Goal: Information Seeking & Learning: Learn about a topic

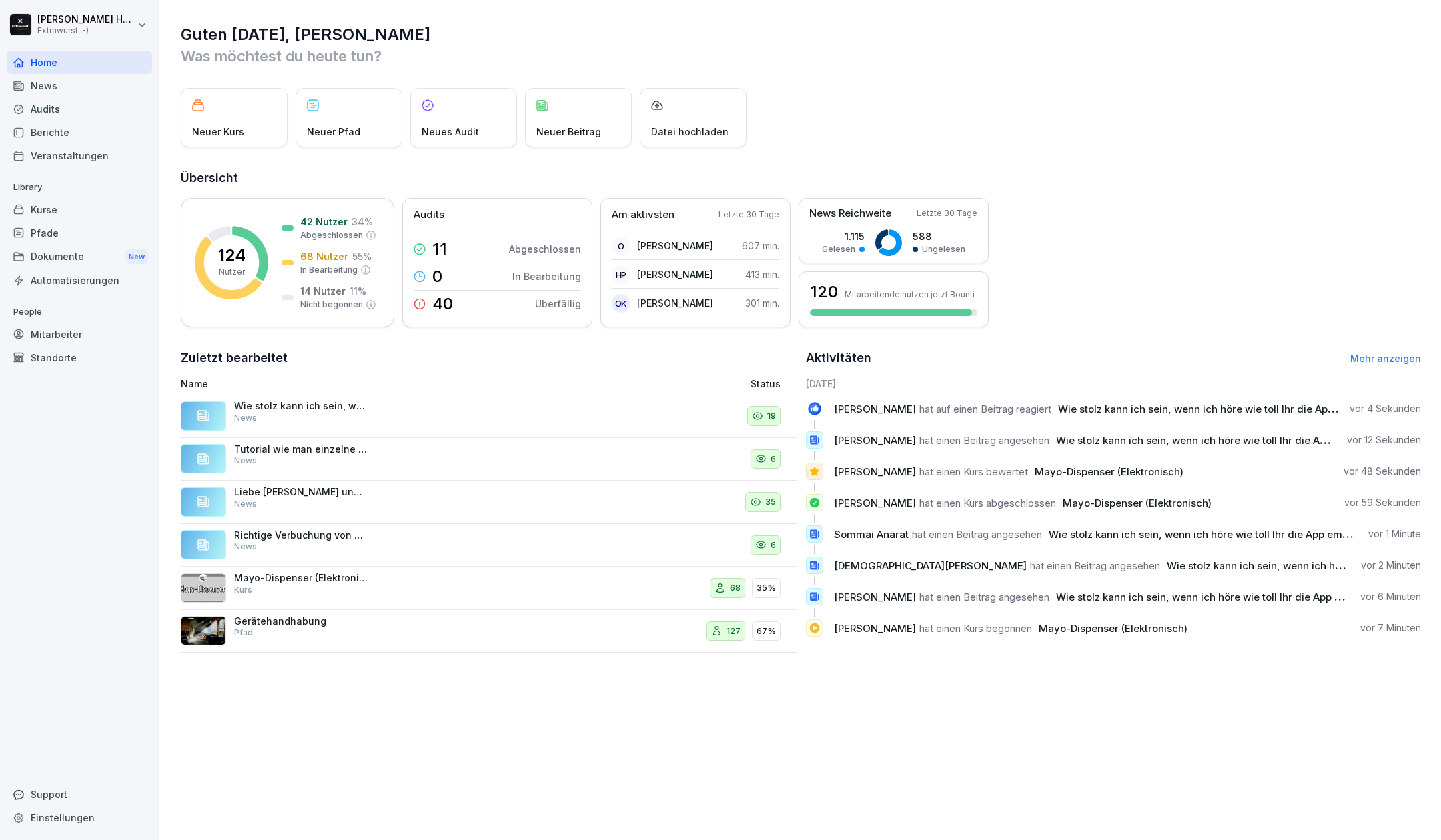
click at [65, 85] on div "News" at bounding box center [79, 86] width 146 height 23
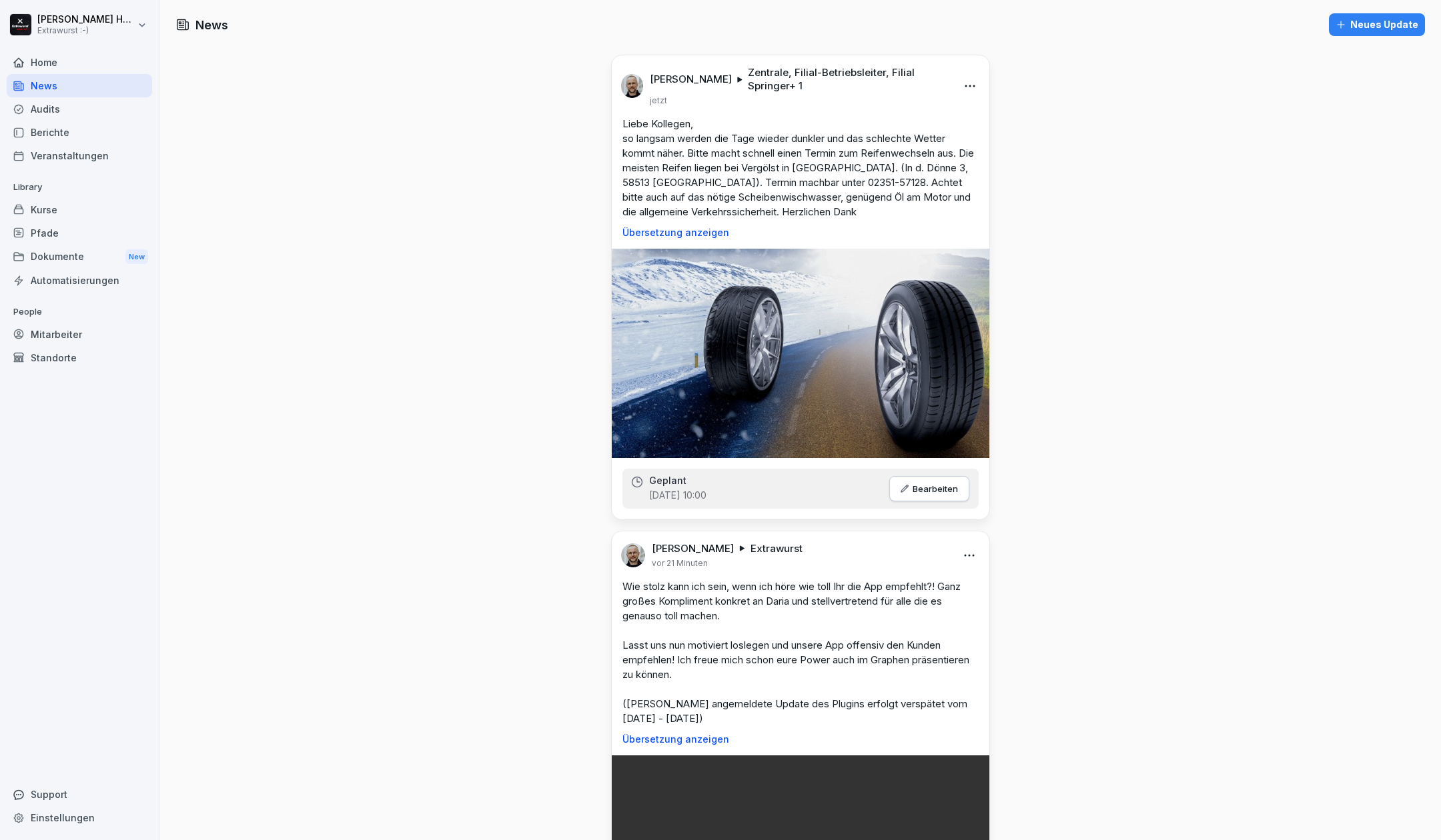
click at [1345, 23] on div "Neues Update" at bounding box center [1377, 25] width 83 height 15
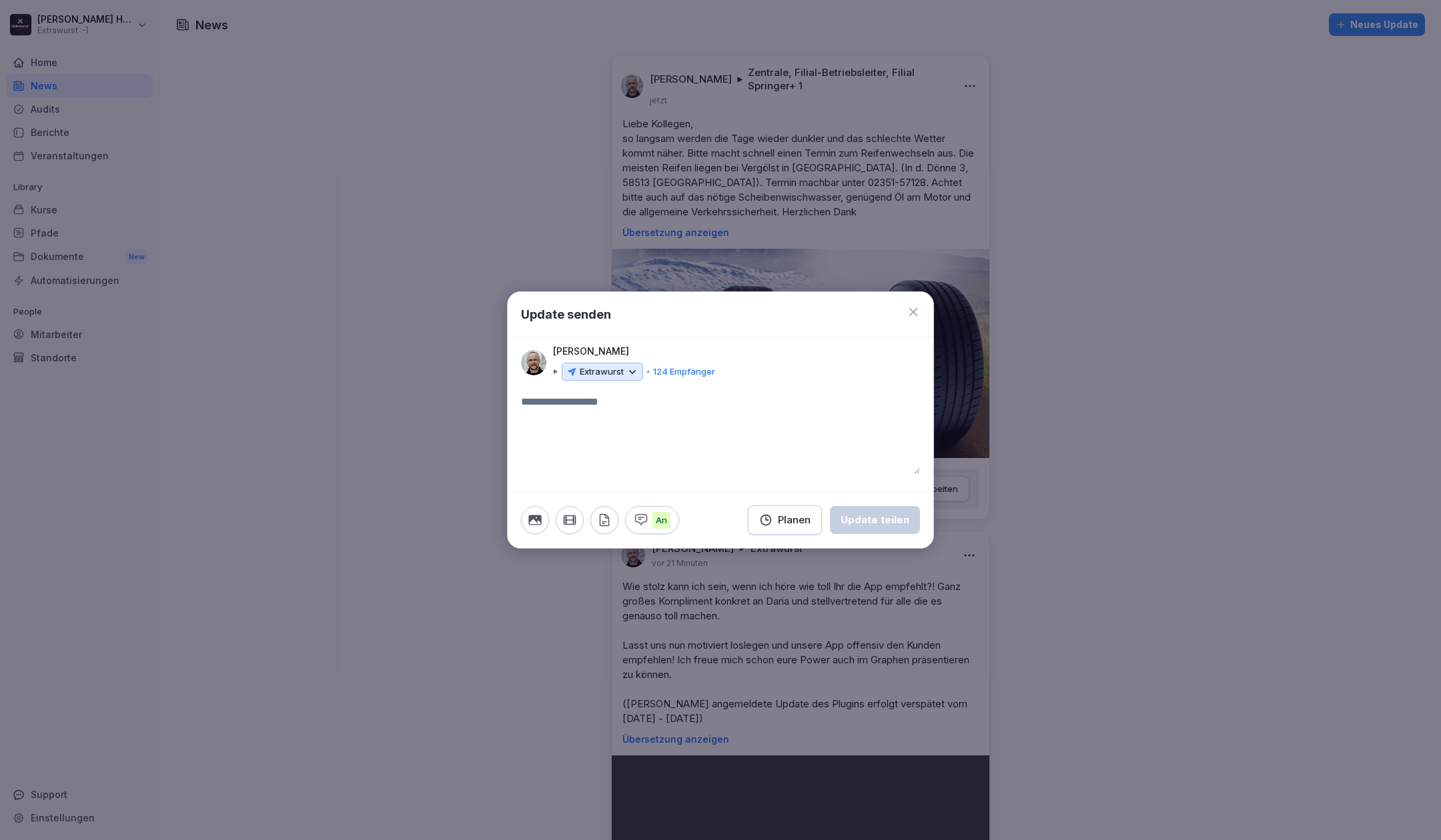
click at [631, 375] on icon at bounding box center [632, 372] width 12 height 12
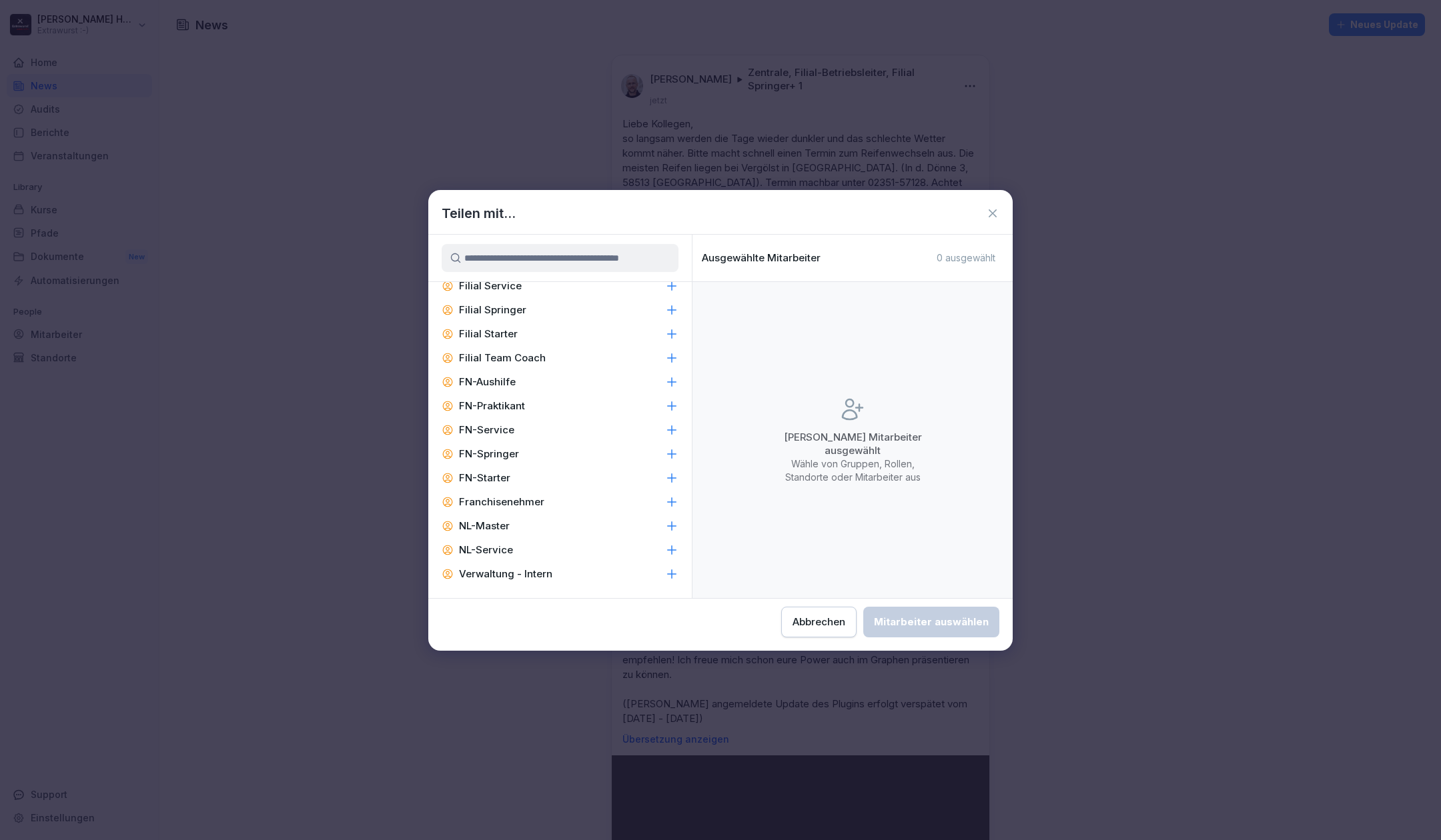
scroll to position [1156, 0]
click at [632, 483] on div "Franchisenehmer" at bounding box center [560, 487] width 263 height 24
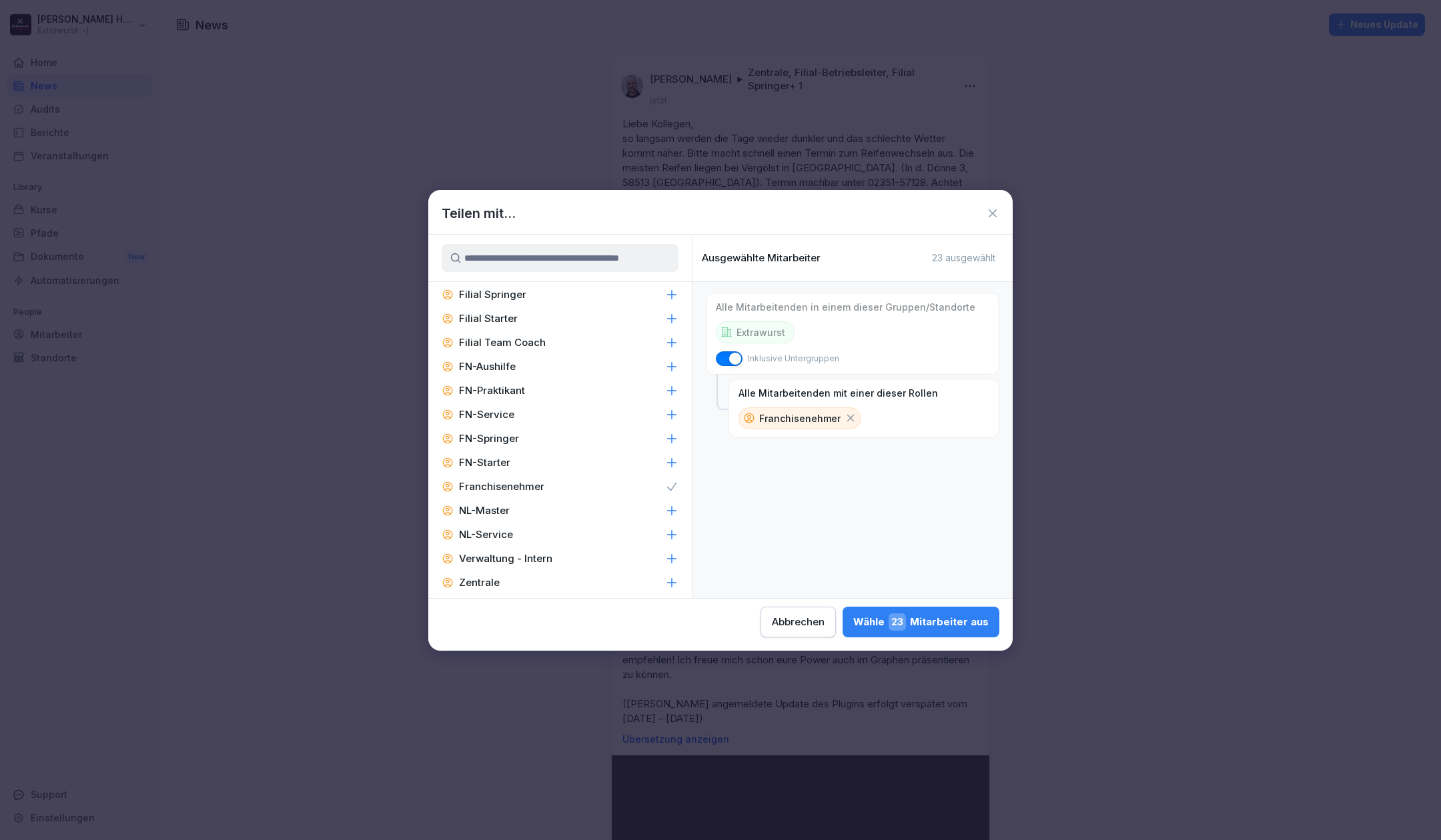
scroll to position [1213, 0]
click at [591, 569] on div "Zentrale - Strategisch" at bounding box center [560, 573] width 263 height 24
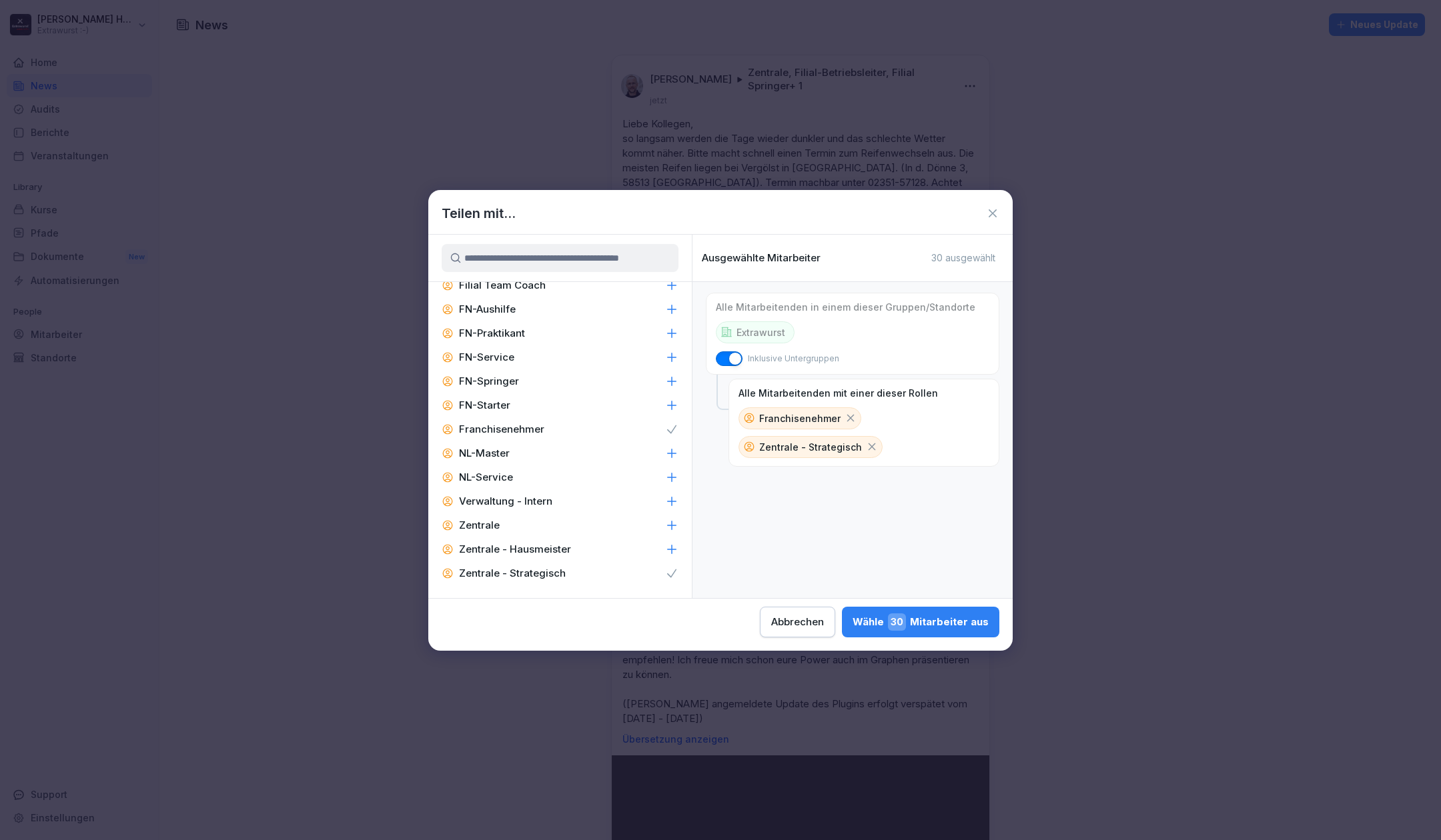
click at [876, 620] on div "Wähle 30 Mitarbeiter aus" at bounding box center [921, 623] width 136 height 18
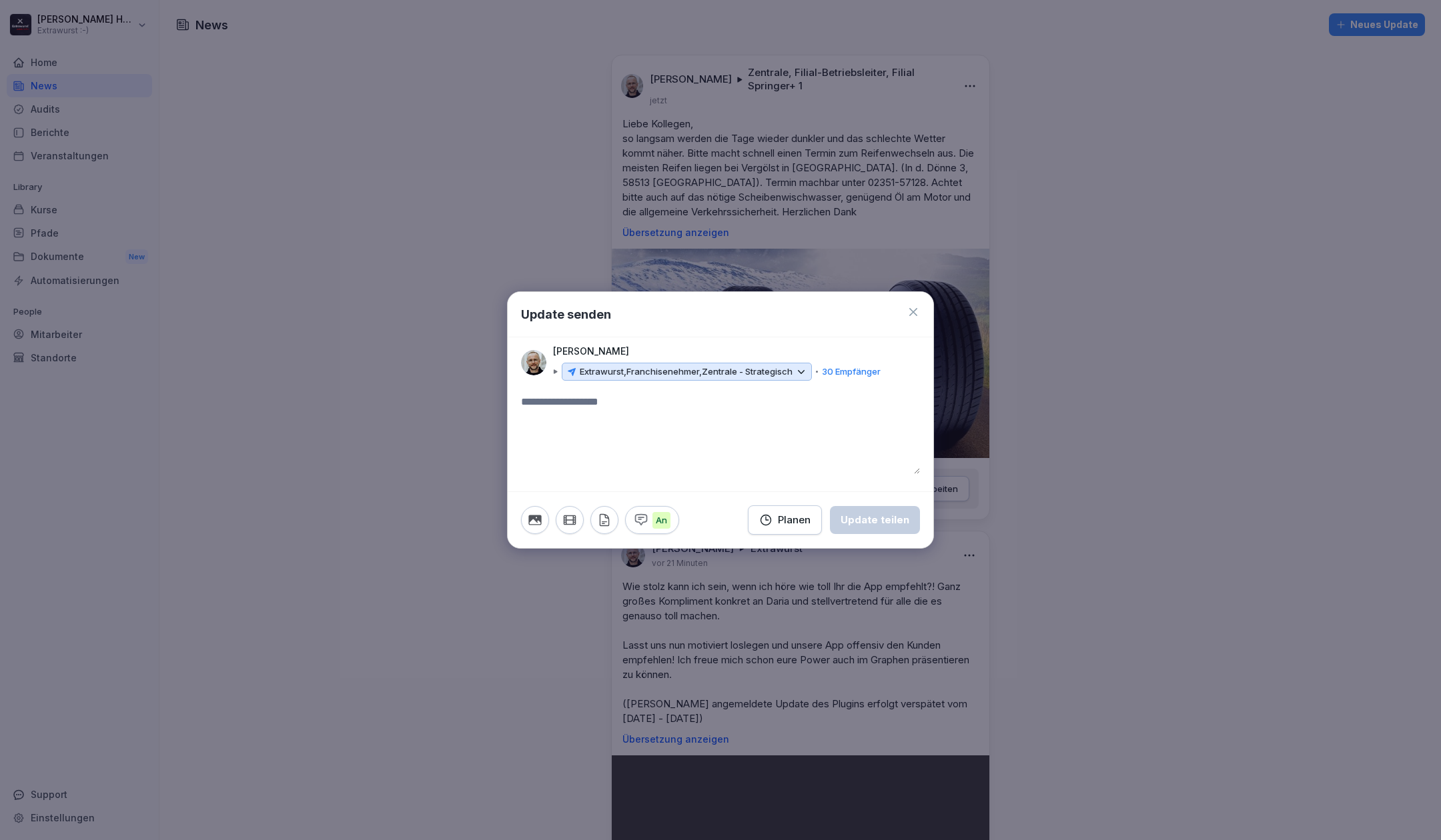
click at [639, 440] on textarea at bounding box center [720, 434] width 399 height 80
click at [536, 525] on icon "button" at bounding box center [534, 521] width 12 height 10
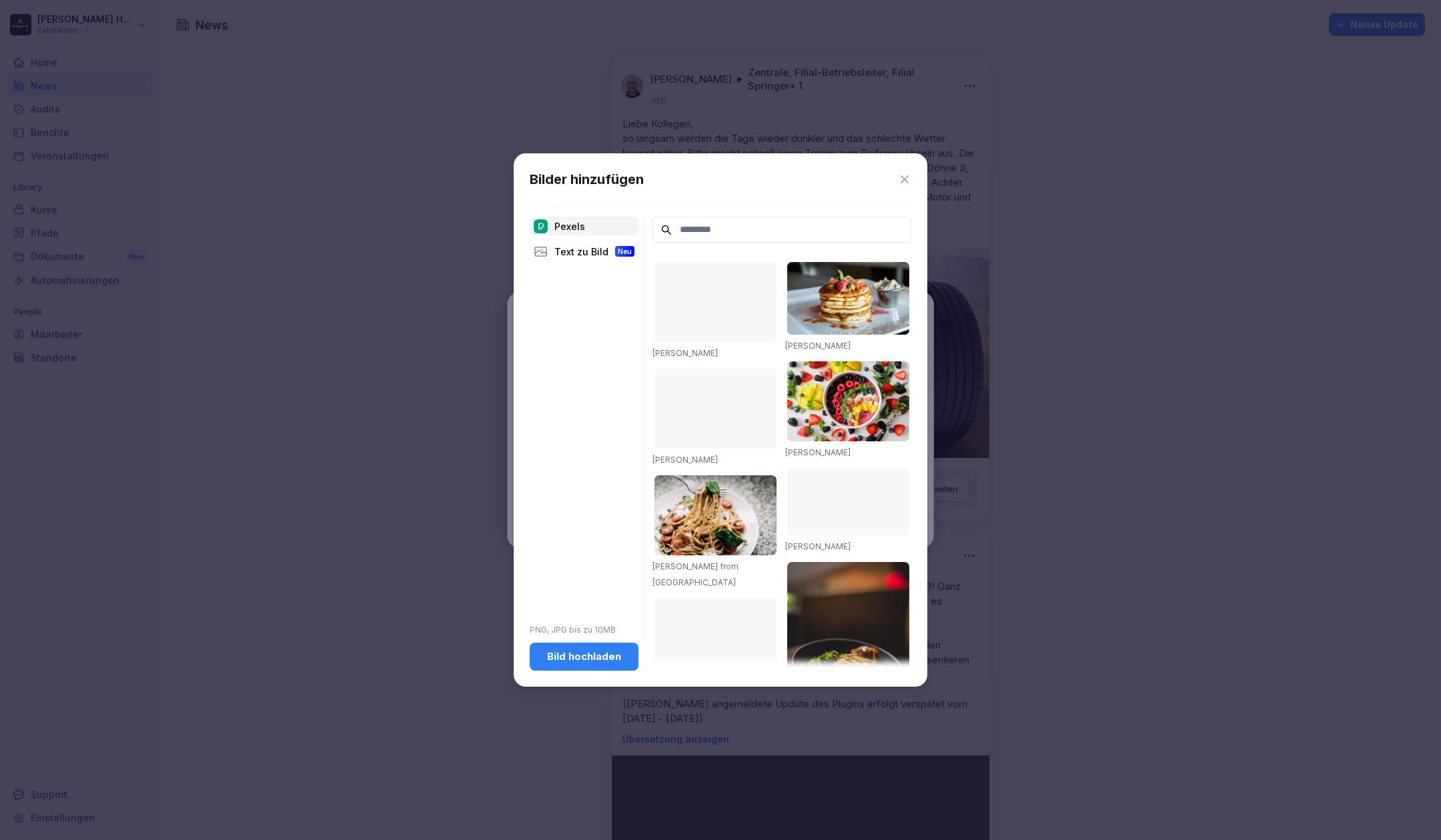
click at [577, 656] on div "Bild hochladen" at bounding box center [583, 657] width 87 height 15
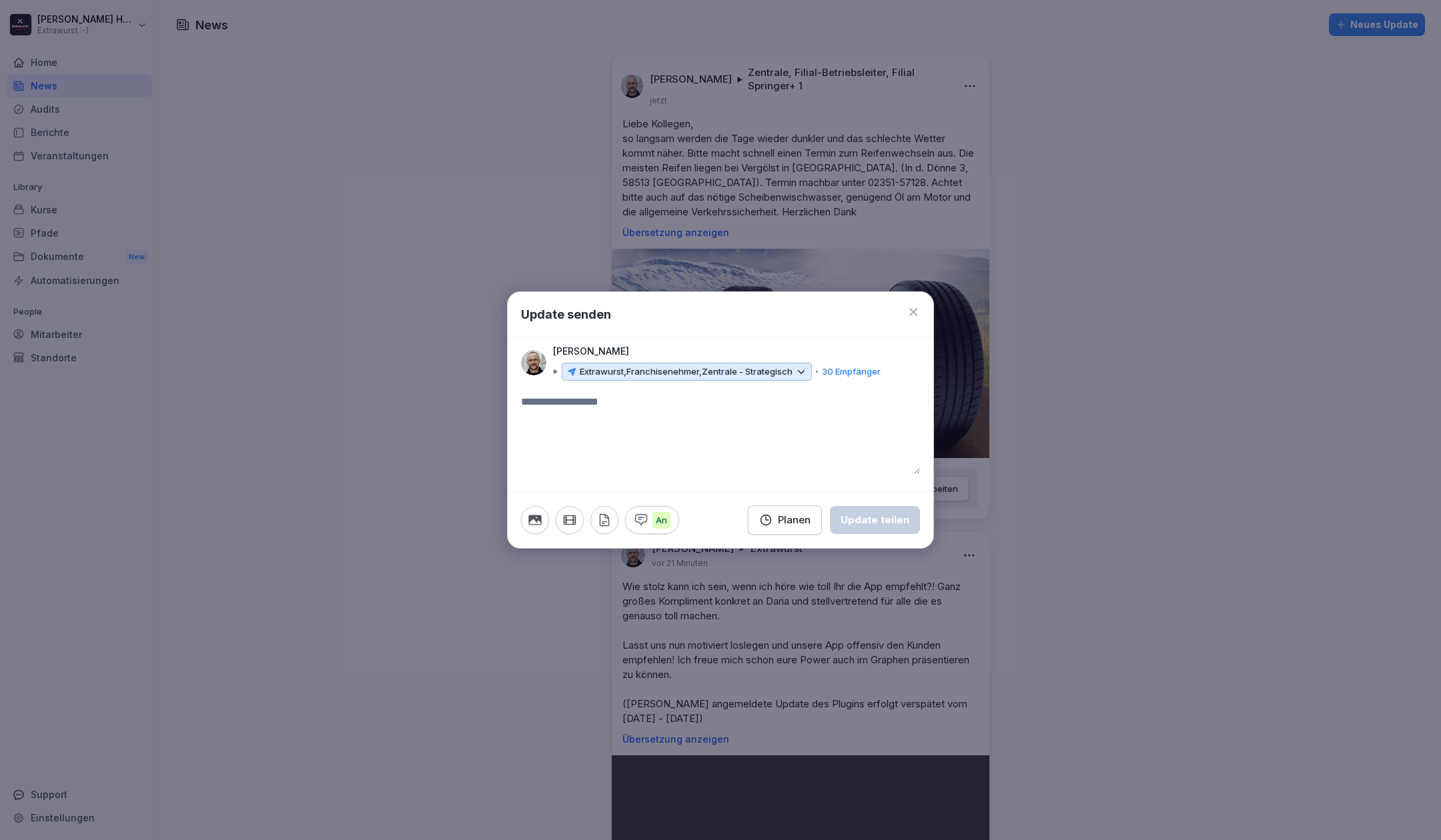
click at [578, 397] on textarea at bounding box center [720, 434] width 399 height 80
click at [539, 512] on button "button" at bounding box center [535, 520] width 28 height 28
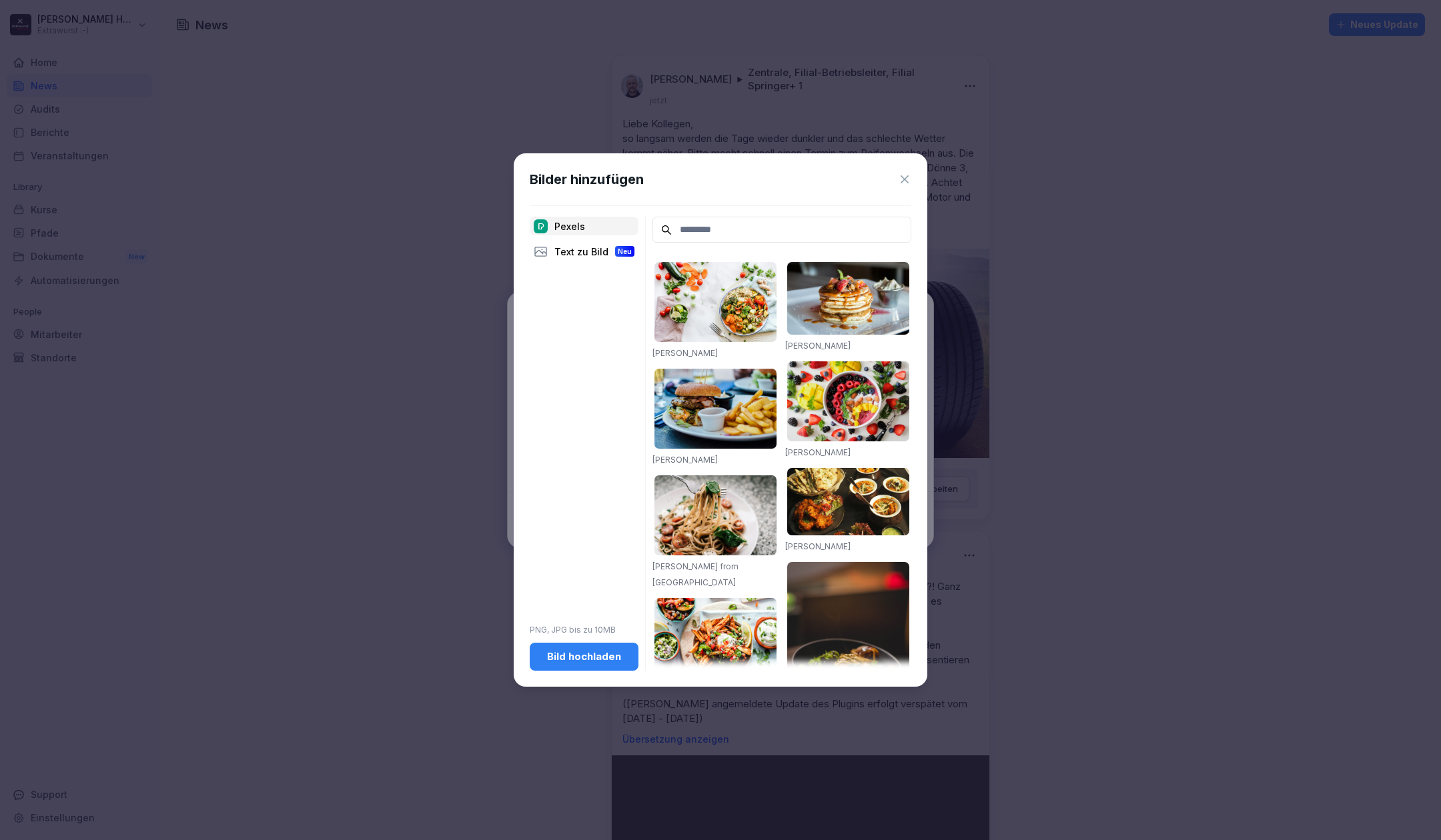
click at [550, 661] on div "Bild hochladen" at bounding box center [583, 657] width 87 height 15
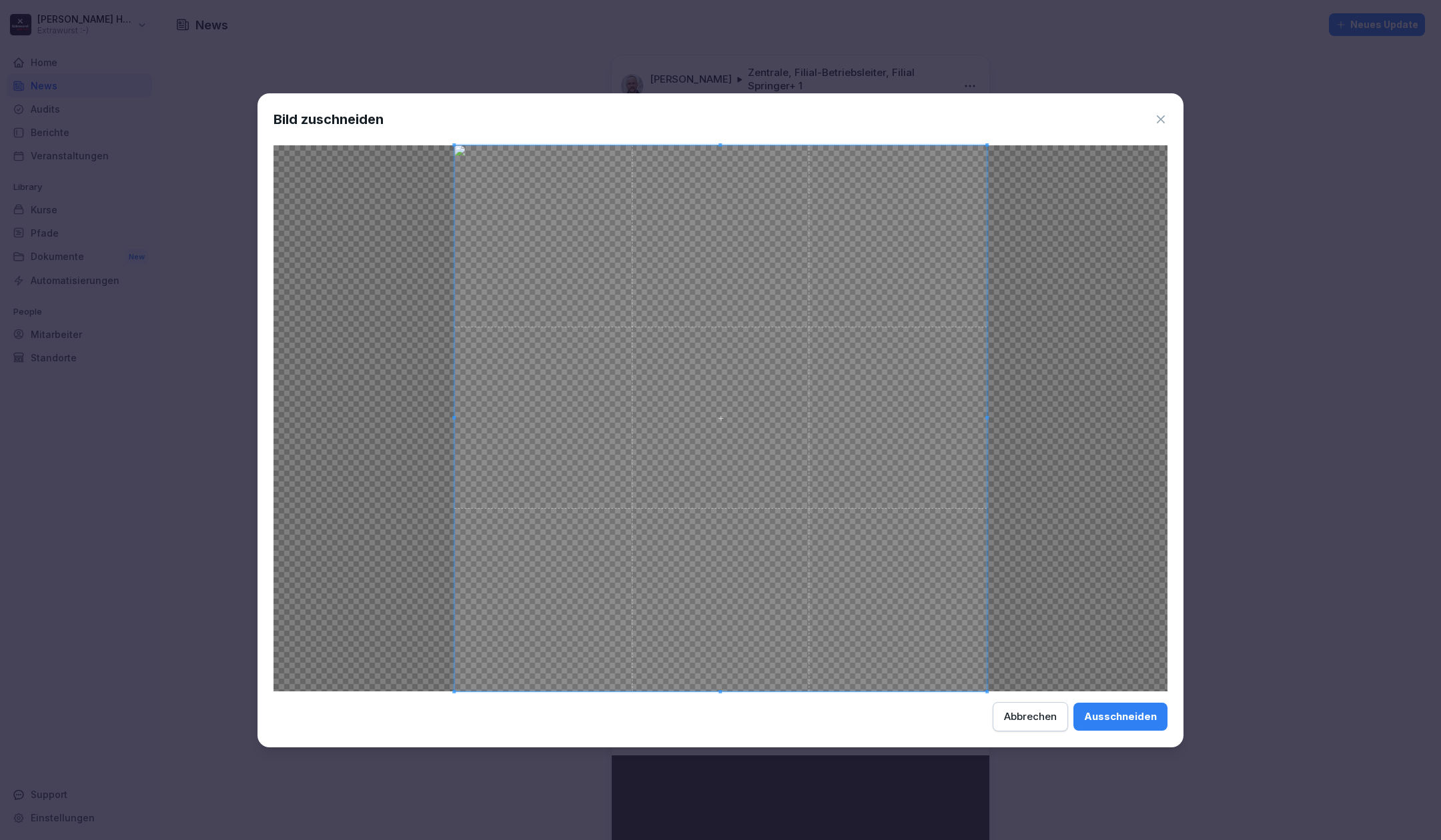
click at [1121, 723] on div "Ausschneiden" at bounding box center [1120, 717] width 72 height 15
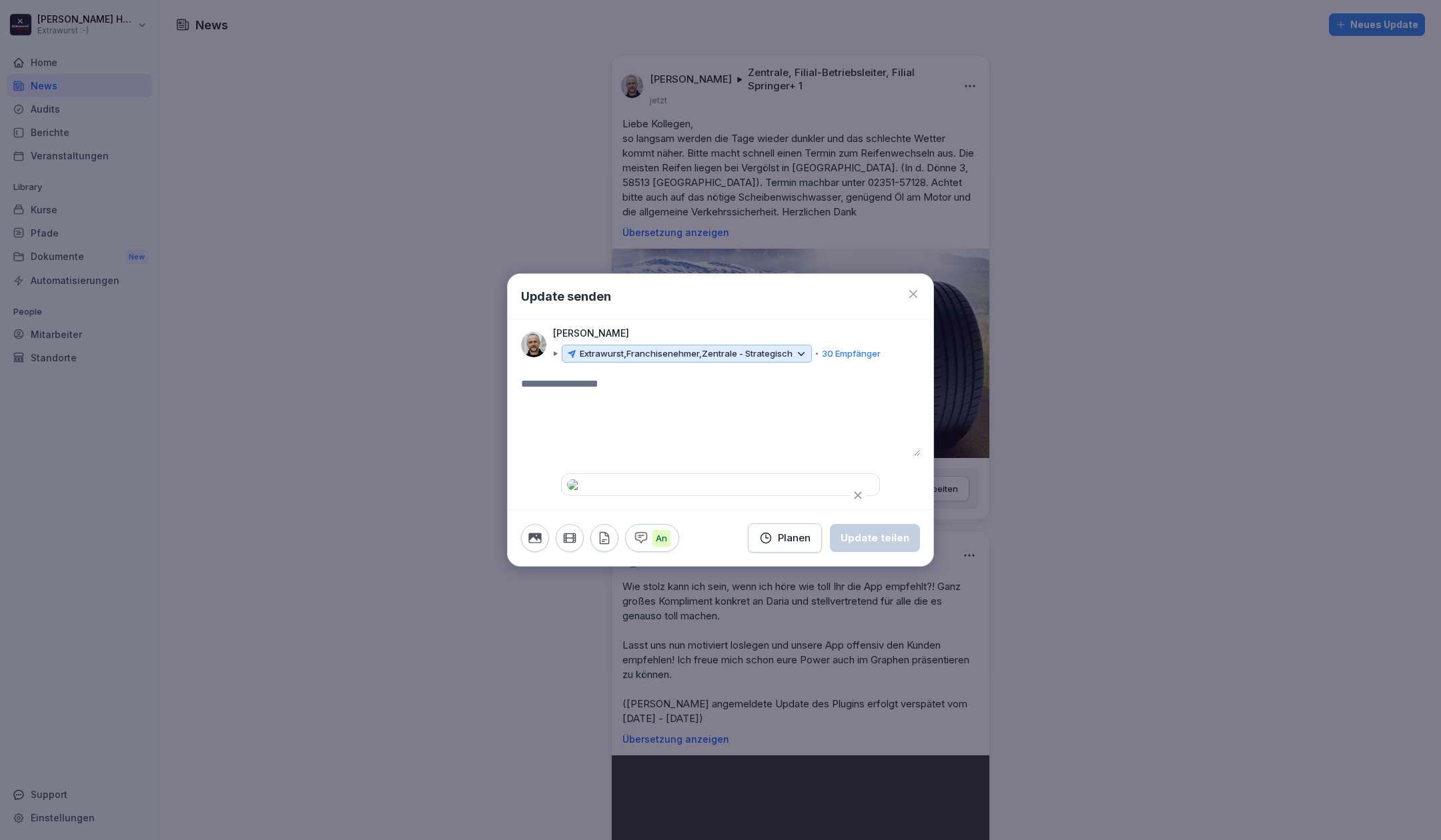
click at [563, 376] on textarea at bounding box center [720, 416] width 399 height 80
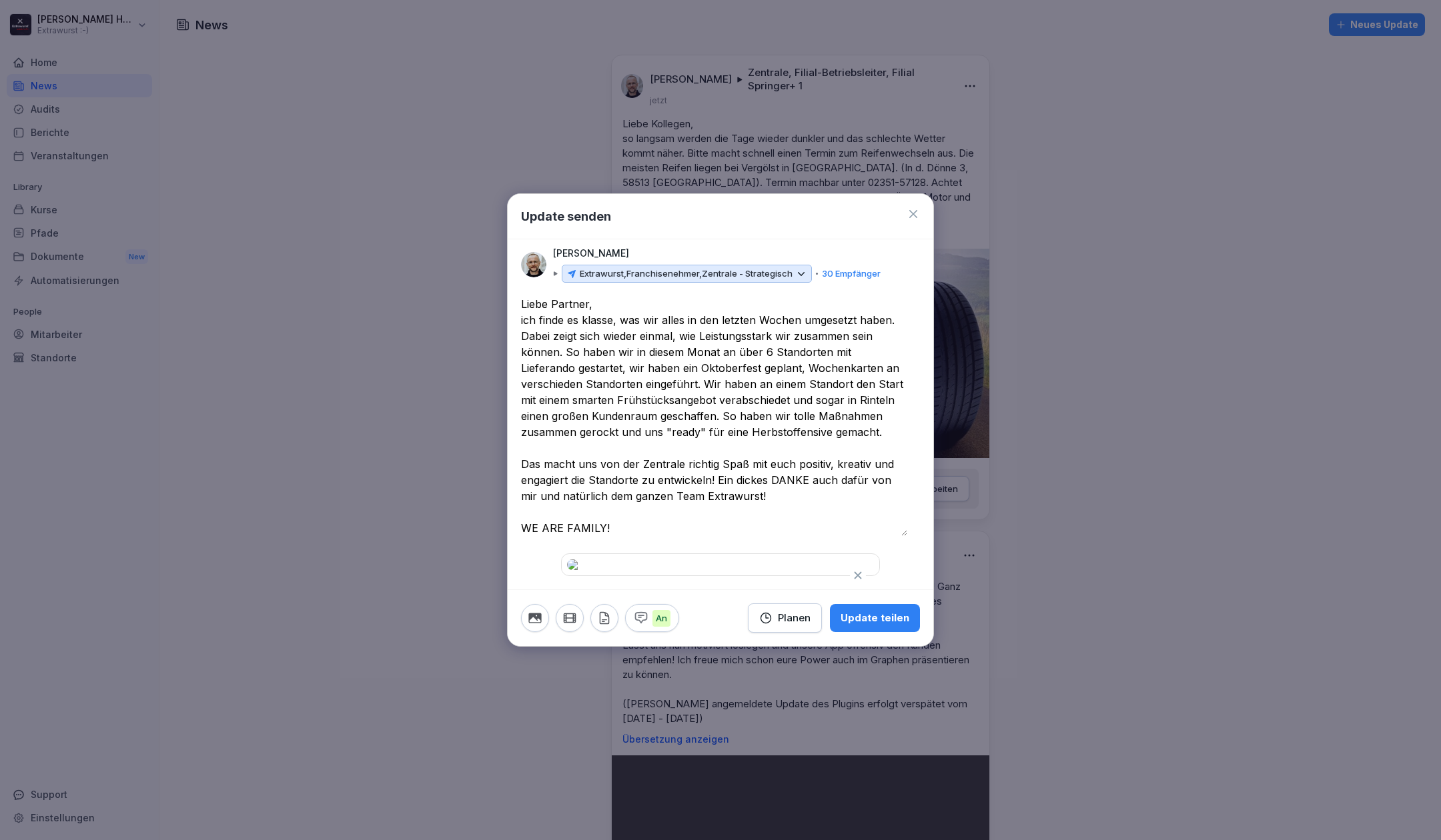
type textarea "**********"
click at [775, 626] on div "Planen" at bounding box center [785, 618] width 51 height 15
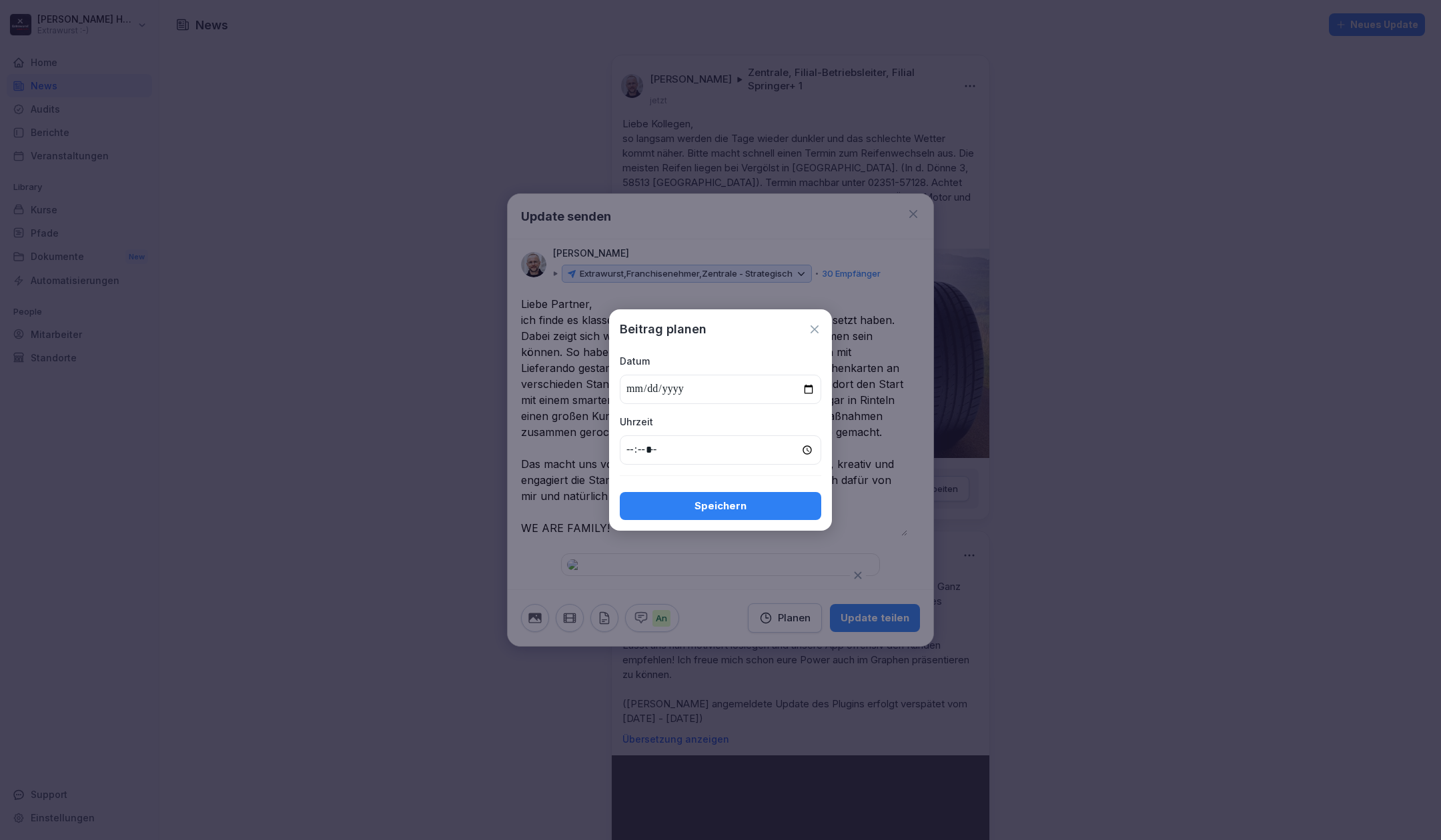
click at [804, 390] on input "date" at bounding box center [720, 389] width 201 height 29
type input "**********"
click at [626, 445] on input "time" at bounding box center [720, 450] width 201 height 29
type input "*****"
click at [723, 499] on div "Speichern" at bounding box center [720, 506] width 180 height 15
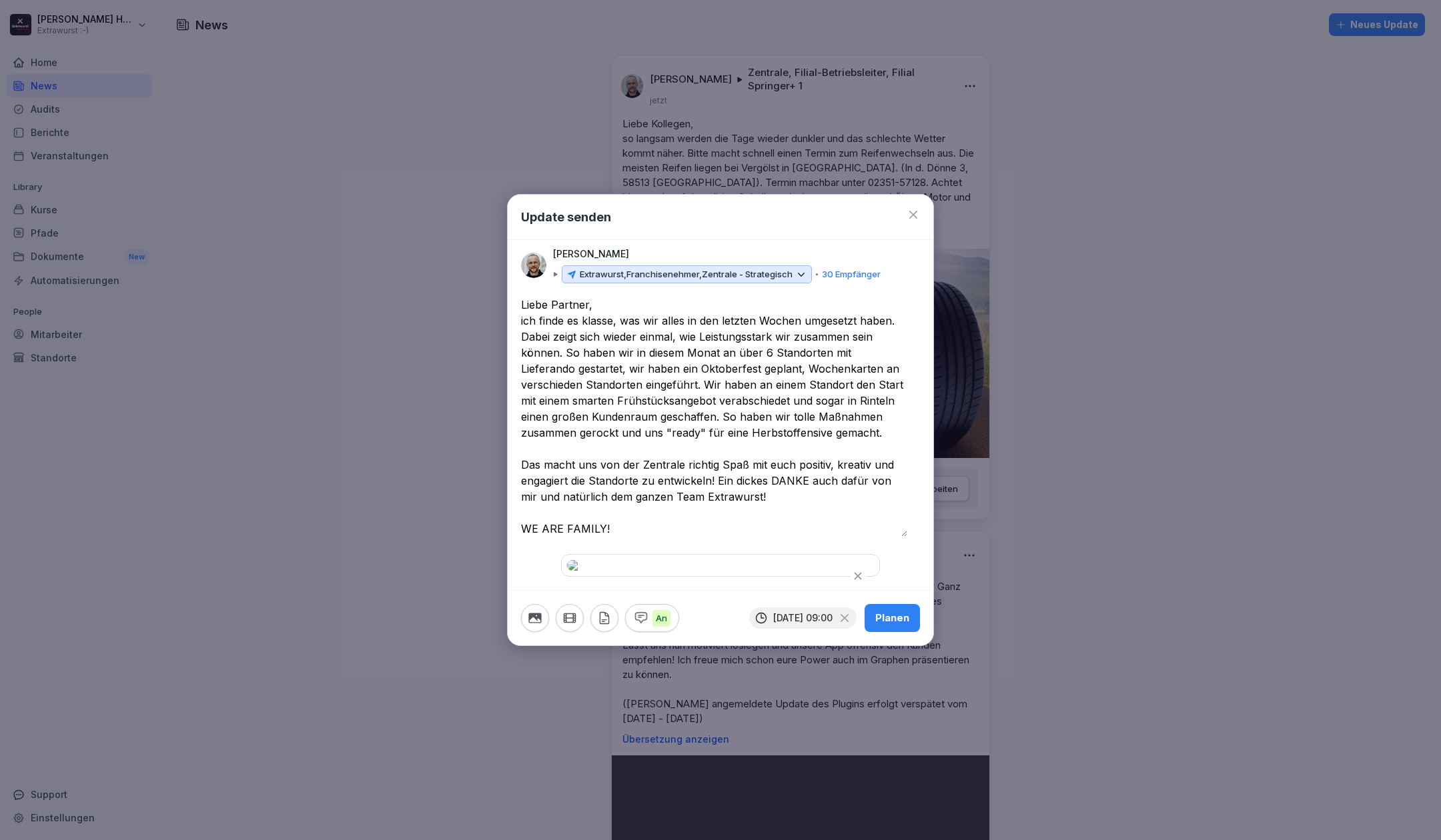
click at [760, 351] on textarea "**********" at bounding box center [714, 417] width 386 height 240
click at [717, 334] on textarea "**********" at bounding box center [714, 417] width 386 height 240
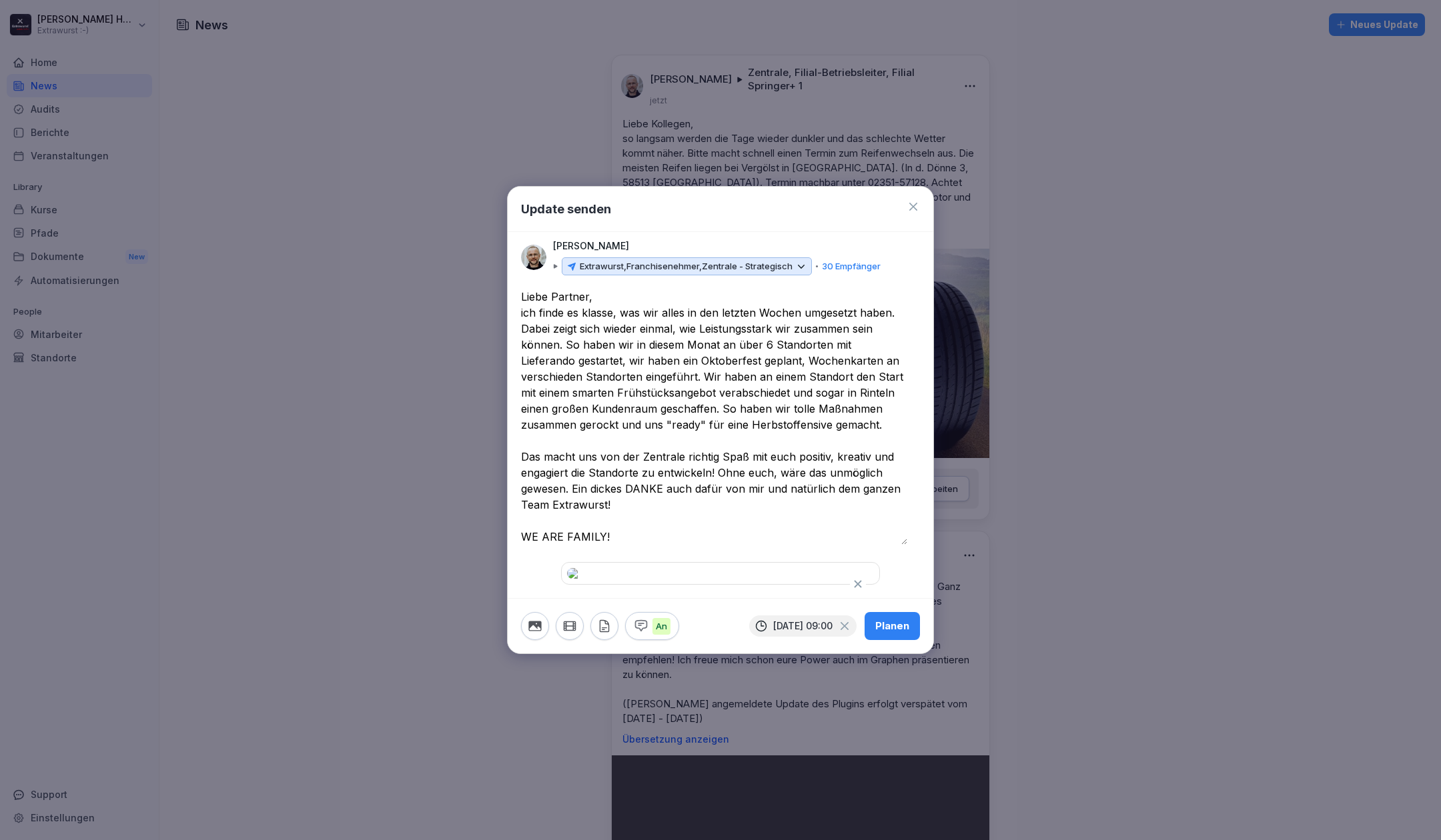
scroll to position [7, 0]
click at [587, 289] on textarea "**********" at bounding box center [714, 417] width 386 height 256
type textarea "**********"
click at [880, 634] on div "Planen" at bounding box center [892, 626] width 34 height 15
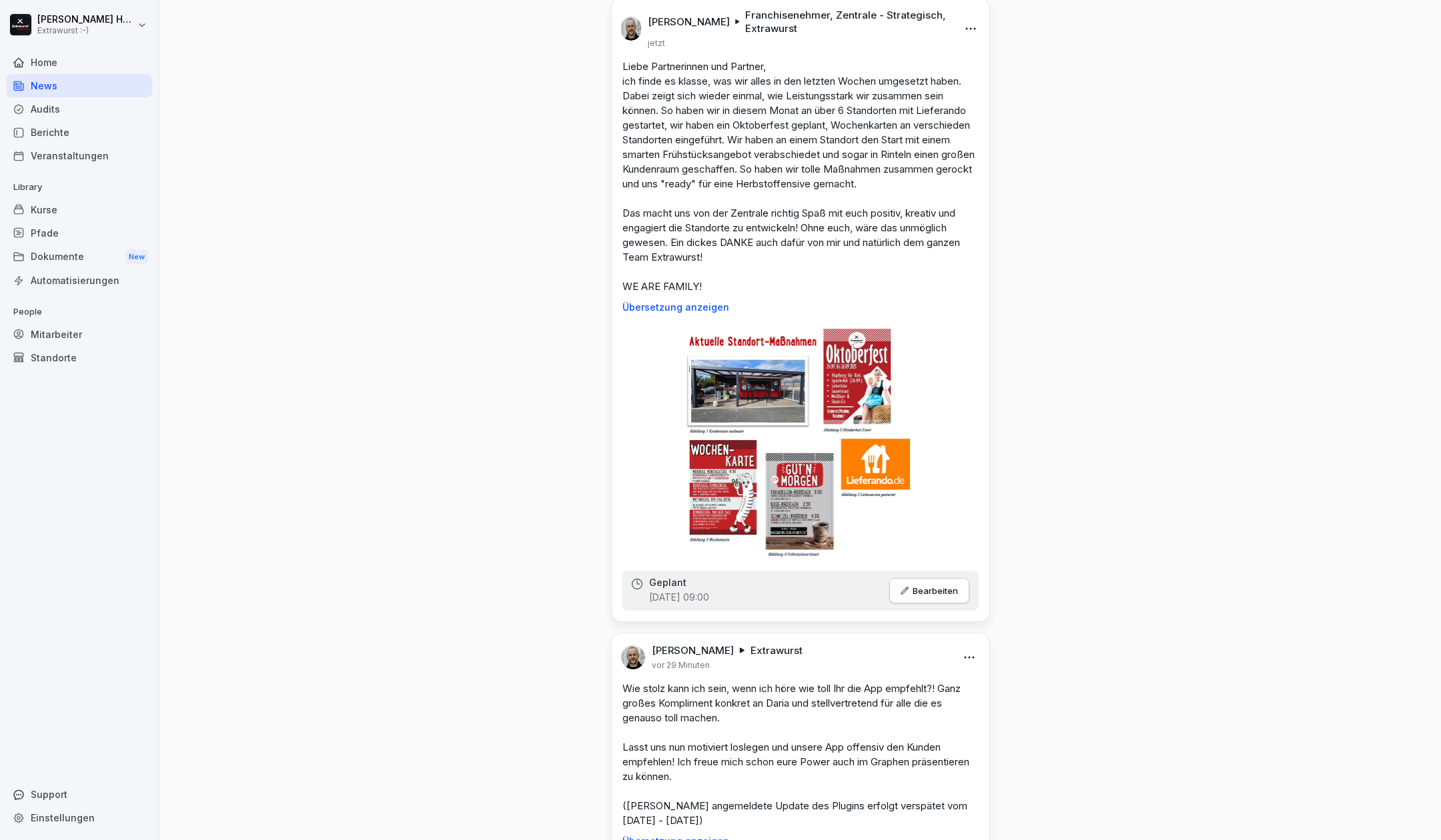
scroll to position [444, 0]
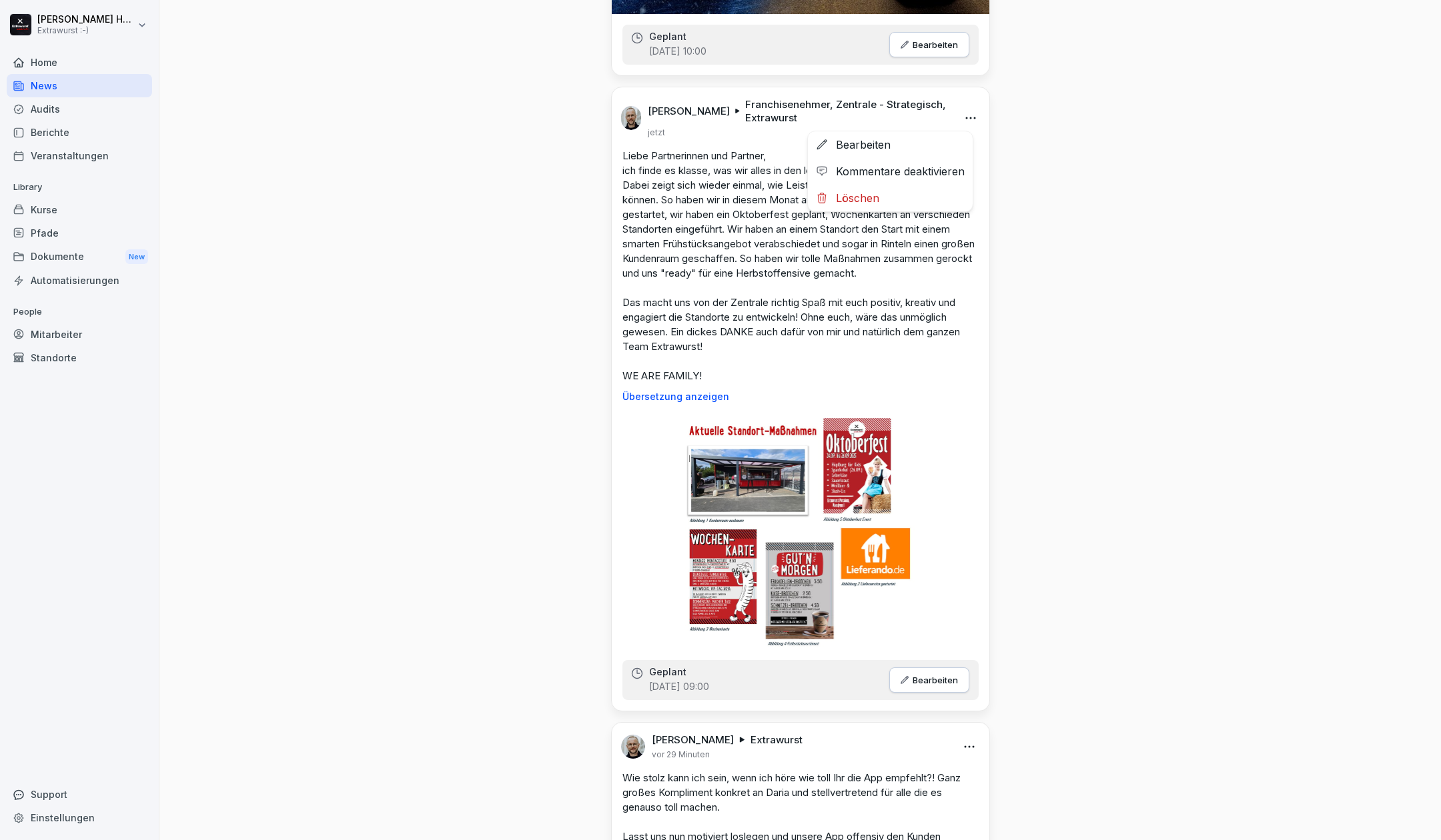
click at [963, 119] on html "[PERSON_NAME] Extrawurst :-) Home News Audits Berichte Veranstaltungen Library …" at bounding box center [720, 420] width 1441 height 840
click at [942, 132] on div "Bearbeiten" at bounding box center [890, 145] width 165 height 26
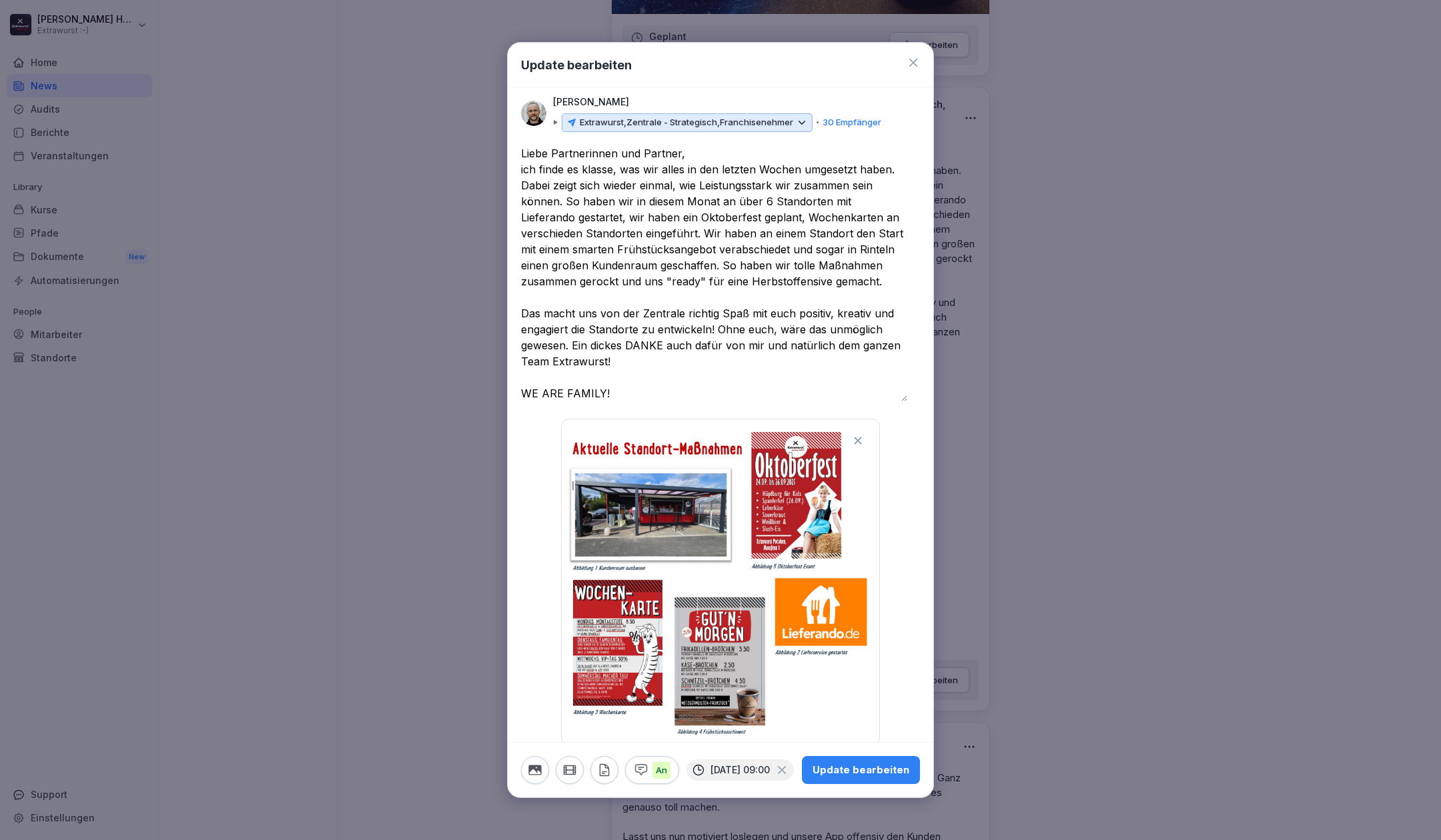
click at [628, 358] on textarea "**********" at bounding box center [714, 274] width 386 height 256
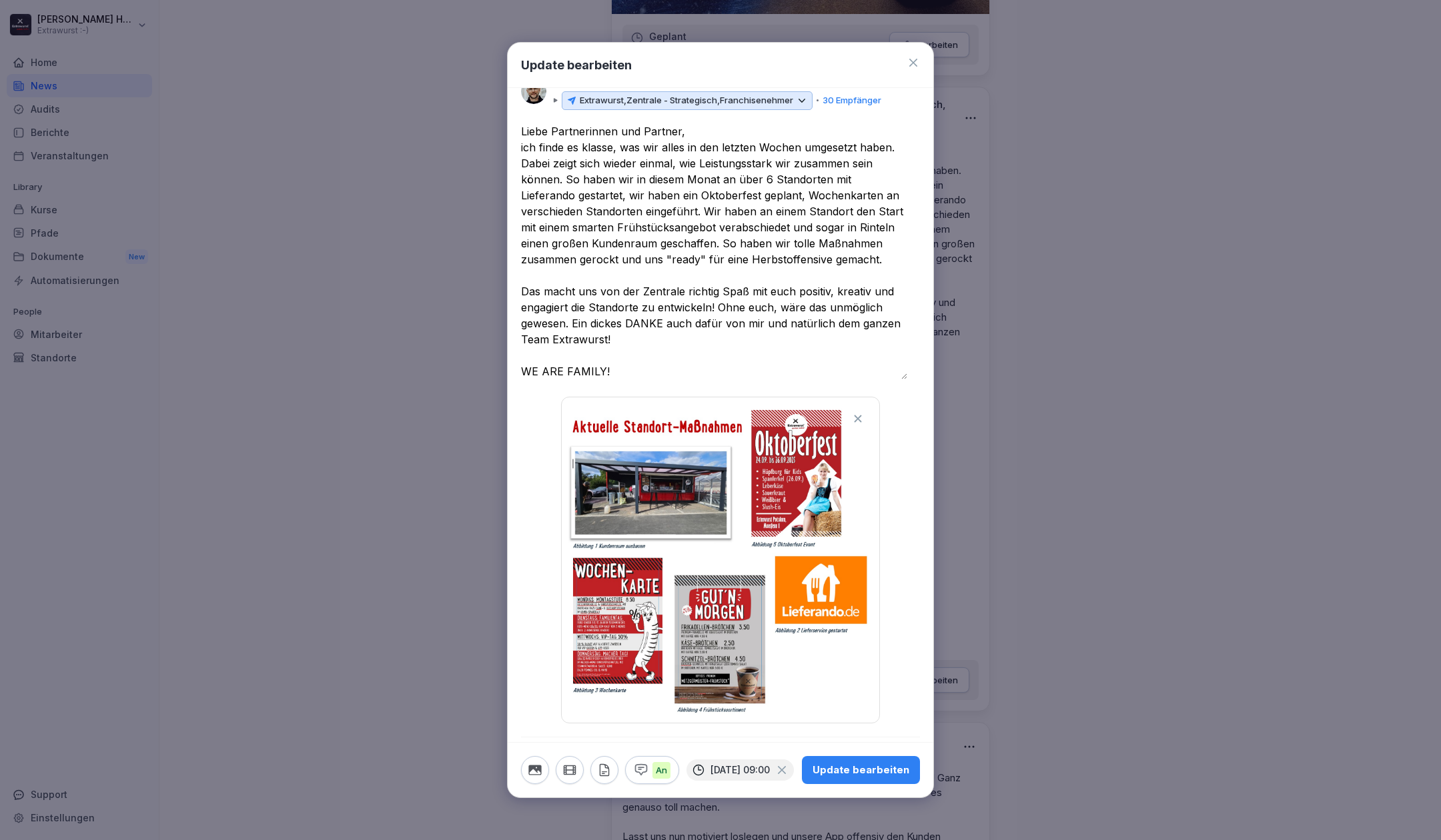
scroll to position [34, 0]
click at [718, 359] on textarea "**********" at bounding box center [714, 251] width 386 height 256
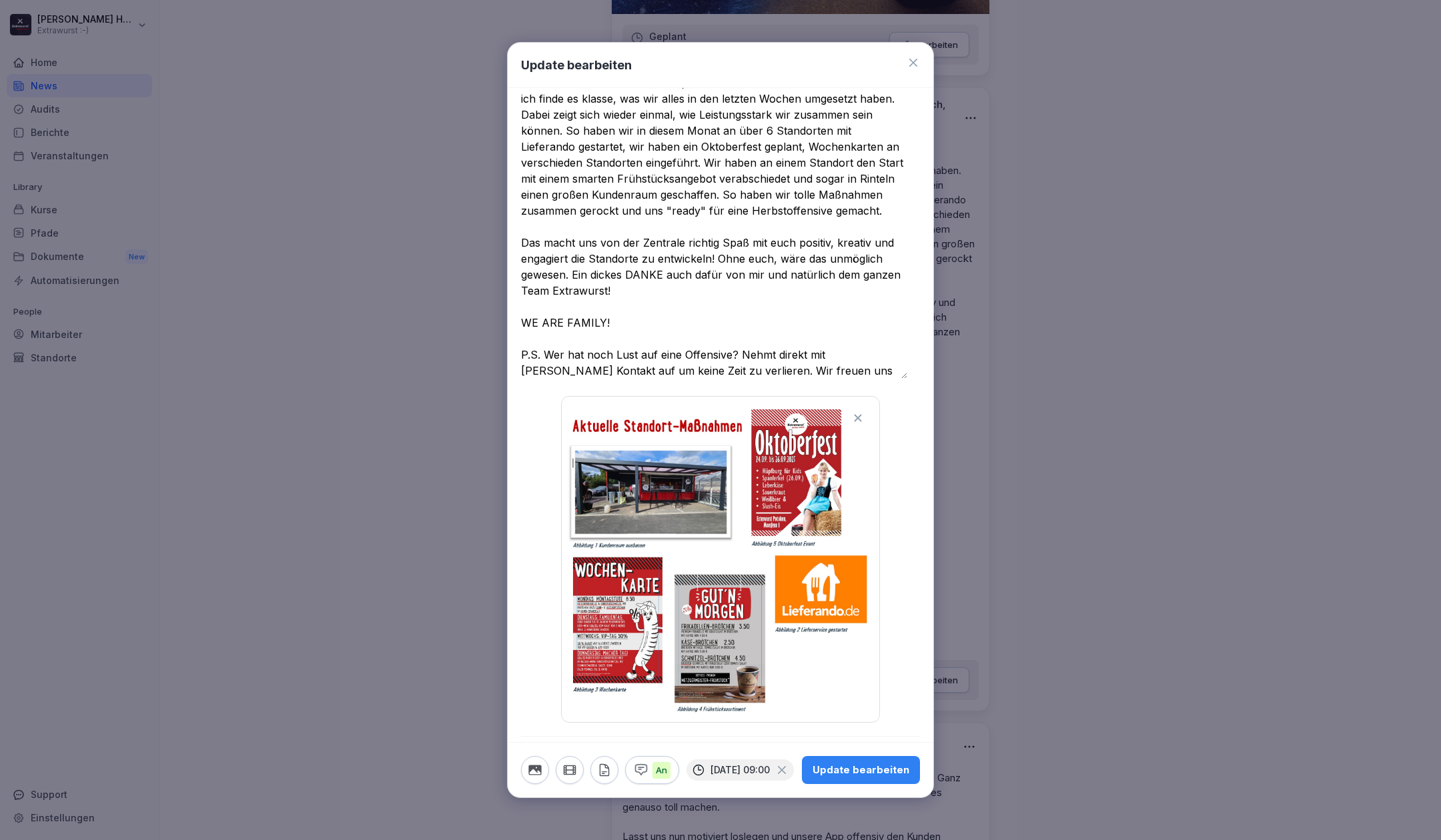
scroll to position [0, 0]
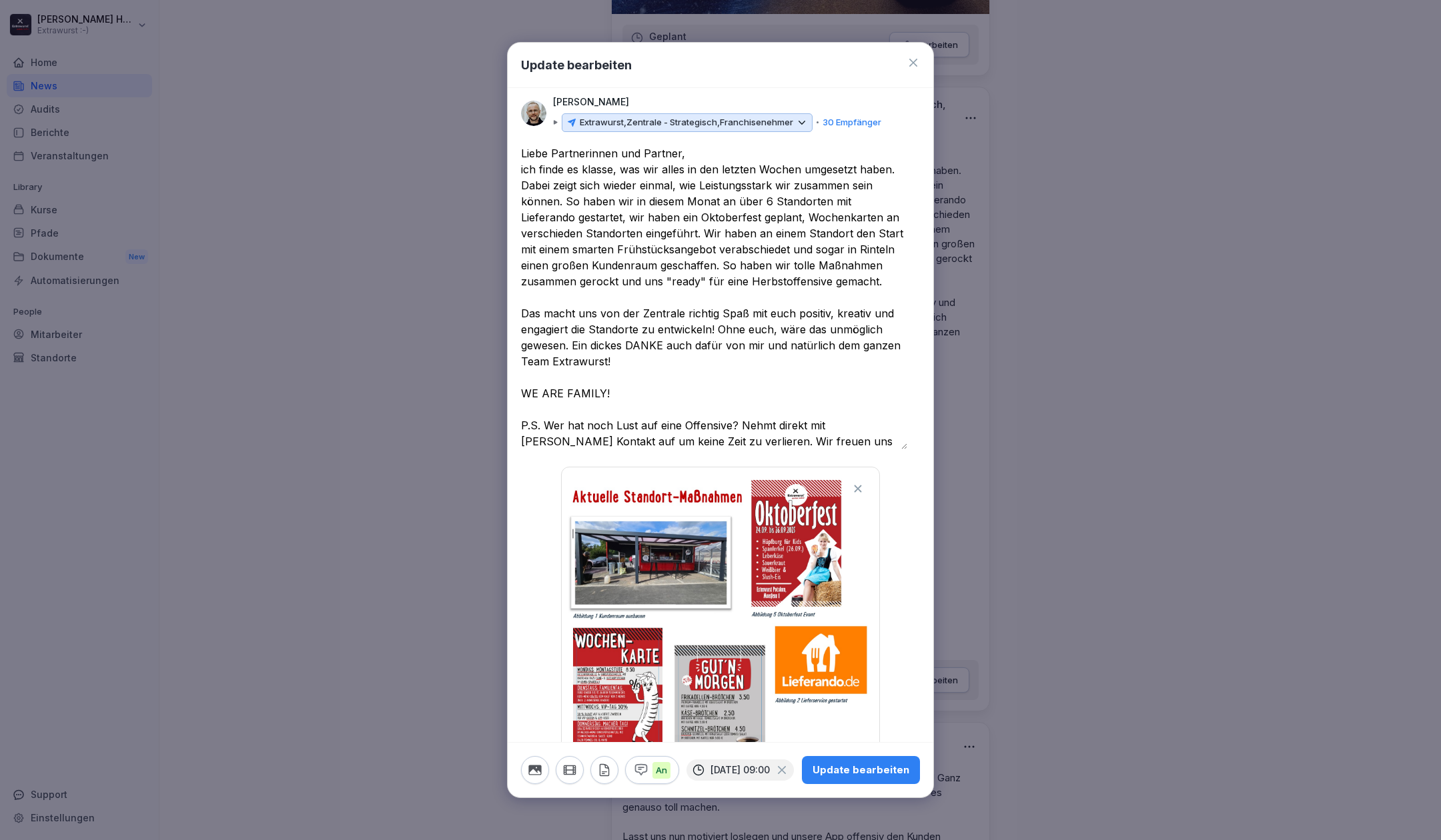
type textarea "**********"
click at [850, 763] on div "Update bearbeiten" at bounding box center [861, 770] width 97 height 15
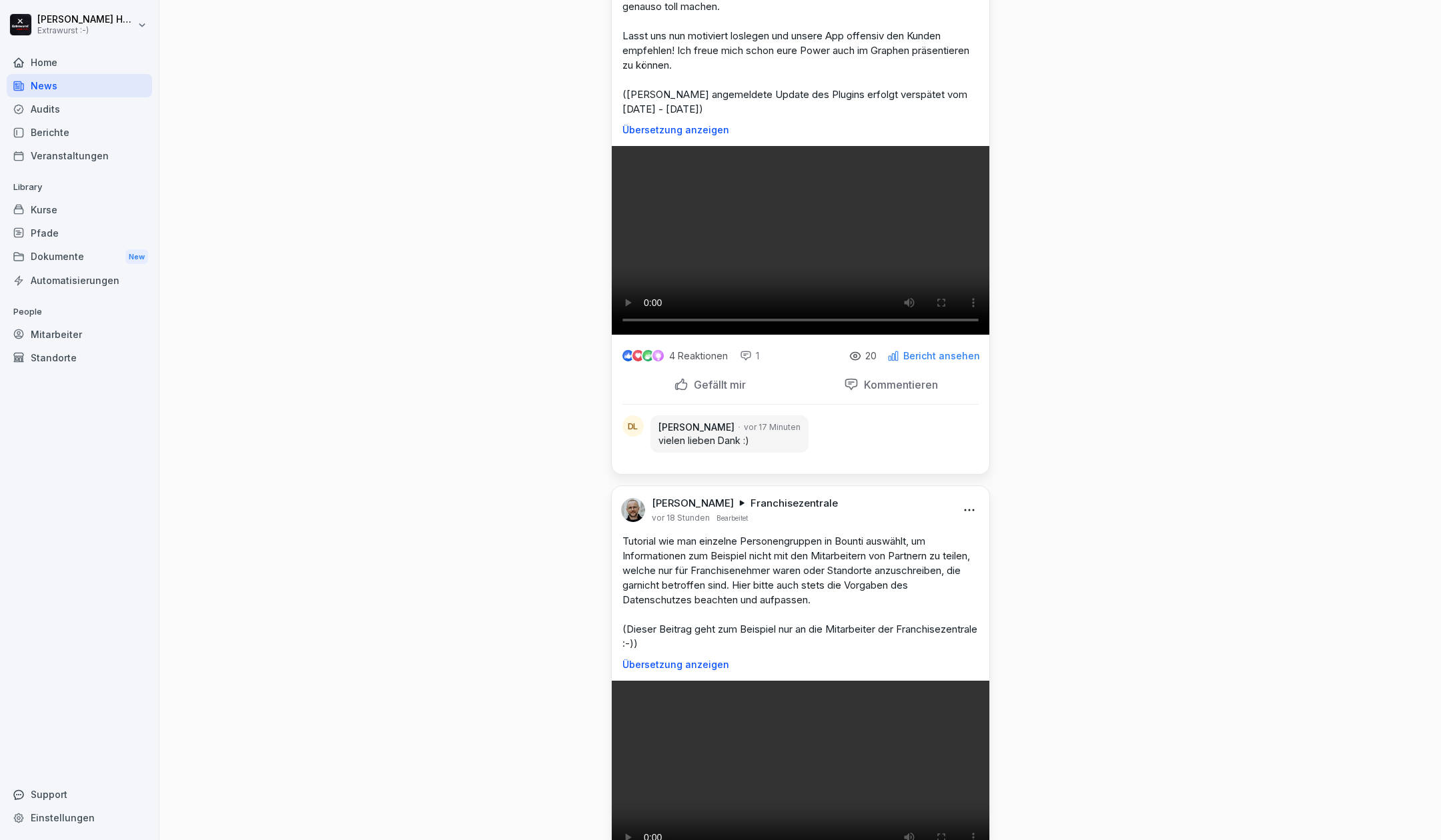
scroll to position [1690, 0]
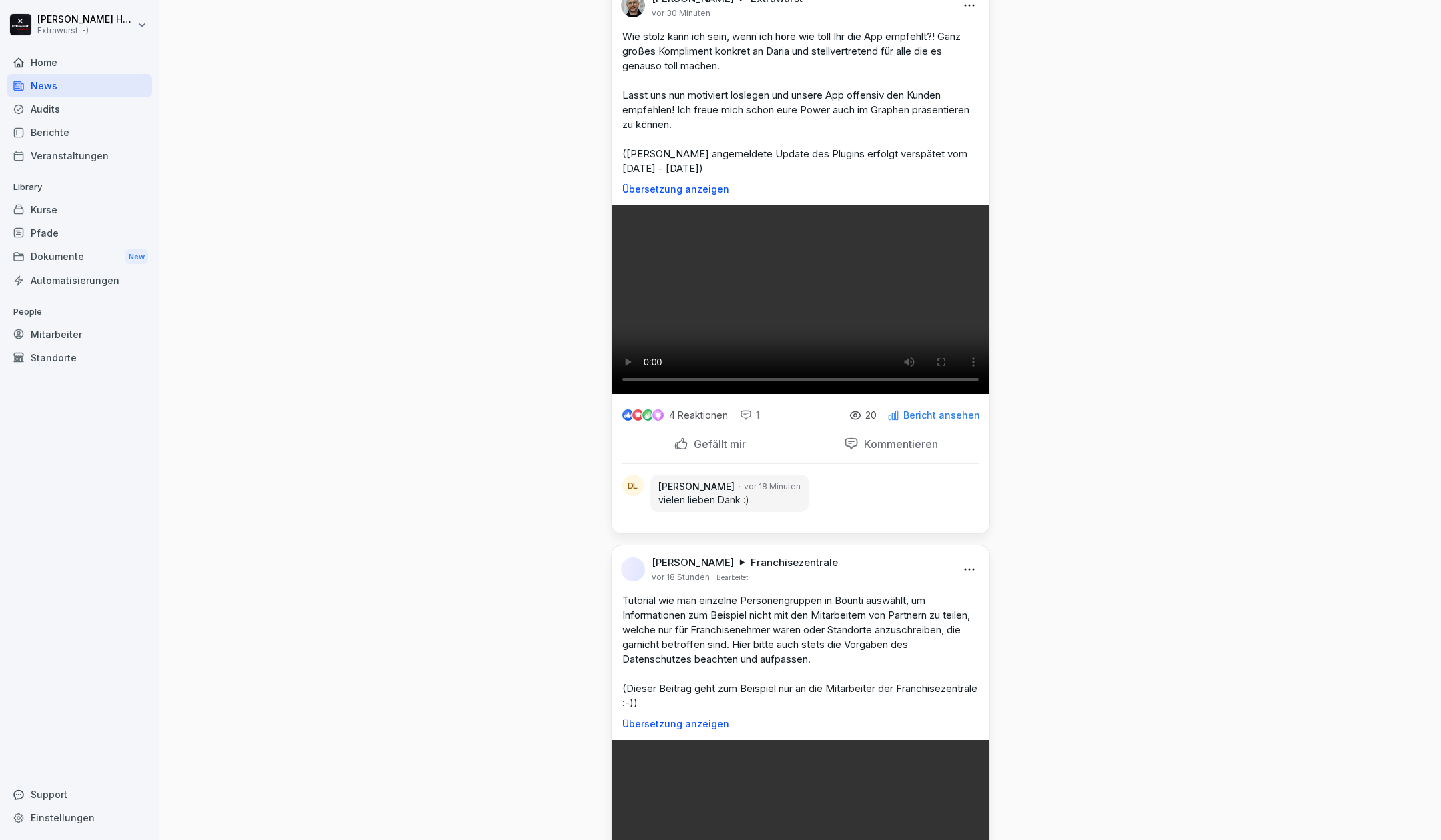
scroll to position [1601, 0]
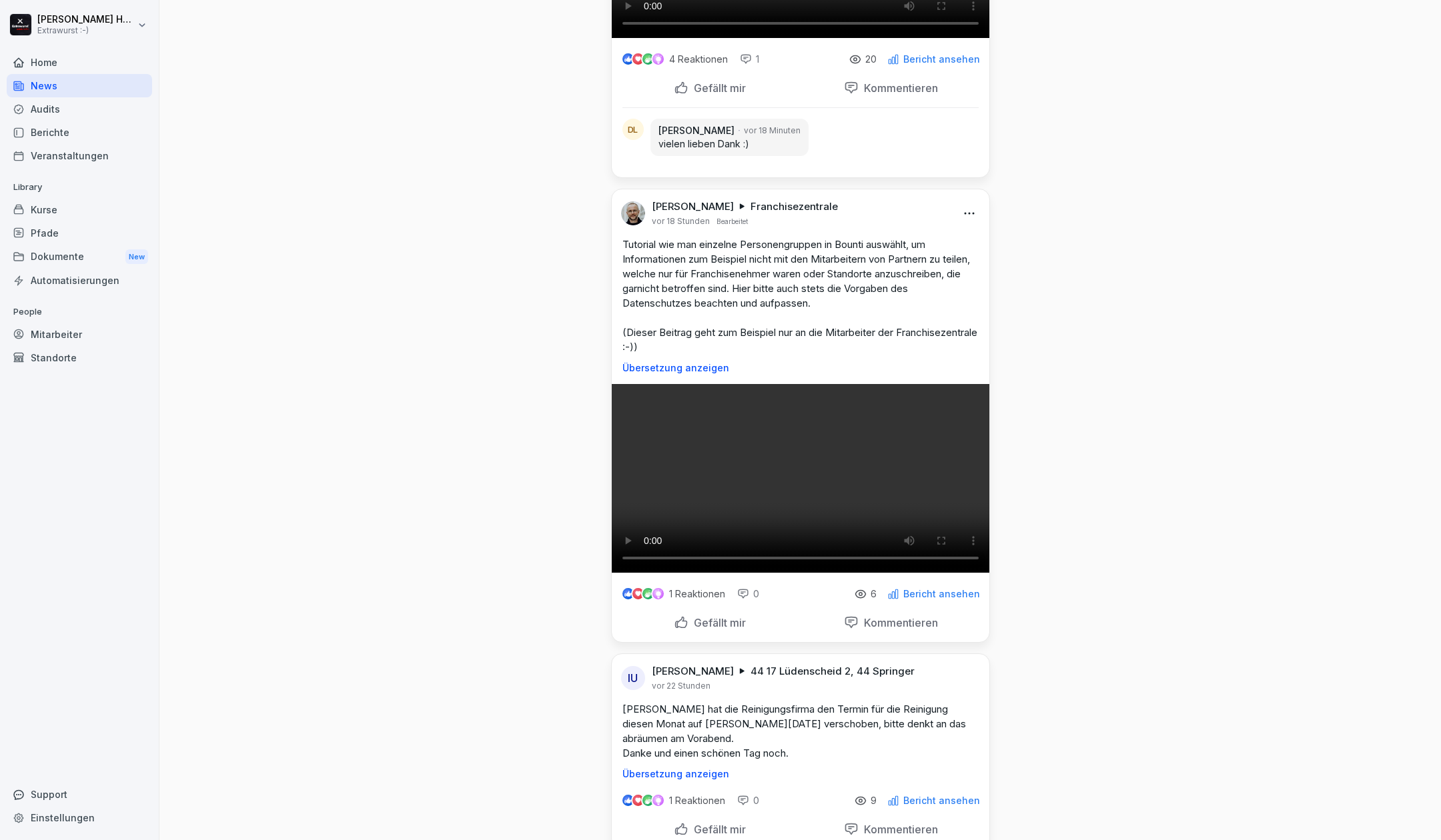
click at [697, 151] on p "vielen lieben Dank :)" at bounding box center [730, 144] width 142 height 13
click at [700, 94] on p "Gefällt mir" at bounding box center [717, 88] width 57 height 13
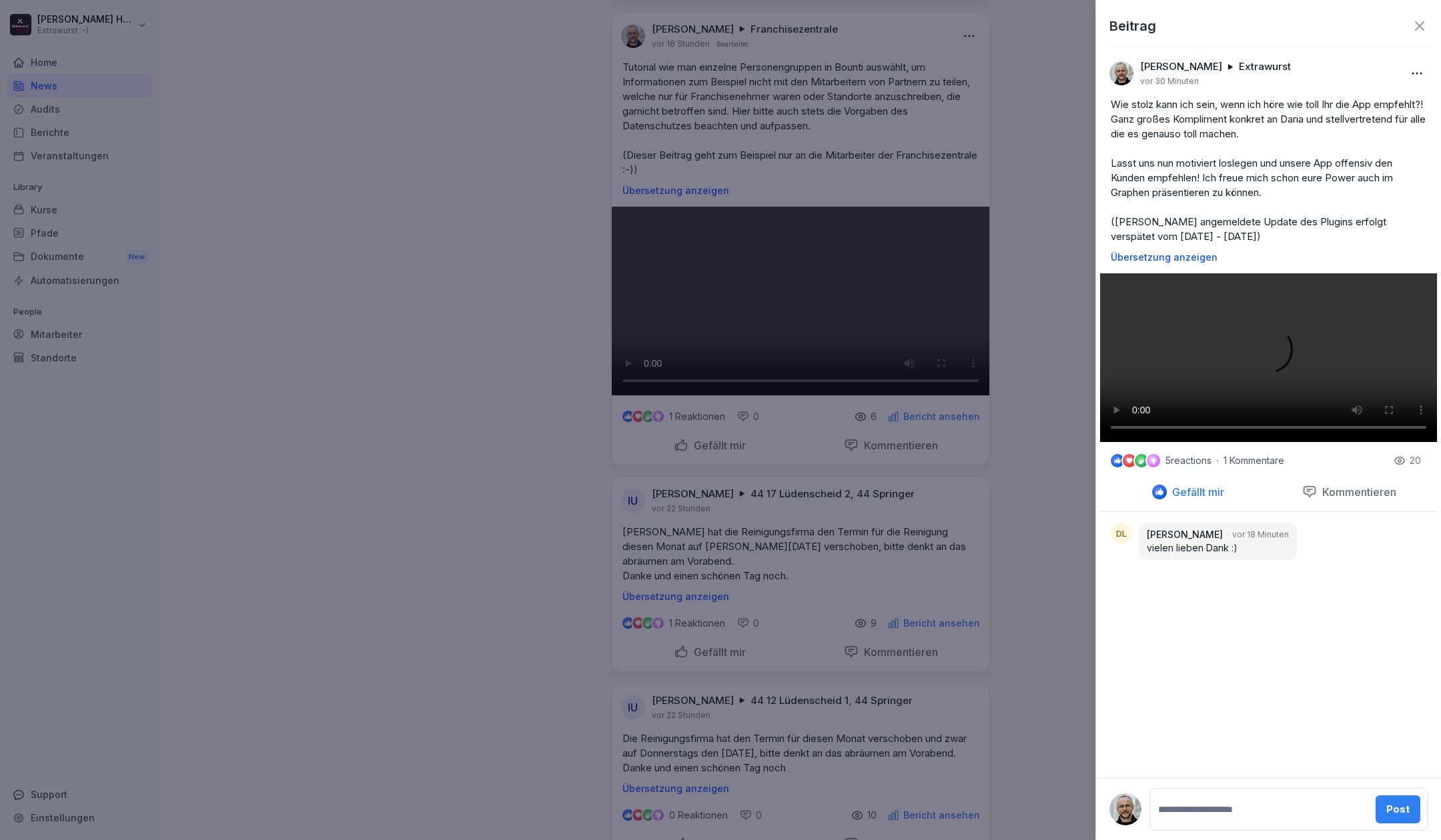
scroll to position [198, 0]
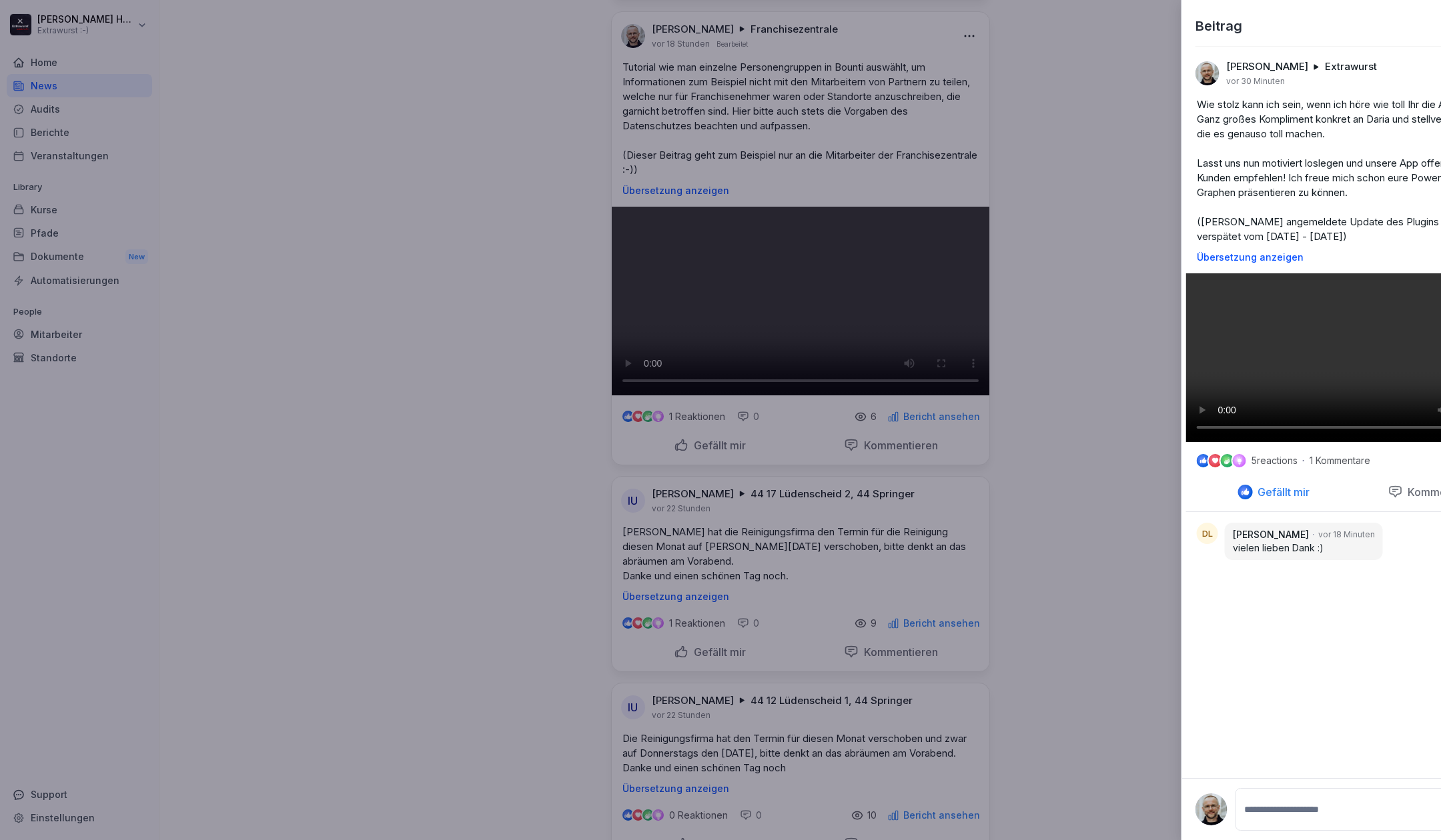
click at [1082, 616] on div at bounding box center [720, 420] width 1441 height 840
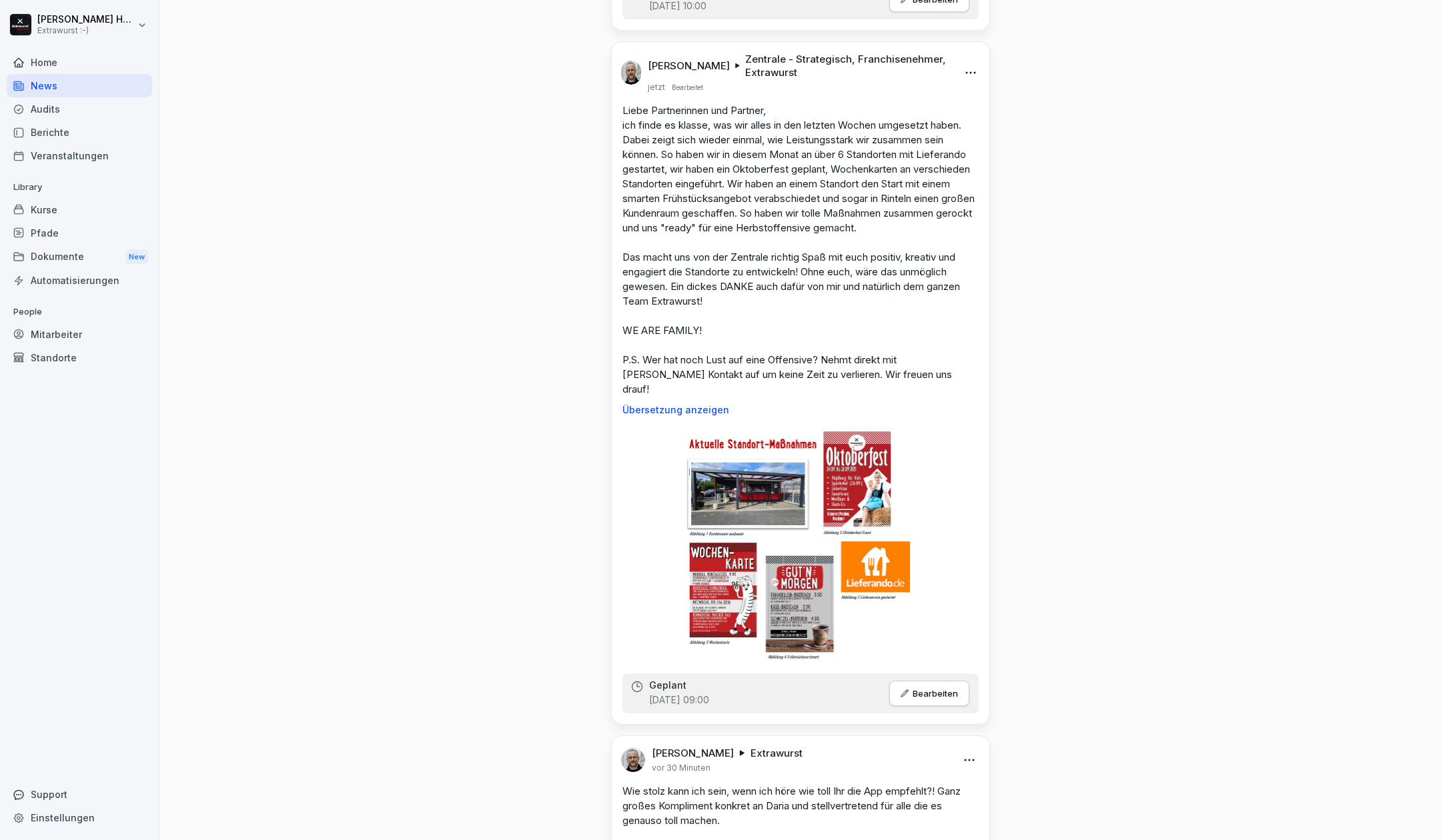
scroll to position [444, 0]
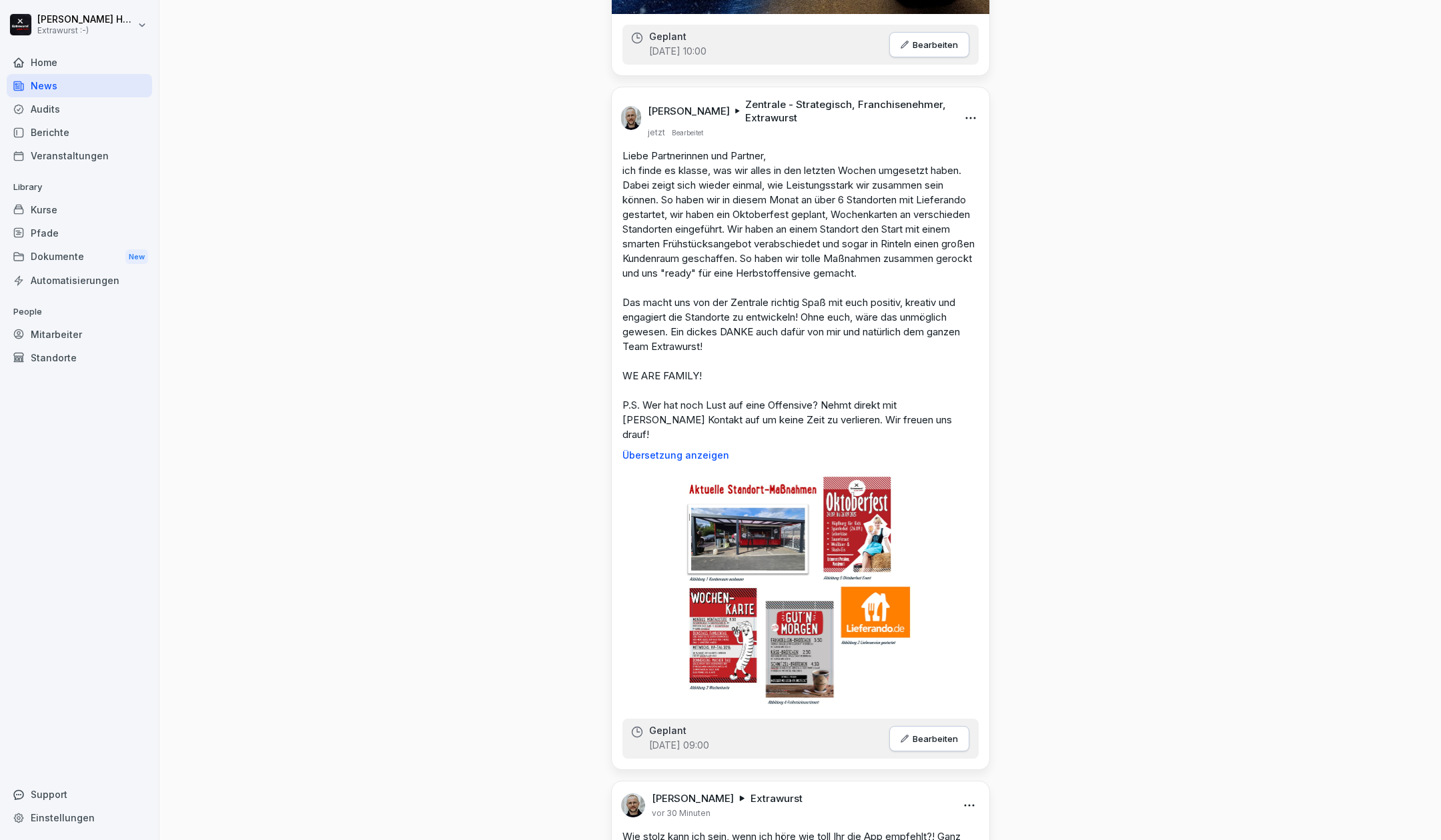
click at [763, 534] on img at bounding box center [800, 590] width 231 height 237
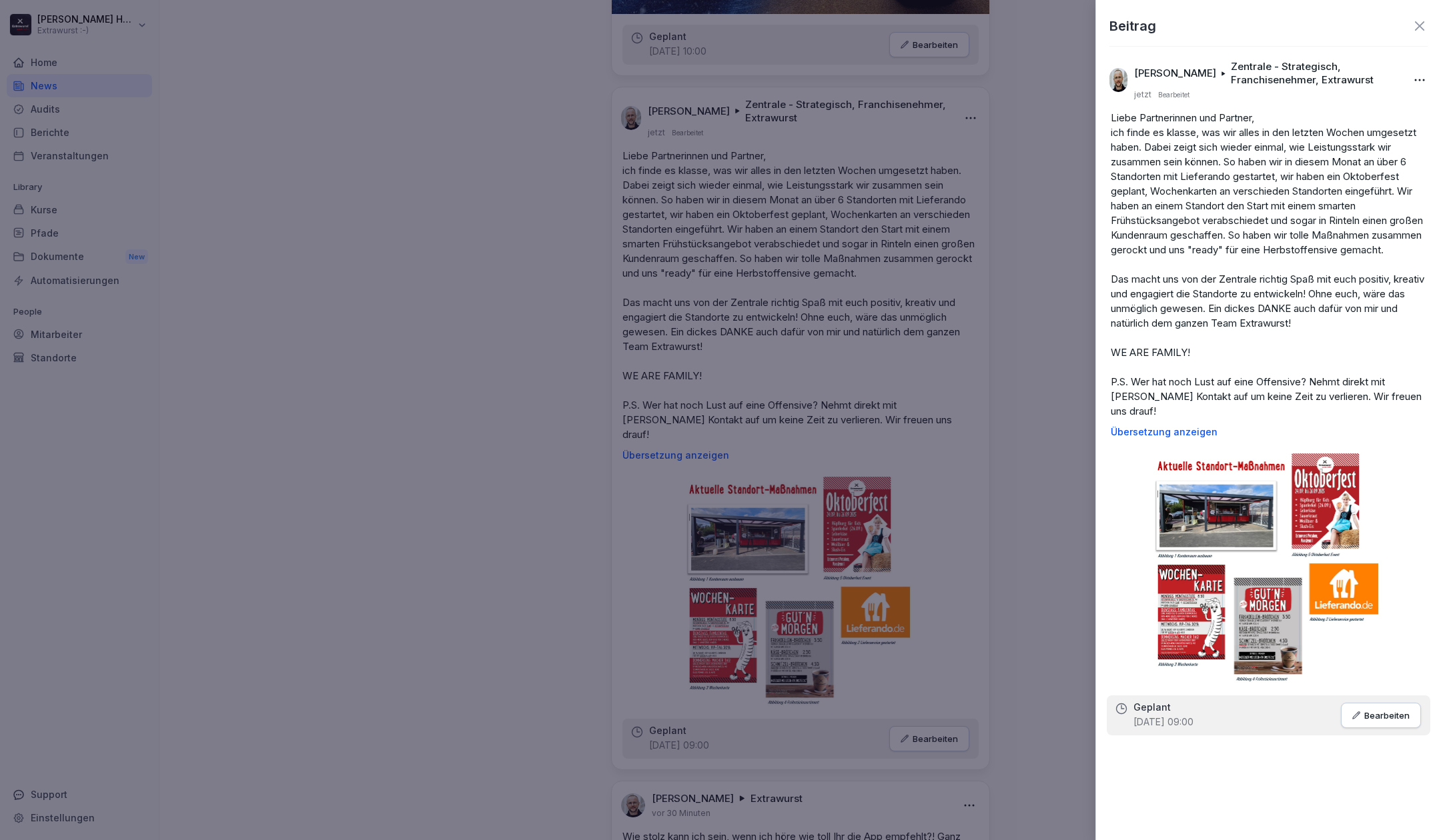
click at [1279, 566] on img at bounding box center [1268, 567] width 231 height 237
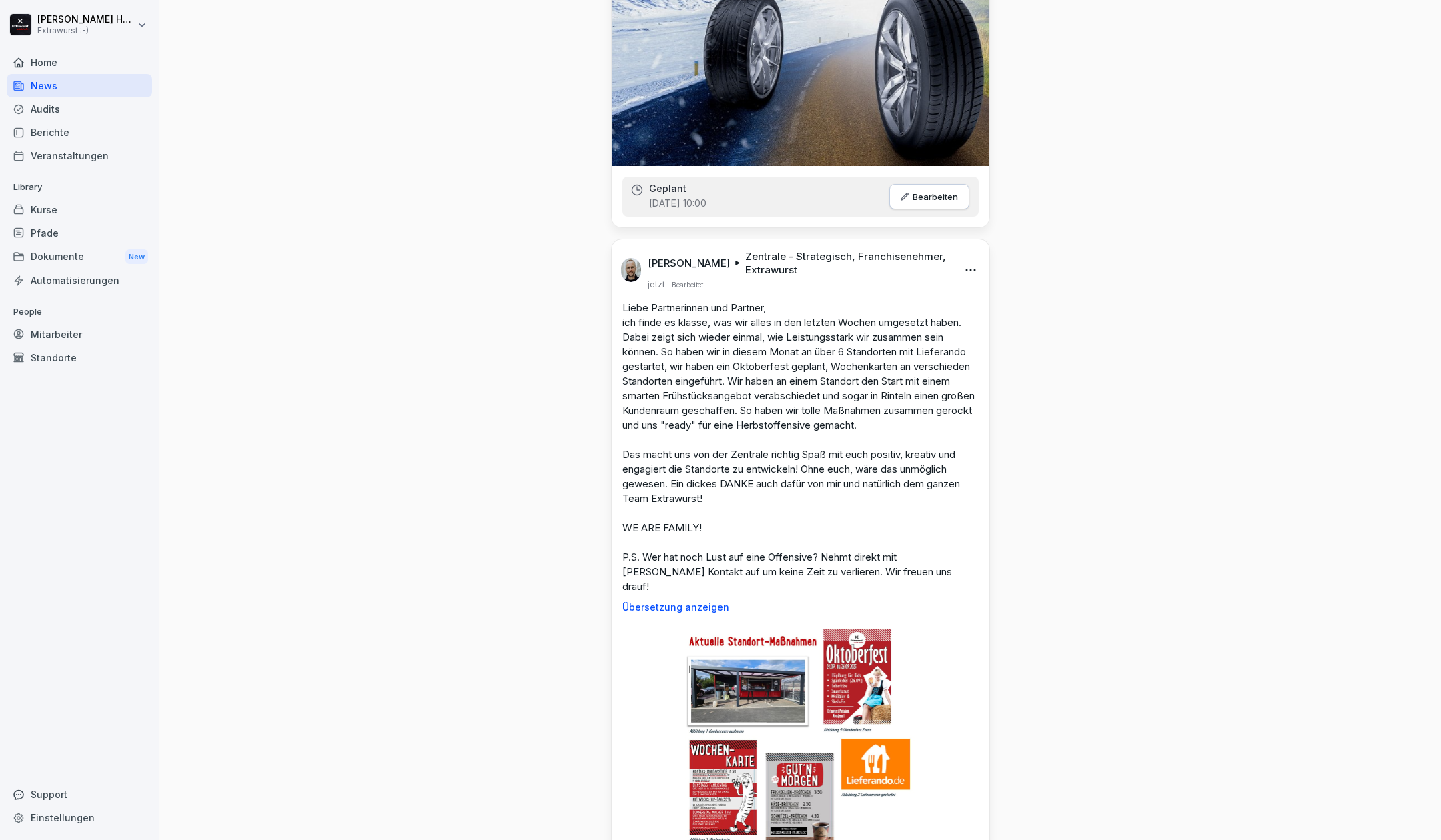
scroll to position [0, 0]
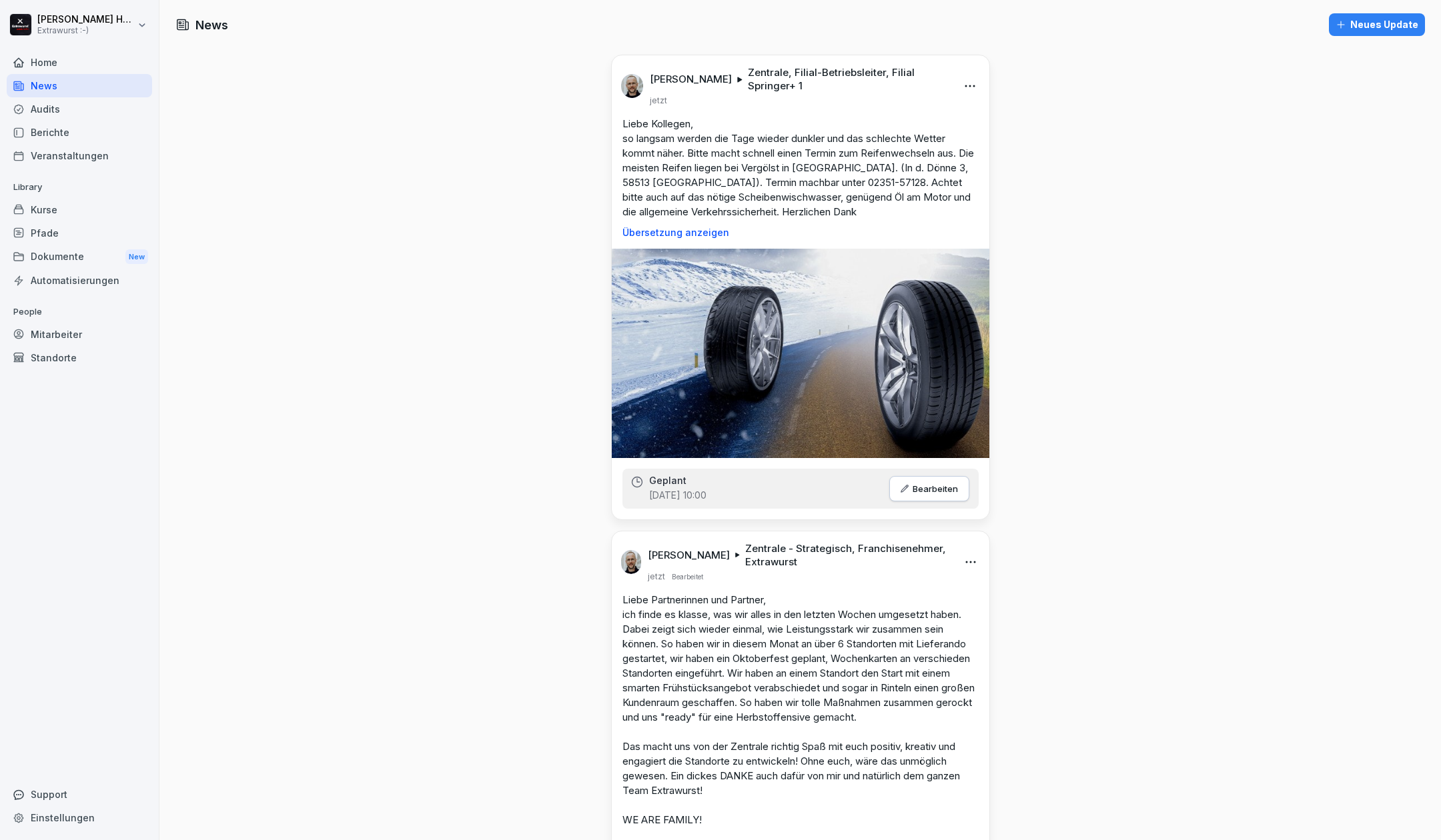
click at [34, 64] on div "Home" at bounding box center [79, 62] width 146 height 23
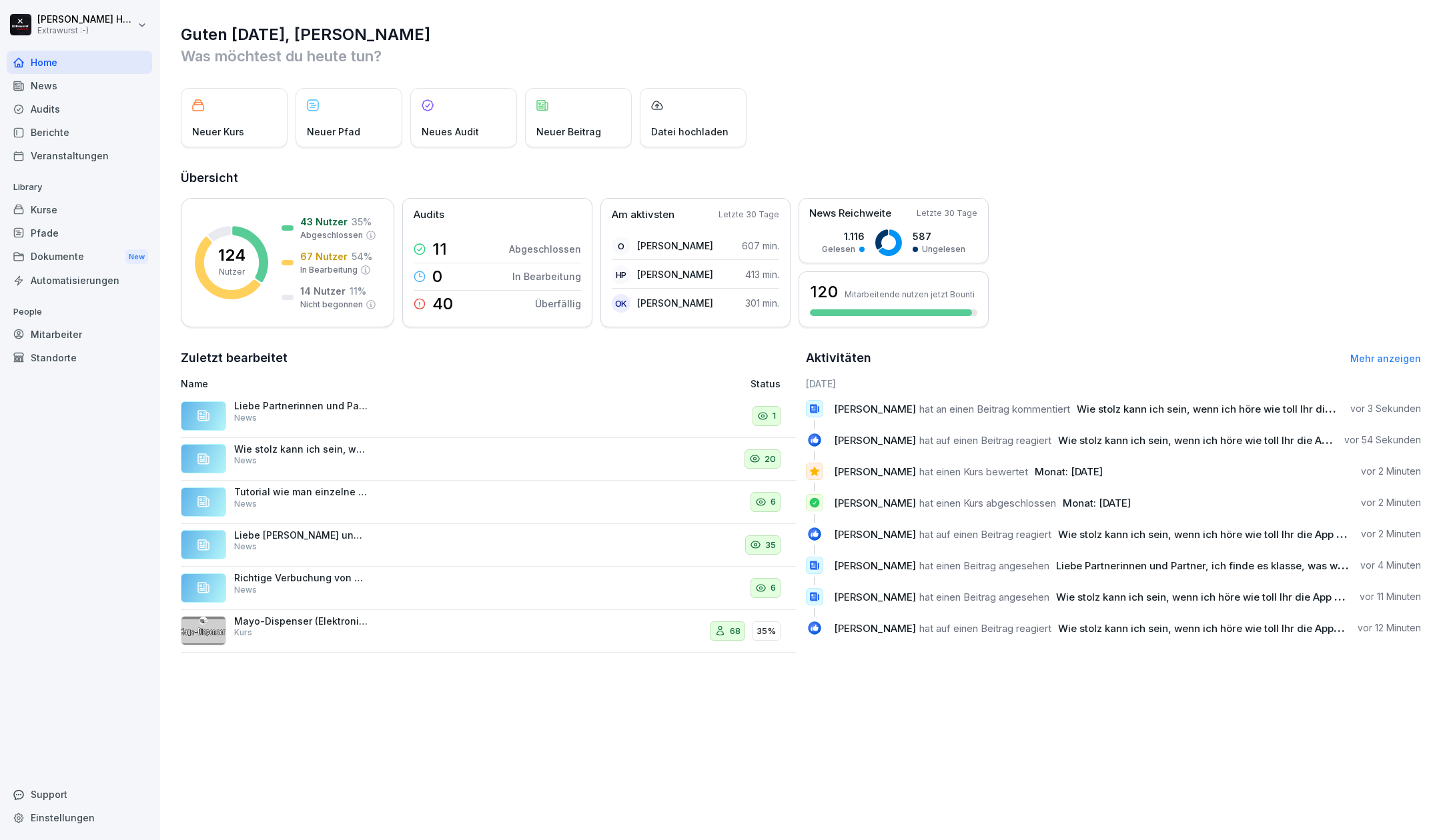
click at [48, 63] on div "Home" at bounding box center [79, 62] width 146 height 23
click at [73, 327] on div "Mitarbeiter" at bounding box center [79, 334] width 146 height 23
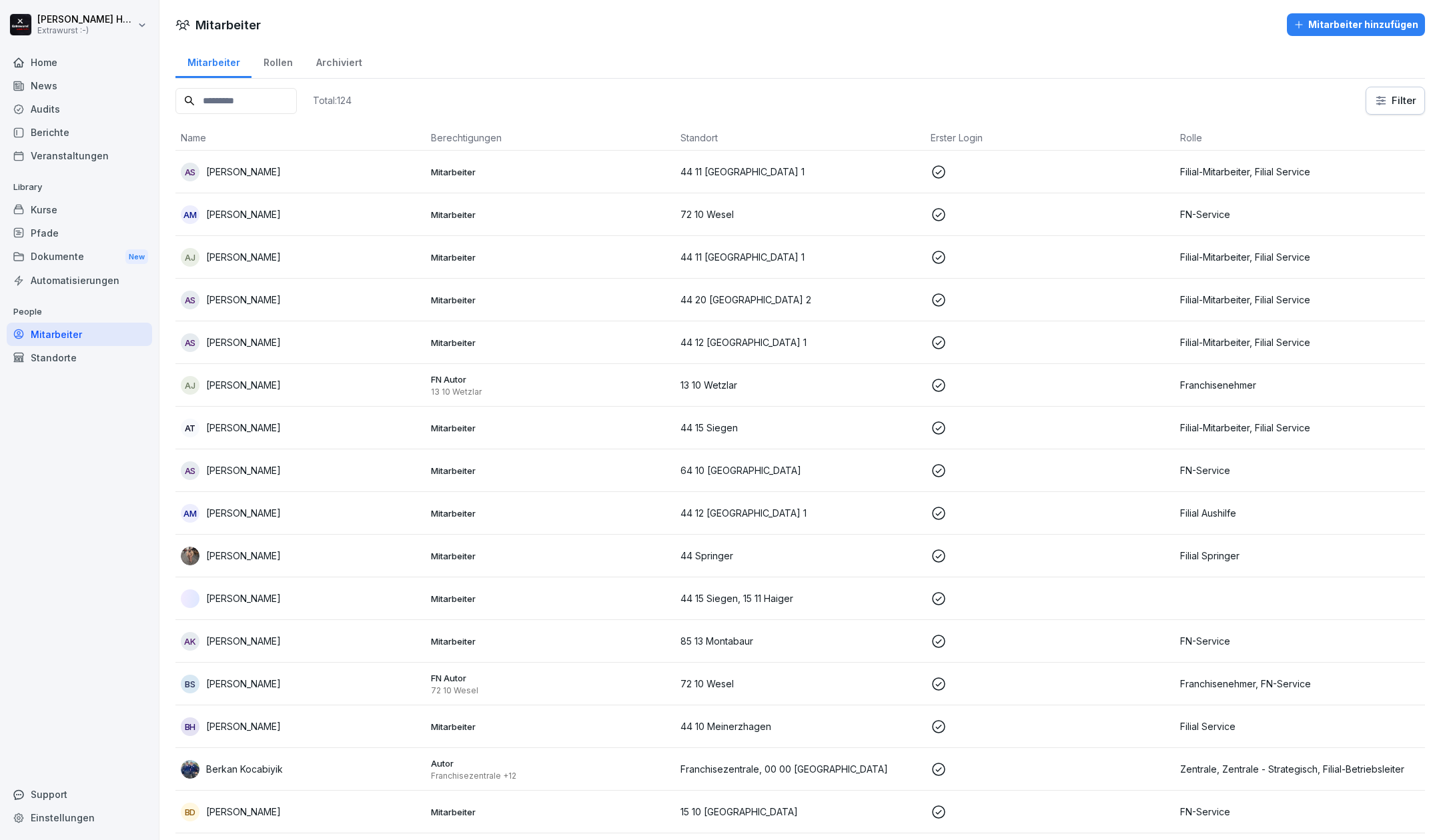
click at [75, 362] on div "Standorte" at bounding box center [79, 358] width 146 height 23
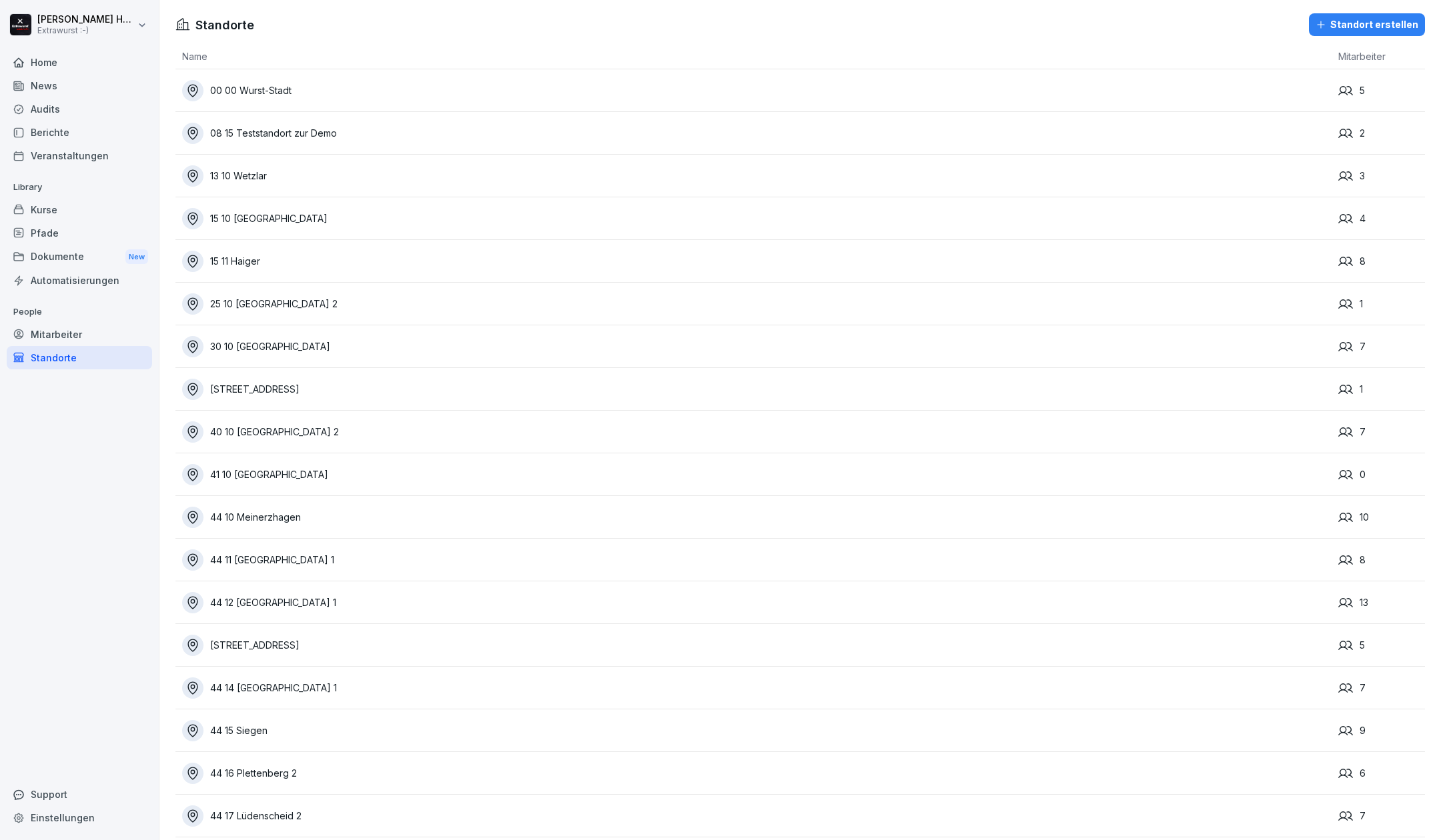
click at [268, 86] on div "00 00 Wurst-Stadt" at bounding box center [757, 90] width 1149 height 21
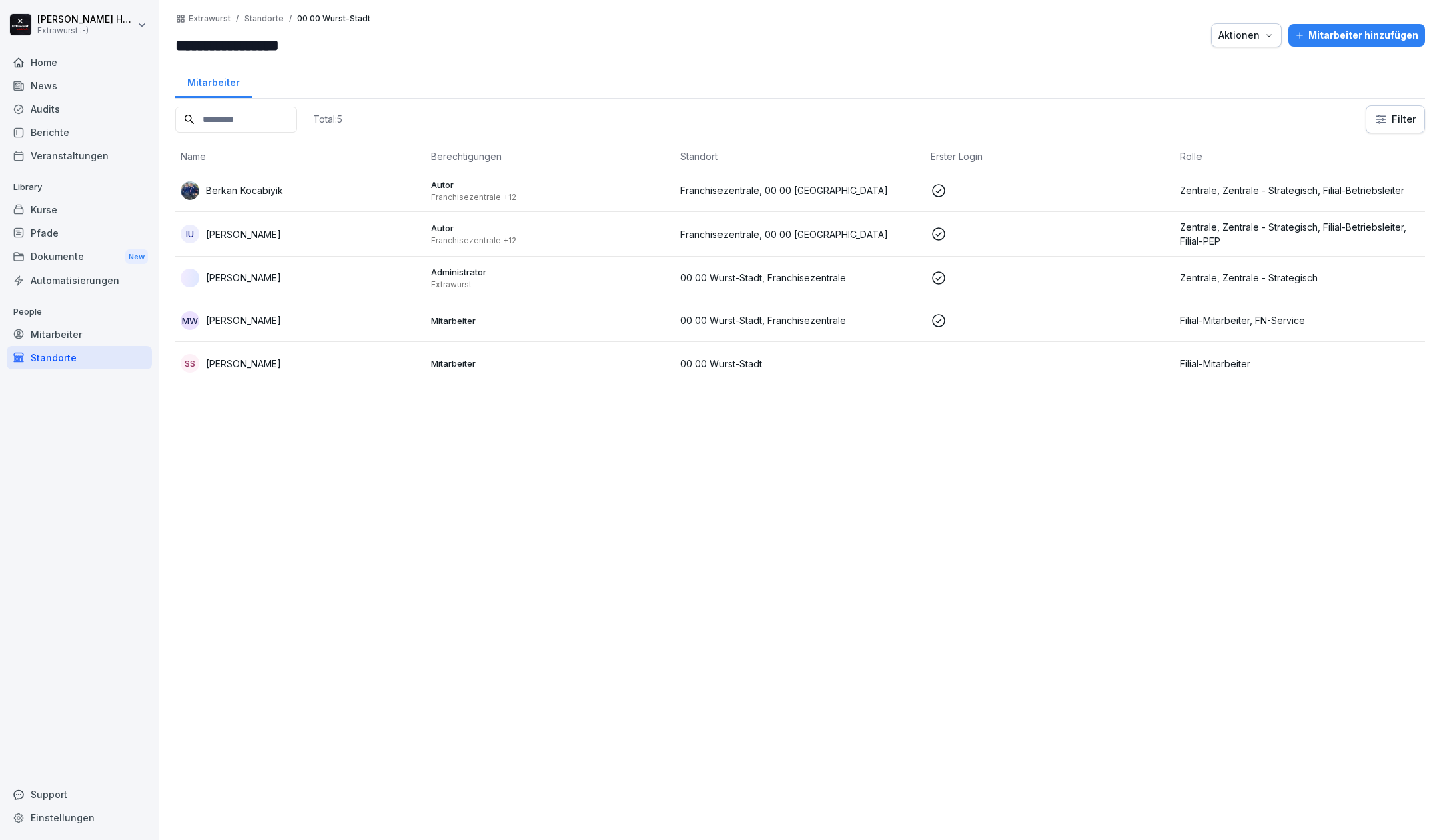
click at [230, 361] on p "Sabine Schuler" at bounding box center [244, 364] width 75 height 14
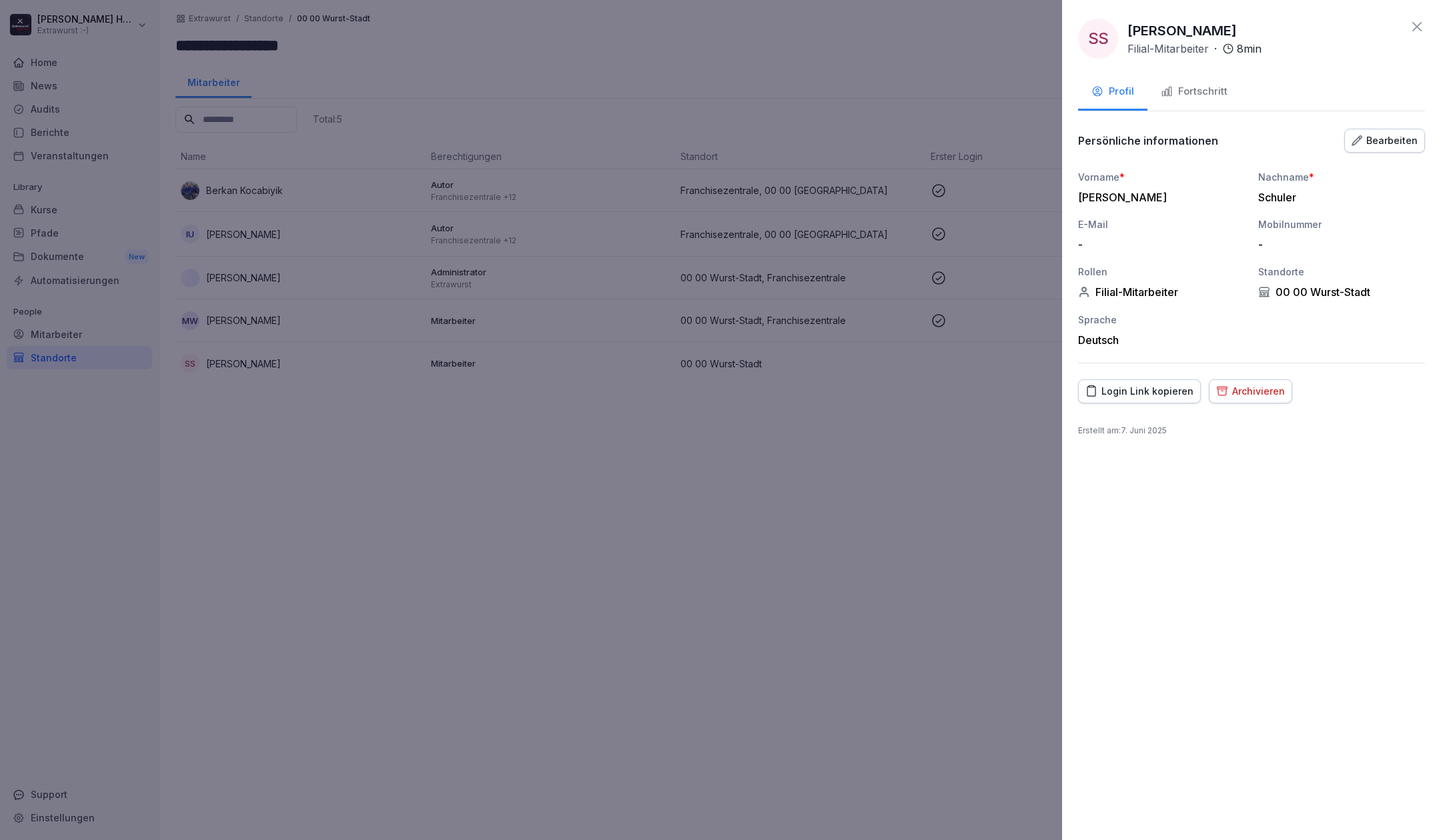
click at [1186, 88] on div "Fortschritt" at bounding box center [1194, 91] width 67 height 15
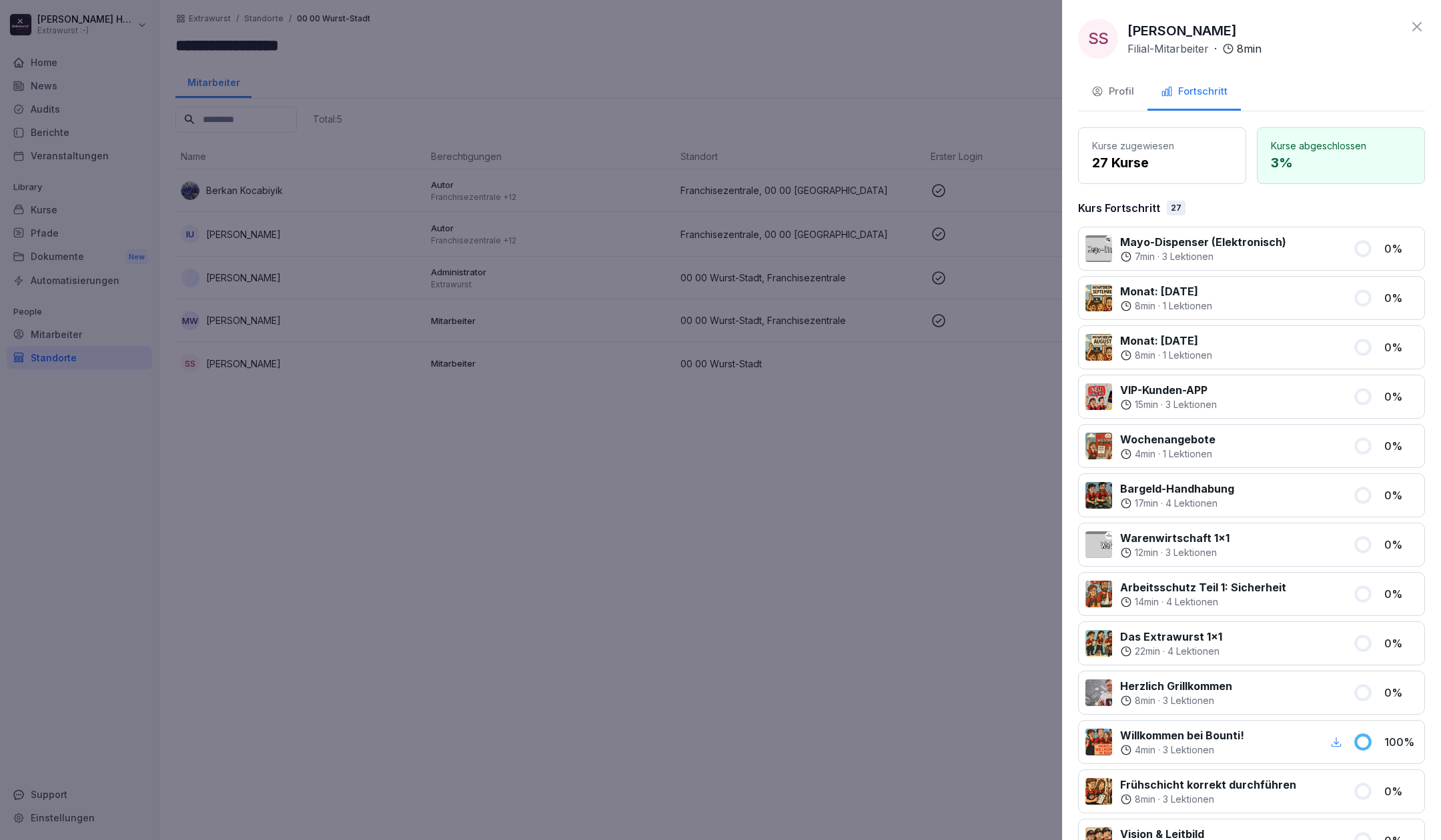
click at [1139, 91] on button "Profil" at bounding box center [1112, 92] width 70 height 36
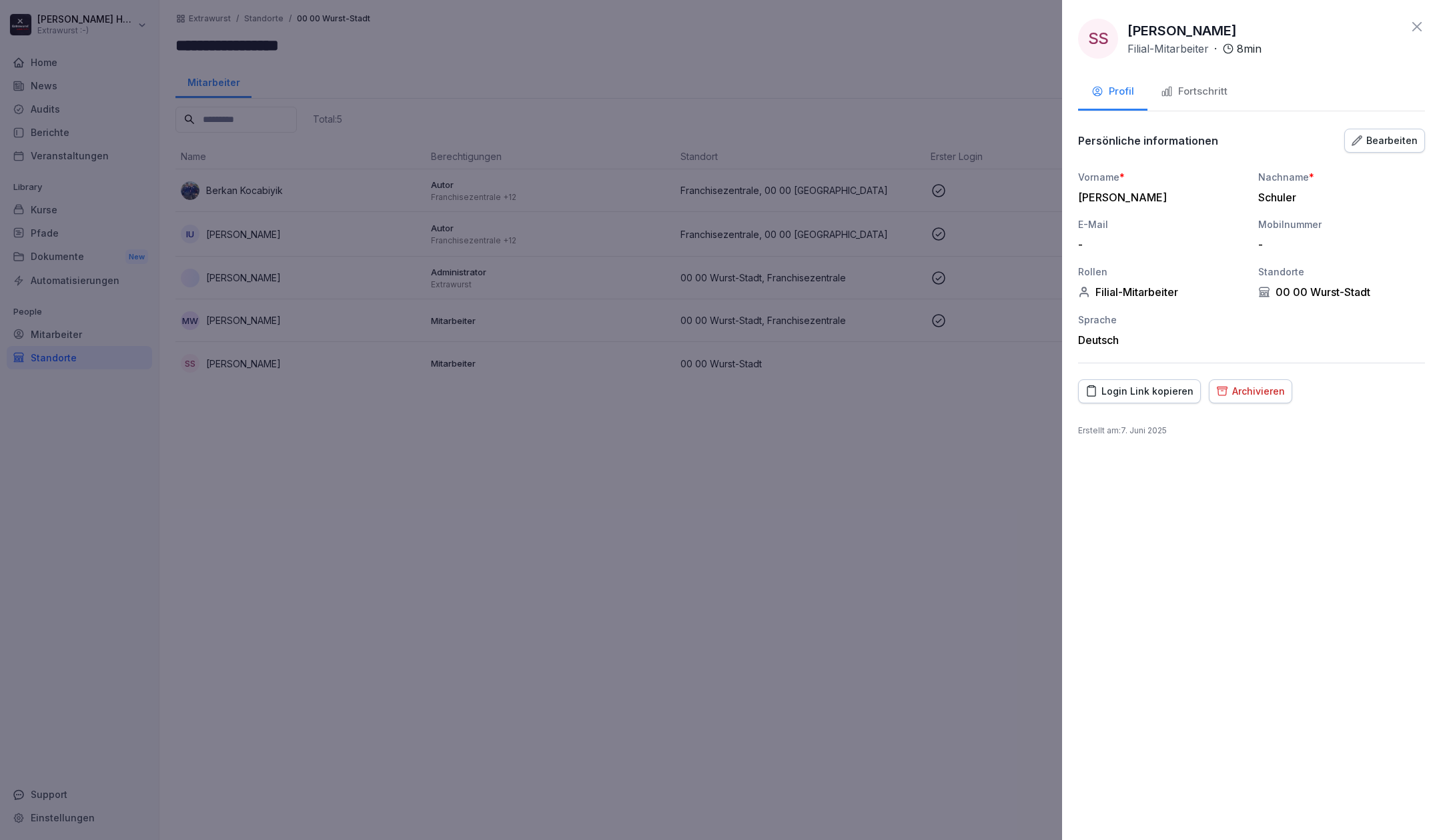
drag, startPoint x: 1222, startPoint y: 29, endPoint x: 1132, endPoint y: 32, distance: 90.0
click at [1132, 32] on div "Sabine Schuler Filial-Mitarbeiter · 8 min" at bounding box center [1194, 38] width 134 height 36
click at [1129, 31] on p "Sabine Schuler" at bounding box center [1181, 30] width 109 height 20
copy p "Sabine Schuler"
click at [1224, 86] on div "Fortschritt" at bounding box center [1194, 91] width 67 height 15
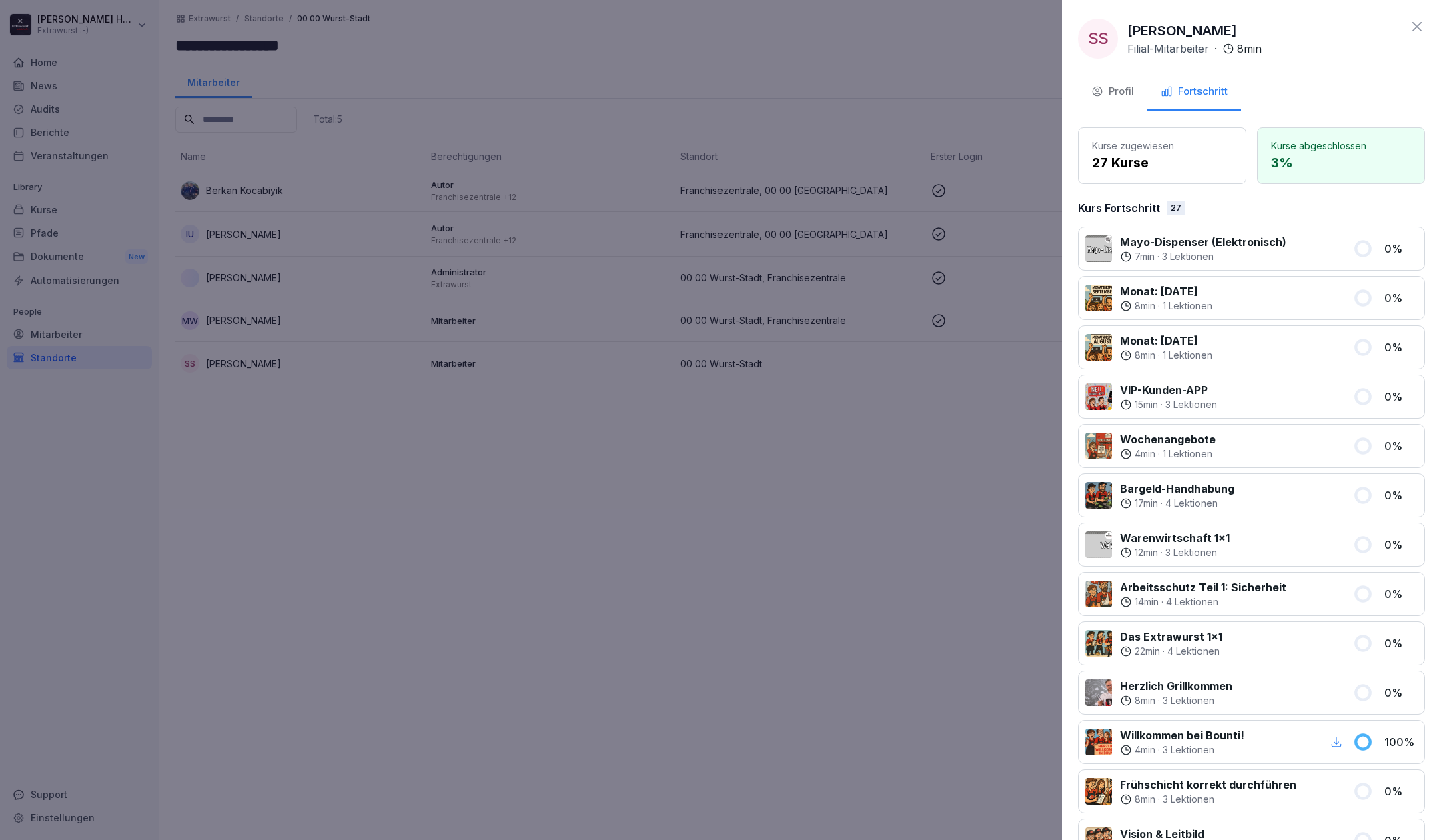
click at [899, 555] on div at bounding box center [720, 420] width 1441 height 840
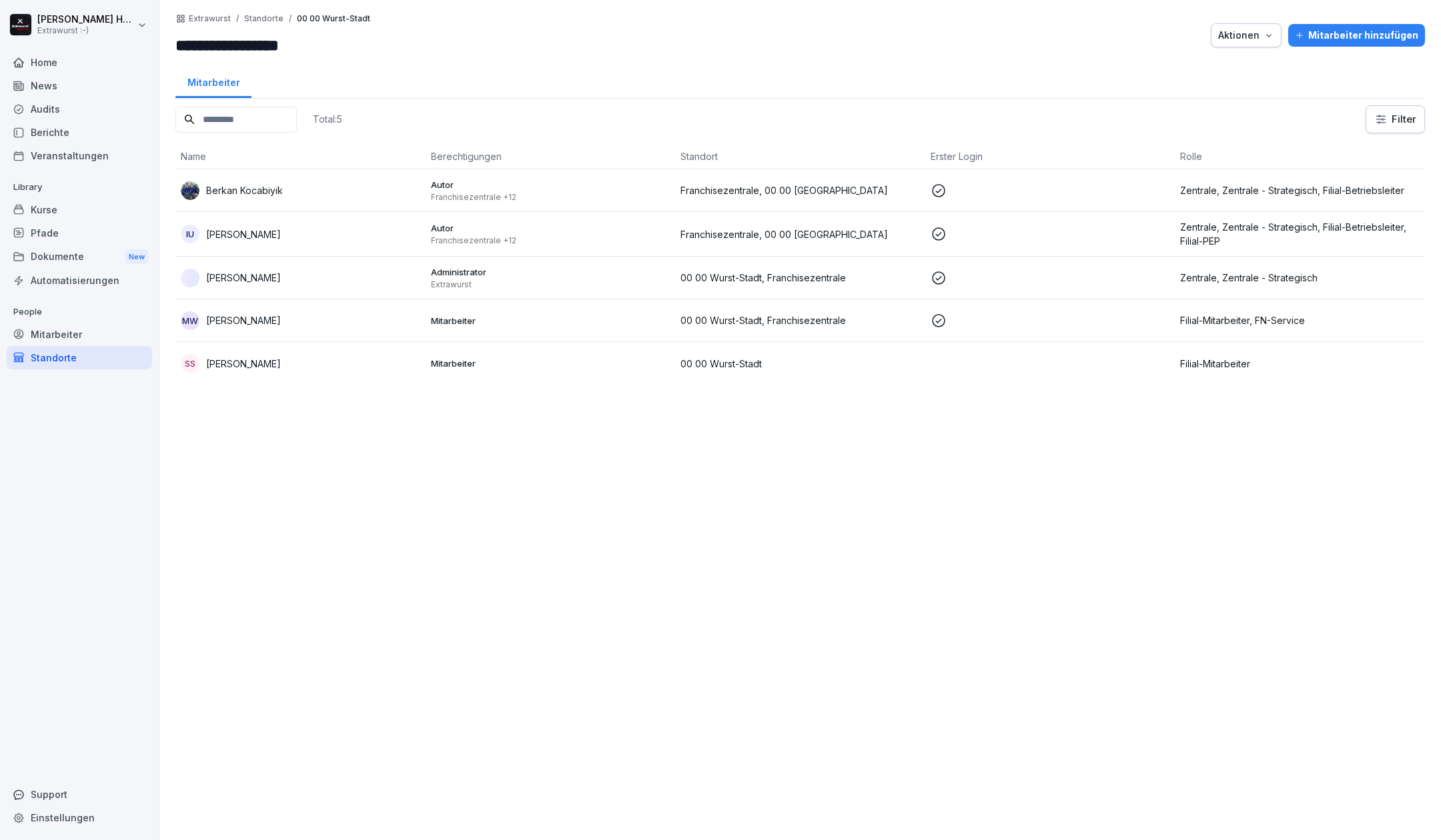
click at [206, 119] on input at bounding box center [236, 120] width 121 height 26
click at [39, 339] on div "Mitarbeiter" at bounding box center [79, 334] width 146 height 23
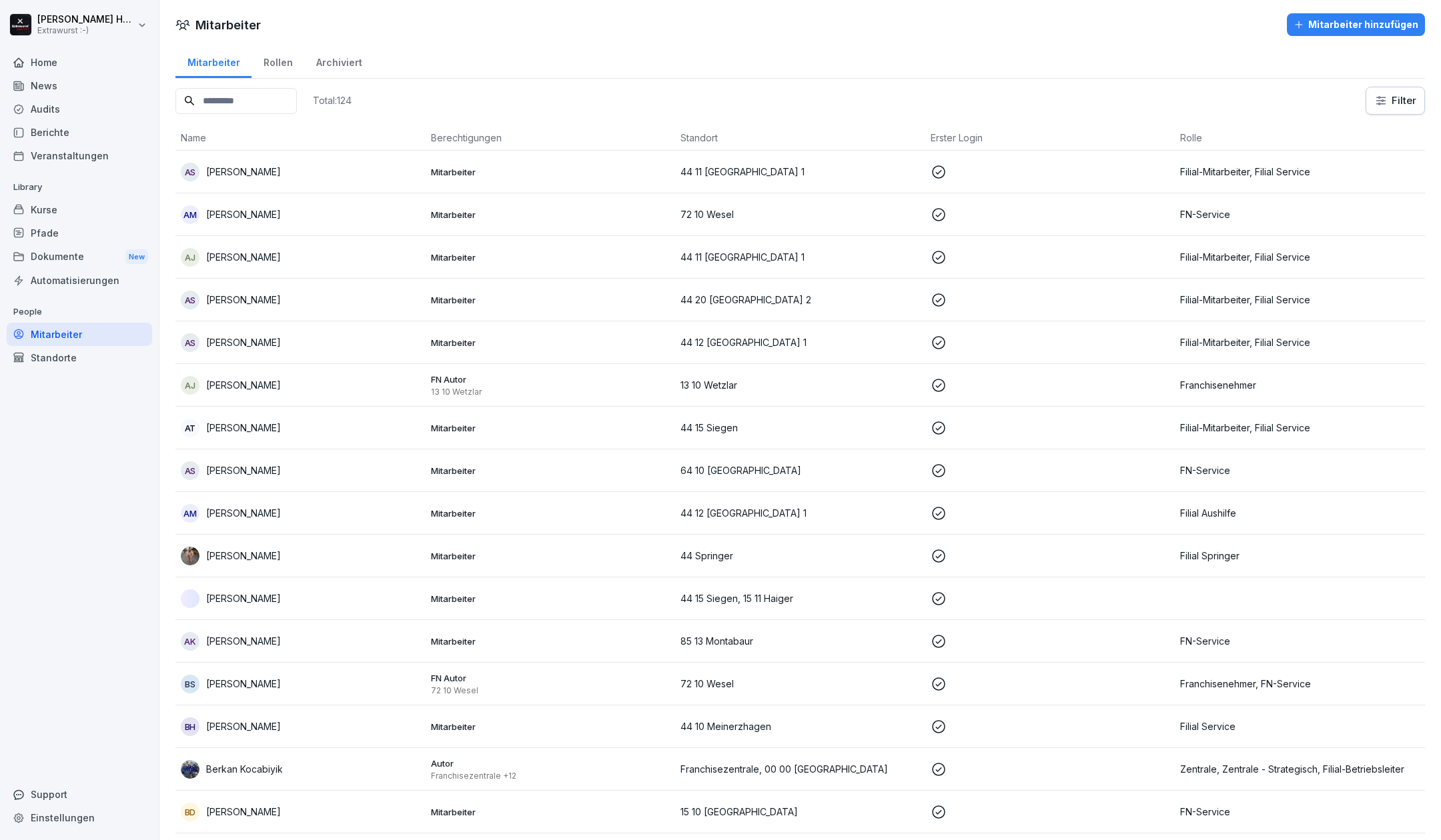
click at [232, 100] on input at bounding box center [236, 101] width 121 height 26
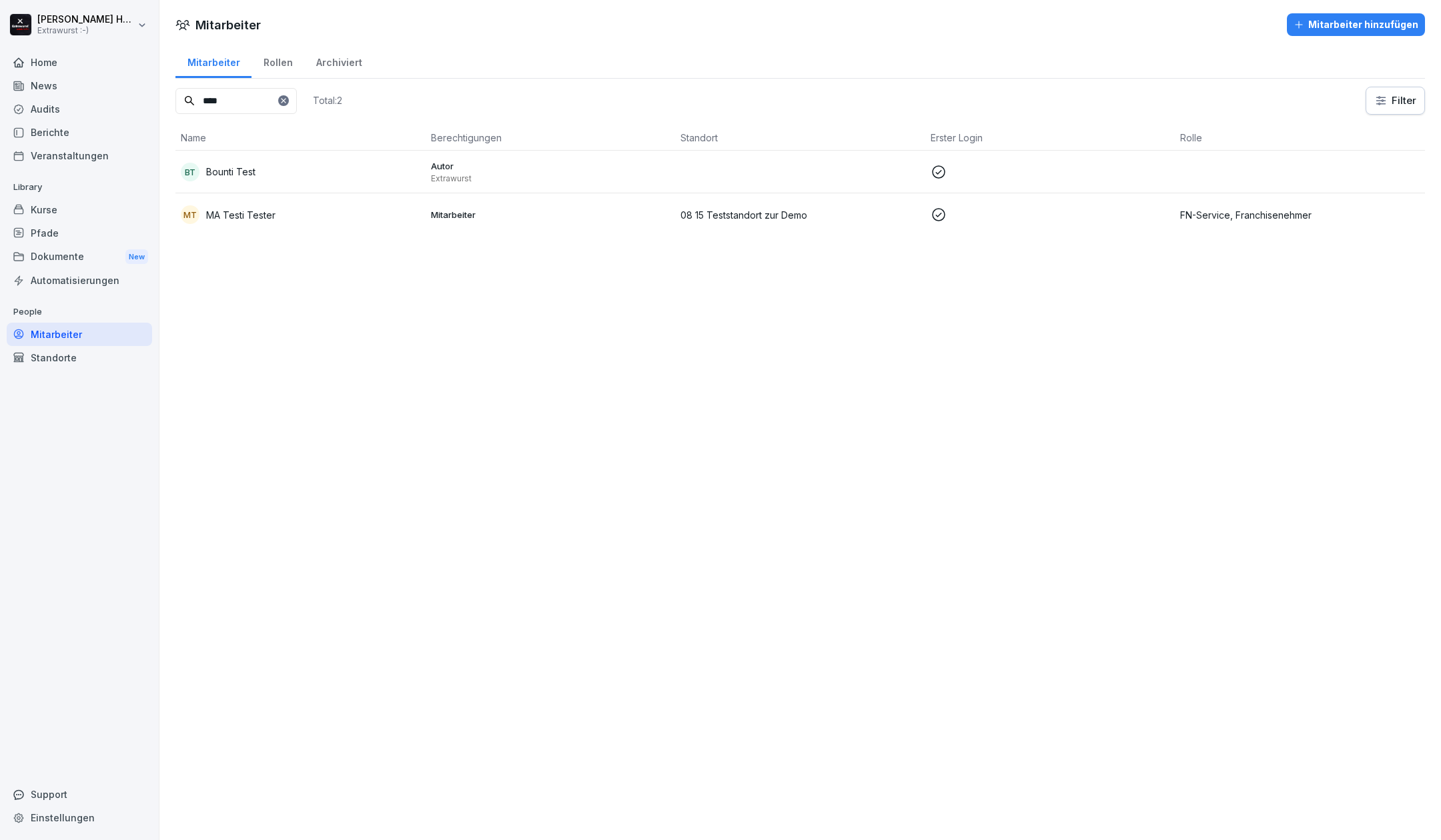
type input "****"
click at [304, 206] on div "MT MA Testi Tester" at bounding box center [300, 215] width 239 height 19
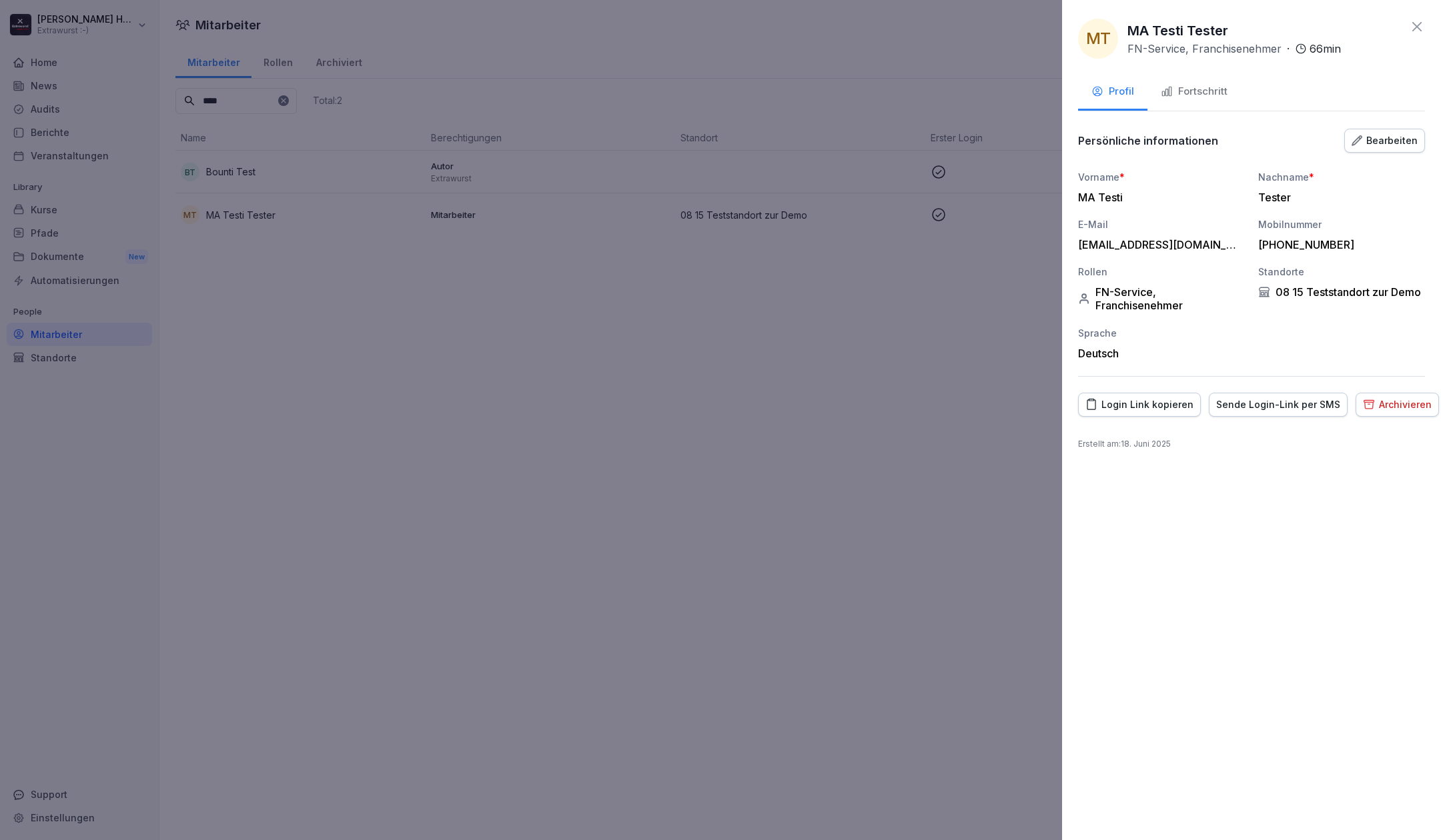
click at [1219, 92] on div "Fortschritt" at bounding box center [1194, 91] width 67 height 15
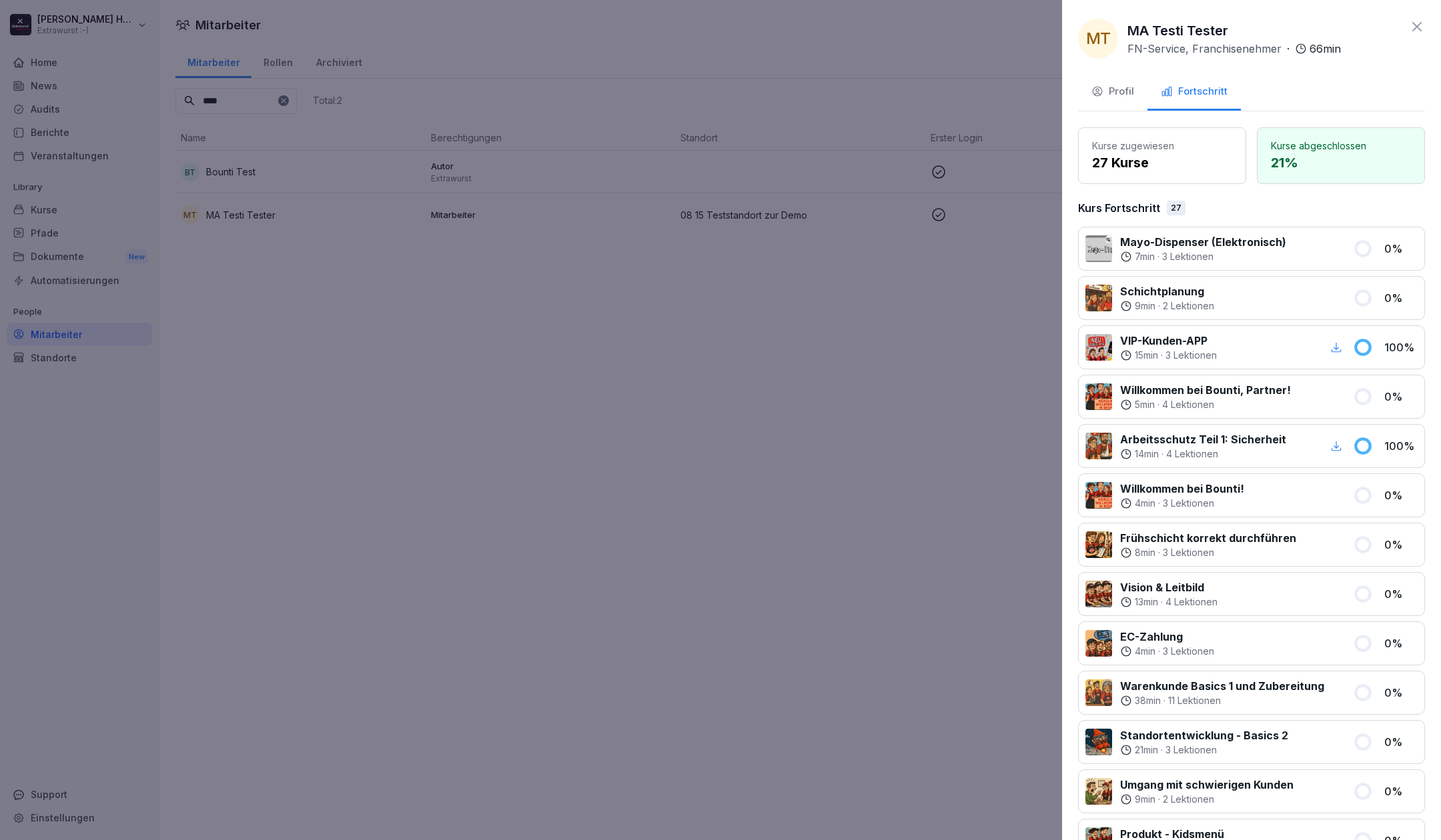
click at [1410, 29] on icon at bounding box center [1417, 27] width 16 height 16
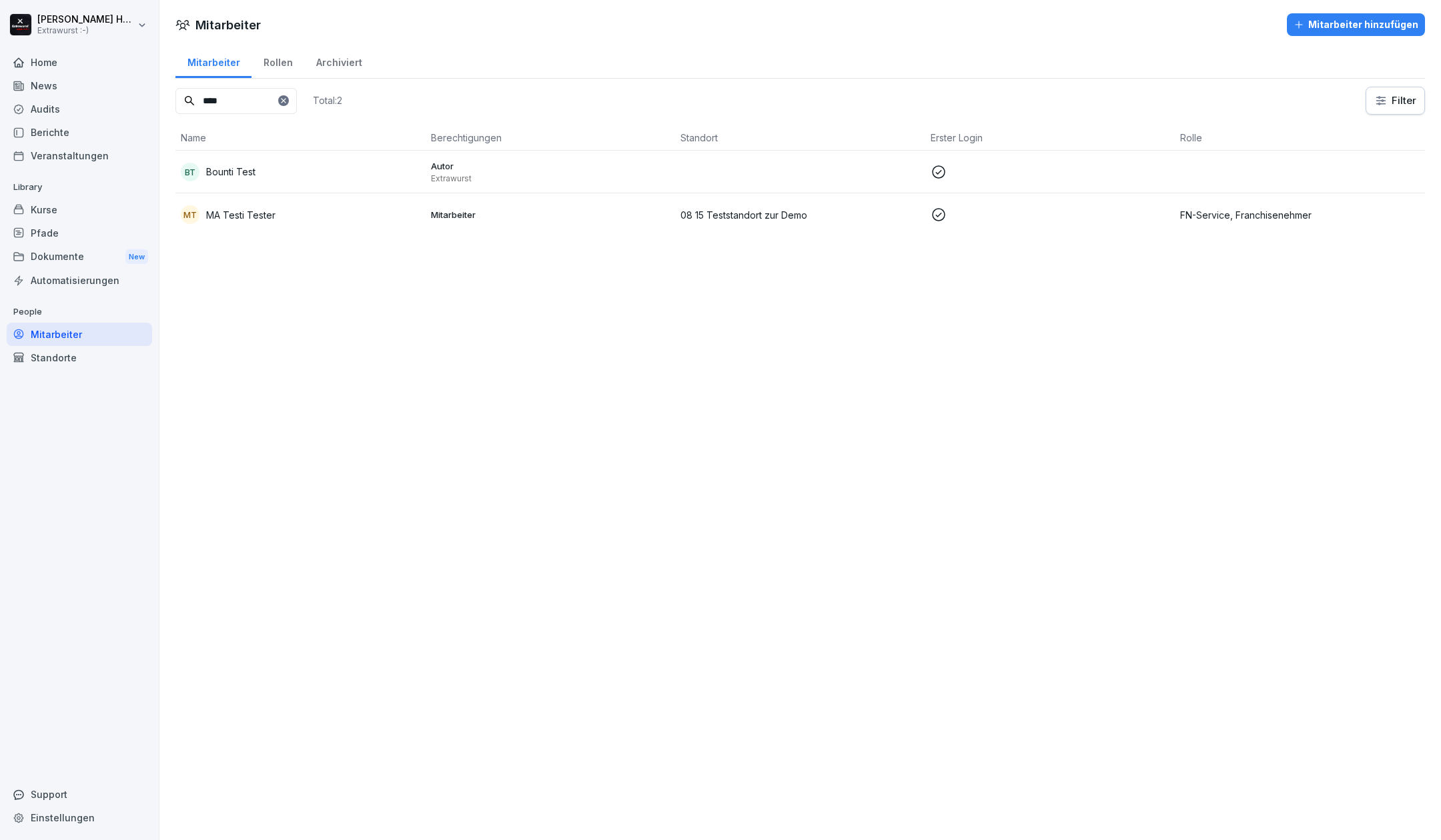
click at [77, 793] on div "Support" at bounding box center [79, 795] width 146 height 23
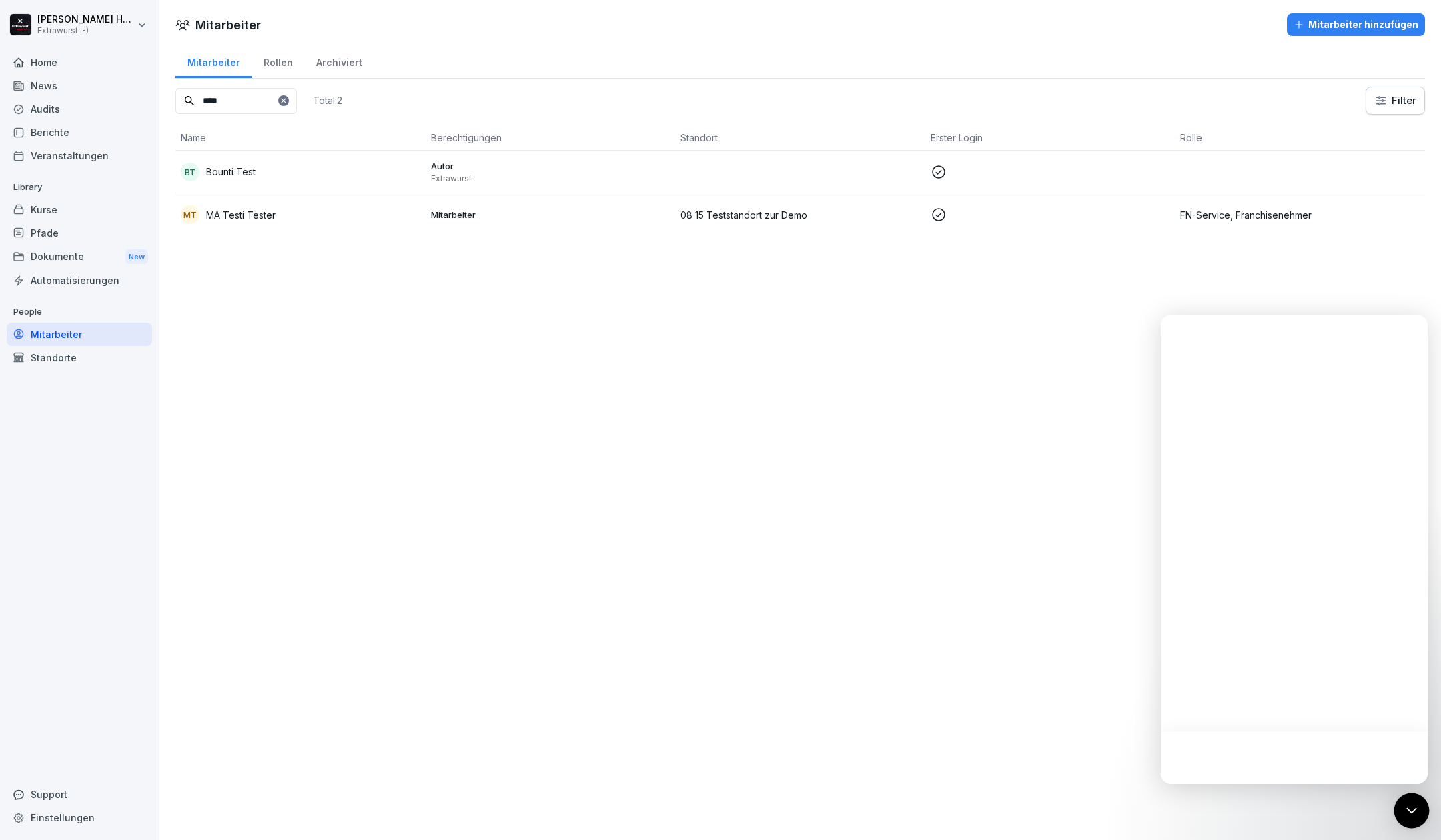
click at [1415, 807] on icon "Open Intercom Messenger" at bounding box center [1412, 811] width 18 height 18
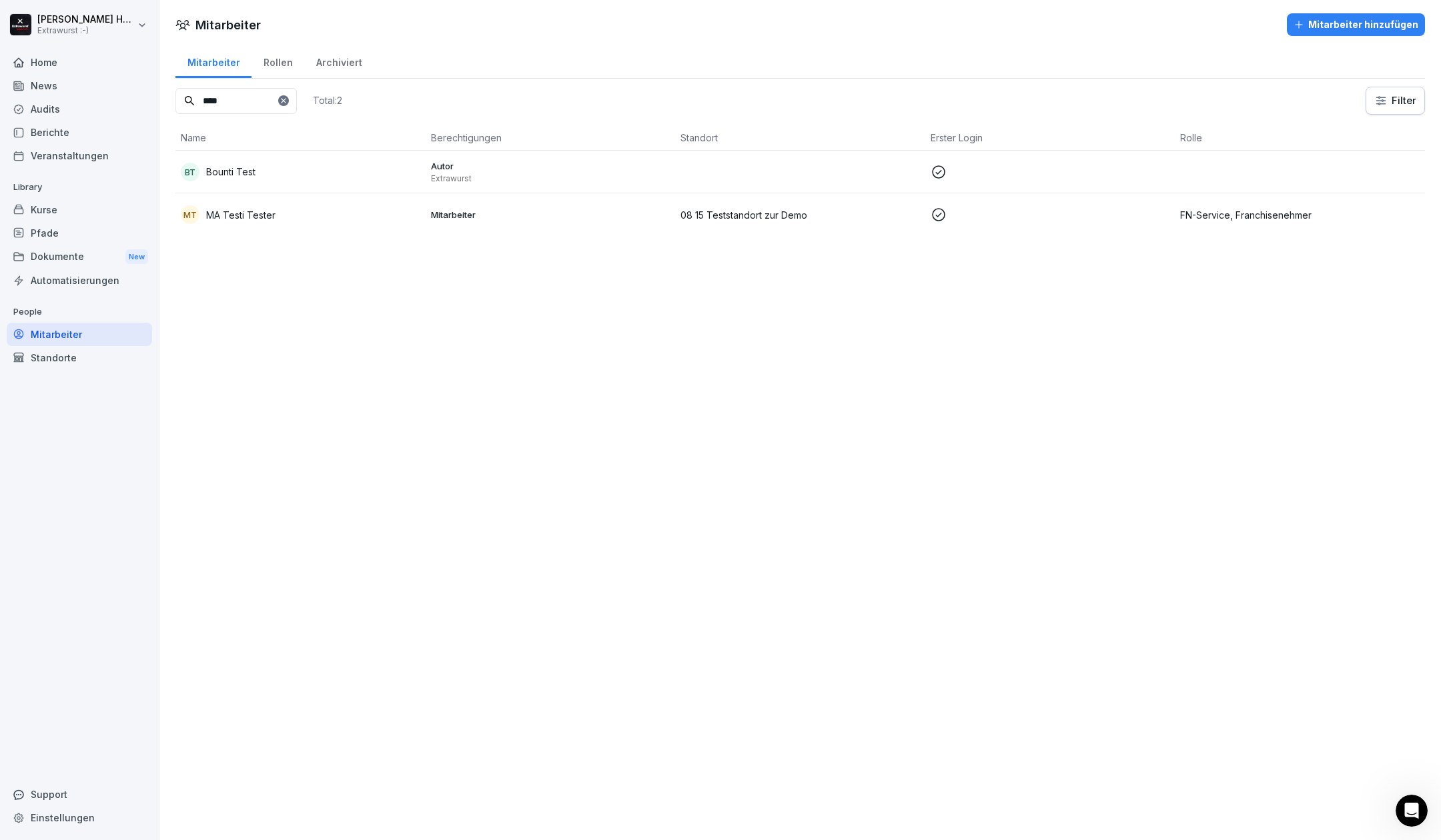
click at [1416, 807] on icon "Intercom-Nachrichtendienst öffnen" at bounding box center [1412, 811] width 22 height 22
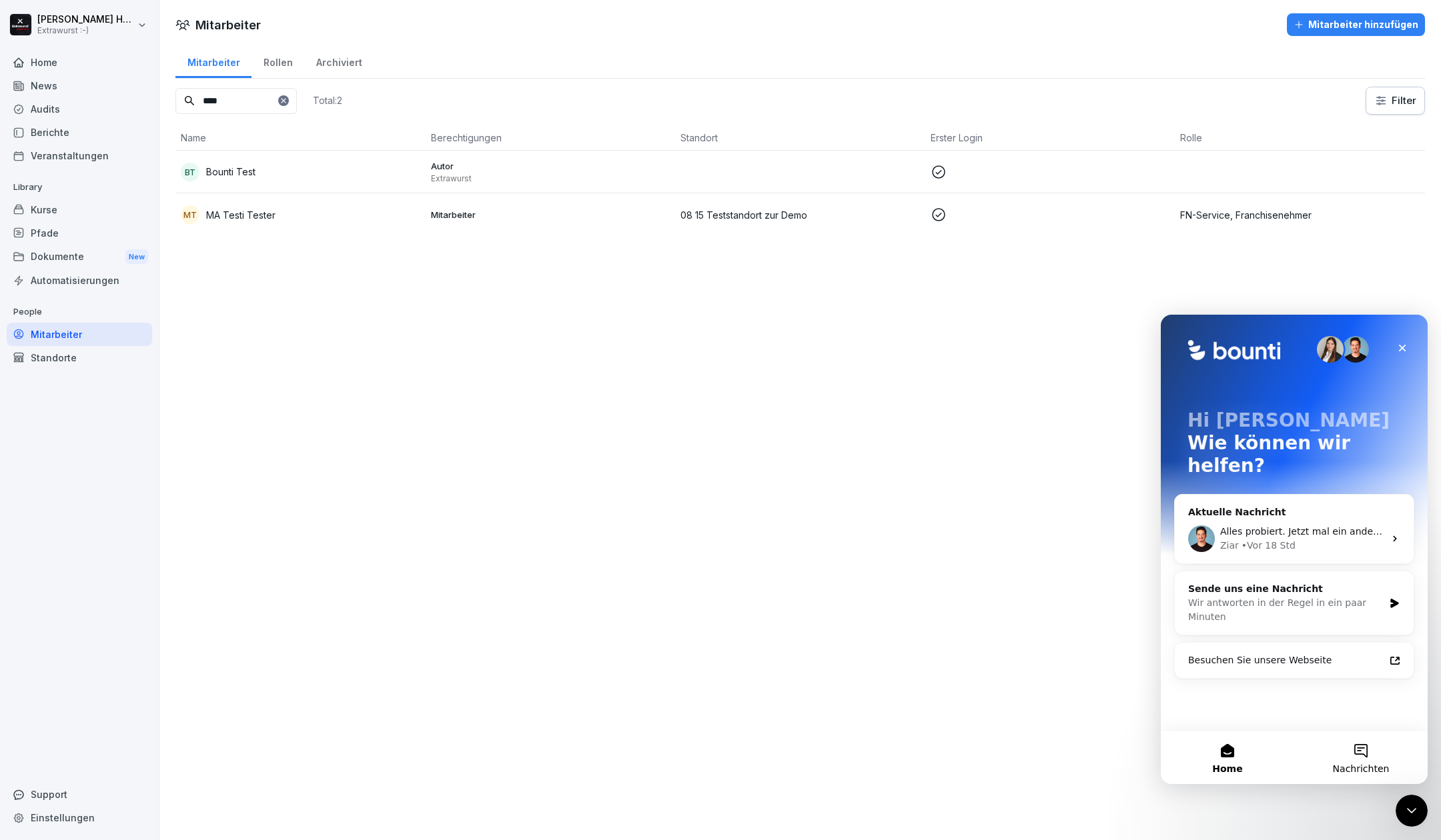
click at [1357, 757] on button "Nachrichten" at bounding box center [1360, 757] width 133 height 53
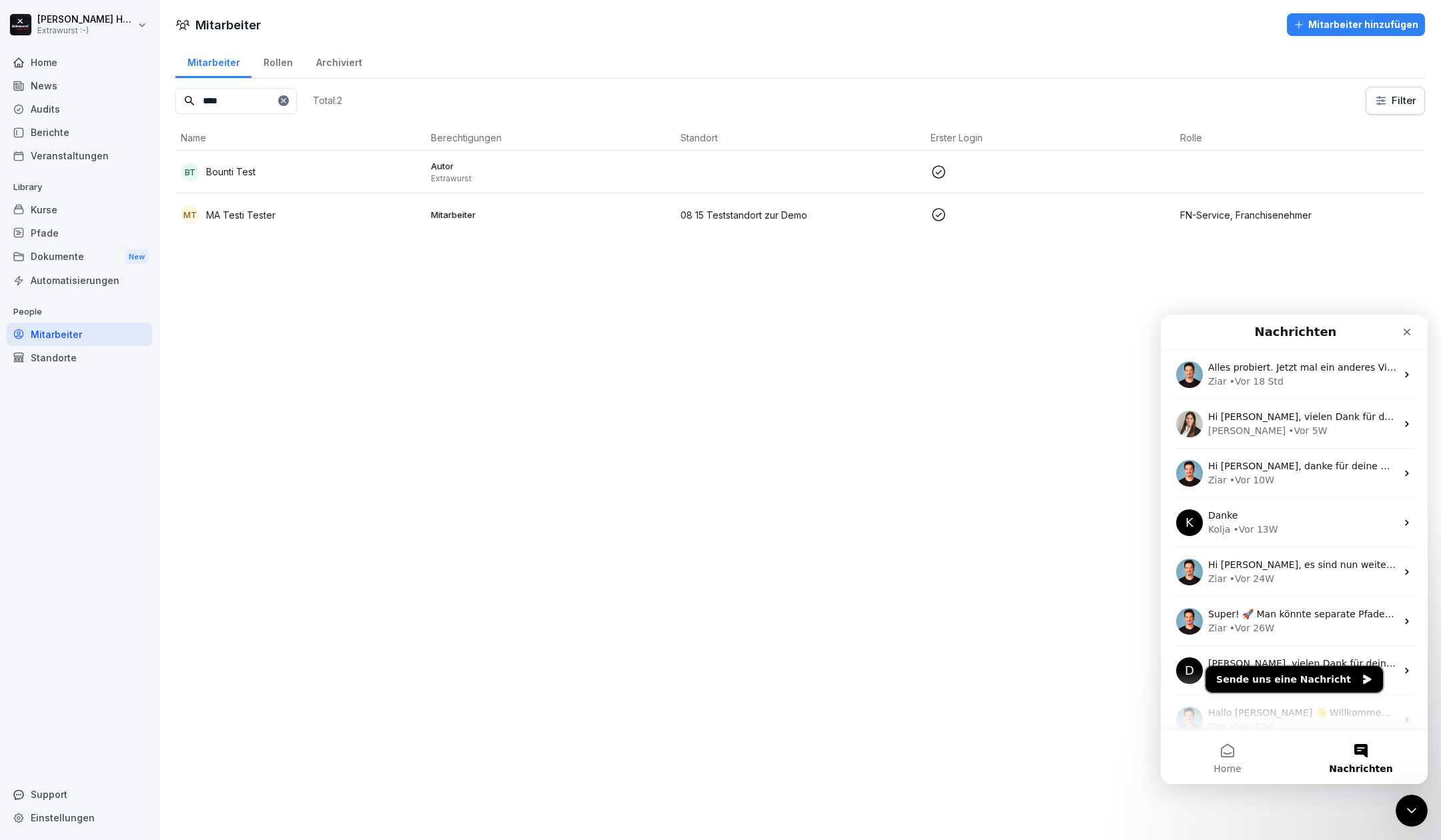
click at [1282, 683] on button "Sende uns eine Nachricht" at bounding box center [1294, 680] width 177 height 26
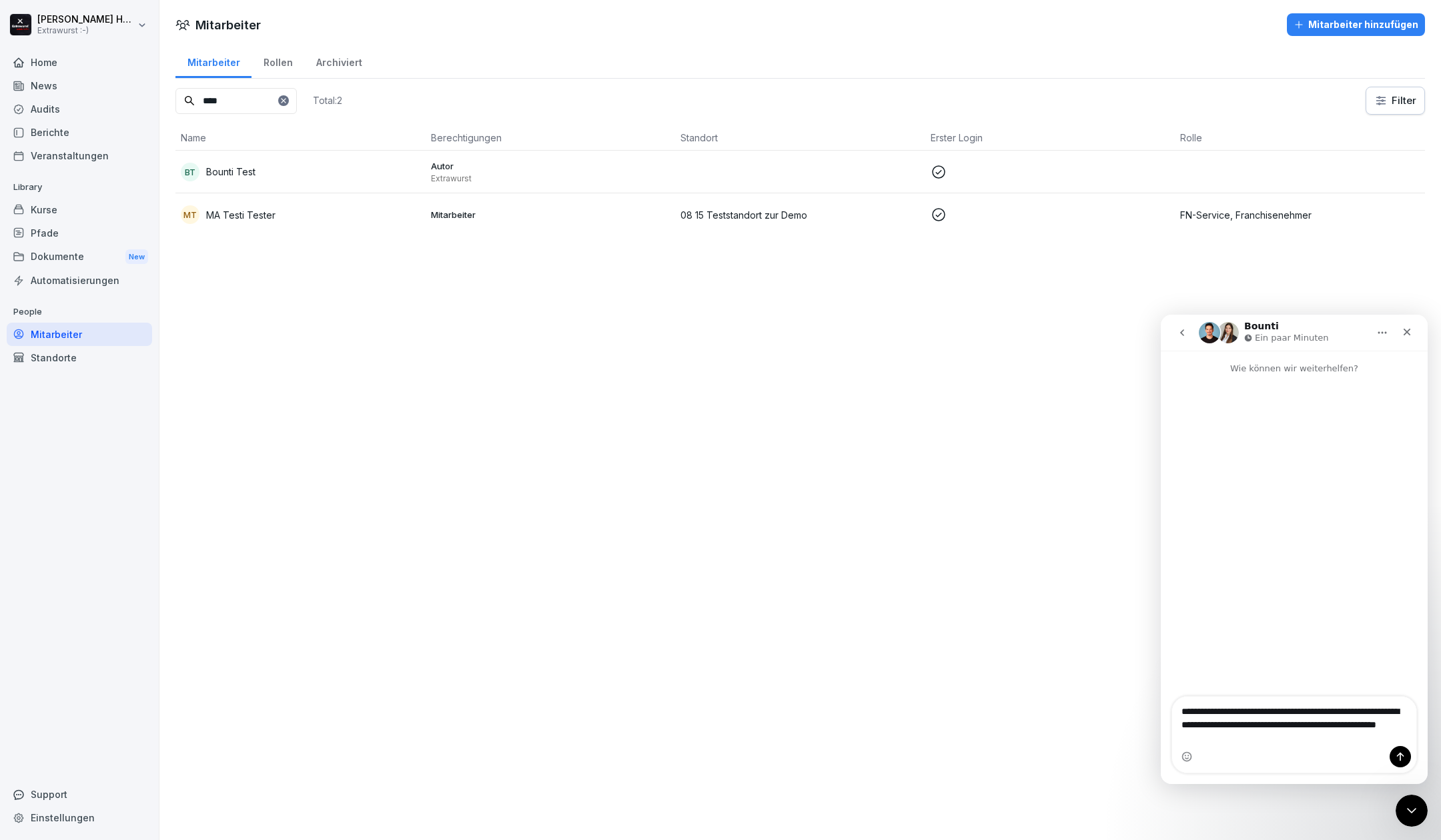
type textarea "**********"
click at [288, 100] on icon at bounding box center [283, 100] width 8 height 8
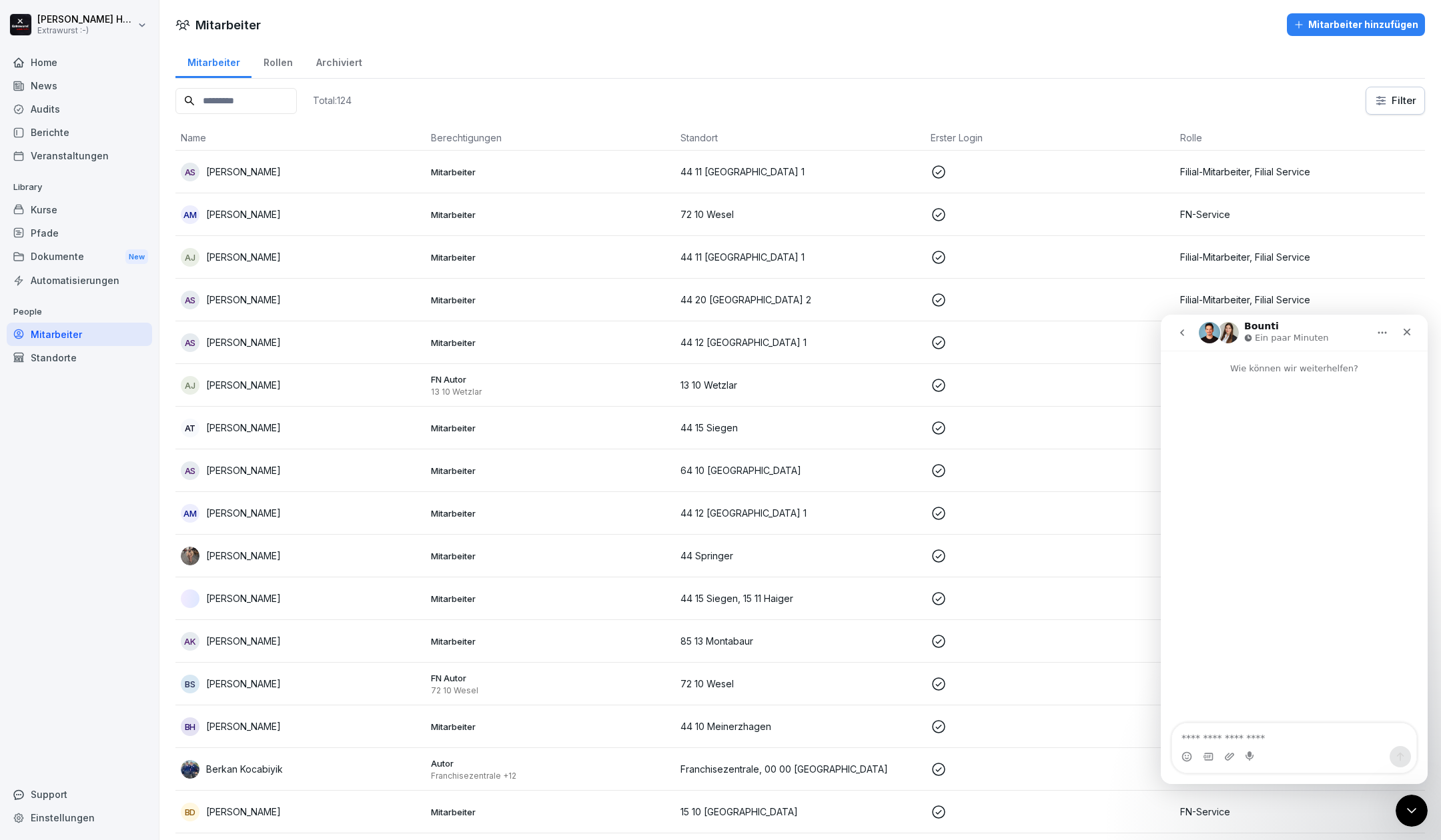
click at [297, 99] on input at bounding box center [236, 101] width 121 height 26
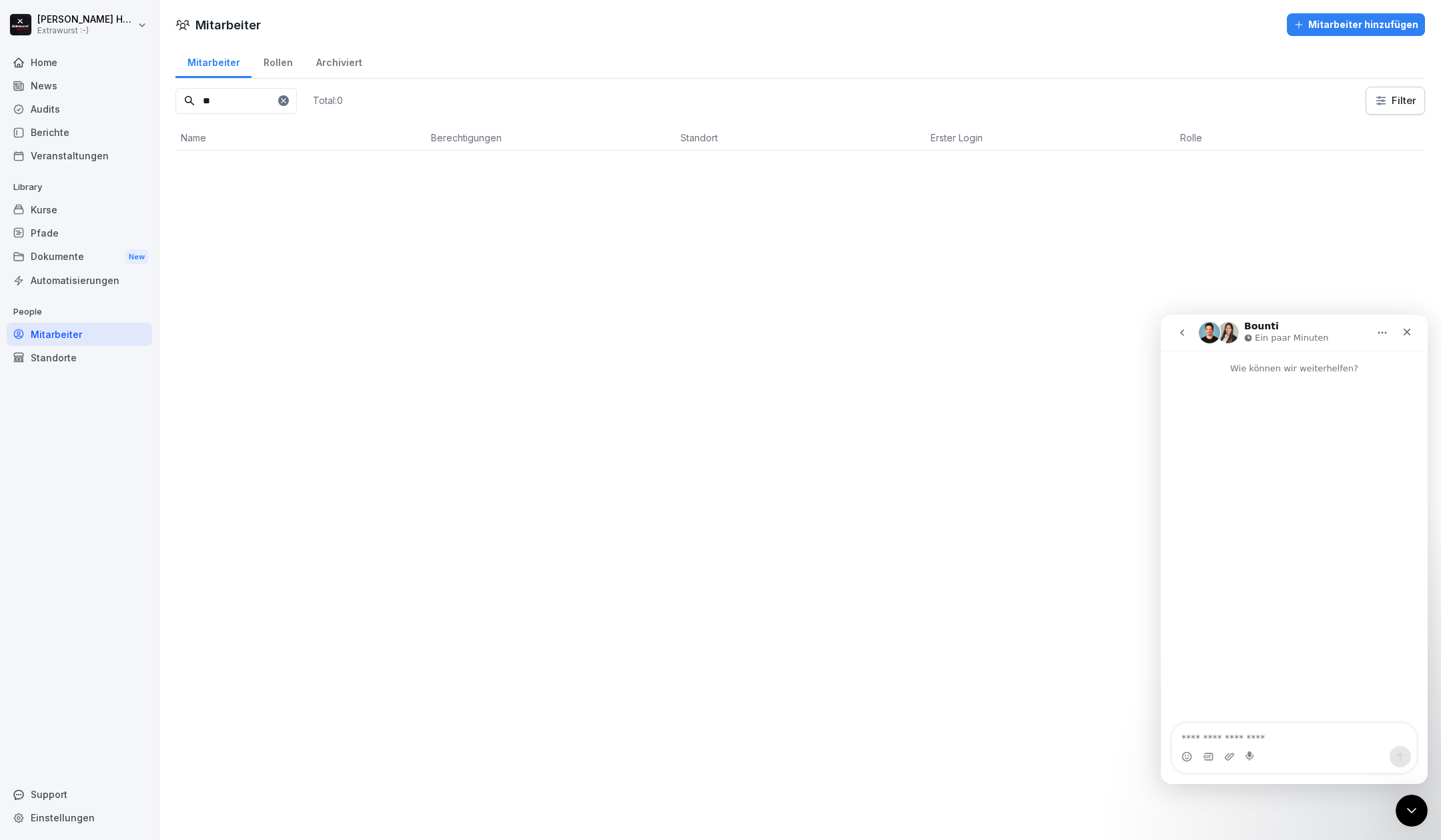
type input "**"
click at [288, 100] on icon at bounding box center [283, 100] width 8 height 8
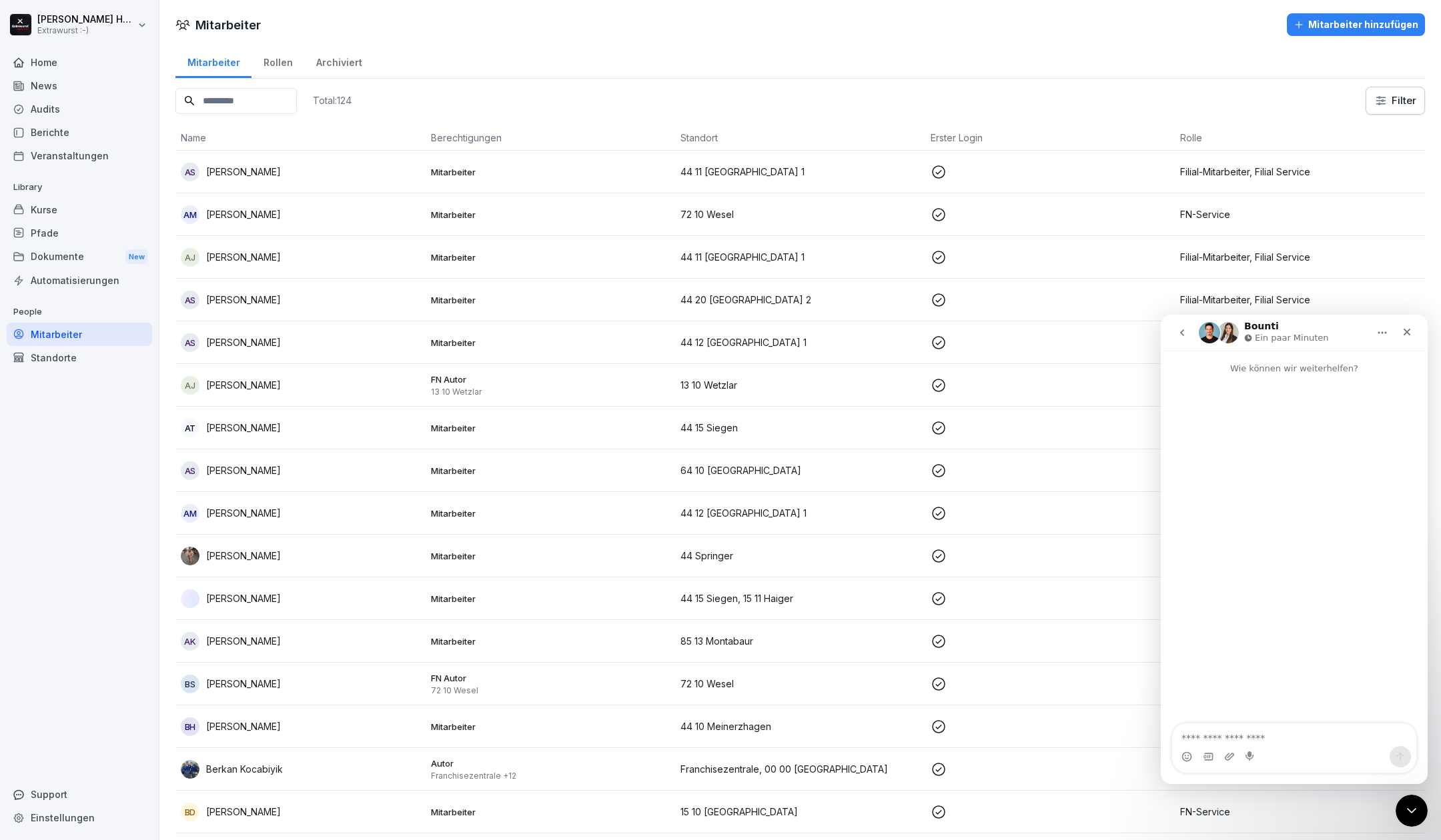
click at [99, 356] on div "Standorte" at bounding box center [79, 358] width 146 height 23
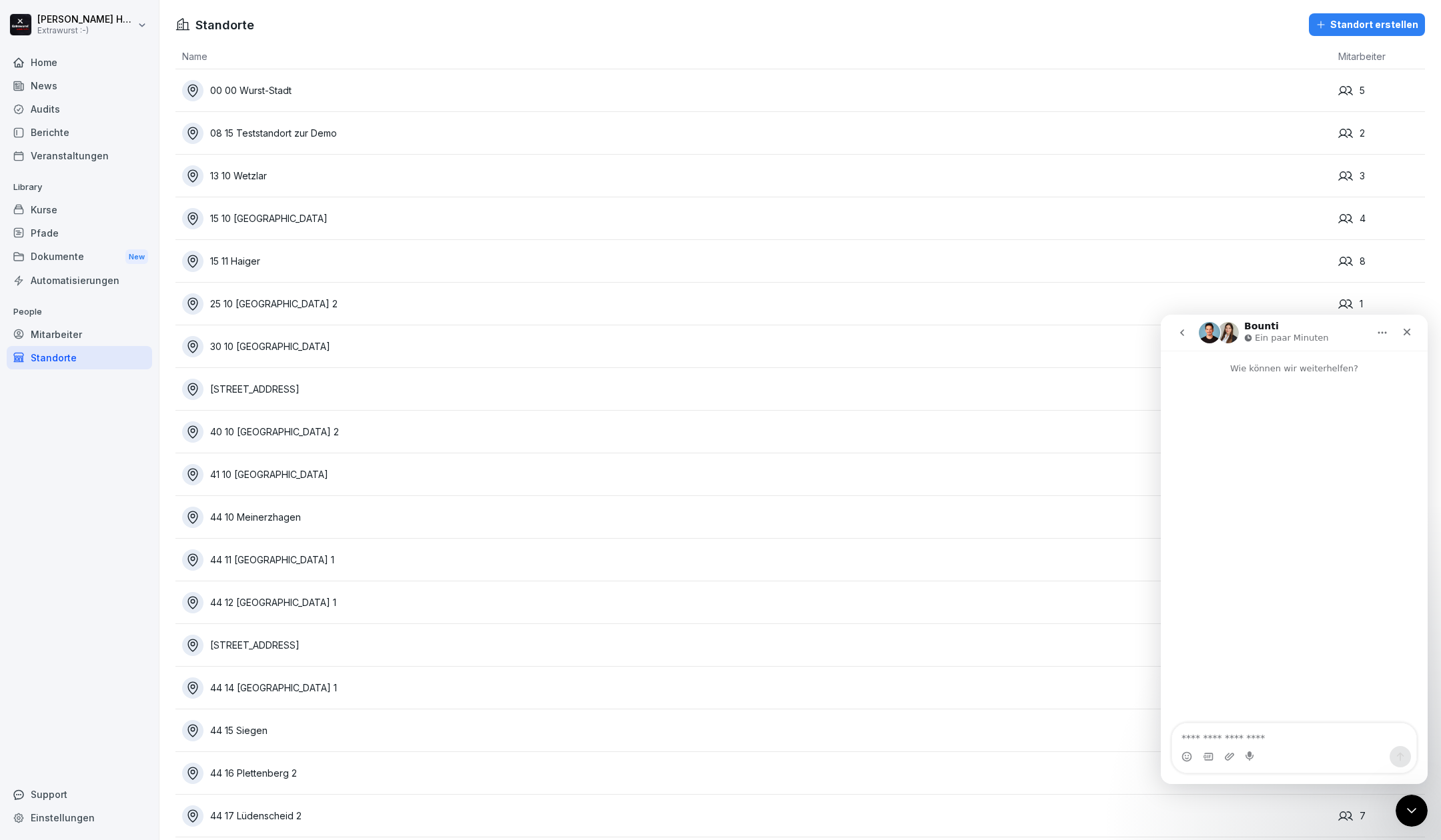
click at [260, 88] on div "00 00 Wurst-Stadt" at bounding box center [757, 90] width 1149 height 21
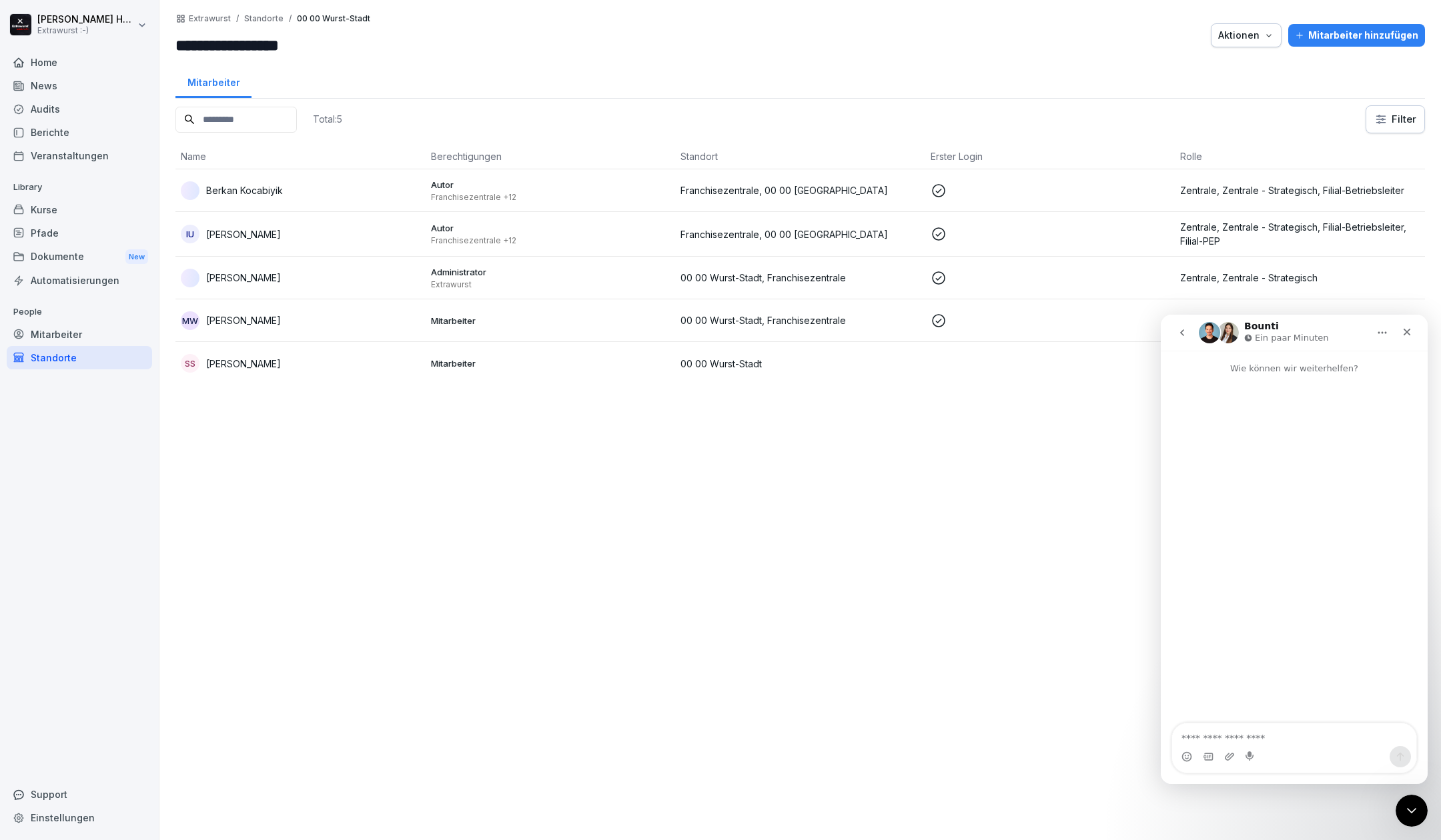
click at [260, 88] on div "Mitarbeiter" at bounding box center [800, 81] width 1249 height 34
click at [66, 359] on div "Standorte" at bounding box center [79, 358] width 146 height 23
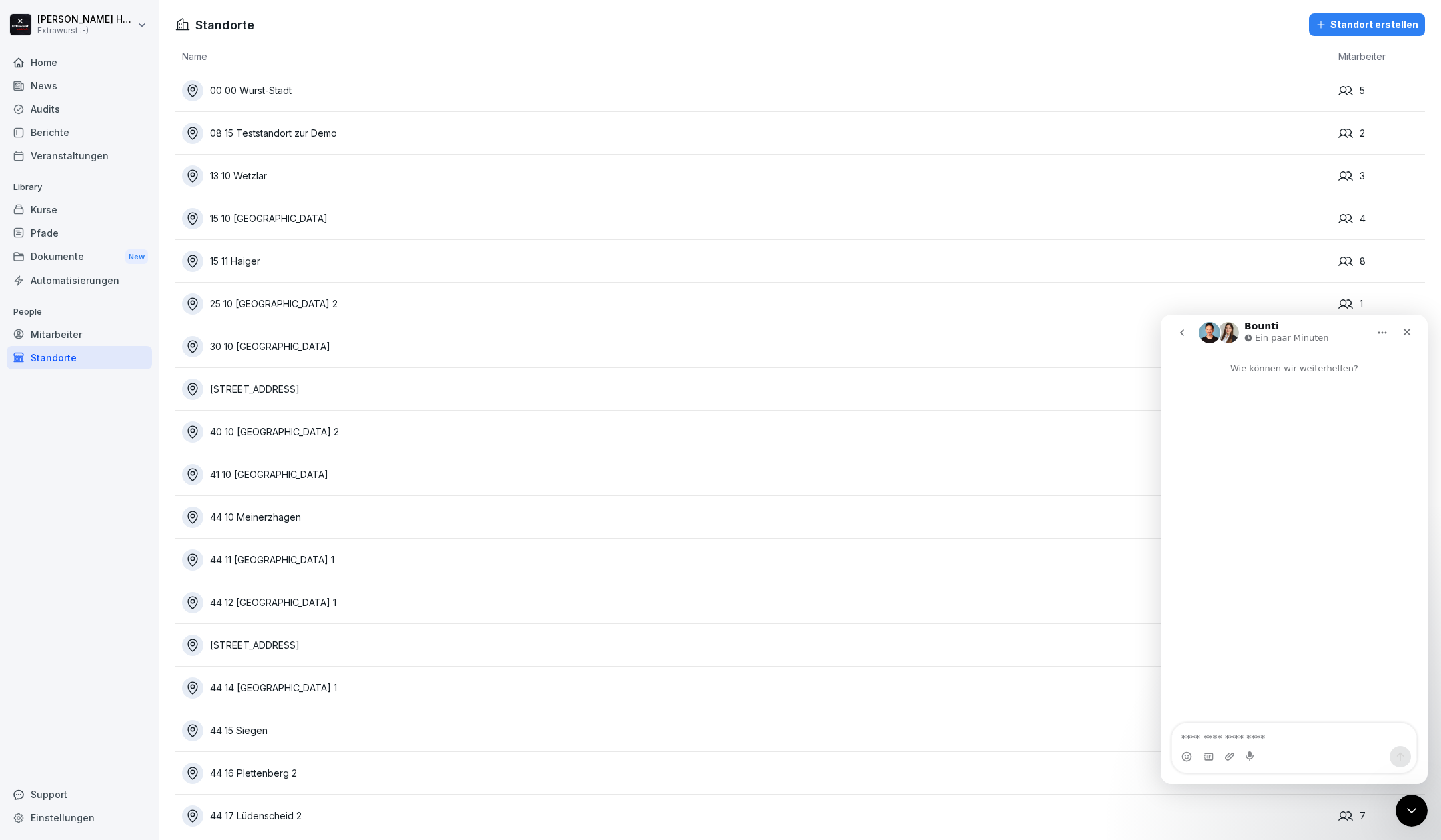
click at [250, 137] on div "08 15 Teststandort zur Demo" at bounding box center [757, 133] width 1149 height 21
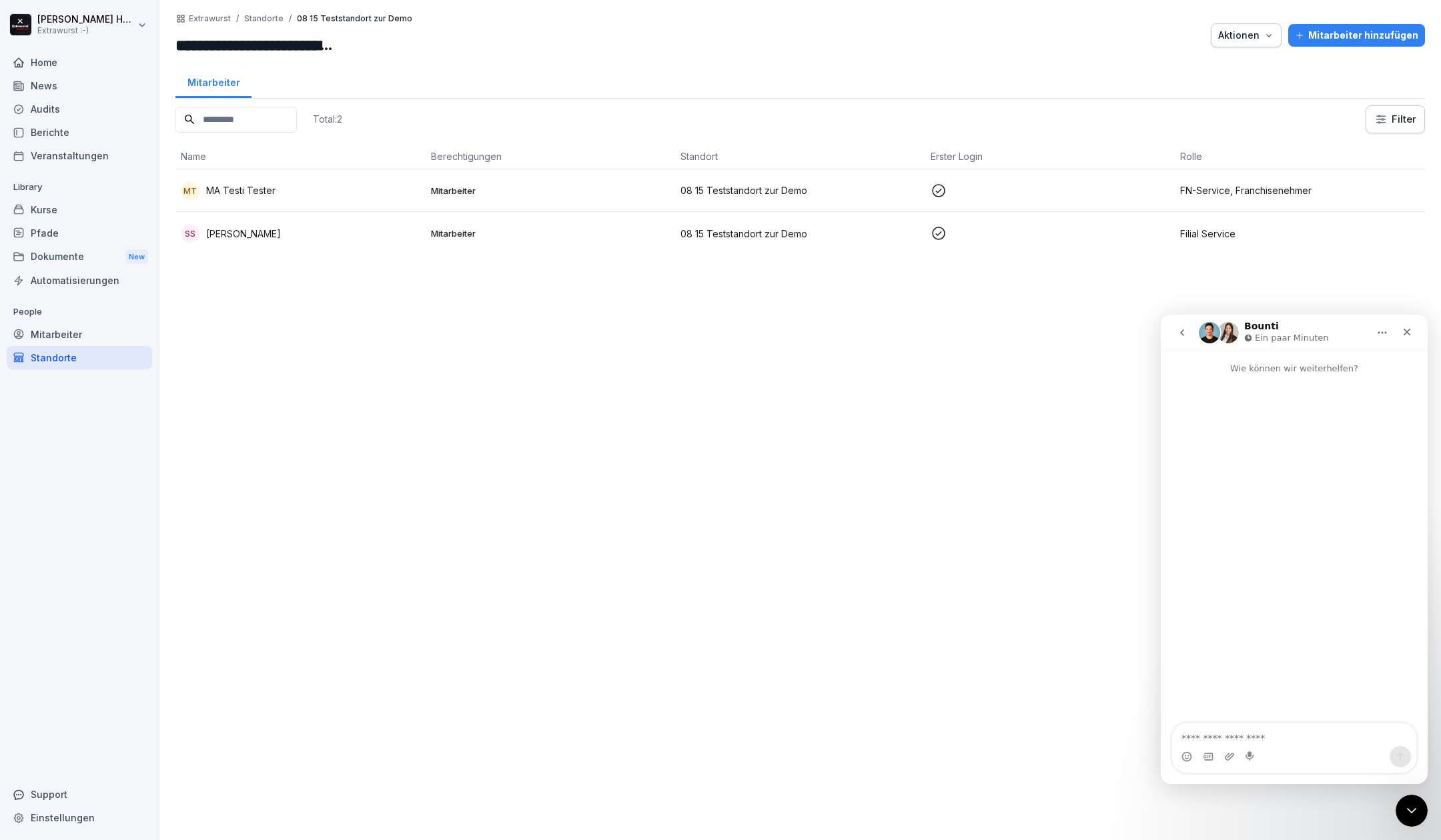
click at [66, 358] on div "Standorte" at bounding box center [79, 358] width 146 height 23
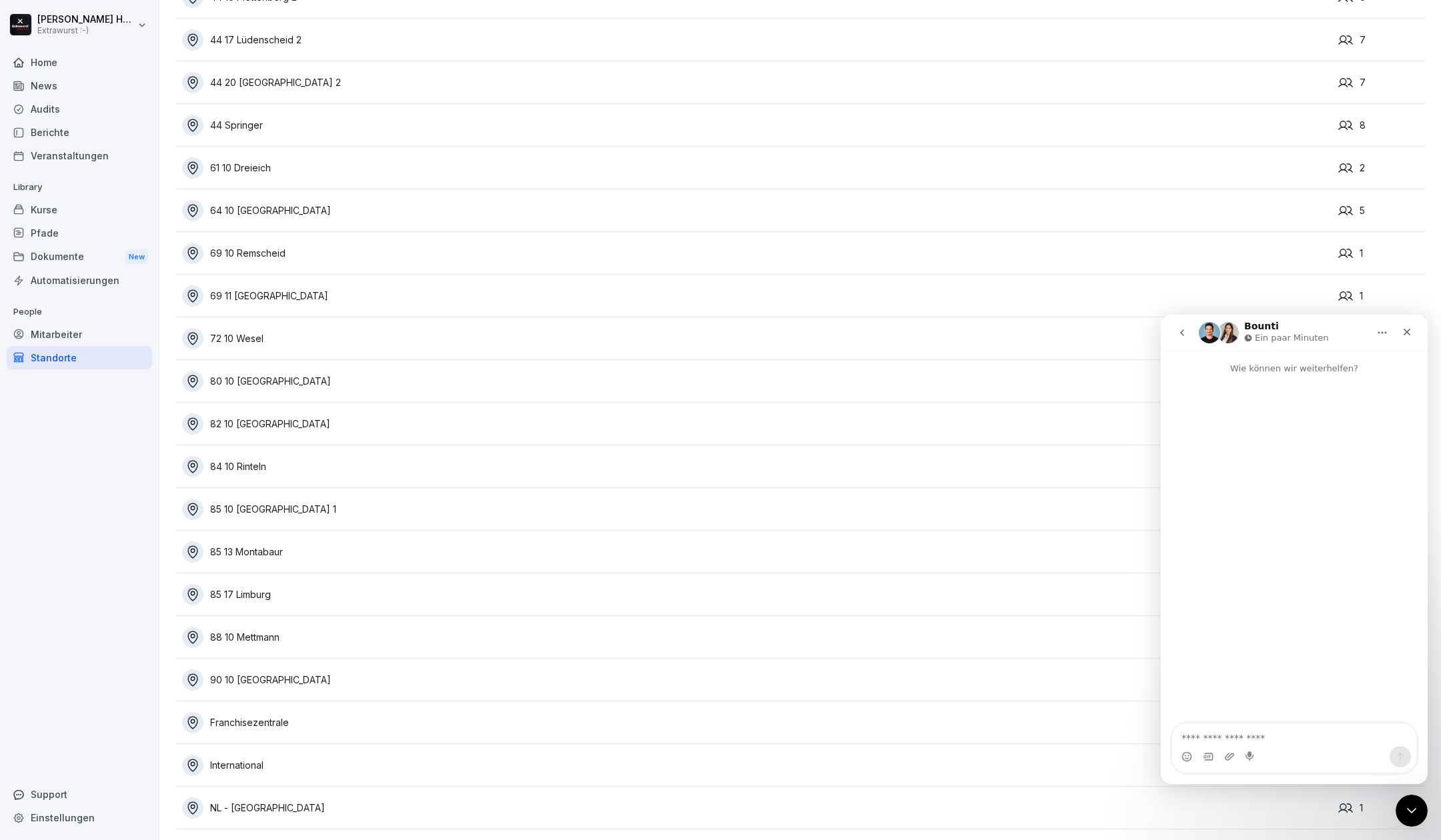
scroll to position [833, 0]
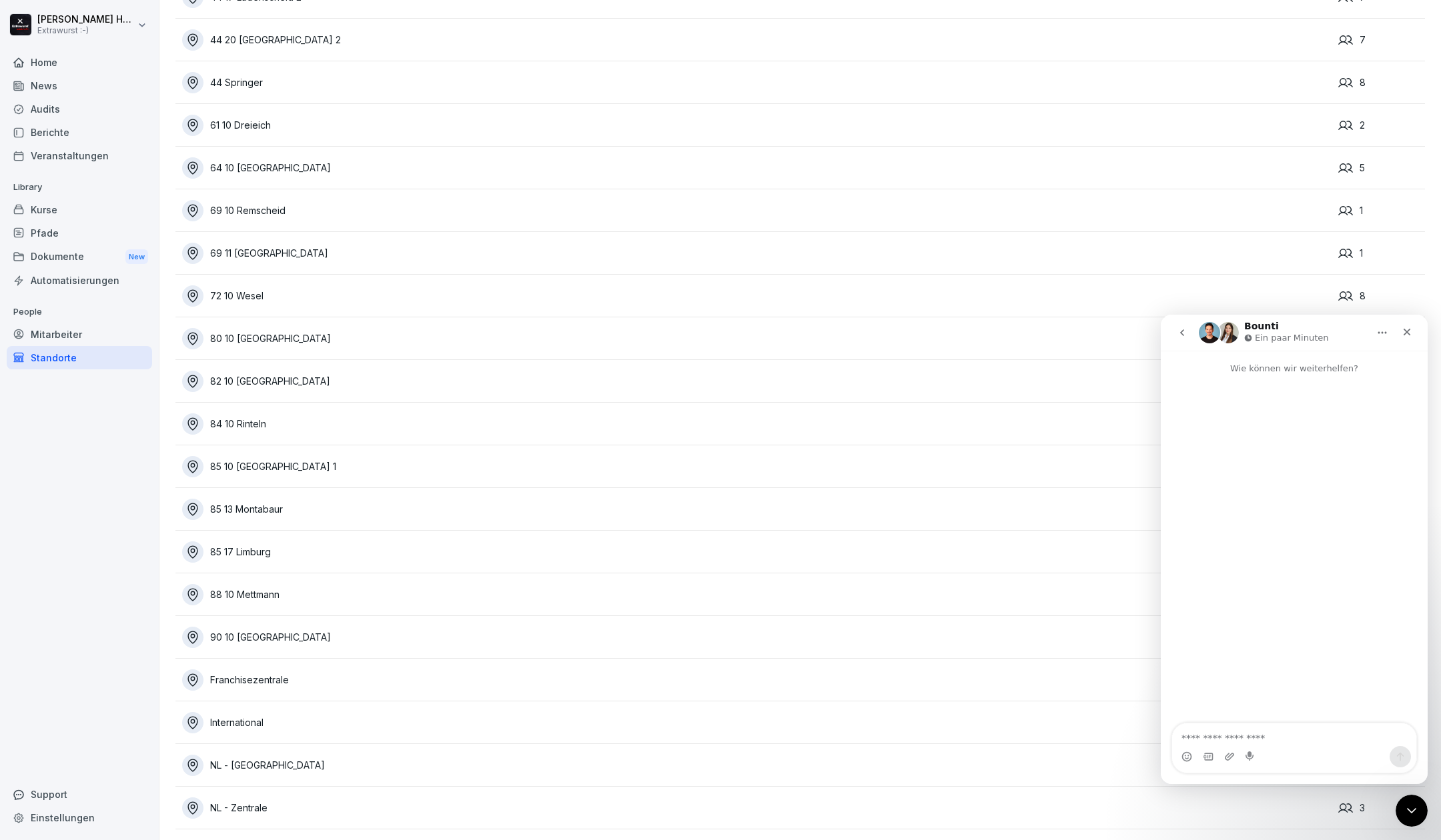
click at [260, 712] on div "International" at bounding box center [757, 722] width 1149 height 21
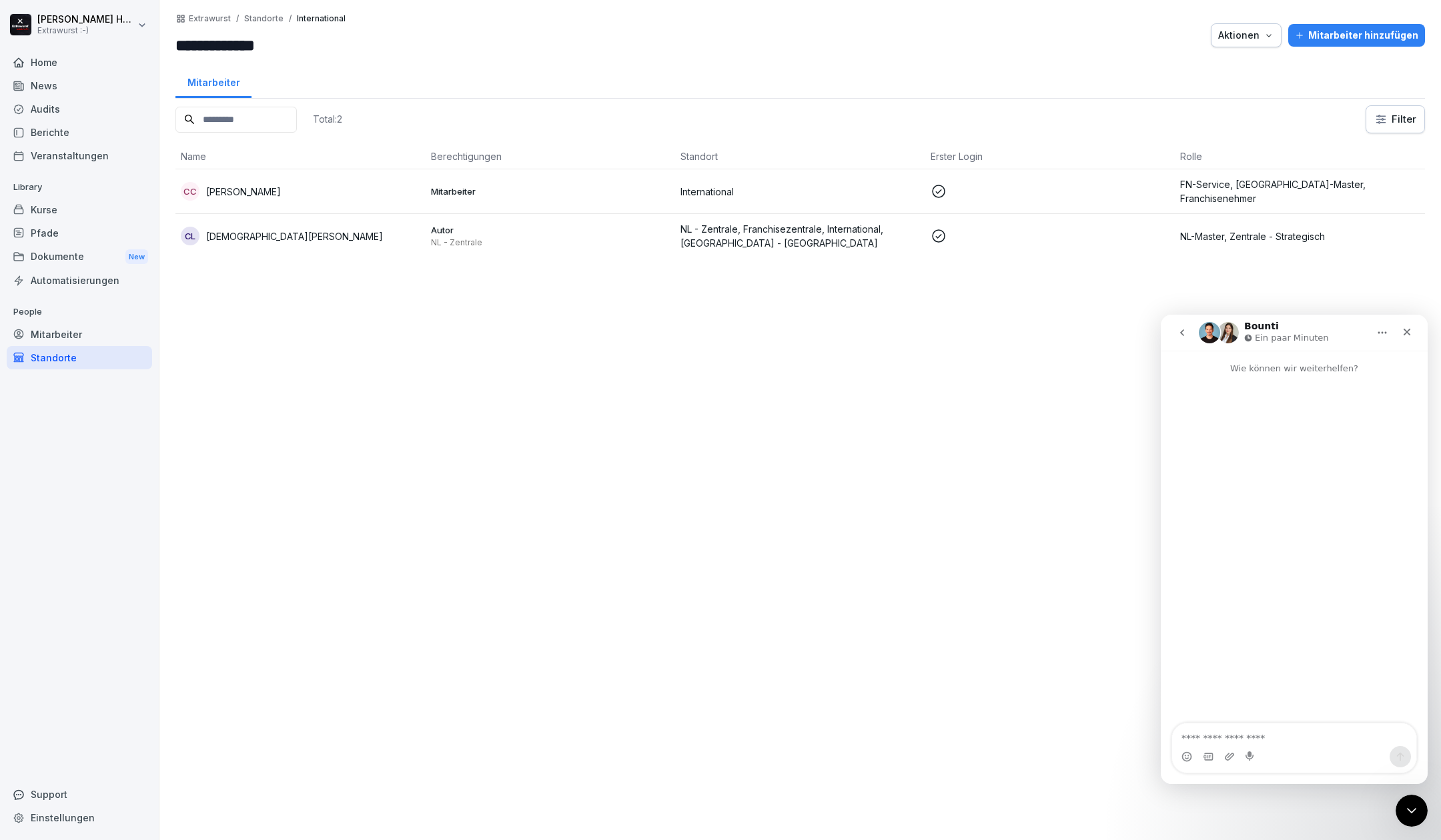
click at [254, 233] on p "Christian Leding" at bounding box center [295, 236] width 177 height 14
click at [234, 236] on p "Christian Leding" at bounding box center [295, 236] width 177 height 14
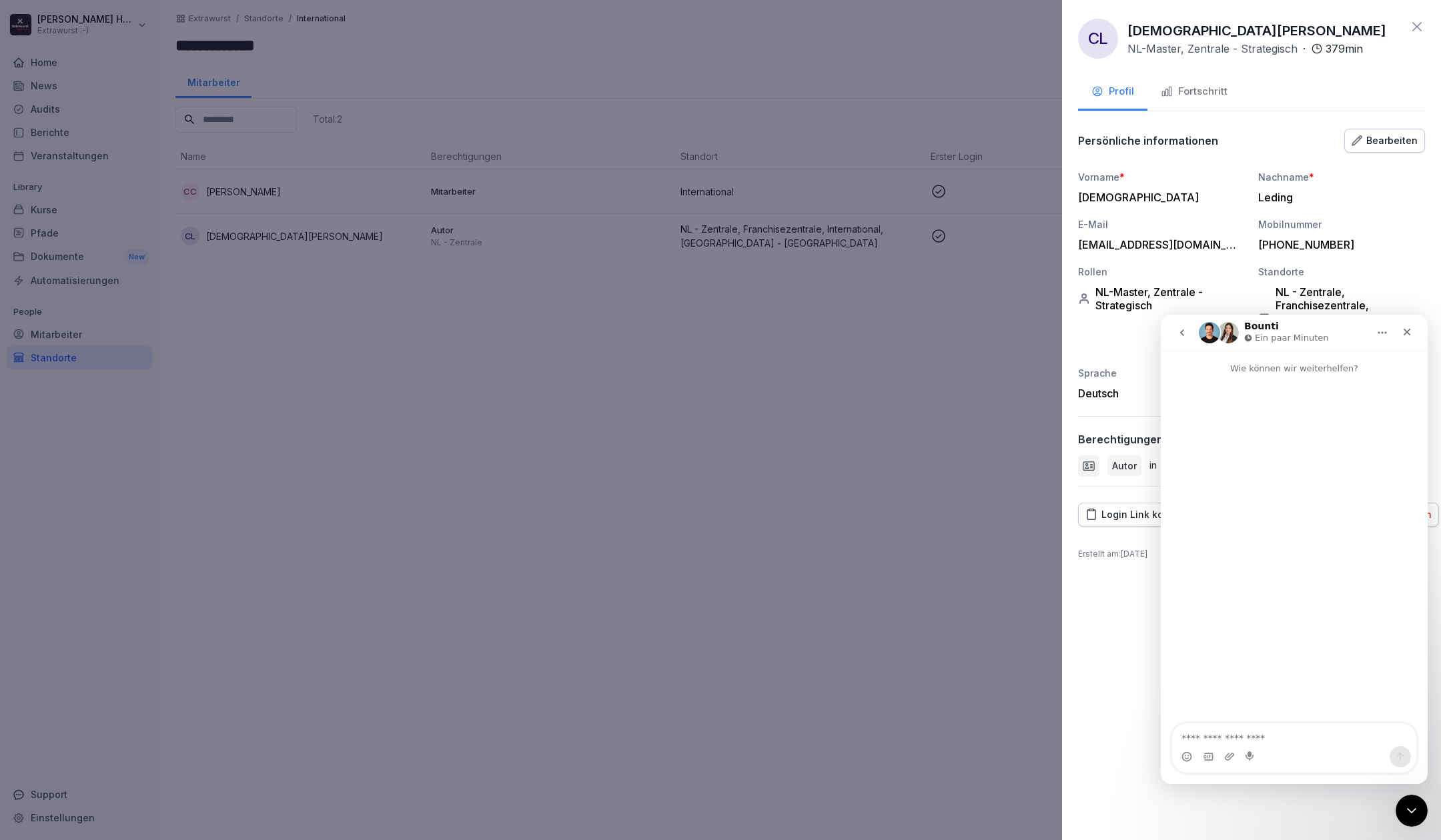
drag, startPoint x: 1189, startPoint y: 94, endPoint x: 1209, endPoint y: 113, distance: 27.6
click at [1189, 94] on div "Fortschritt" at bounding box center [1194, 91] width 67 height 15
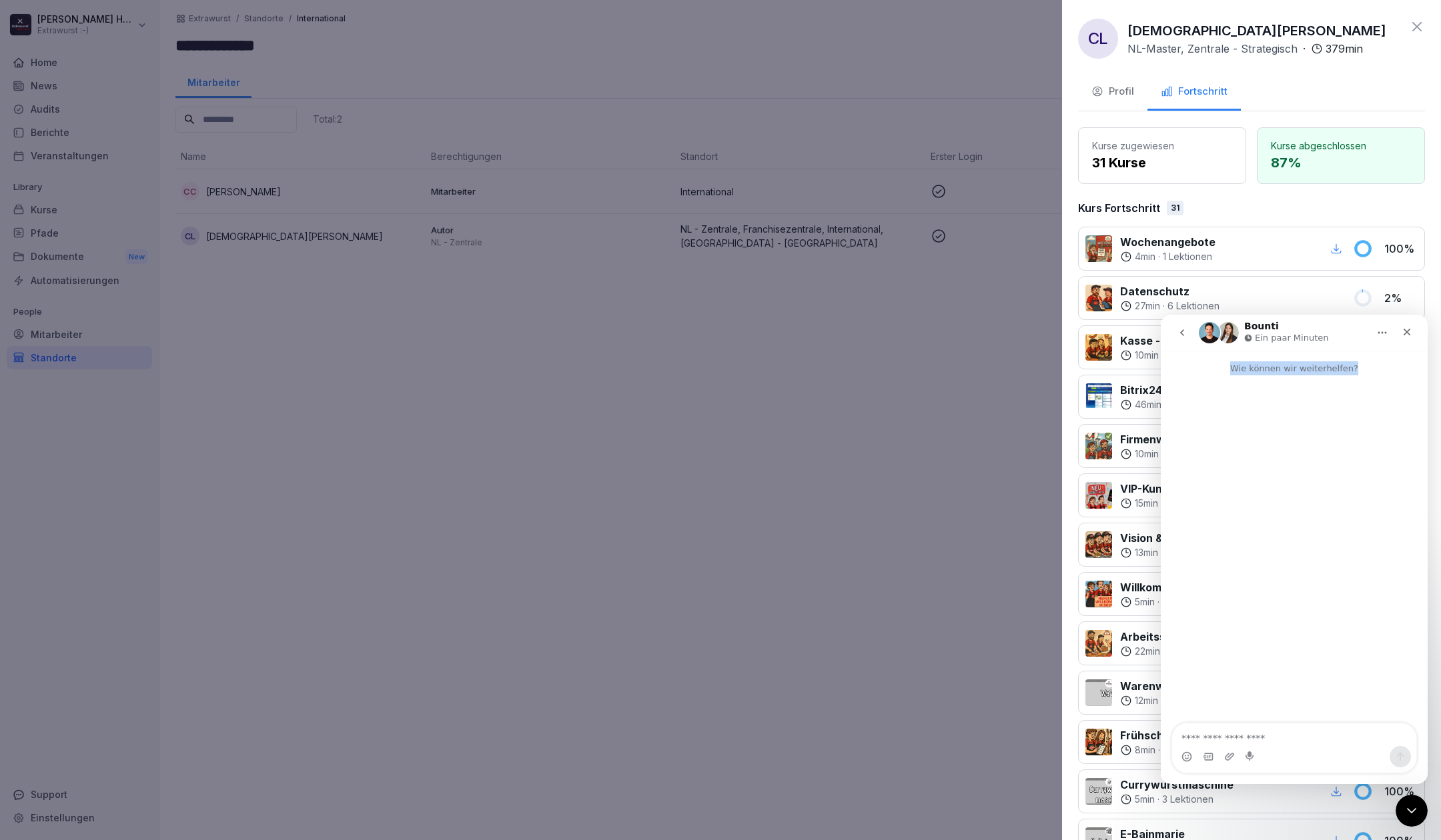
drag, startPoint x: 1354, startPoint y: 339, endPoint x: 1036, endPoint y: 512, distance: 362.0
click at [1161, 512] on html "Bounti Ein paar Minuten Wie können wir weiterhelfen?" at bounding box center [1294, 550] width 267 height 470
click at [1410, 333] on icon "Schließen" at bounding box center [1407, 332] width 11 height 11
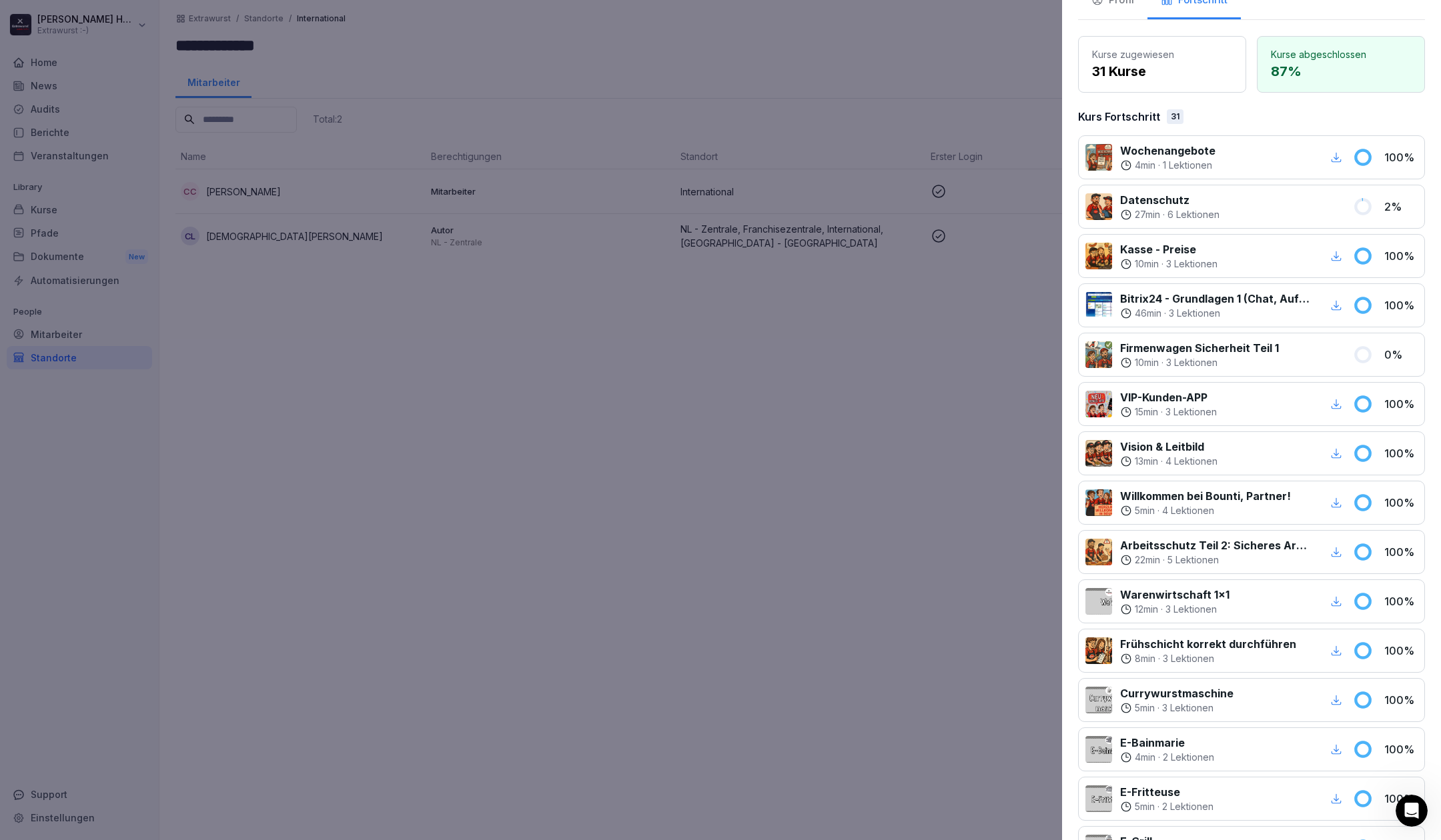
scroll to position [72, 0]
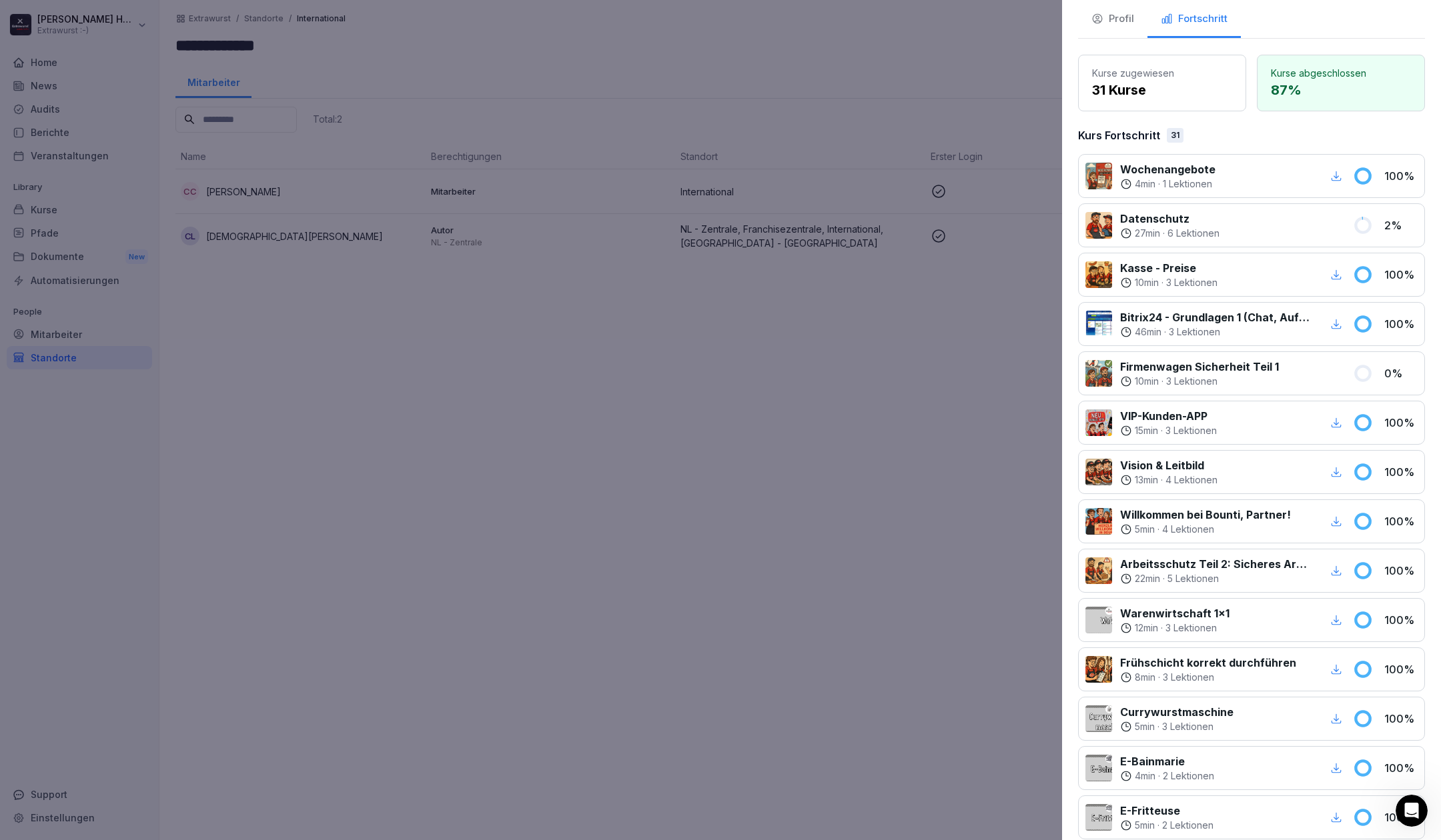
click at [352, 346] on div at bounding box center [720, 420] width 1441 height 840
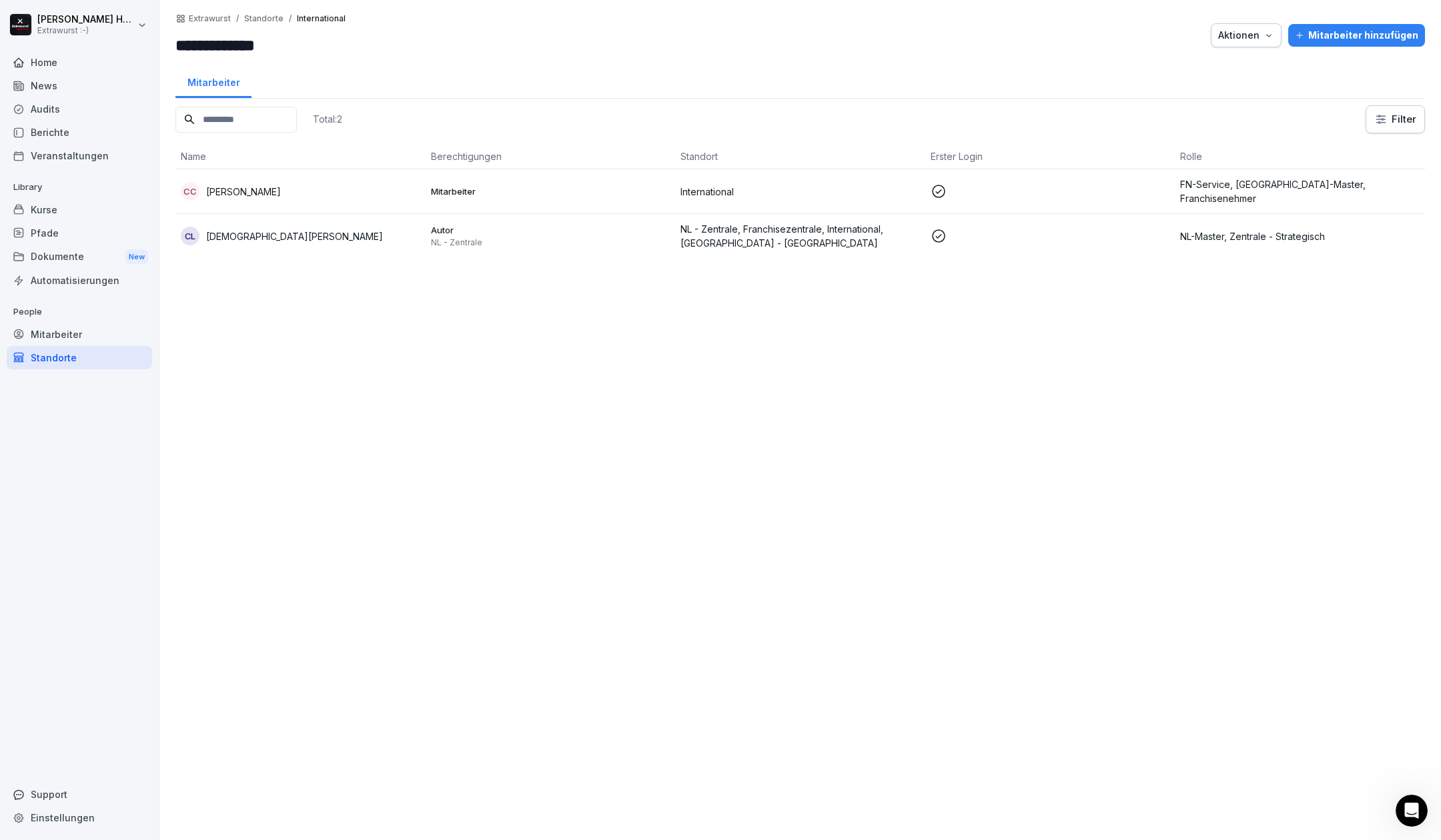
click at [229, 190] on p "C.G. Cho" at bounding box center [244, 191] width 75 height 14
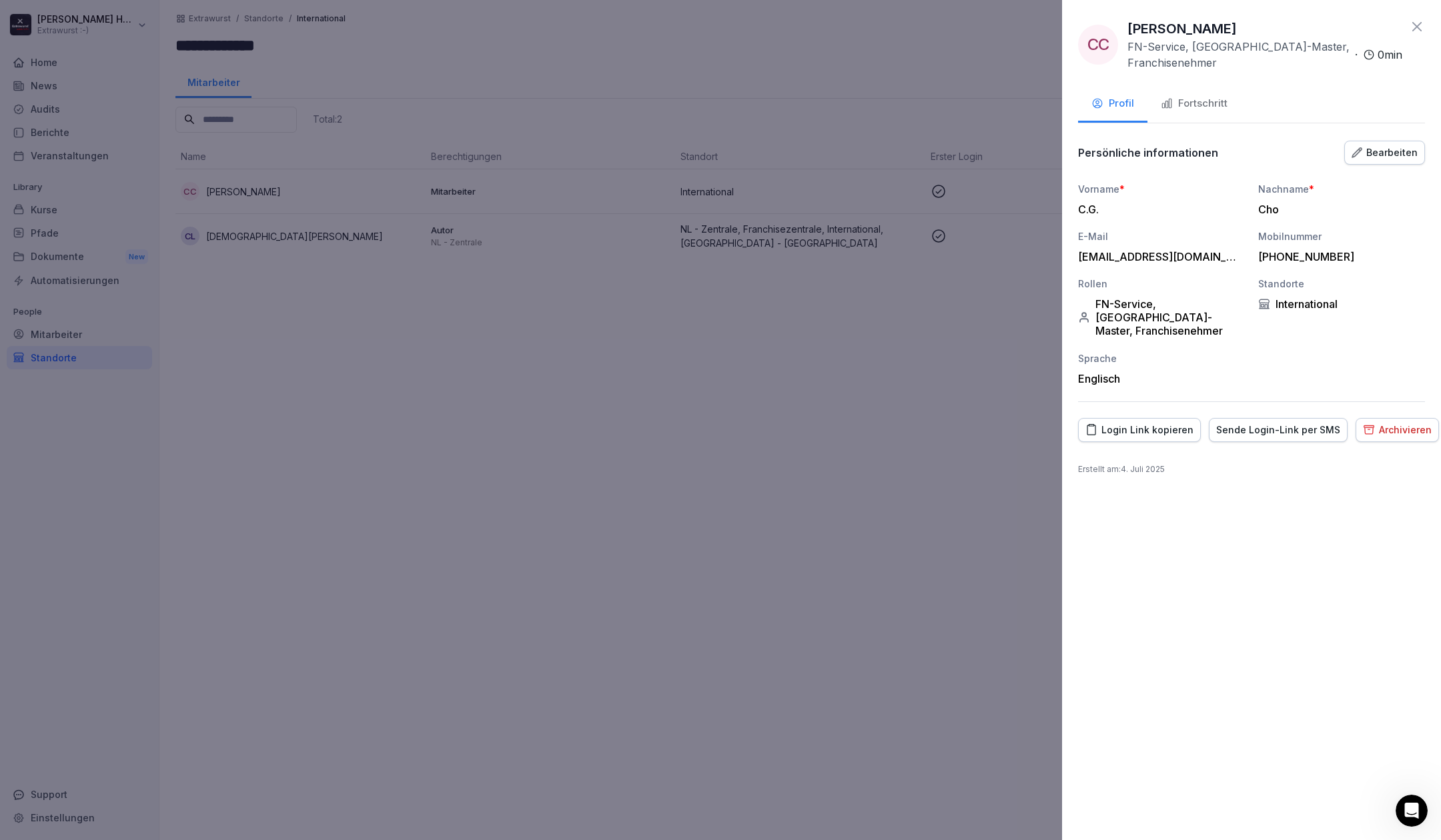
click at [1203, 86] on button "Fortschritt" at bounding box center [1194, 104] width 94 height 36
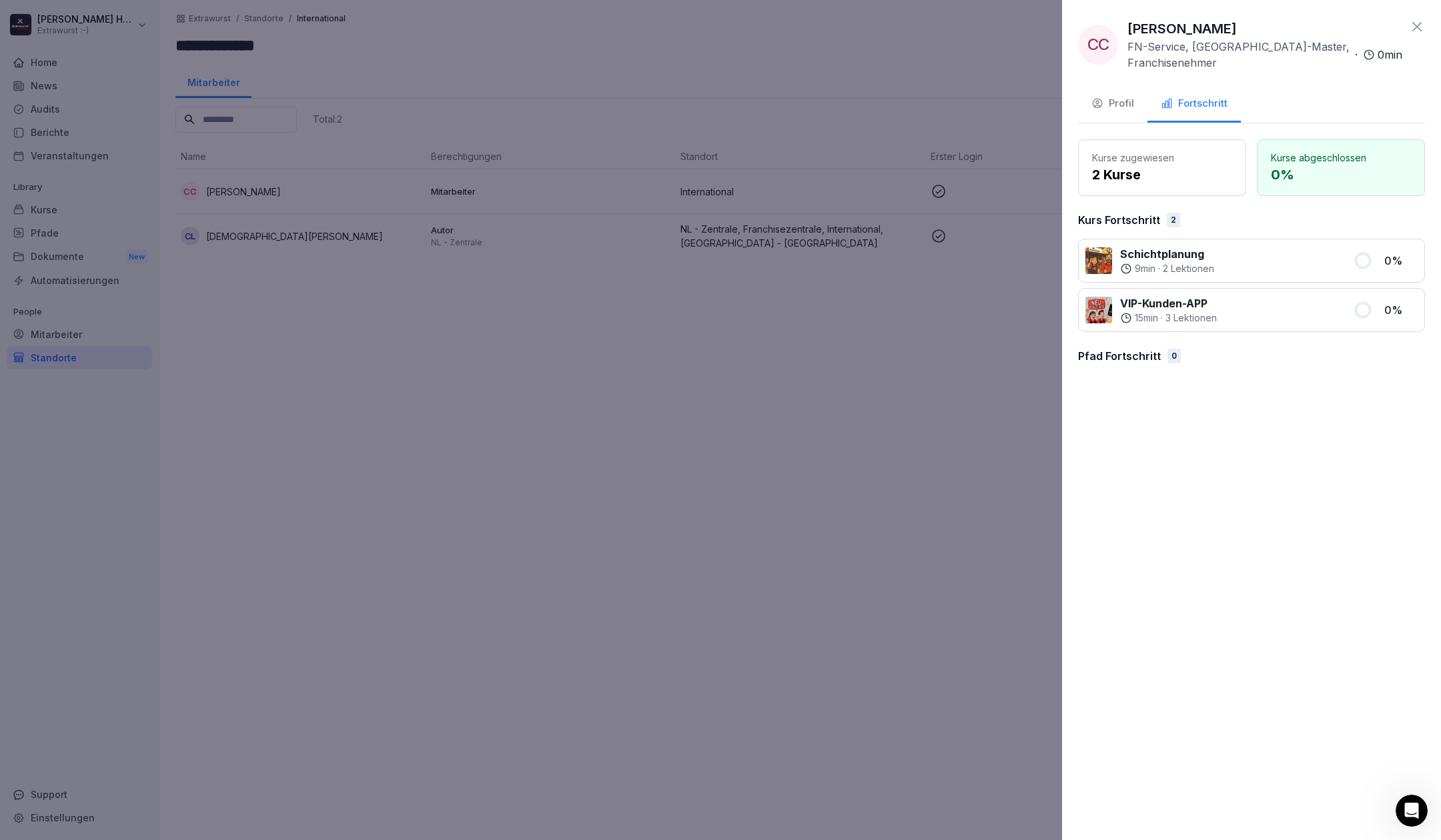
click at [1105, 86] on button "Profil" at bounding box center [1112, 104] width 70 height 36
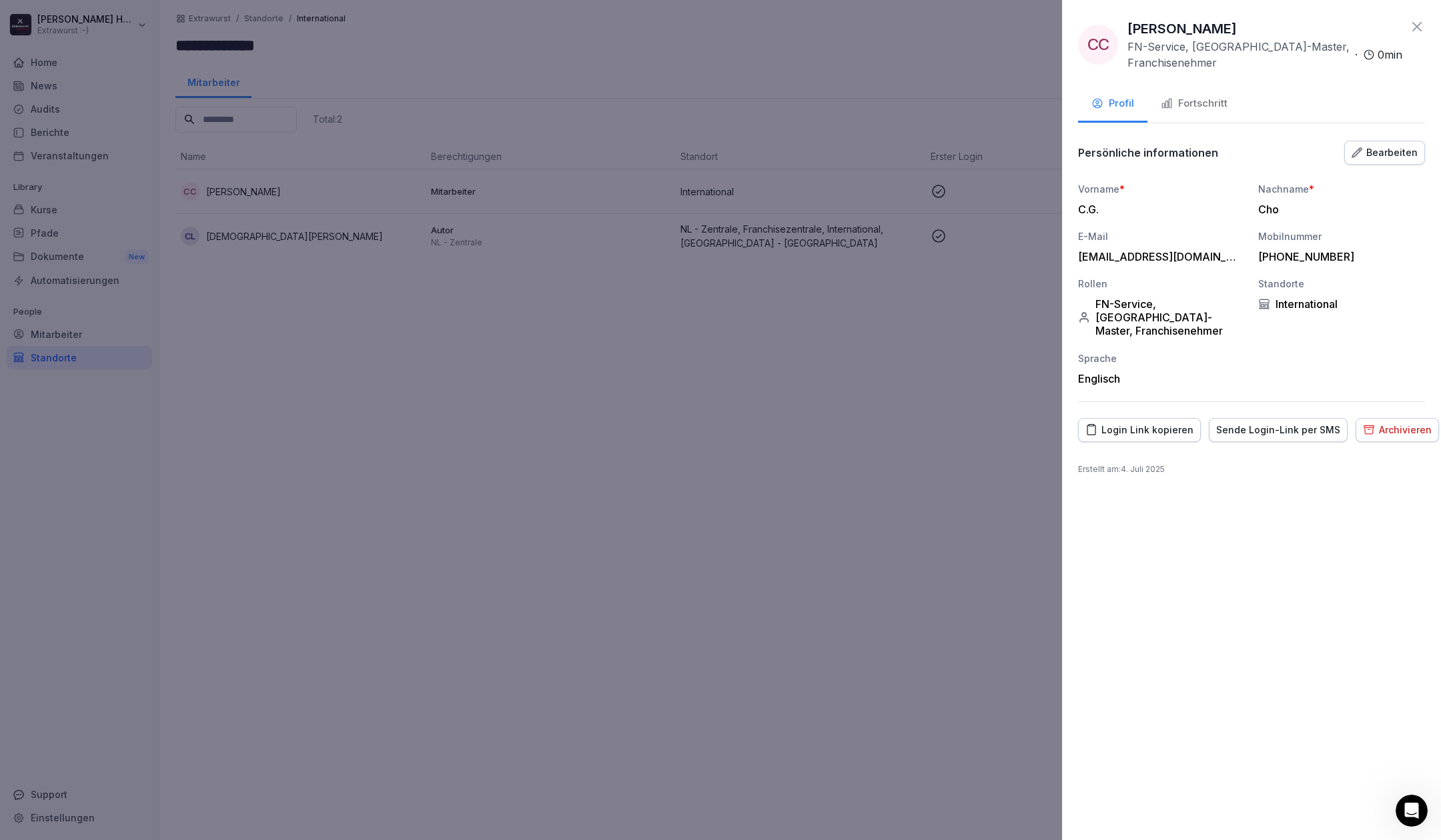
click at [275, 377] on div at bounding box center [720, 420] width 1441 height 840
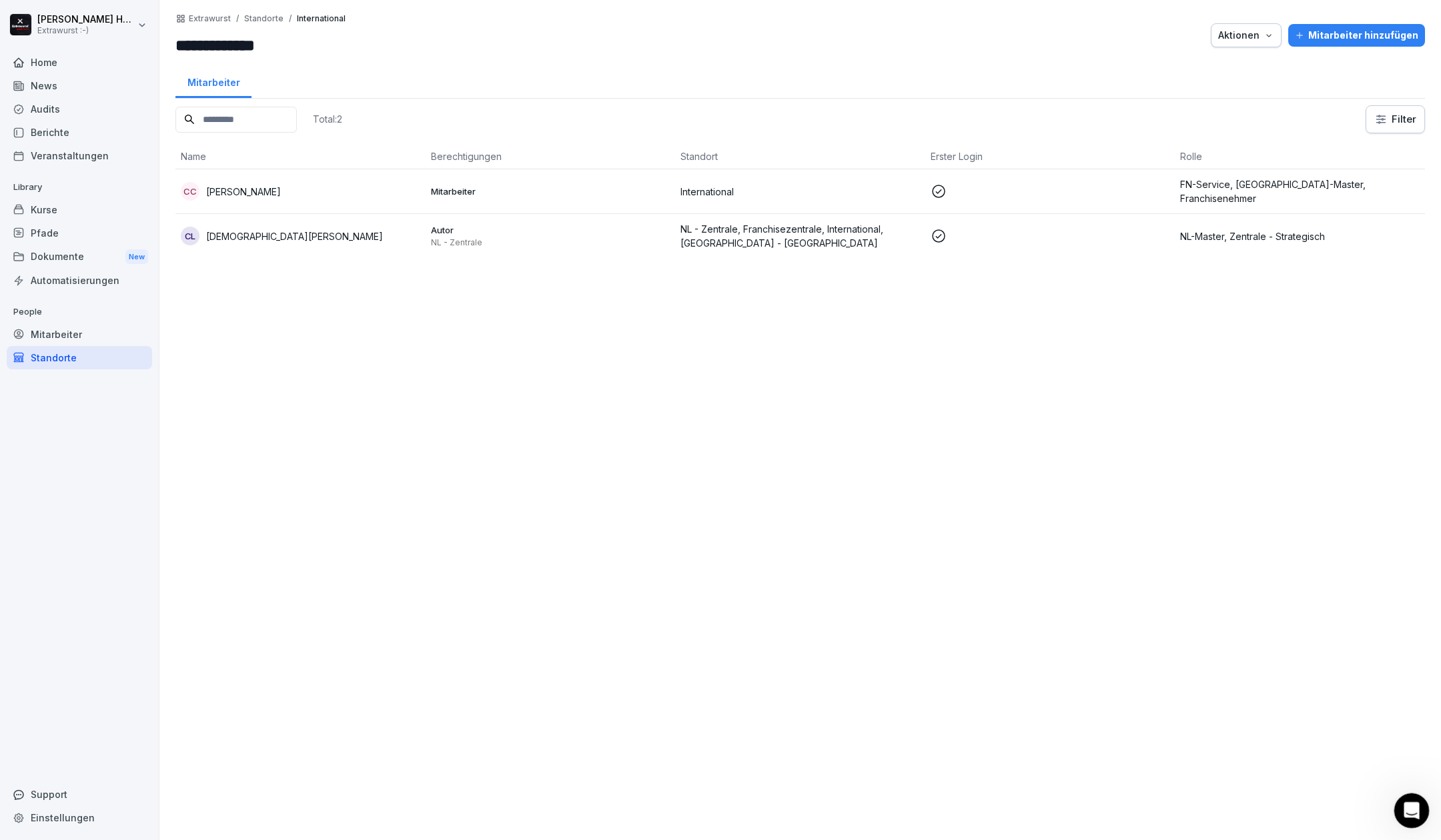
click at [1412, 814] on icon "Intercom-Nachrichtendienst öffnen" at bounding box center [1410, 809] width 22 height 22
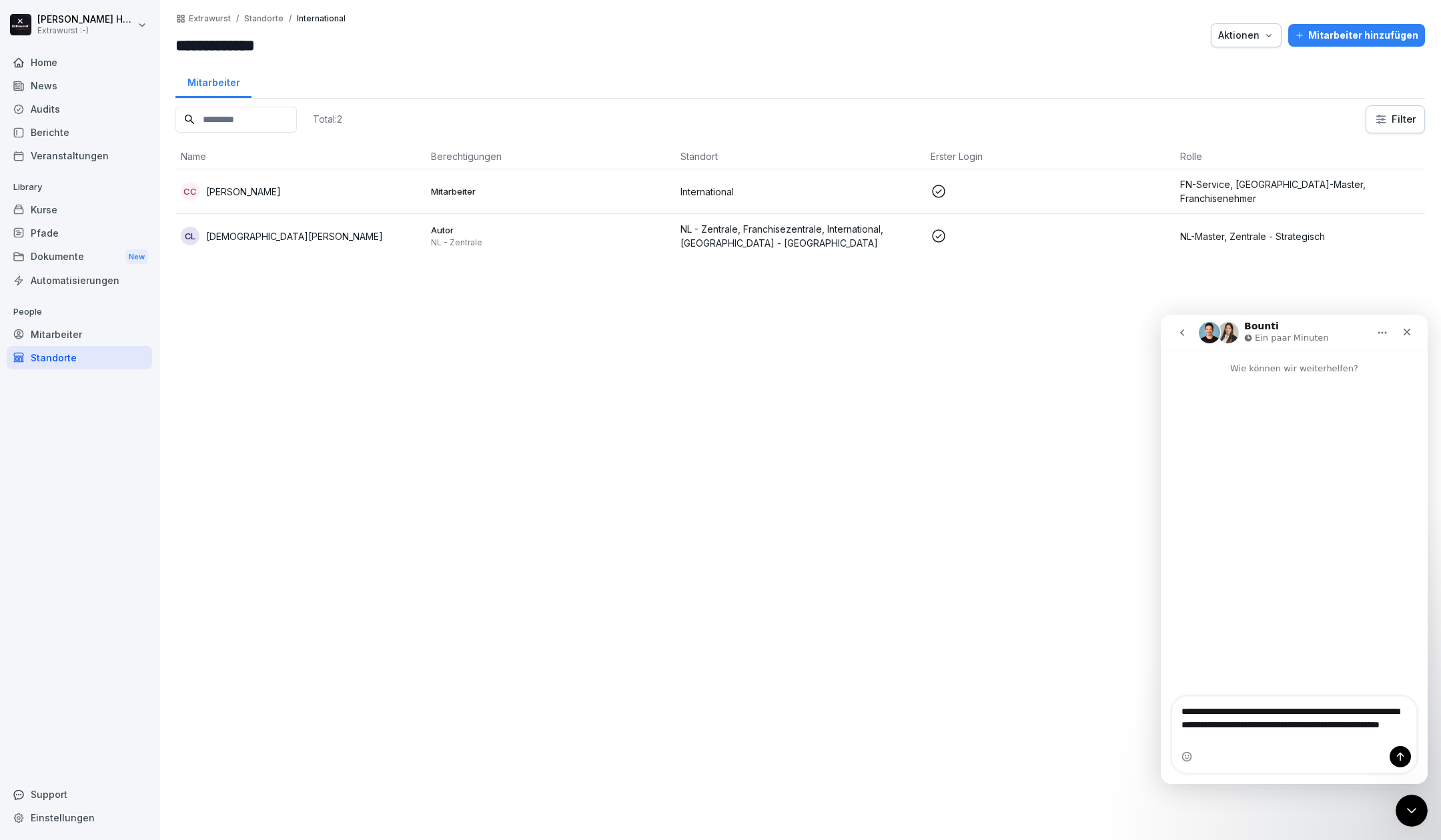
click at [1181, 727] on textarea "**********" at bounding box center [1294, 721] width 245 height 49
type textarea "**********"
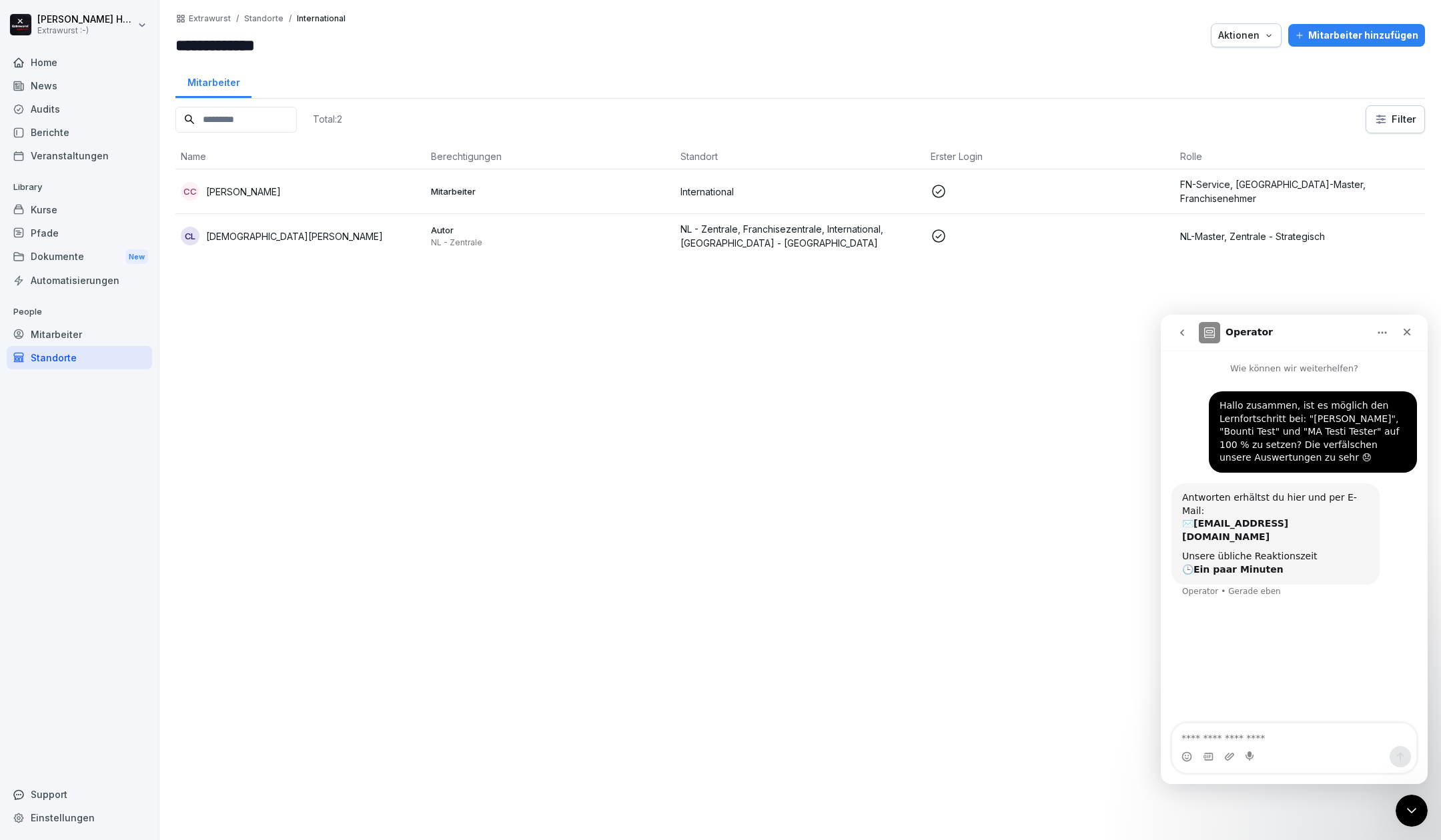
click at [78, 132] on div "Berichte" at bounding box center [79, 132] width 146 height 23
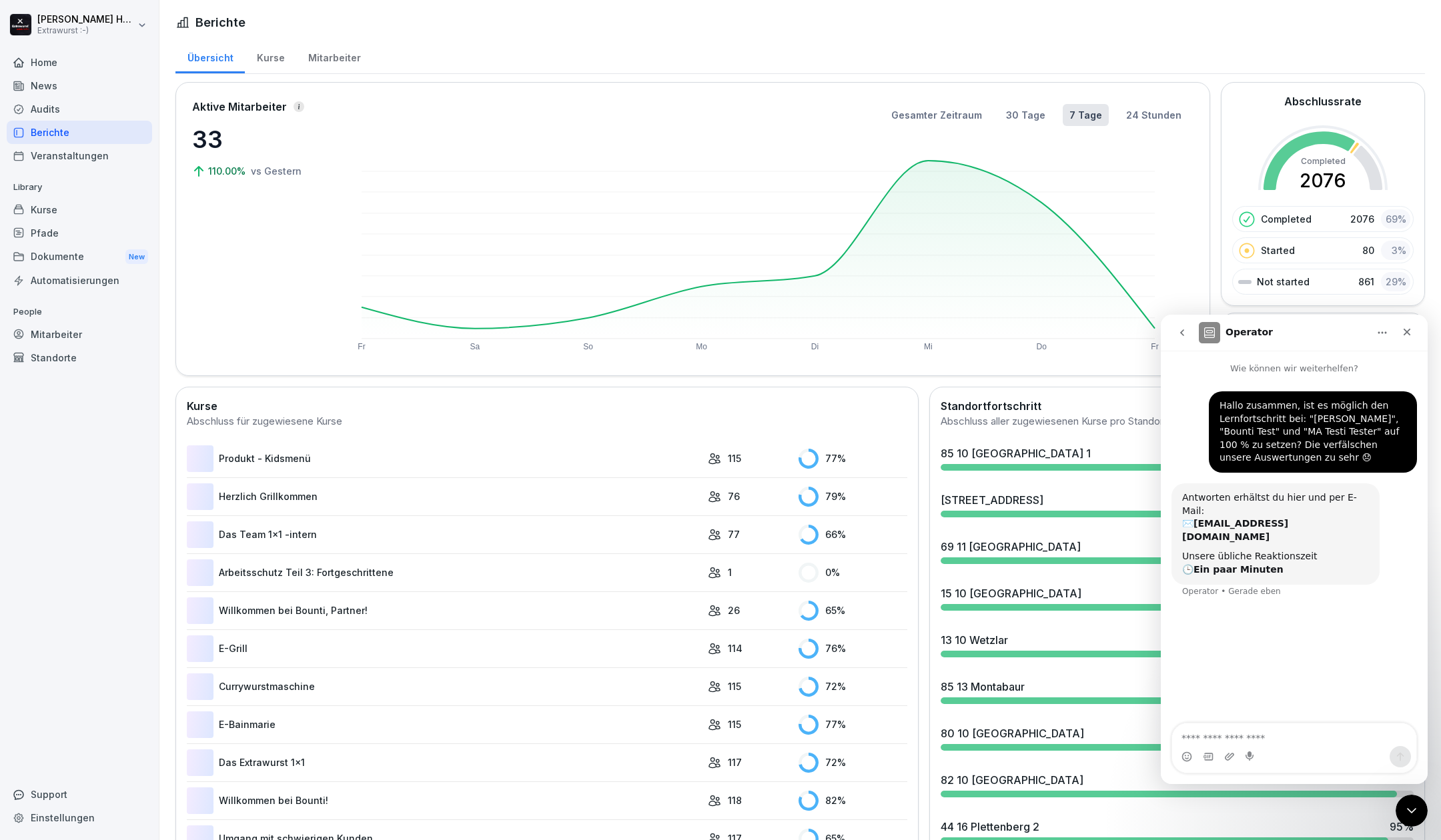
click at [26, 130] on div "Berichte" at bounding box center [79, 132] width 146 height 23
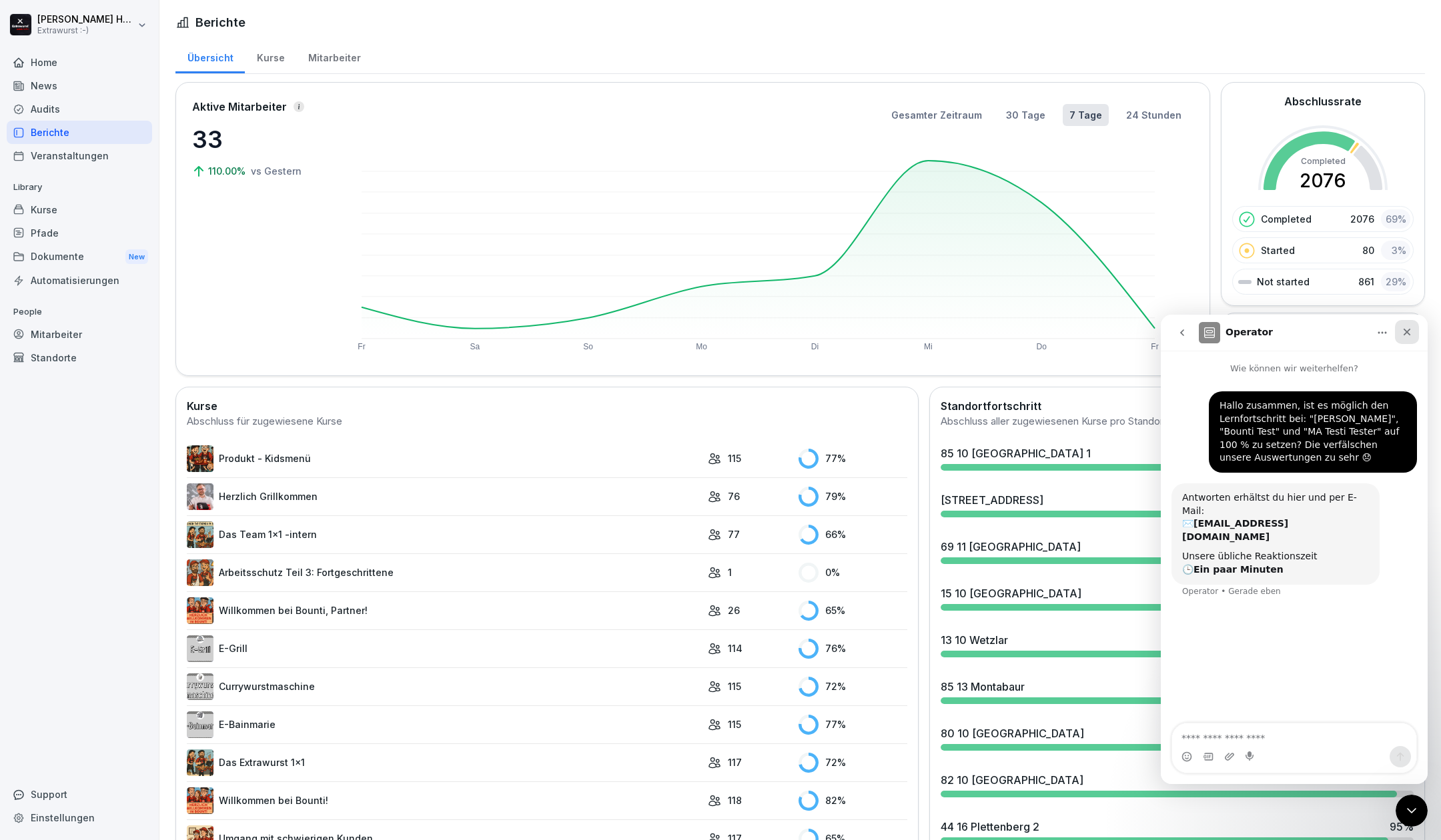
drag, startPoint x: 1402, startPoint y: 334, endPoint x: 2559, endPoint y: 649, distance: 1199.1
click at [1403, 334] on icon "Schließen" at bounding box center [1407, 332] width 11 height 11
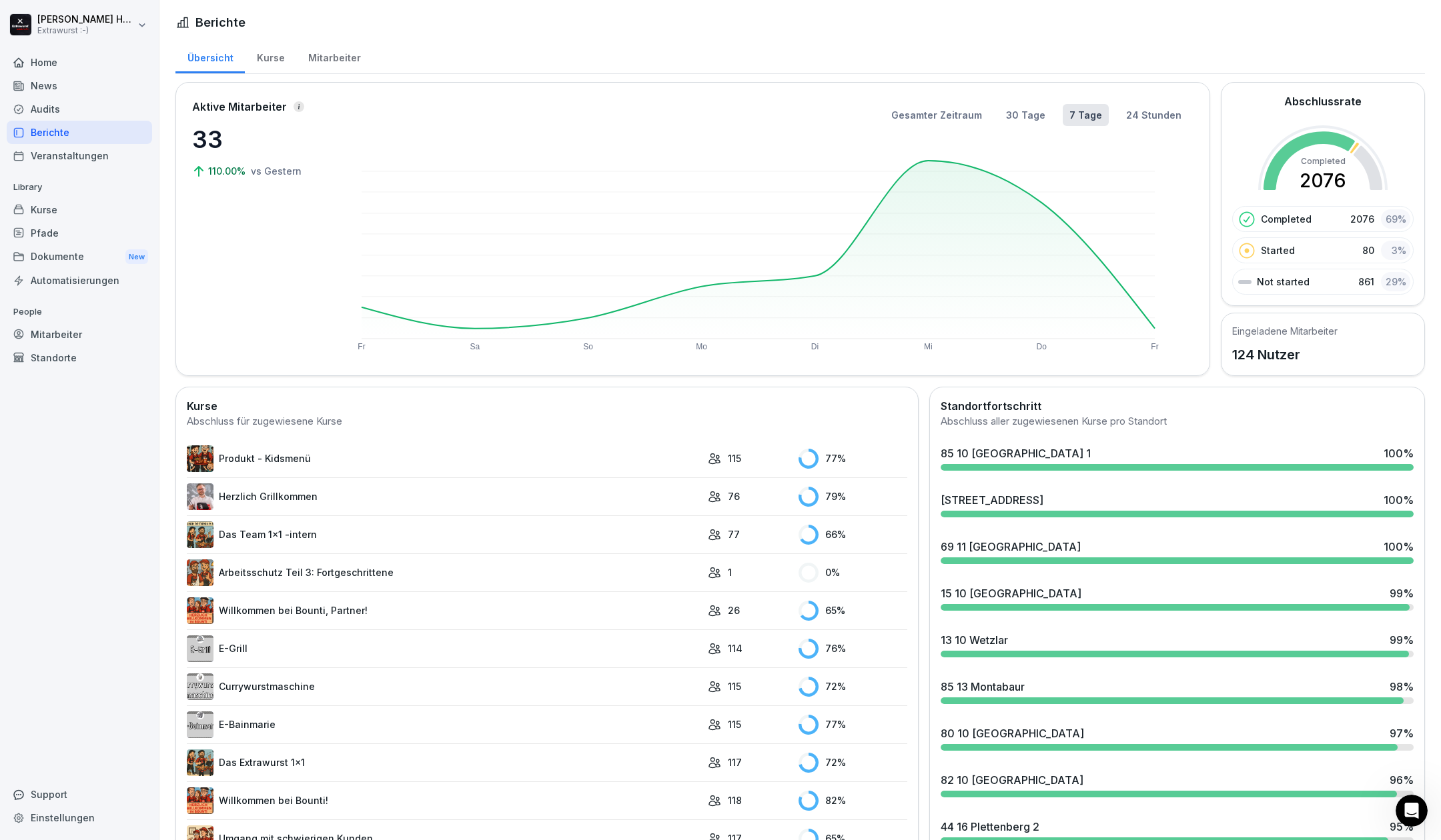
click at [268, 53] on div "Kurse" at bounding box center [271, 56] width 51 height 34
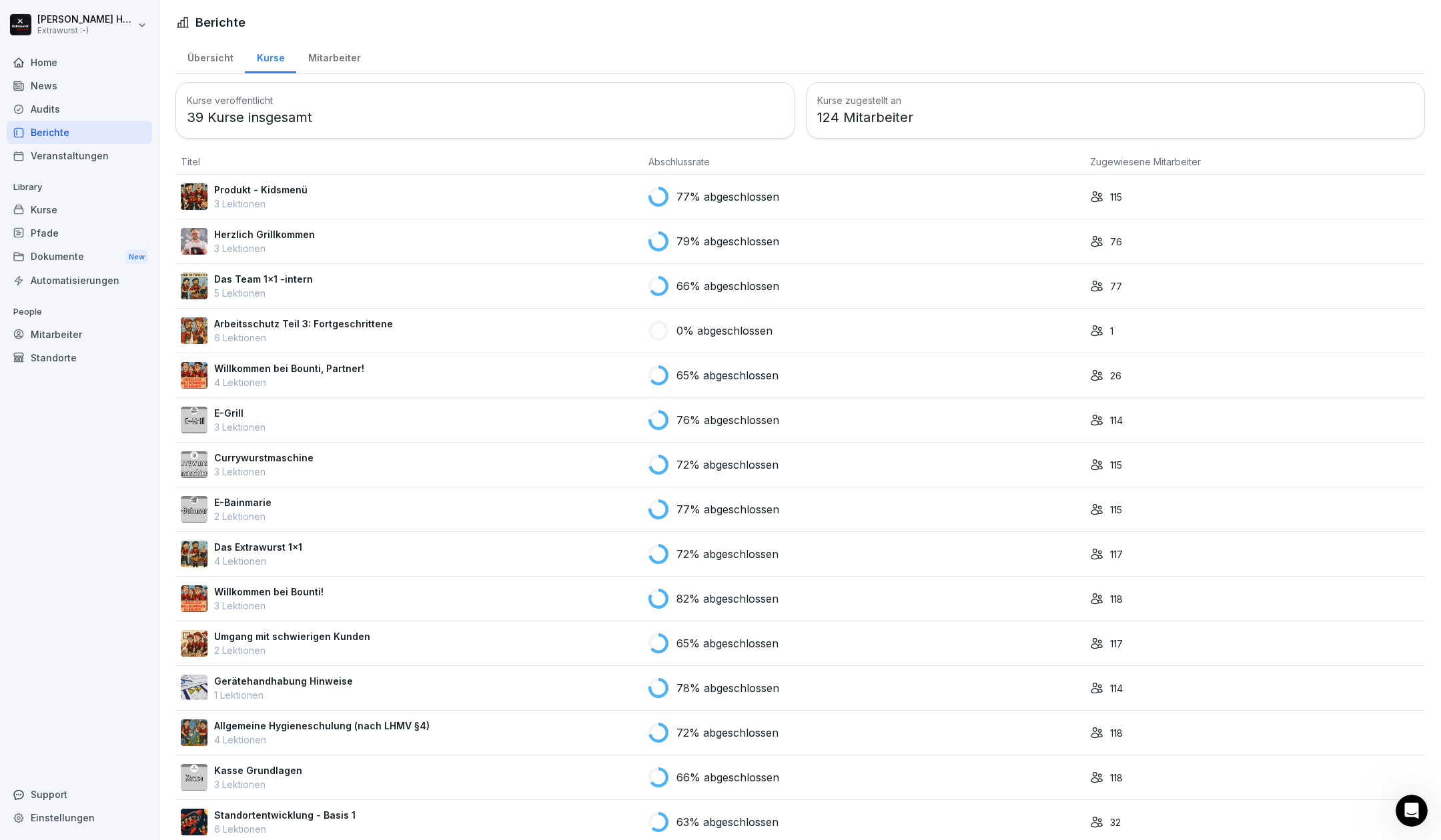
click at [329, 53] on div "Mitarbeiter" at bounding box center [334, 56] width 76 height 34
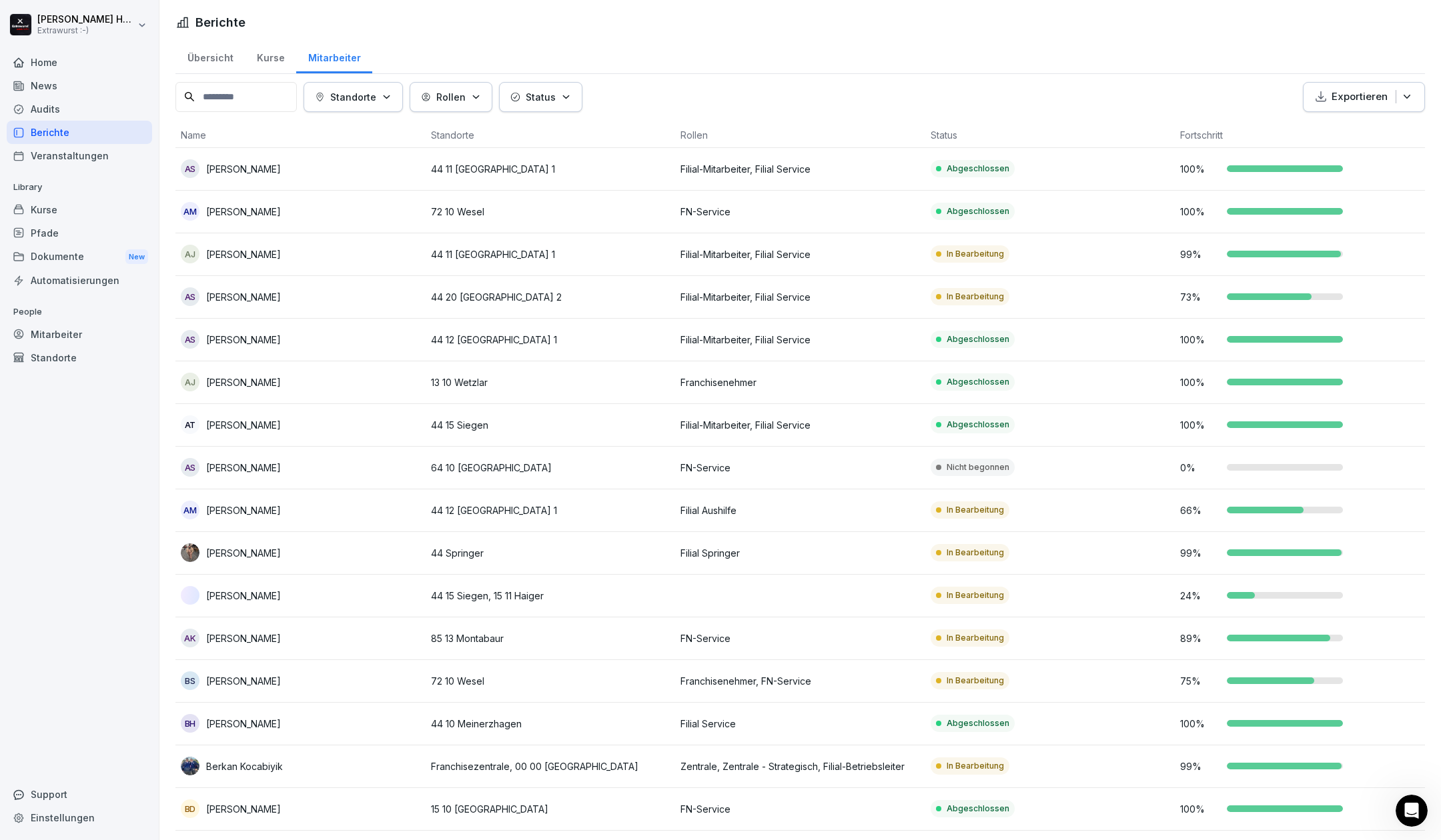
click at [191, 60] on div "Übersicht" at bounding box center [210, 56] width 70 height 34
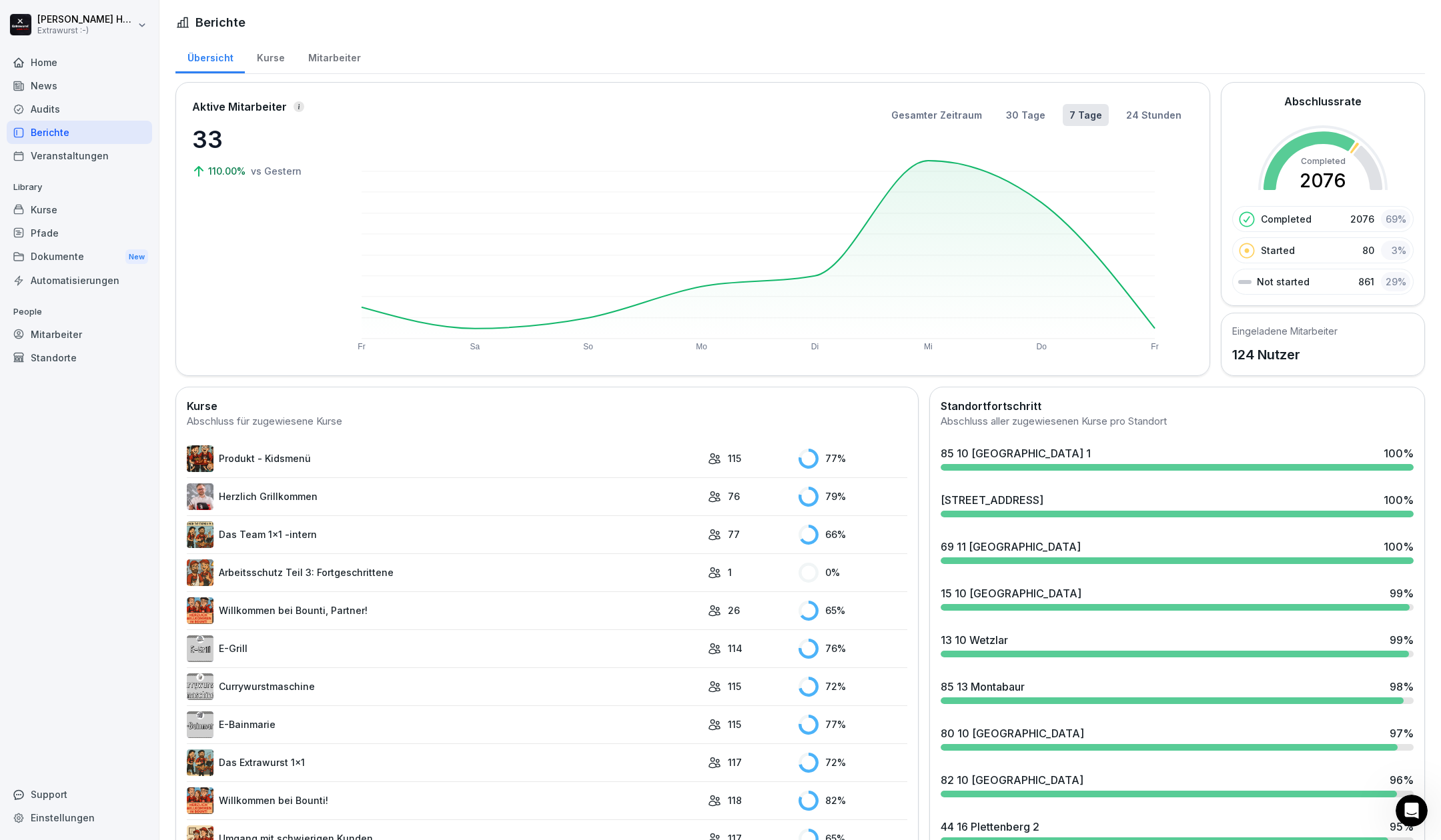
click at [319, 56] on div "Mitarbeiter" at bounding box center [334, 56] width 76 height 34
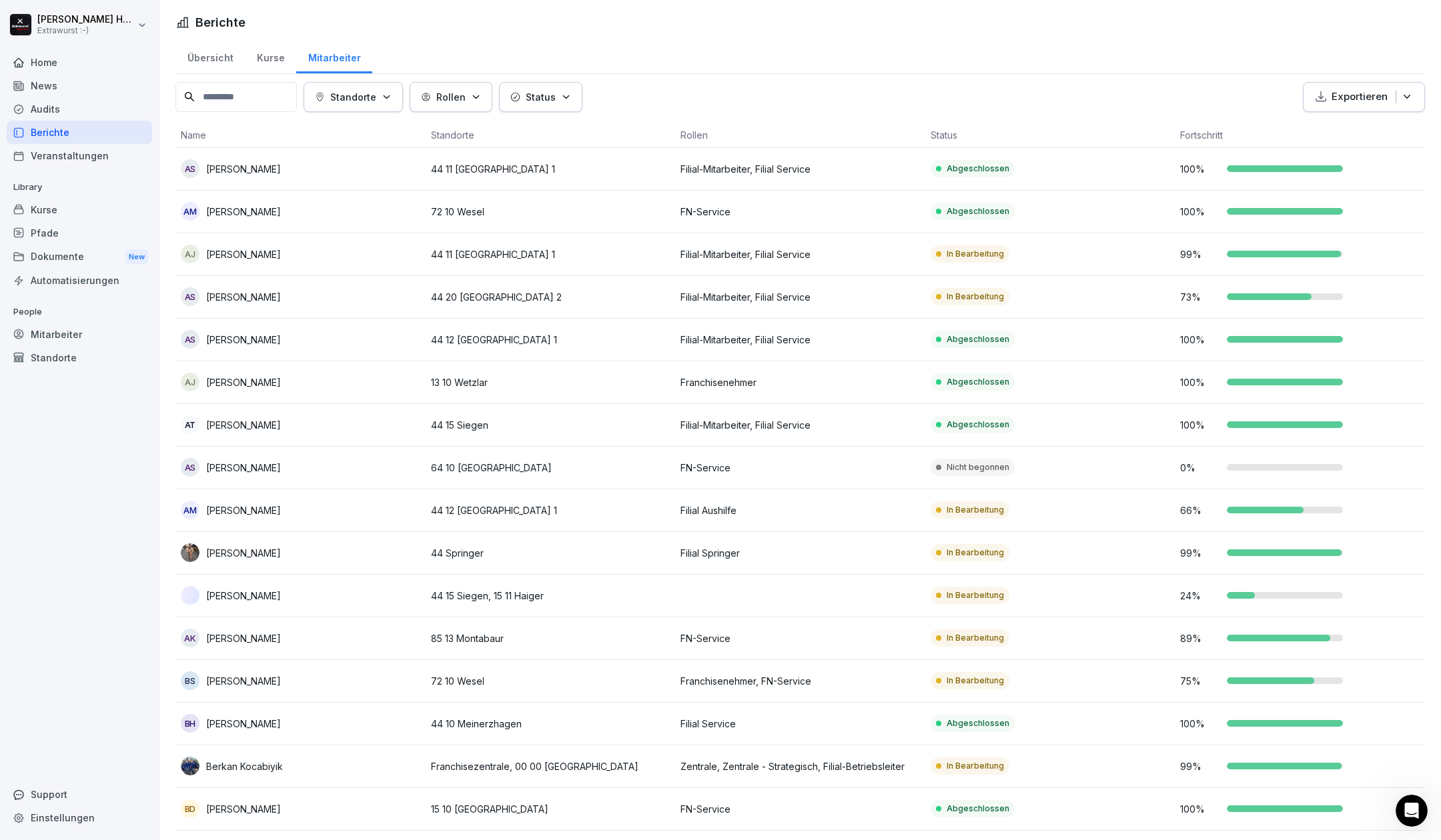
click at [208, 53] on div "Übersicht" at bounding box center [210, 56] width 70 height 34
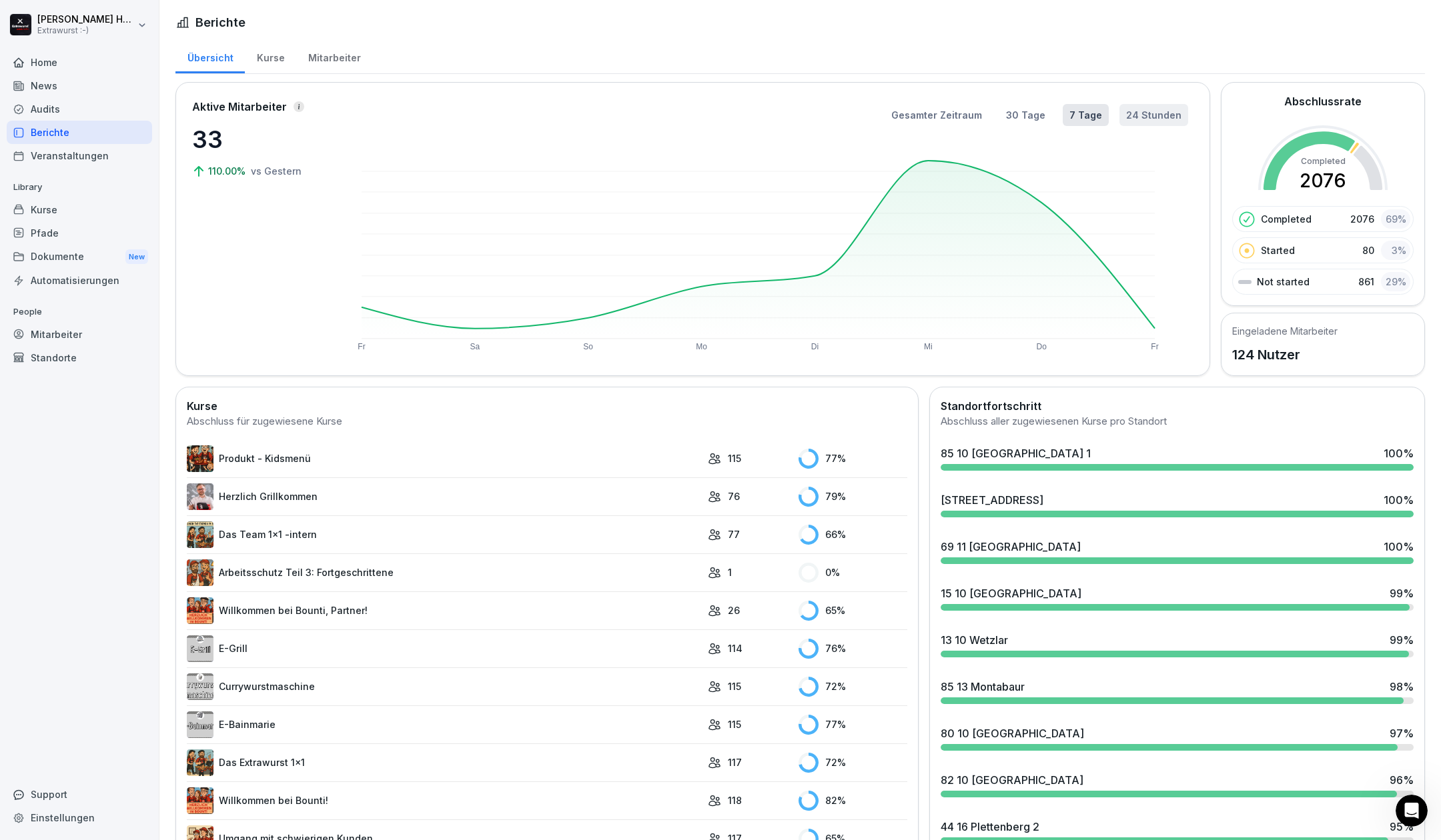
click at [1153, 117] on button "24 Stunden" at bounding box center [1153, 115] width 69 height 22
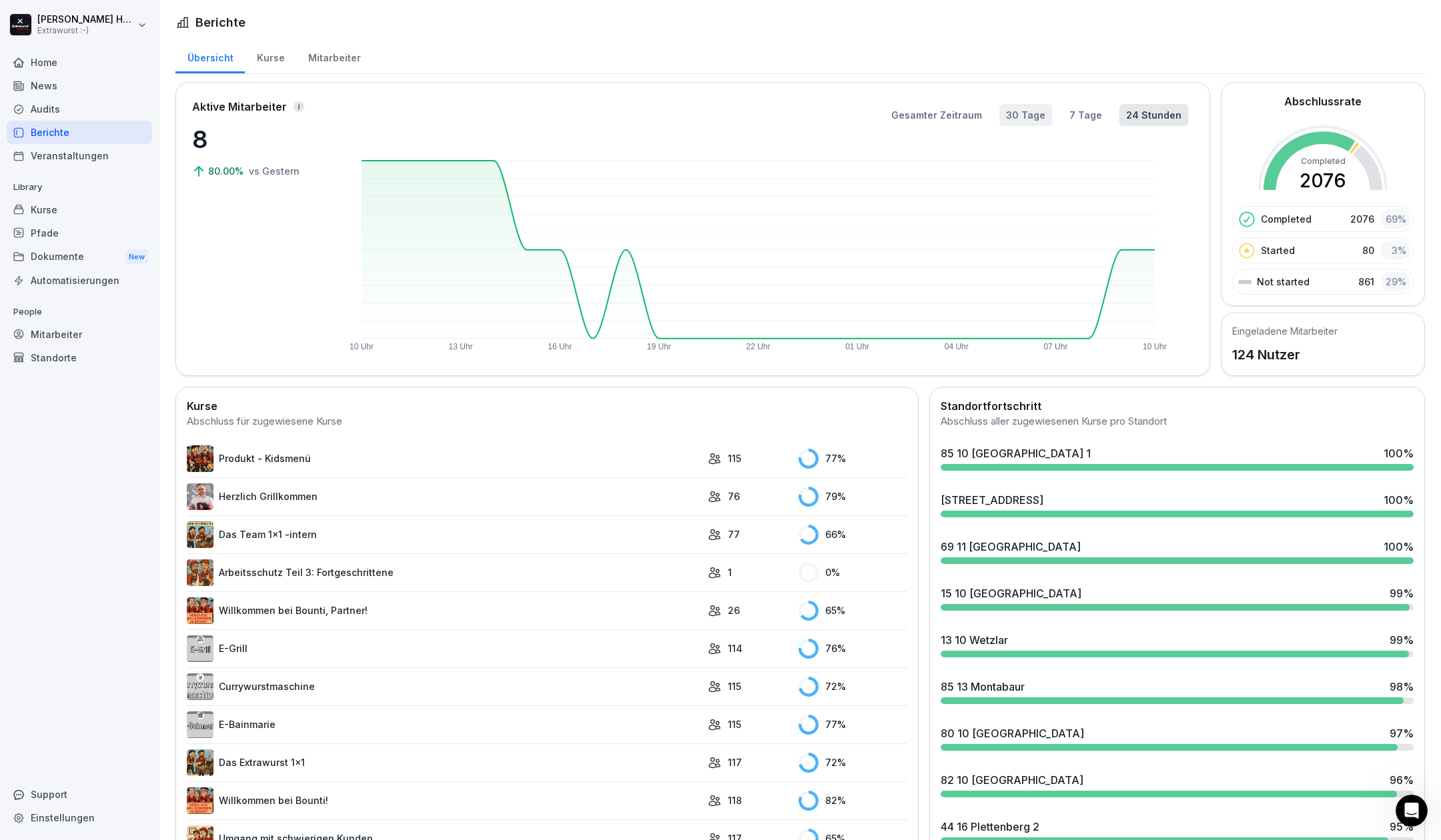
click at [1006, 116] on button "30 Tage" at bounding box center [1025, 115] width 53 height 22
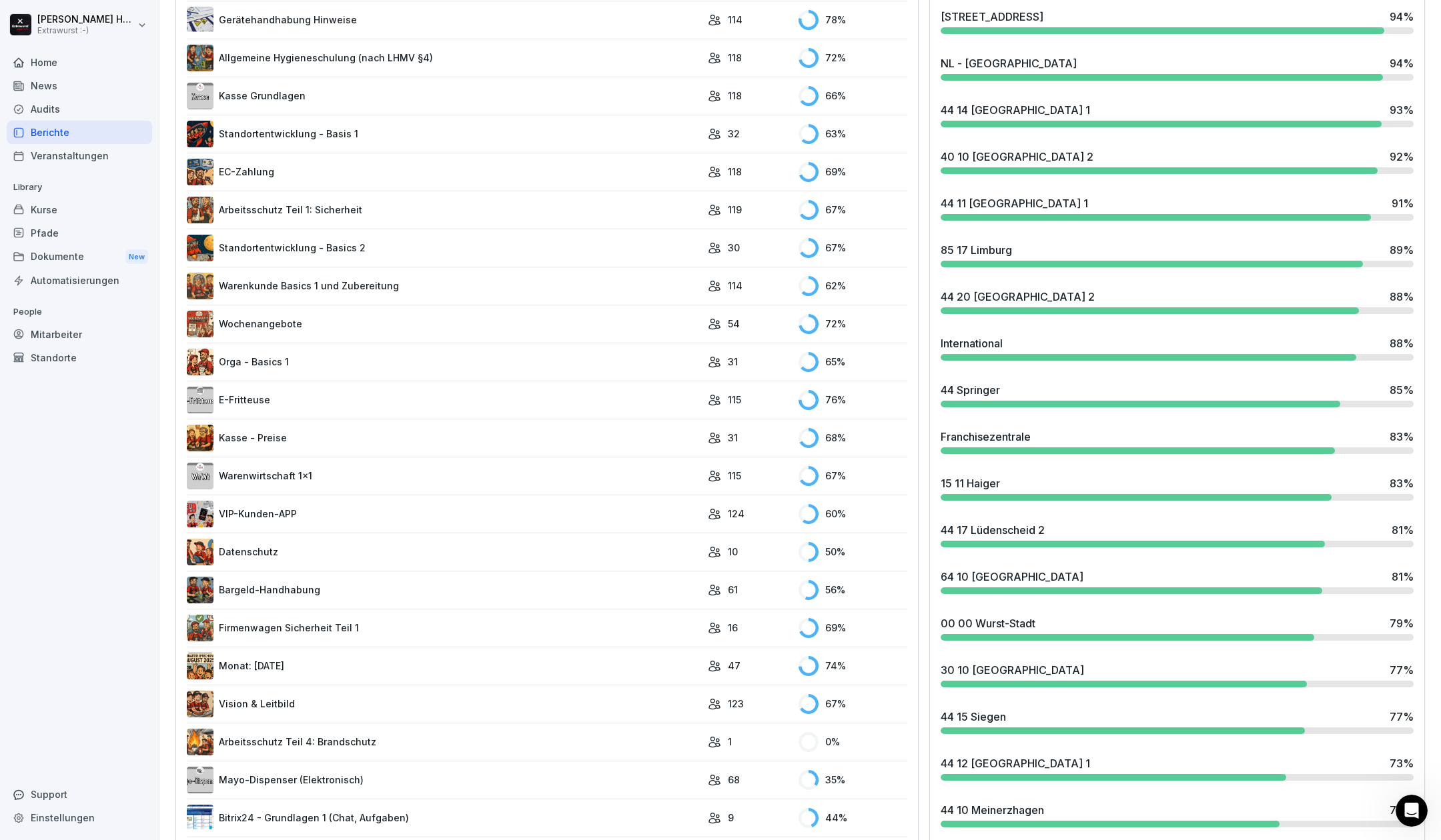
scroll to position [889, 0]
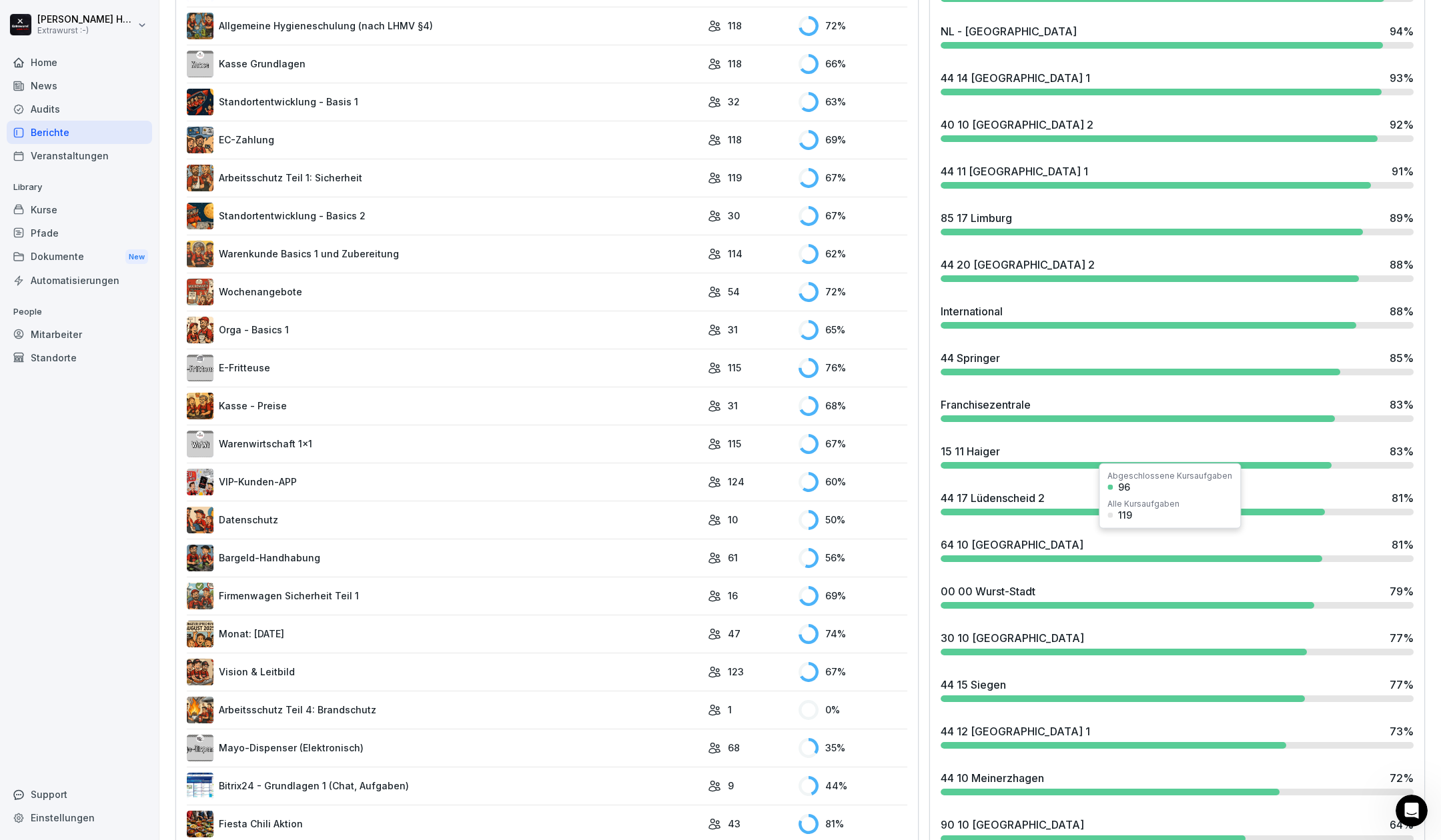
click at [1016, 541] on div "64 10 [GEOGRAPHIC_DATA]" at bounding box center [1011, 545] width 143 height 16
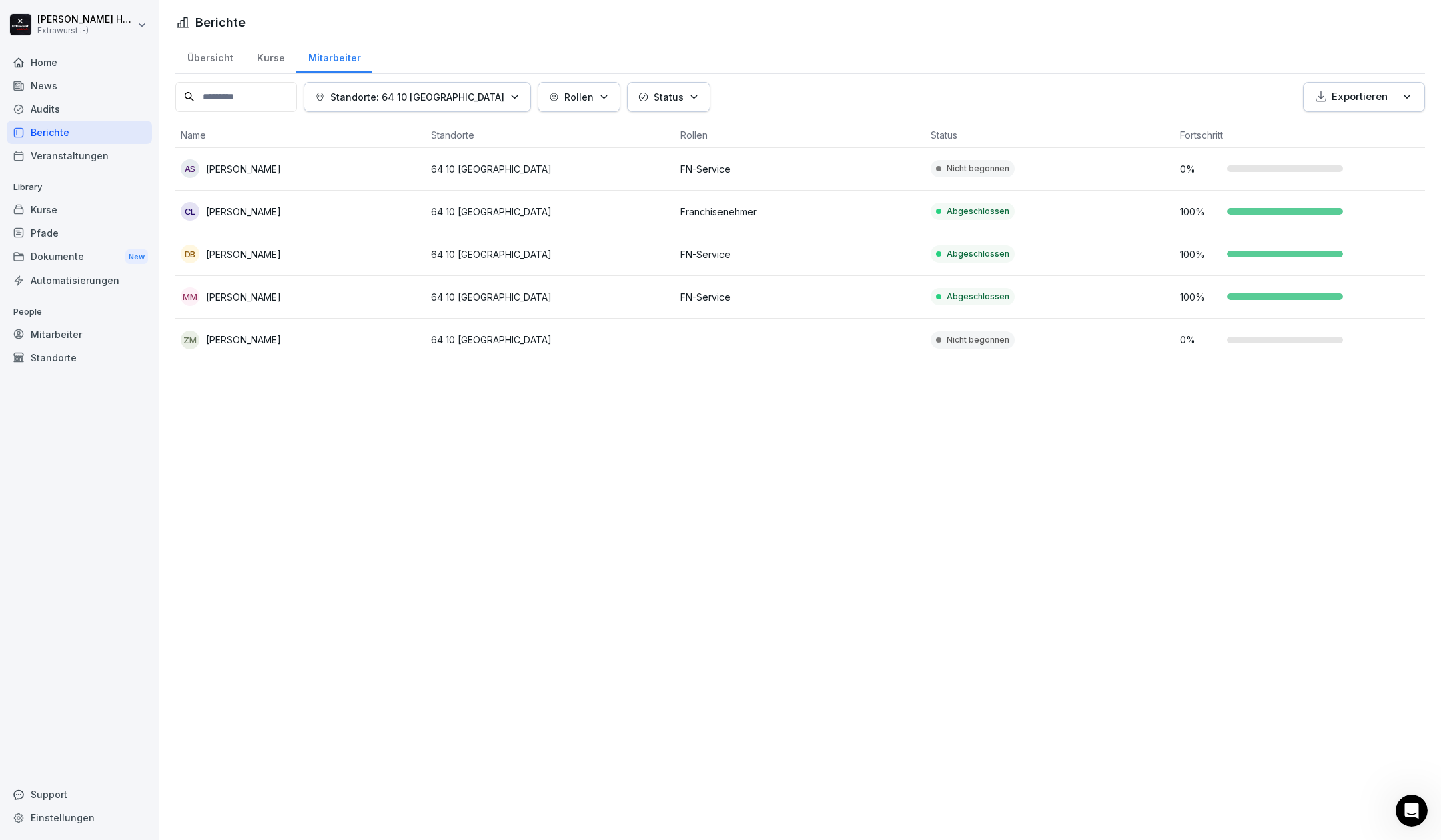
click at [259, 214] on p "Christian Ludwig" at bounding box center [244, 211] width 75 height 14
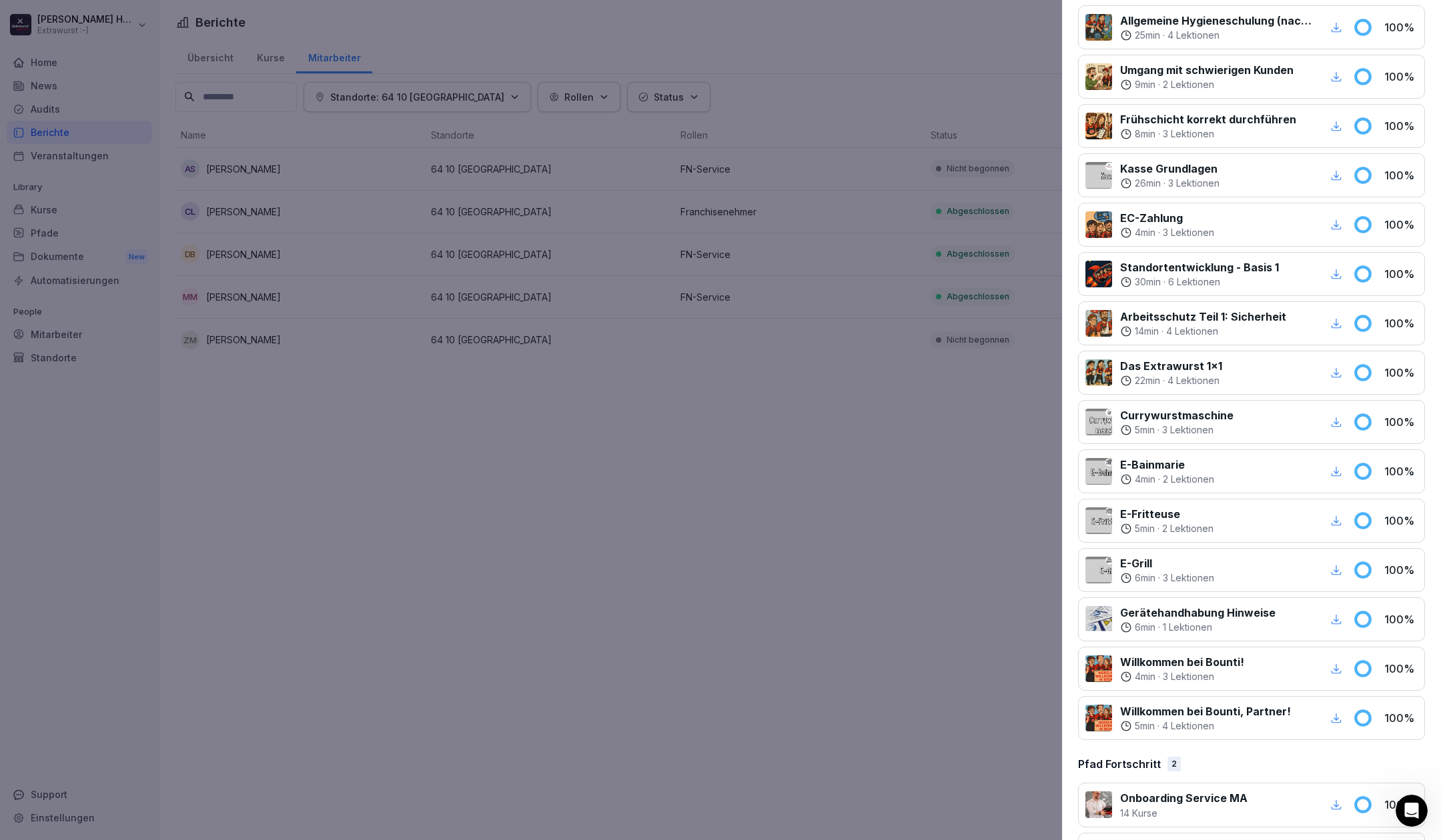
scroll to position [904, 0]
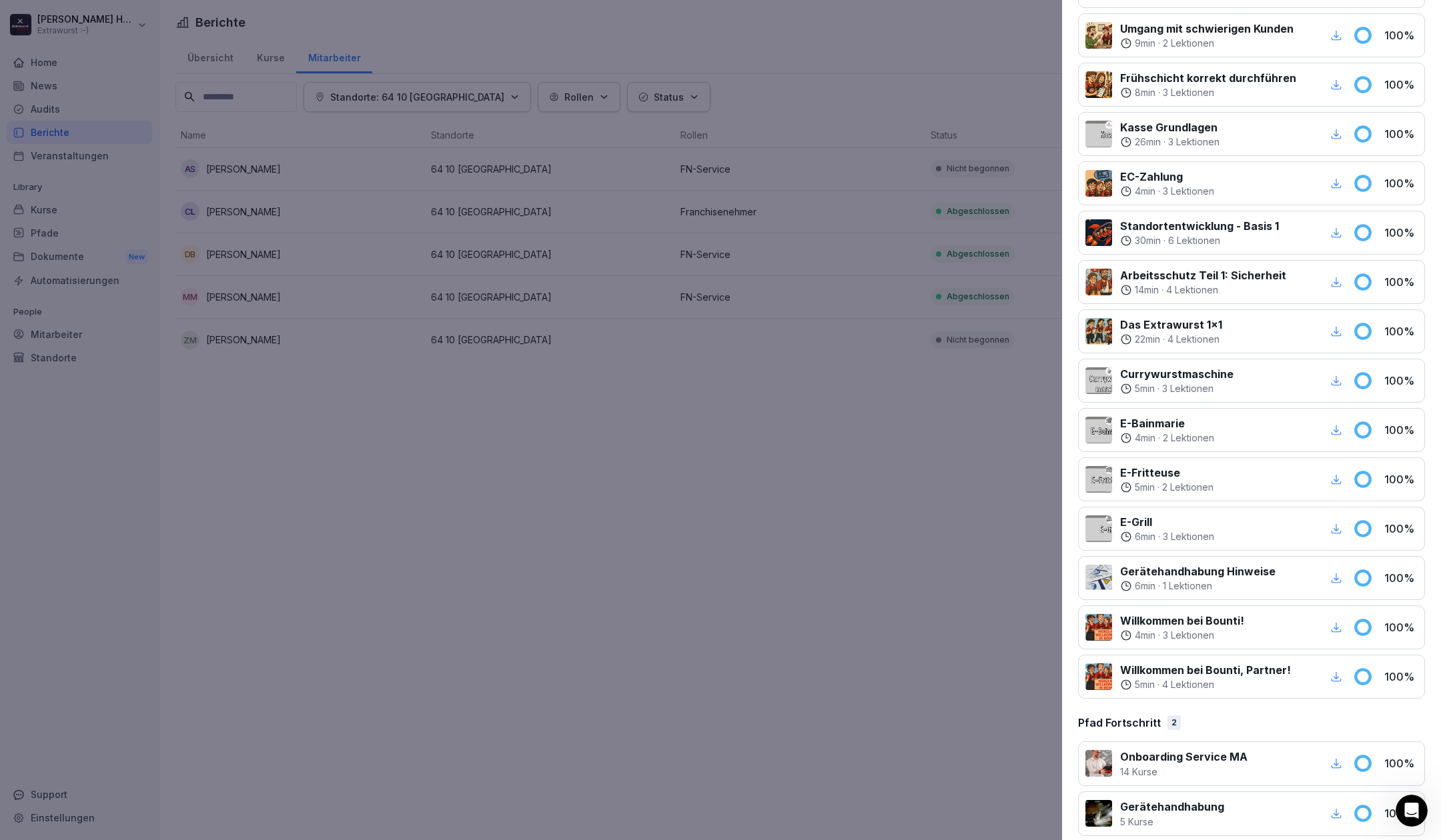
click at [621, 670] on div at bounding box center [720, 420] width 1441 height 840
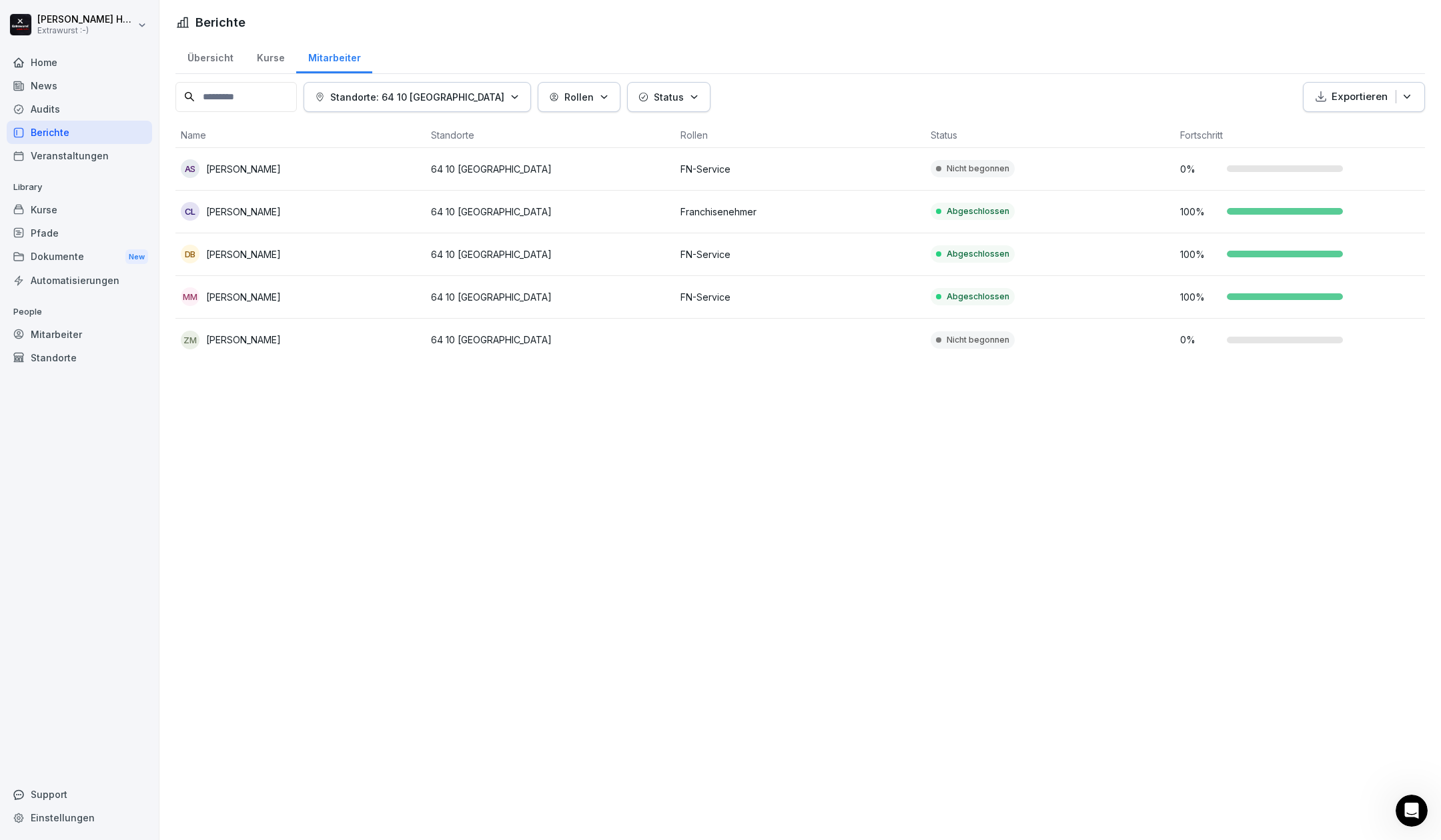
click at [86, 278] on div "Automatisierungen" at bounding box center [79, 280] width 146 height 23
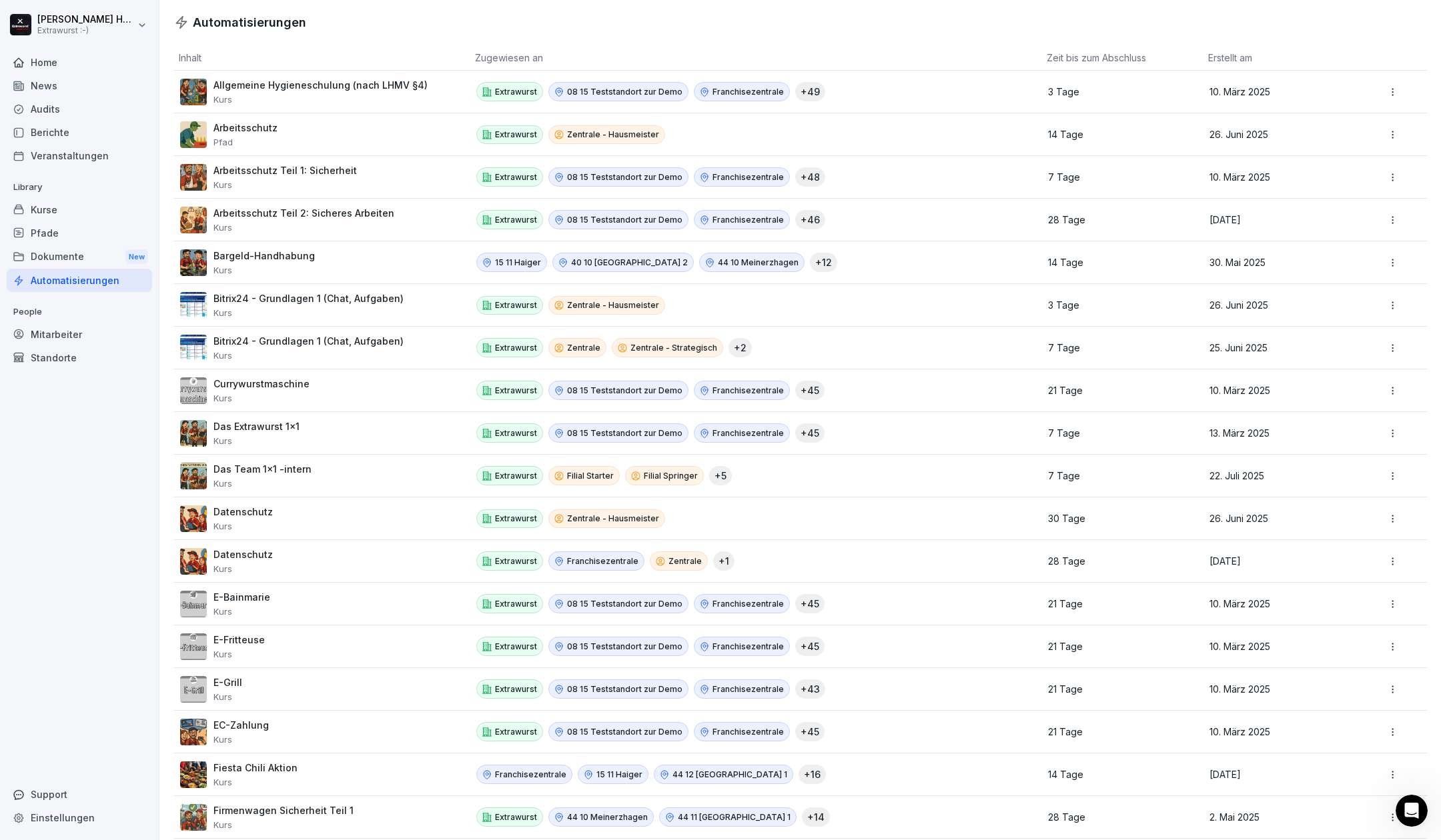
click at [41, 57] on div "Home" at bounding box center [79, 62] width 146 height 23
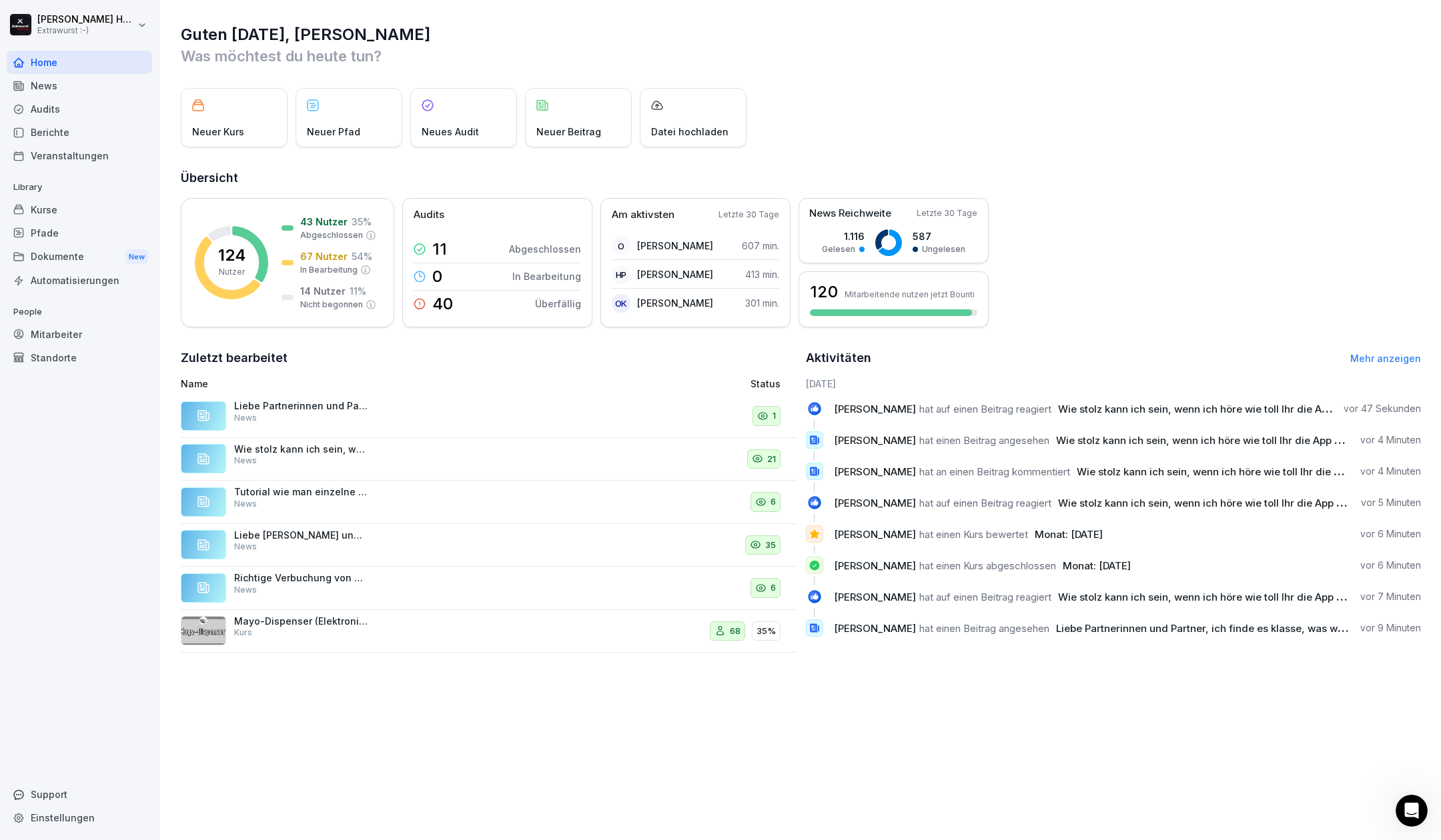
click at [1198, 115] on div "Neuer Kurs Neuer Pfad Neues Audit Neuer Beitrag Datei hochladen" at bounding box center [801, 117] width 1240 height 59
click at [53, 86] on div "News" at bounding box center [79, 86] width 146 height 23
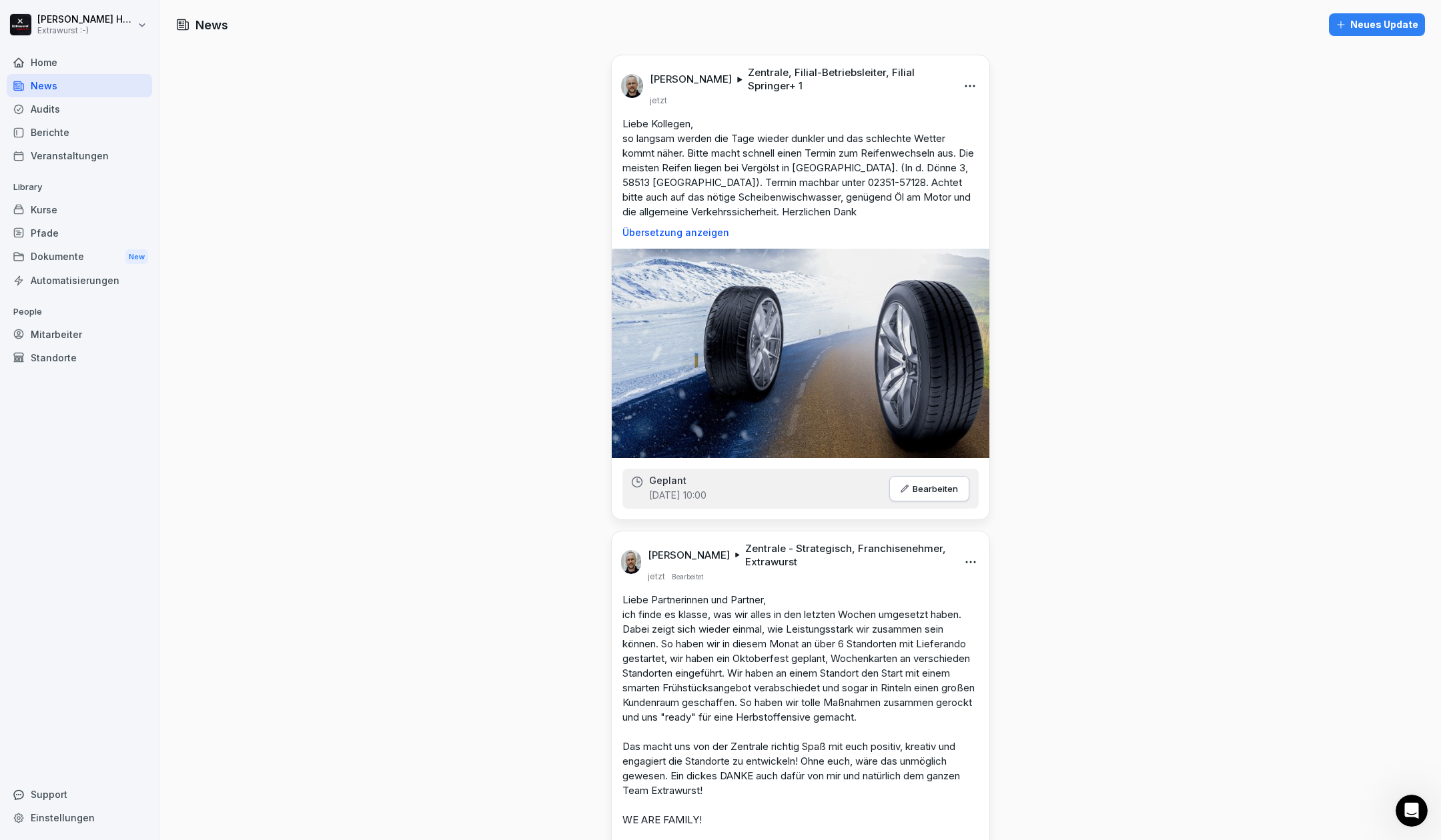
click at [918, 487] on p "Bearbeiten" at bounding box center [935, 489] width 45 height 11
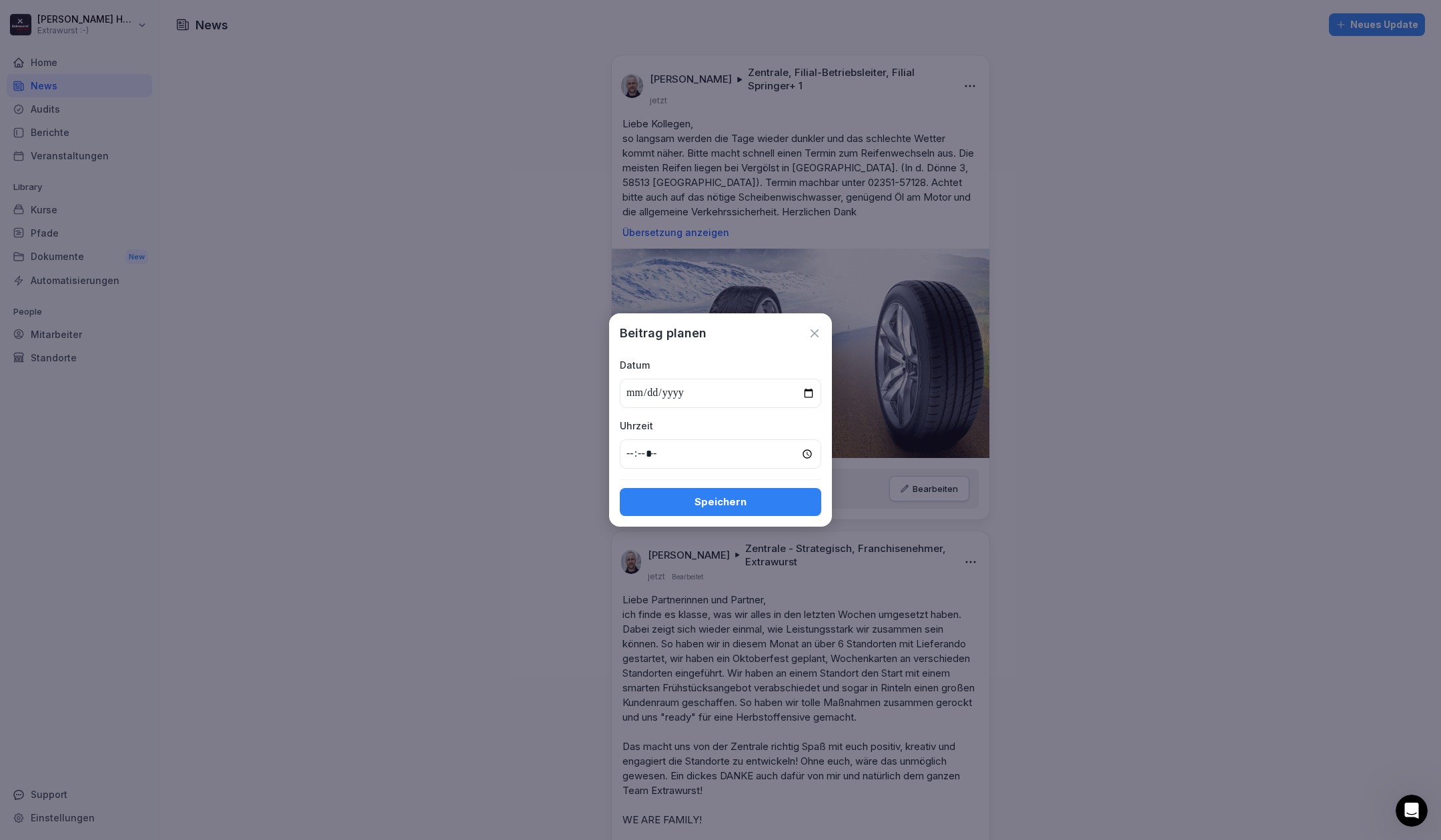
click at [630, 397] on input "**********" at bounding box center [720, 394] width 201 height 29
type input "**********"
click at [730, 509] on div "Speichern" at bounding box center [720, 502] width 180 height 15
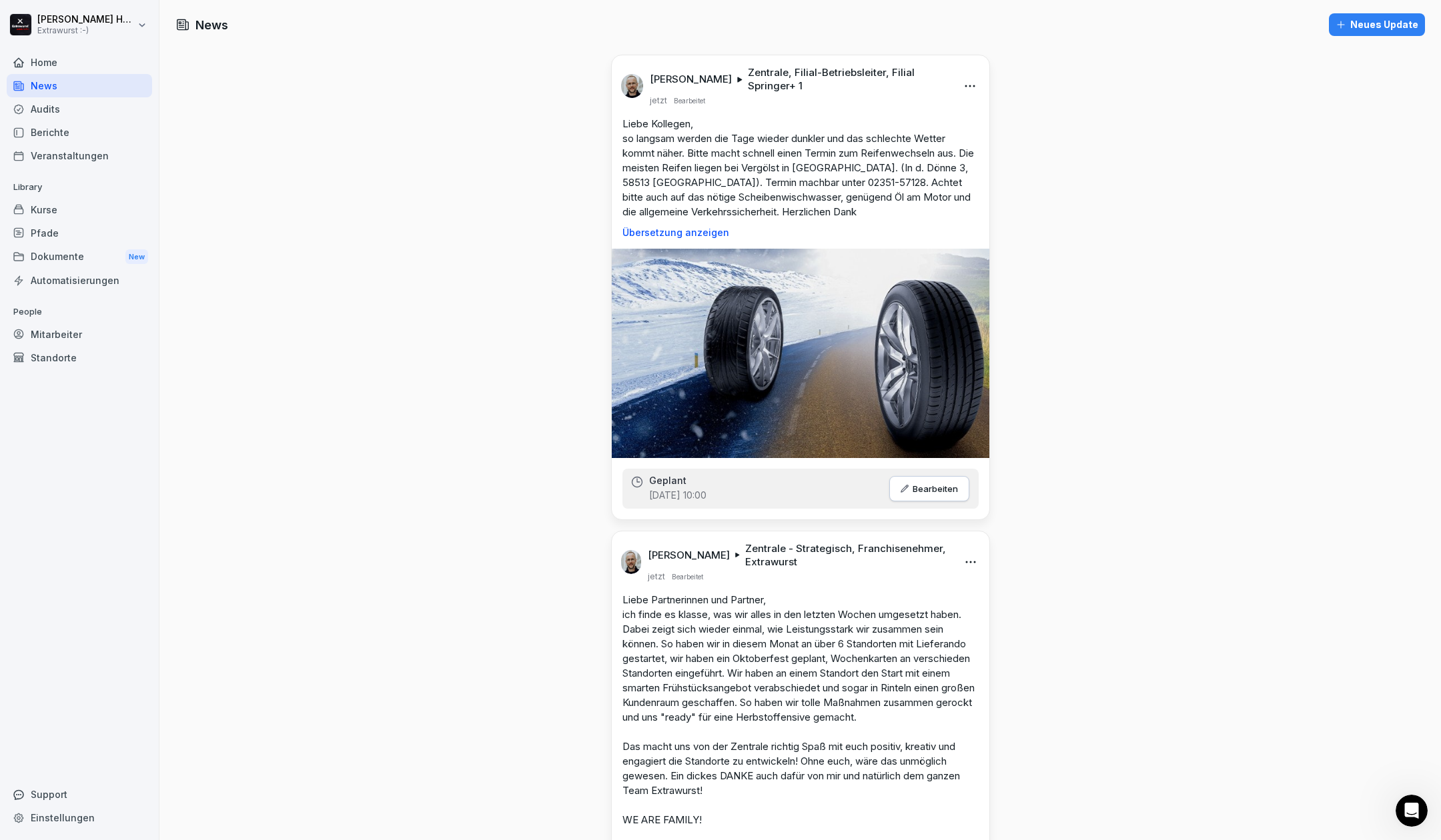
click at [50, 216] on div "Kurse" at bounding box center [79, 210] width 146 height 23
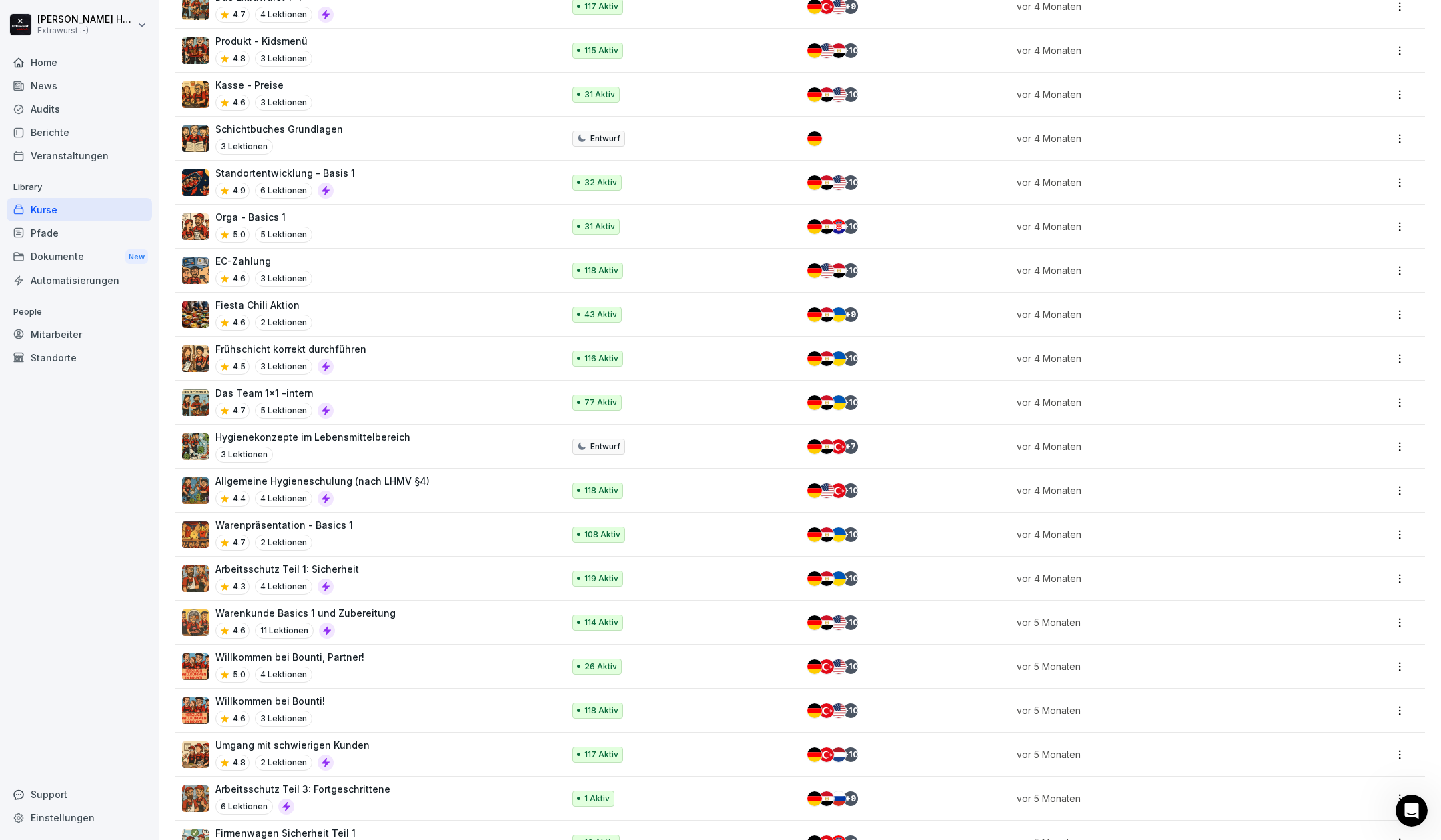
scroll to position [898, 0]
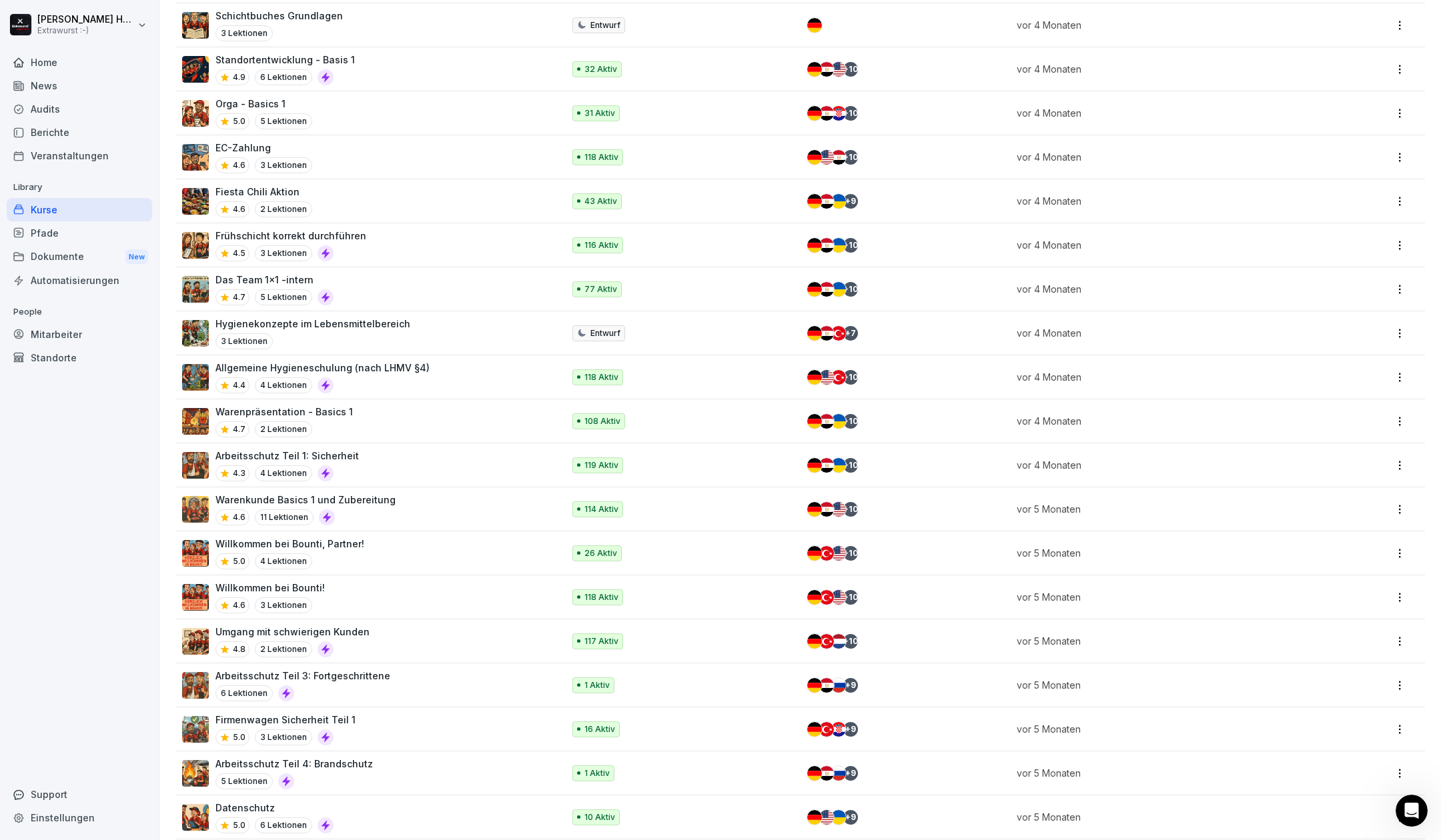
click at [266, 713] on p "Firmenwagen Sicherheit Teil 1" at bounding box center [285, 719] width 140 height 14
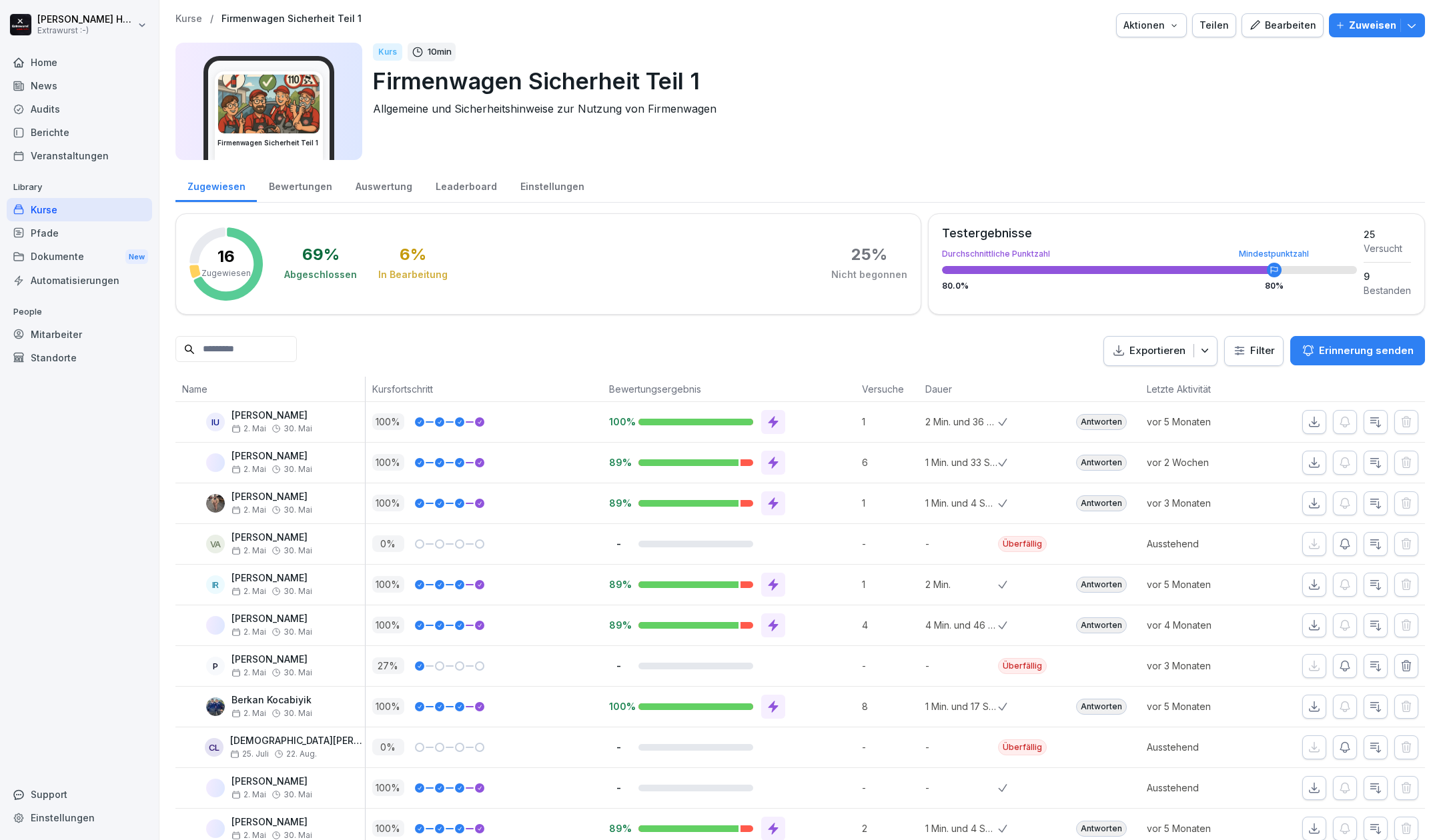
click at [299, 187] on div "Bewertungen" at bounding box center [300, 185] width 86 height 34
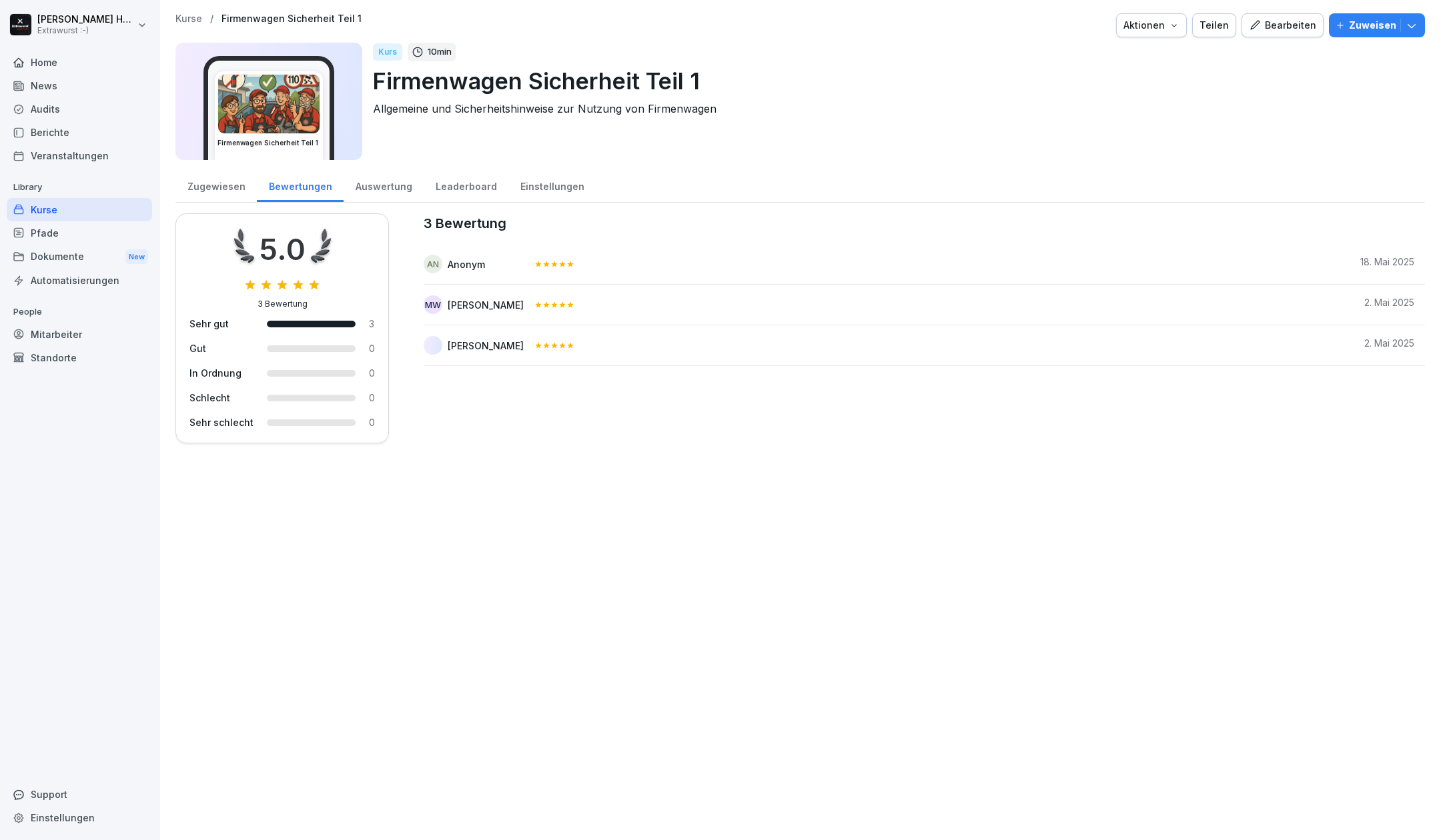
click at [378, 187] on div "Auswertung" at bounding box center [383, 185] width 80 height 34
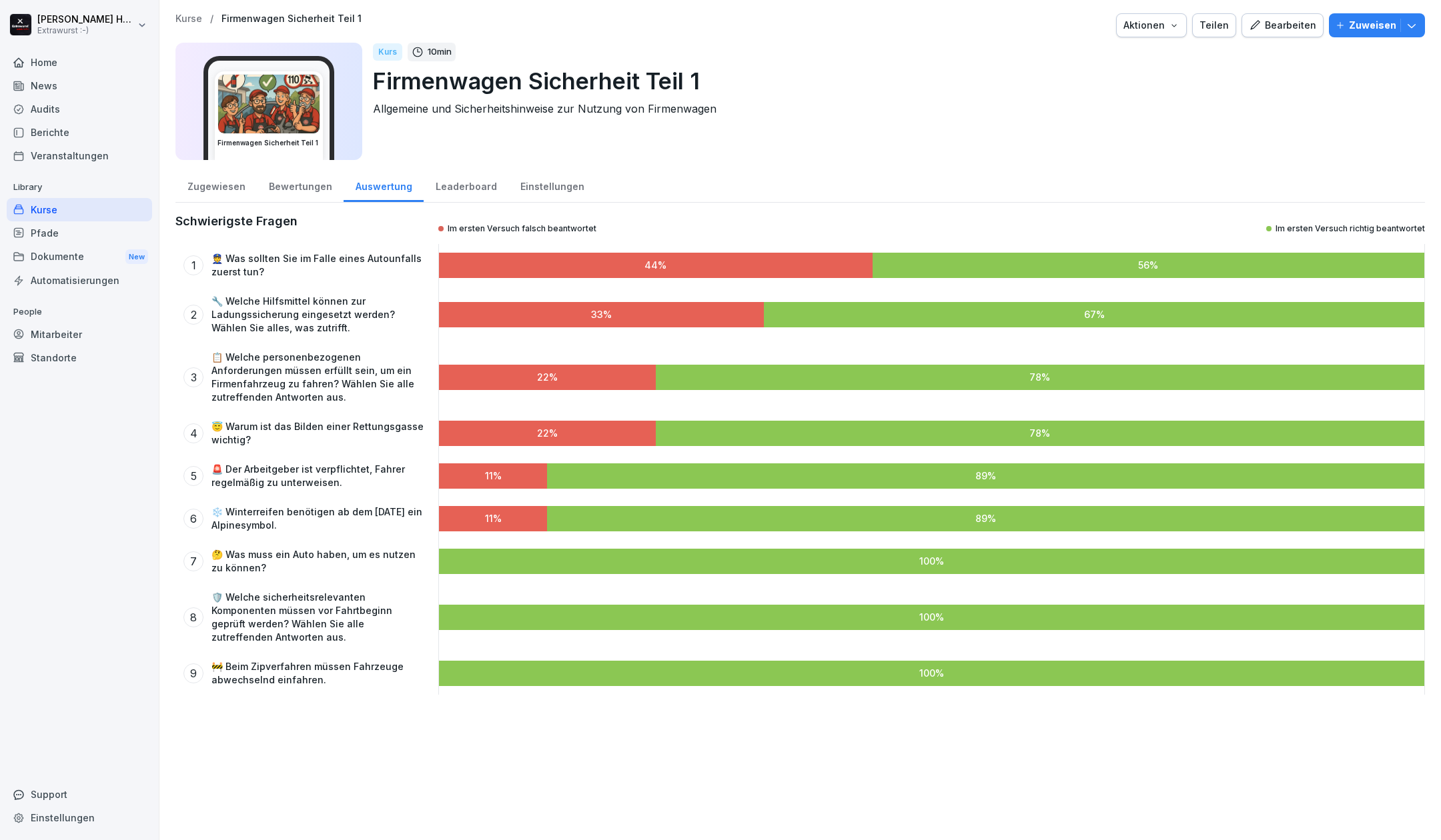
click at [206, 191] on div "Zugewiesen" at bounding box center [216, 185] width 81 height 34
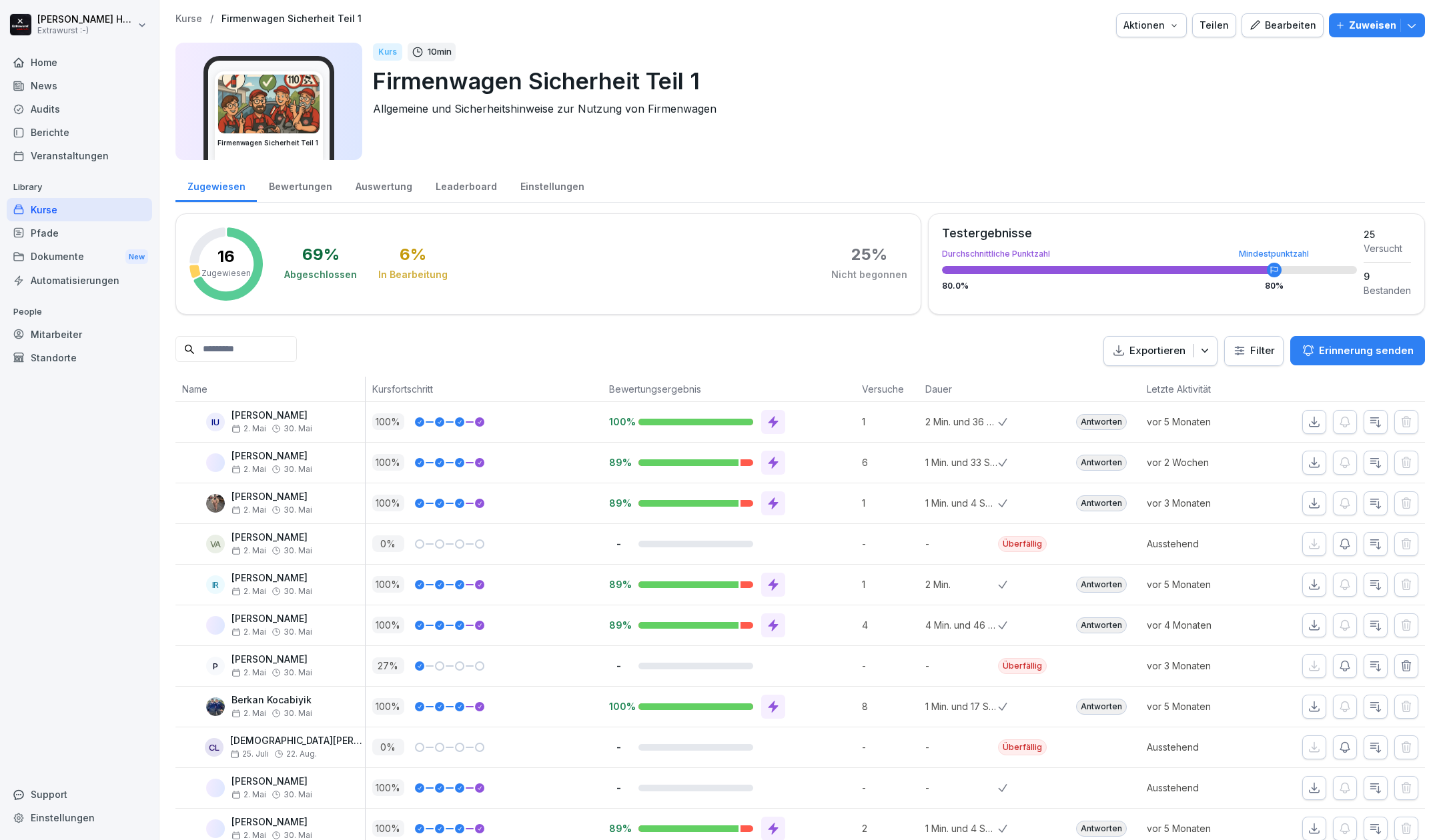
click at [1274, 28] on div "Bearbeiten" at bounding box center [1282, 26] width 67 height 15
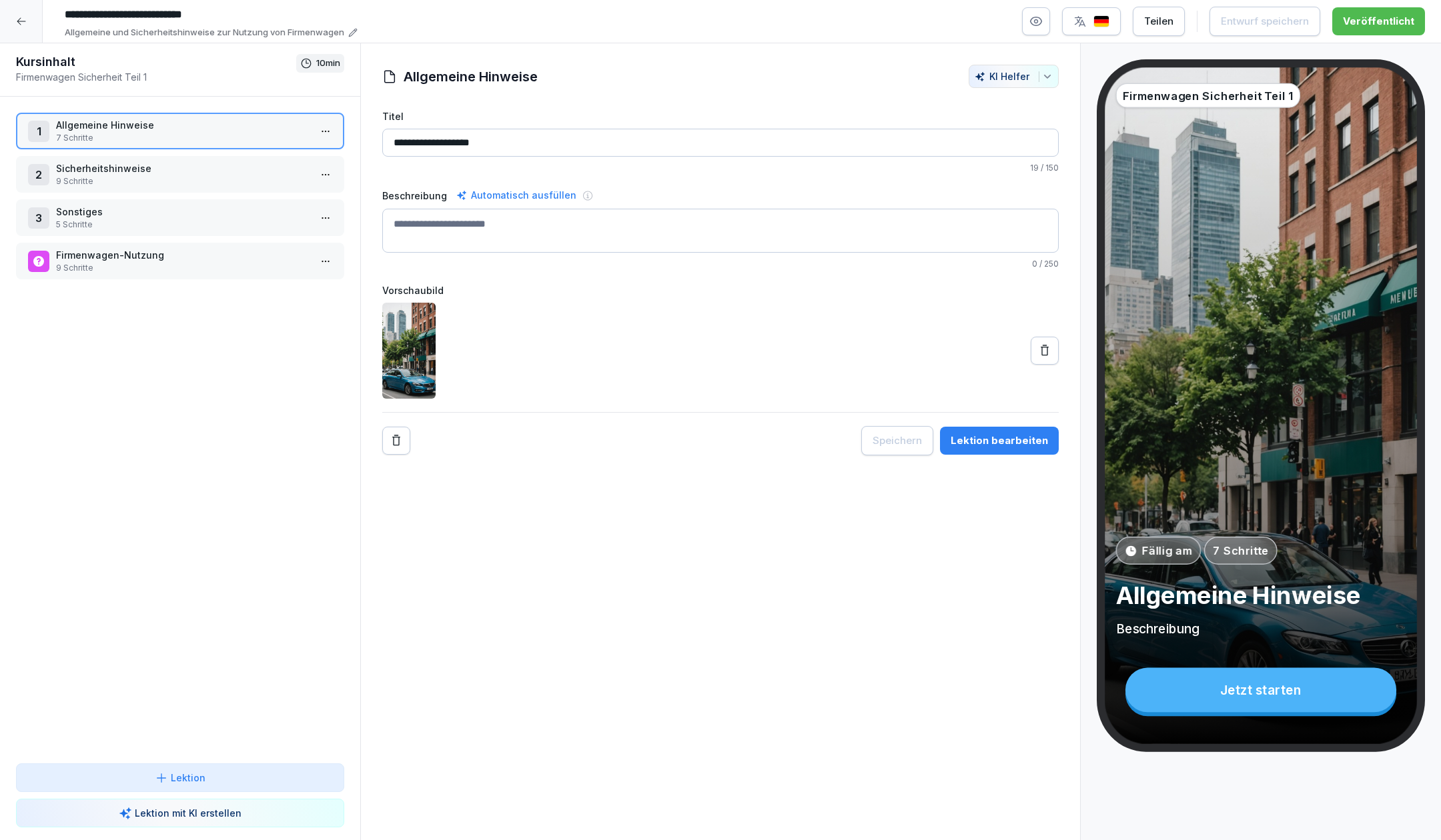
click at [233, 130] on p "Allgemeine Hinweise" at bounding box center [183, 124] width 253 height 14
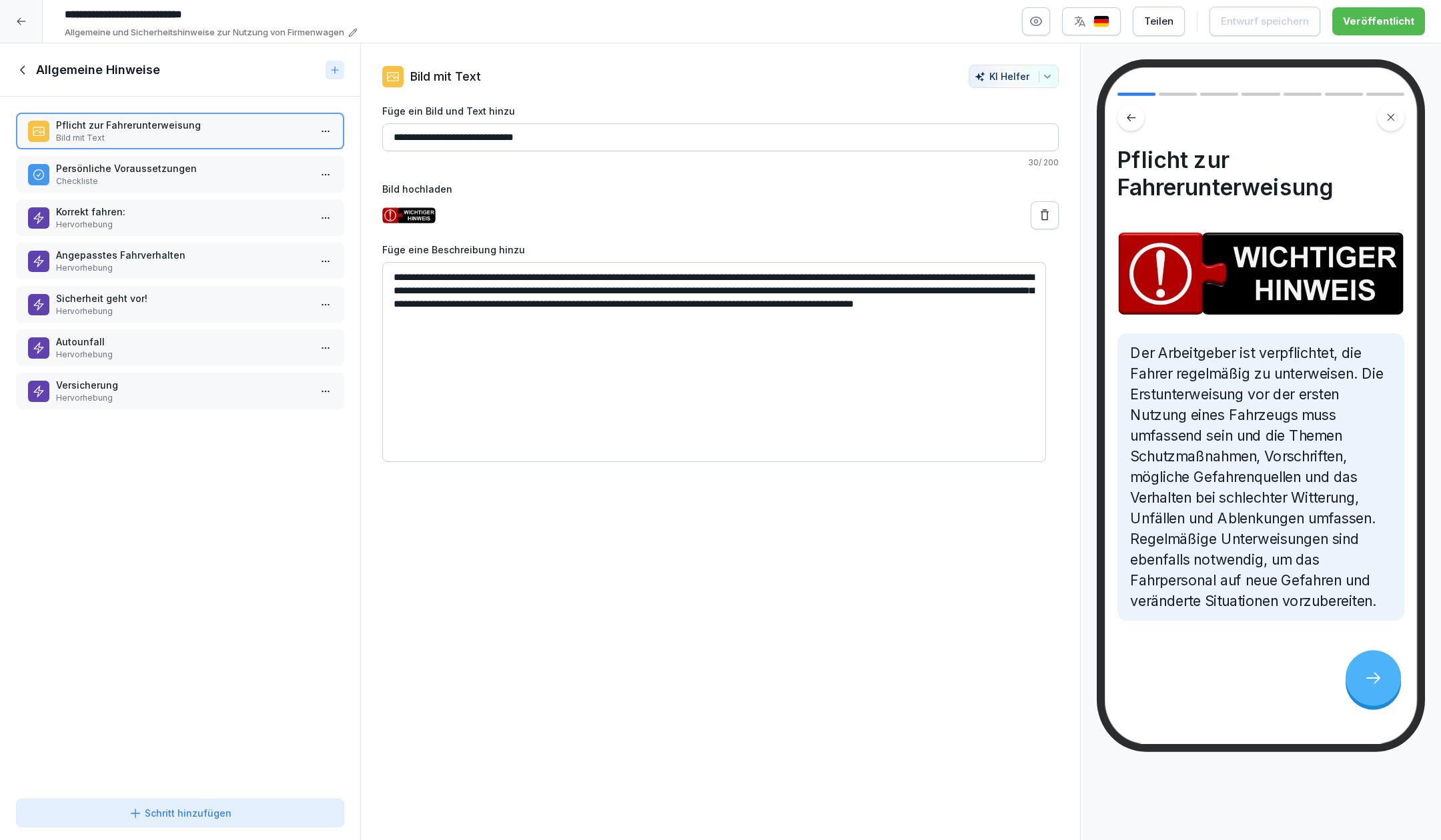
click at [206, 176] on p "Checkliste" at bounding box center [183, 181] width 253 height 12
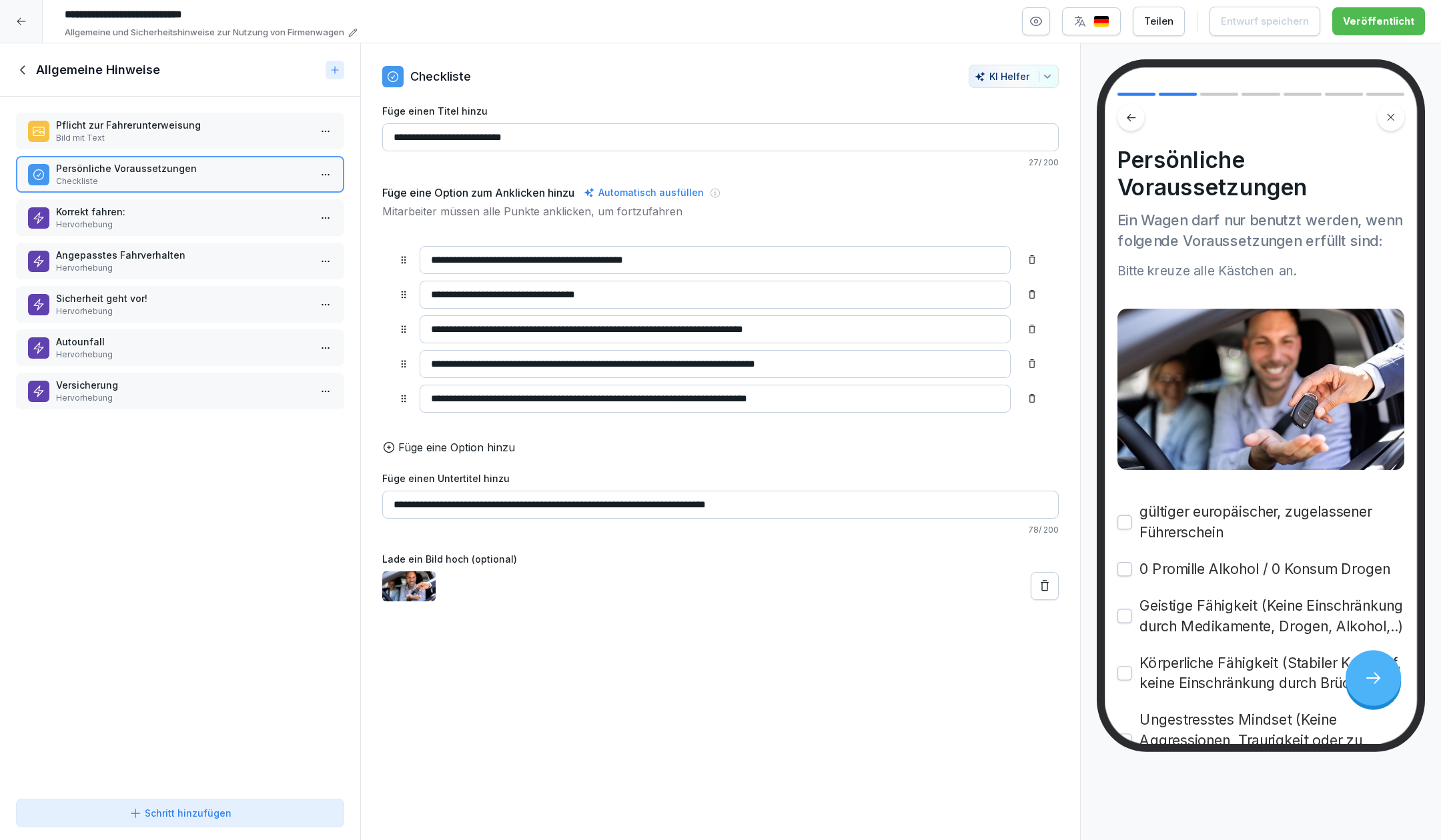
click at [198, 222] on p "Hervorhebung" at bounding box center [183, 225] width 253 height 12
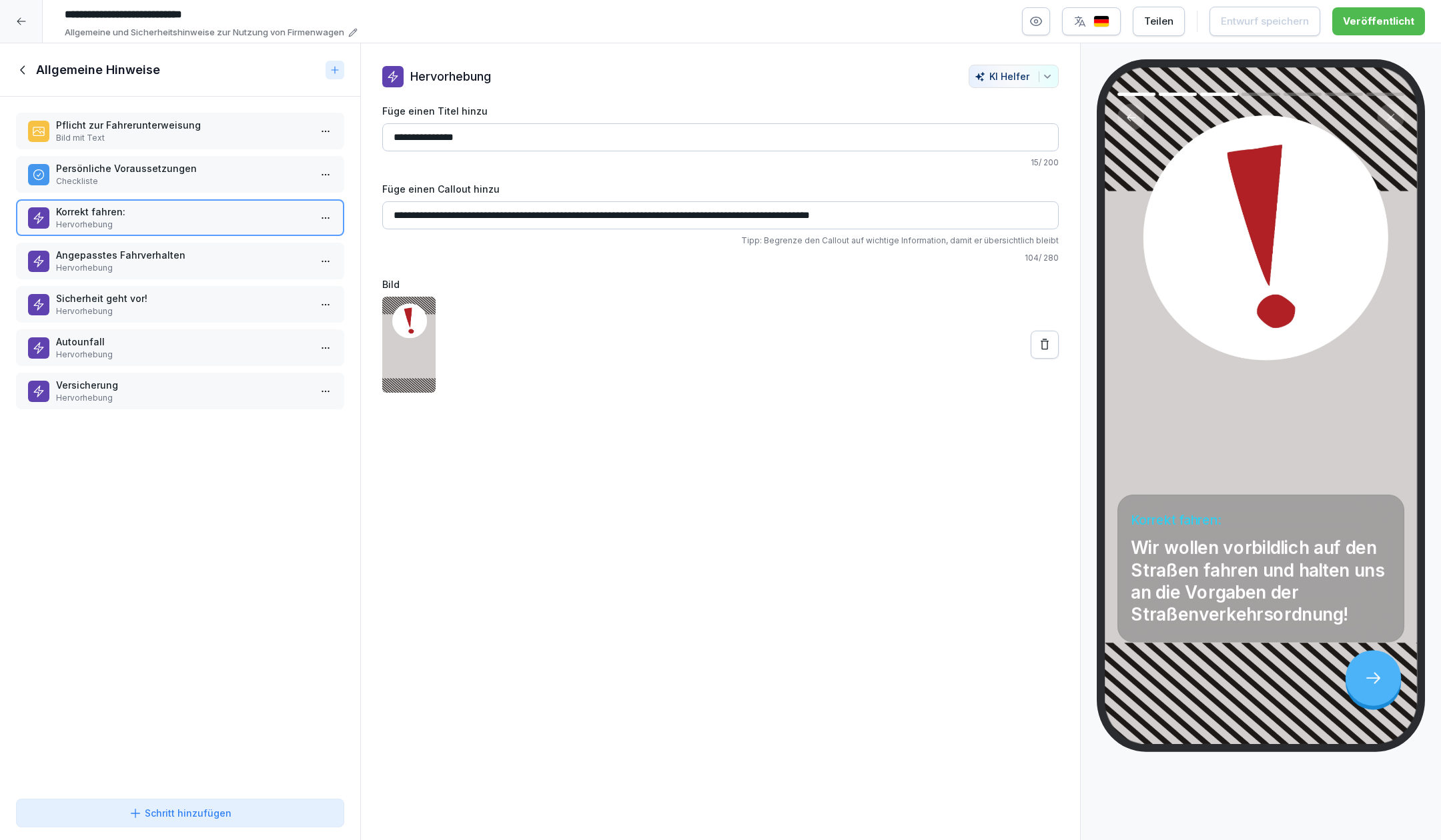
click at [192, 263] on p "Hervorhebung" at bounding box center [183, 268] width 253 height 12
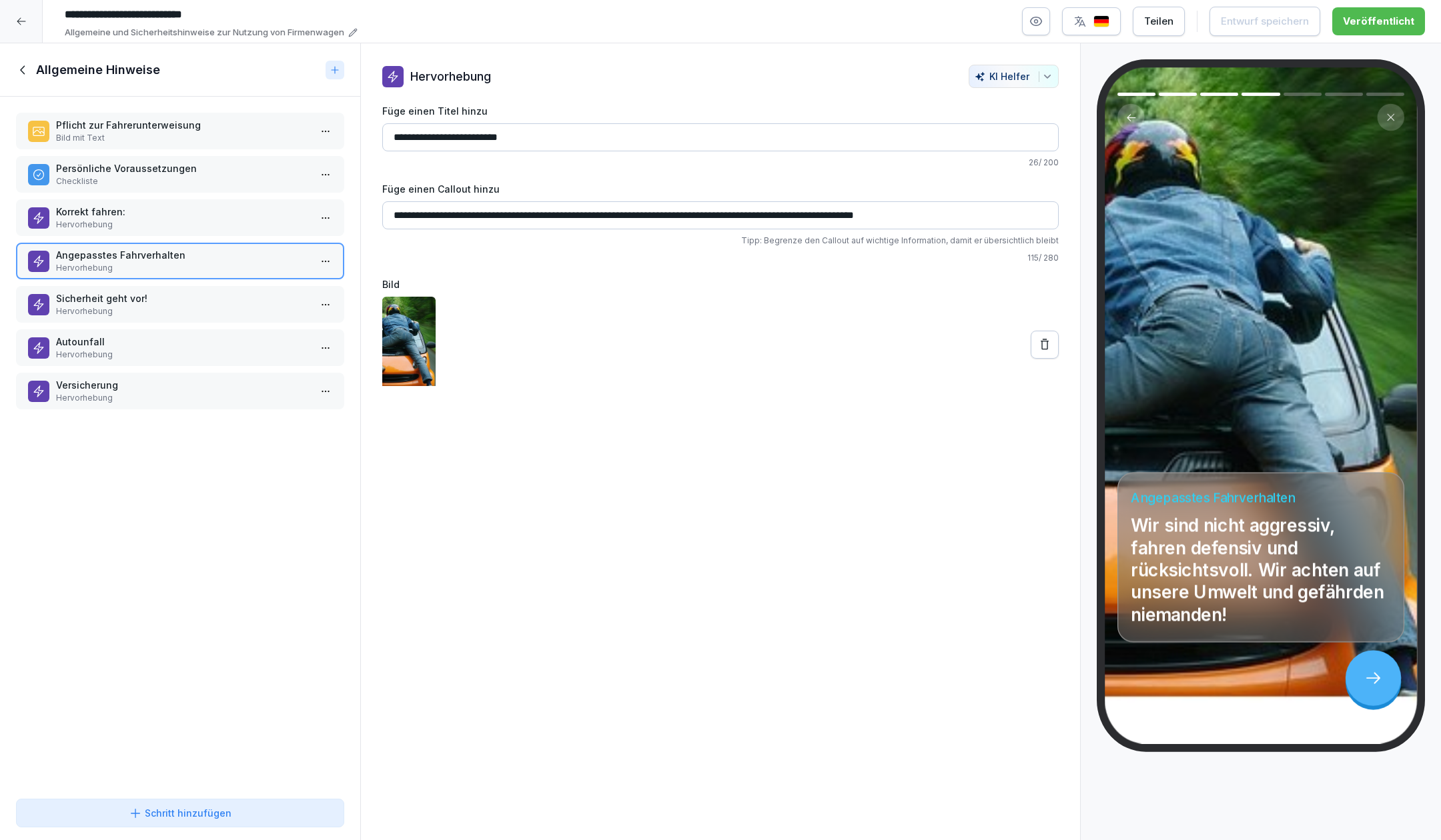
click at [192, 305] on p "Hervorhebung" at bounding box center [183, 311] width 253 height 12
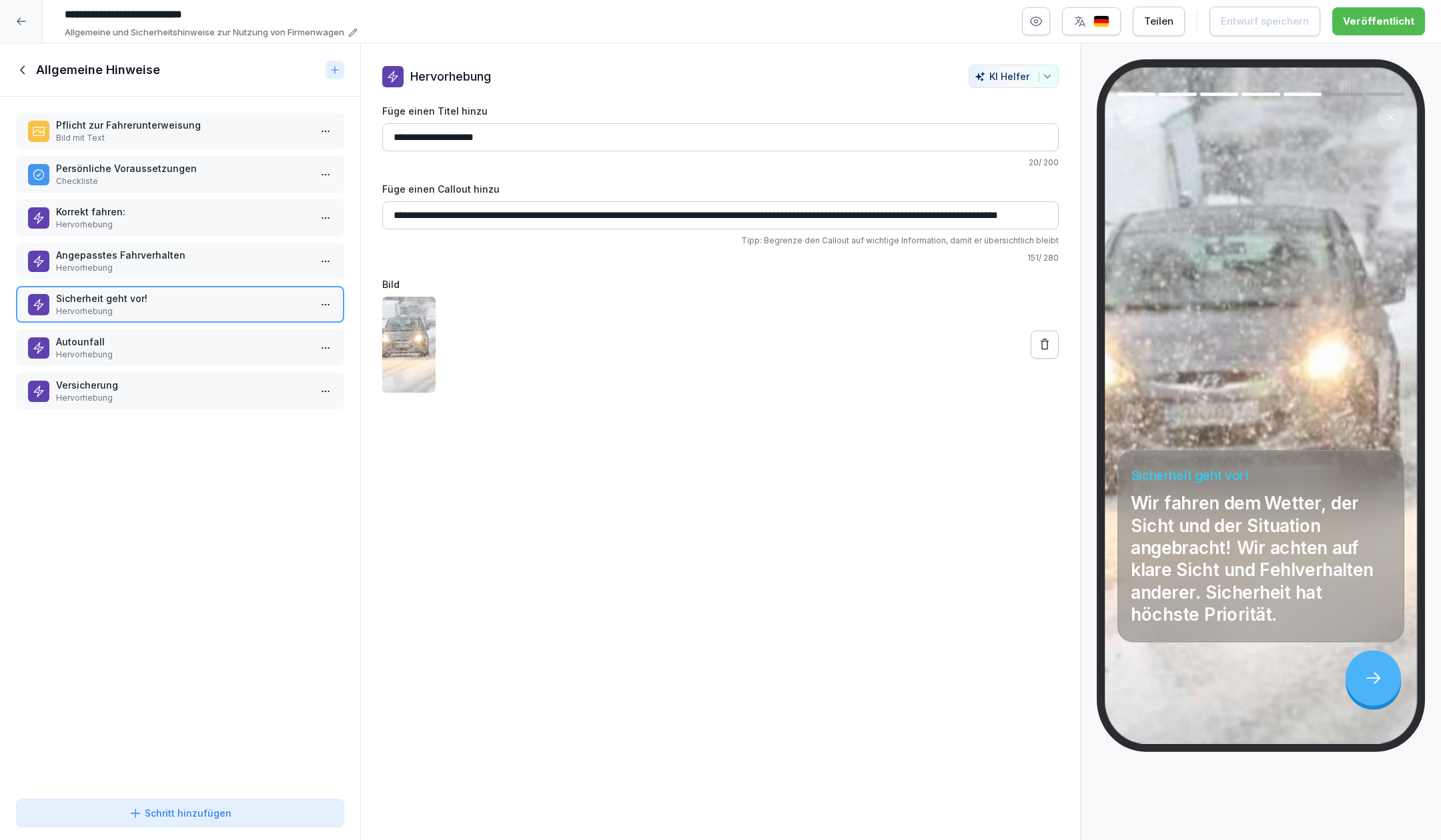
click at [188, 354] on p "Hervorhebung" at bounding box center [183, 355] width 253 height 12
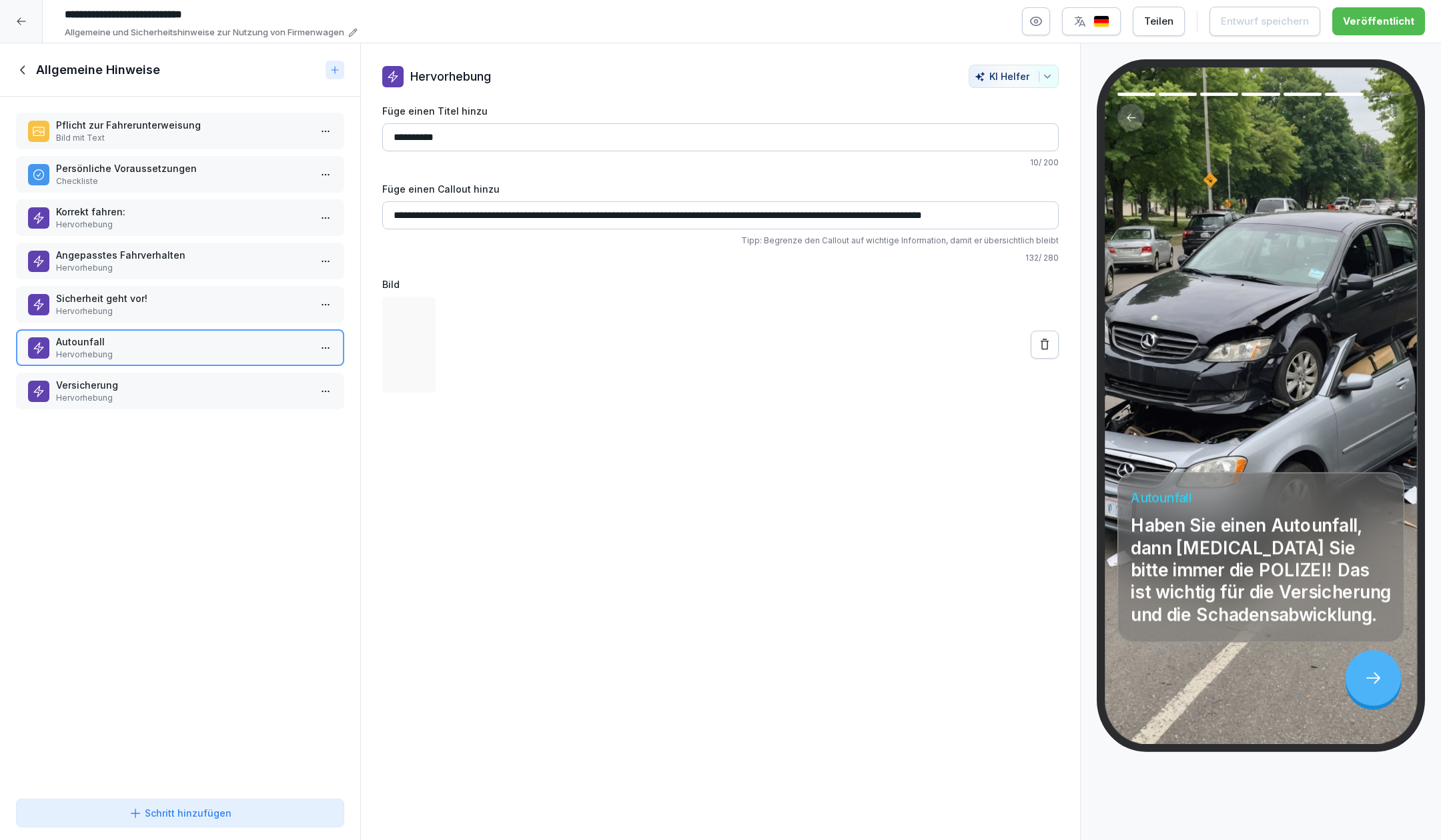
click at [186, 405] on div "Versicherung Hervorhebung" at bounding box center [180, 391] width 328 height 37
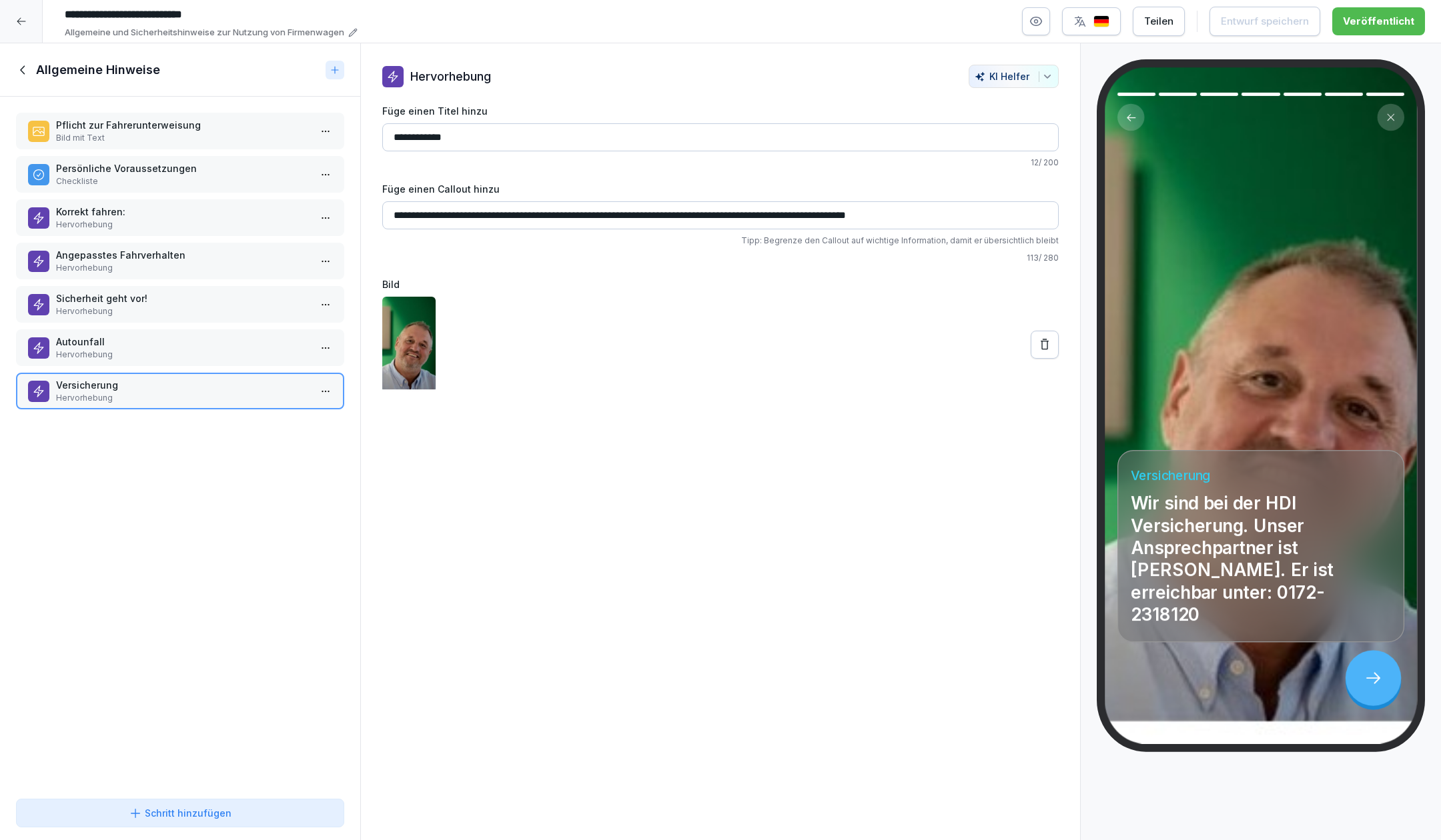
click at [27, 62] on div "Allgemeine Hinweise" at bounding box center [168, 70] width 304 height 16
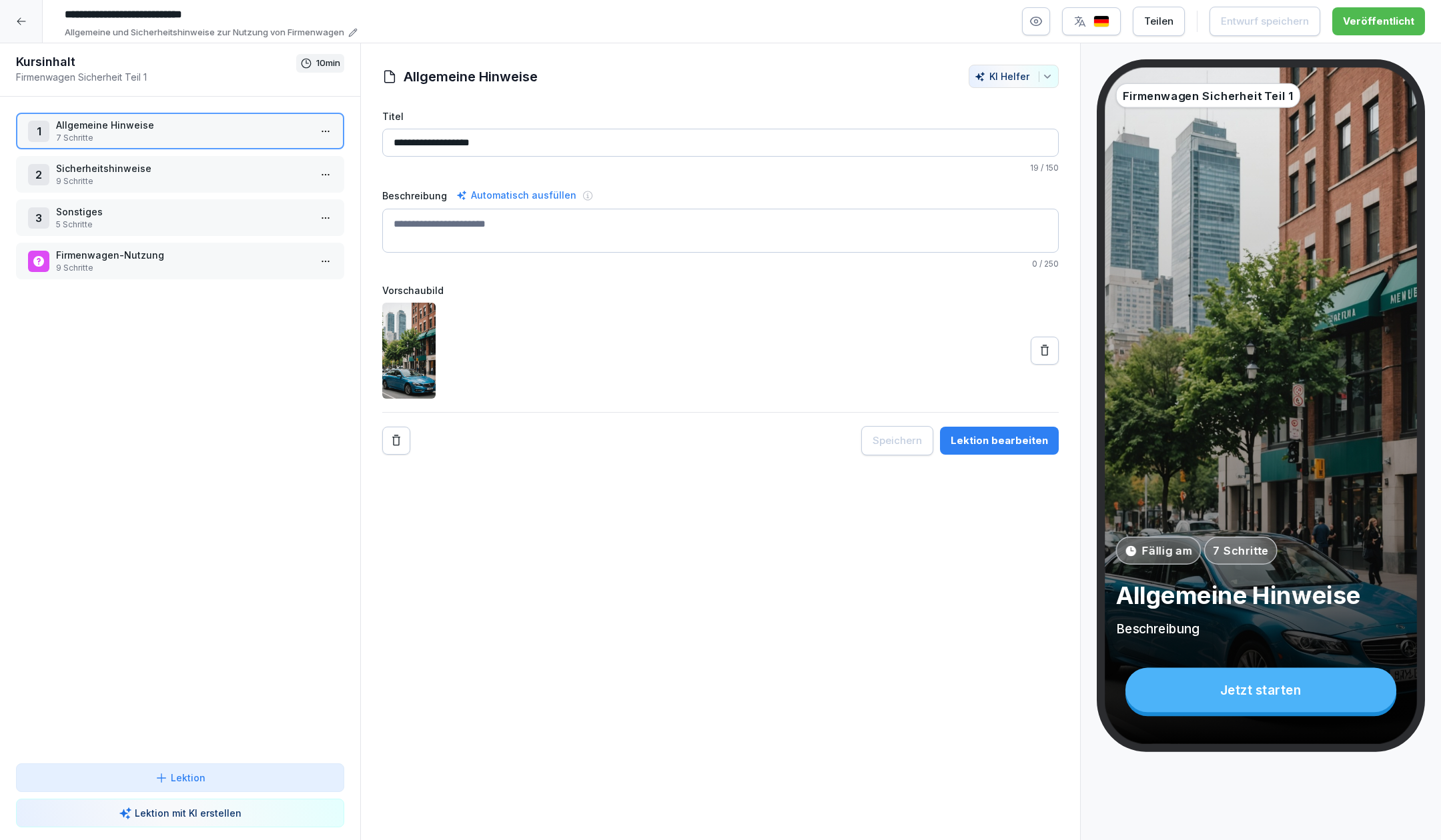
click at [153, 182] on p "9 Schritte" at bounding box center [183, 181] width 253 height 12
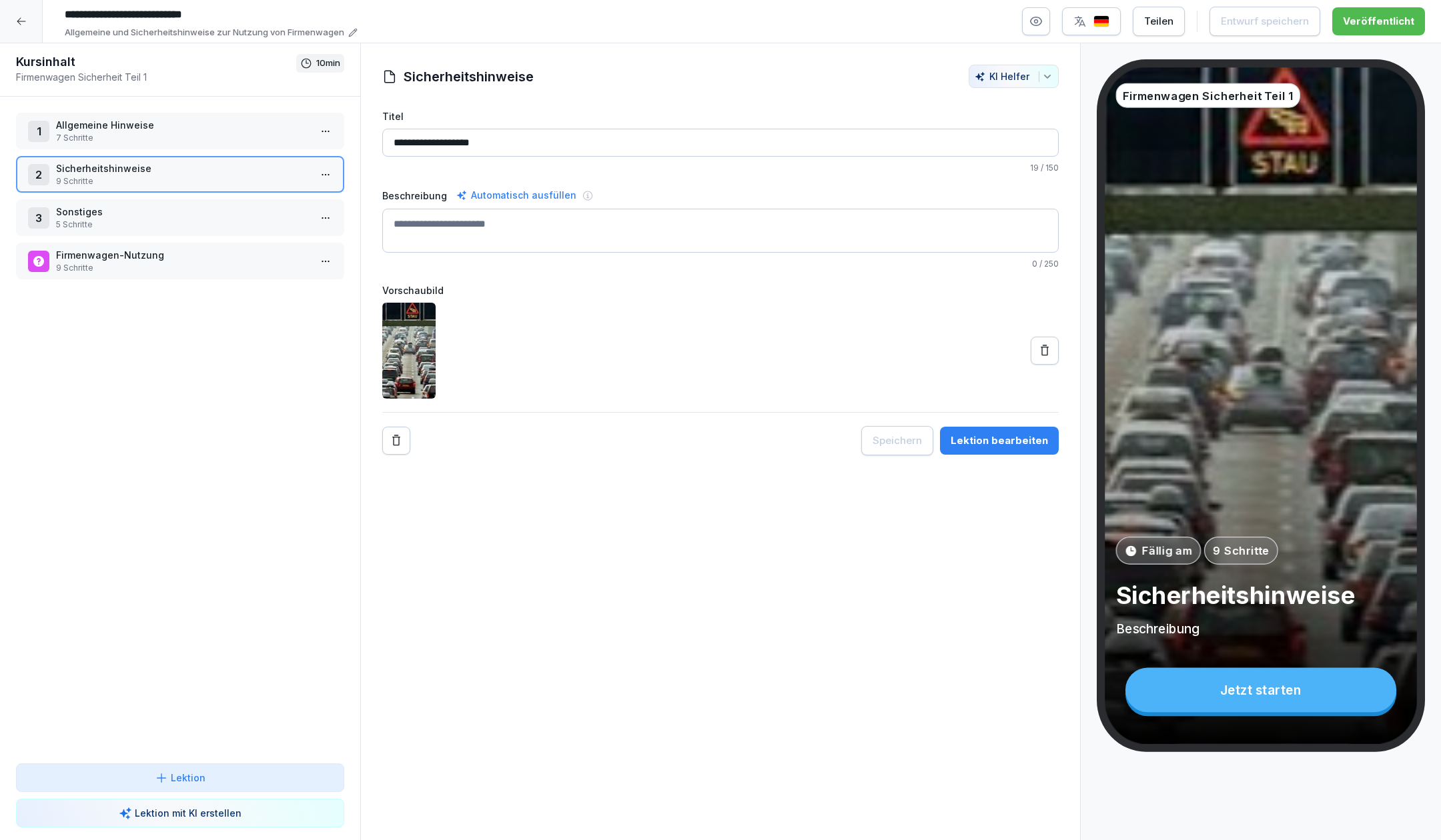
click at [153, 182] on p "9 Schritte" at bounding box center [183, 181] width 253 height 12
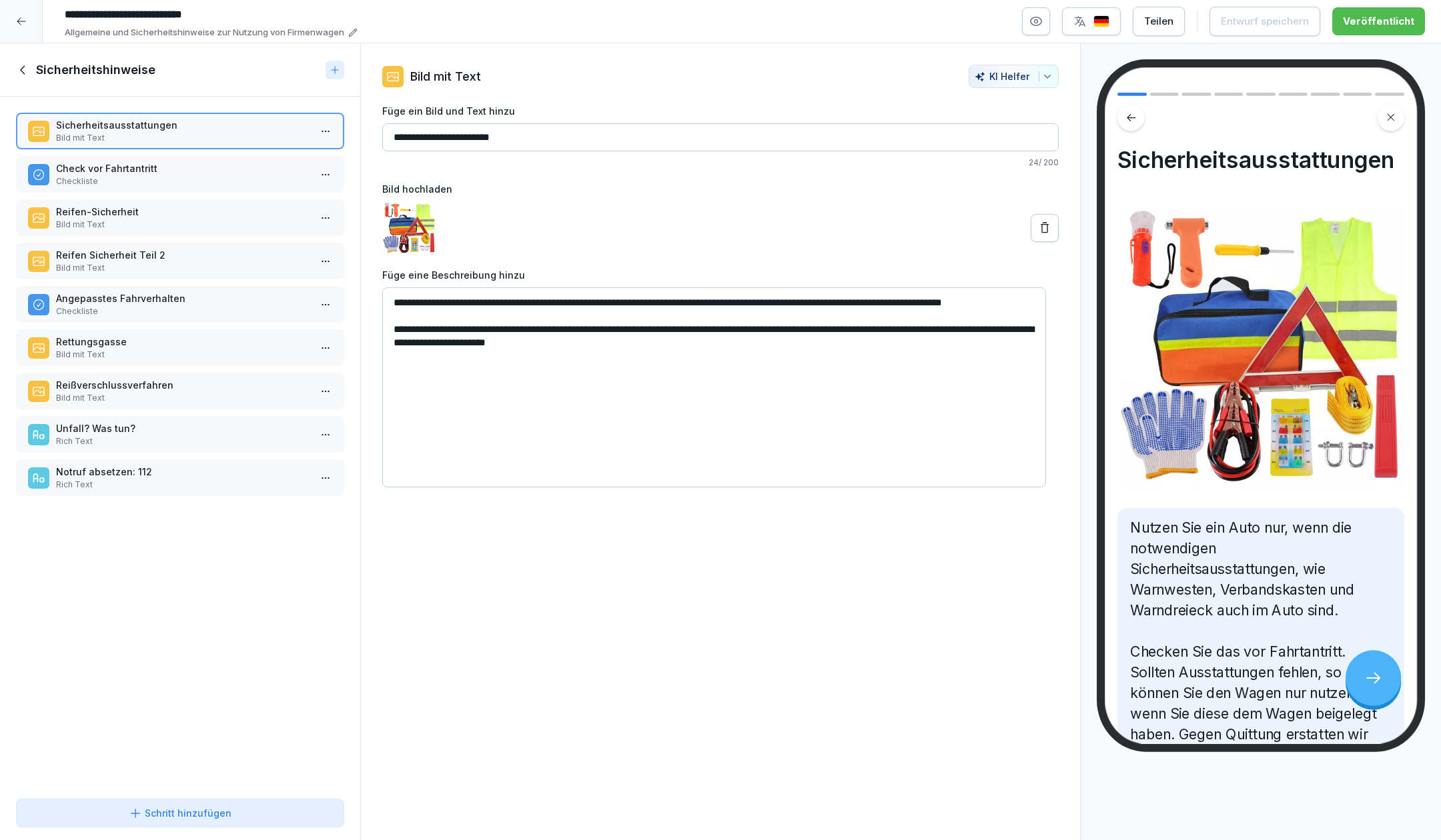
click at [21, 70] on icon at bounding box center [22, 70] width 4 height 9
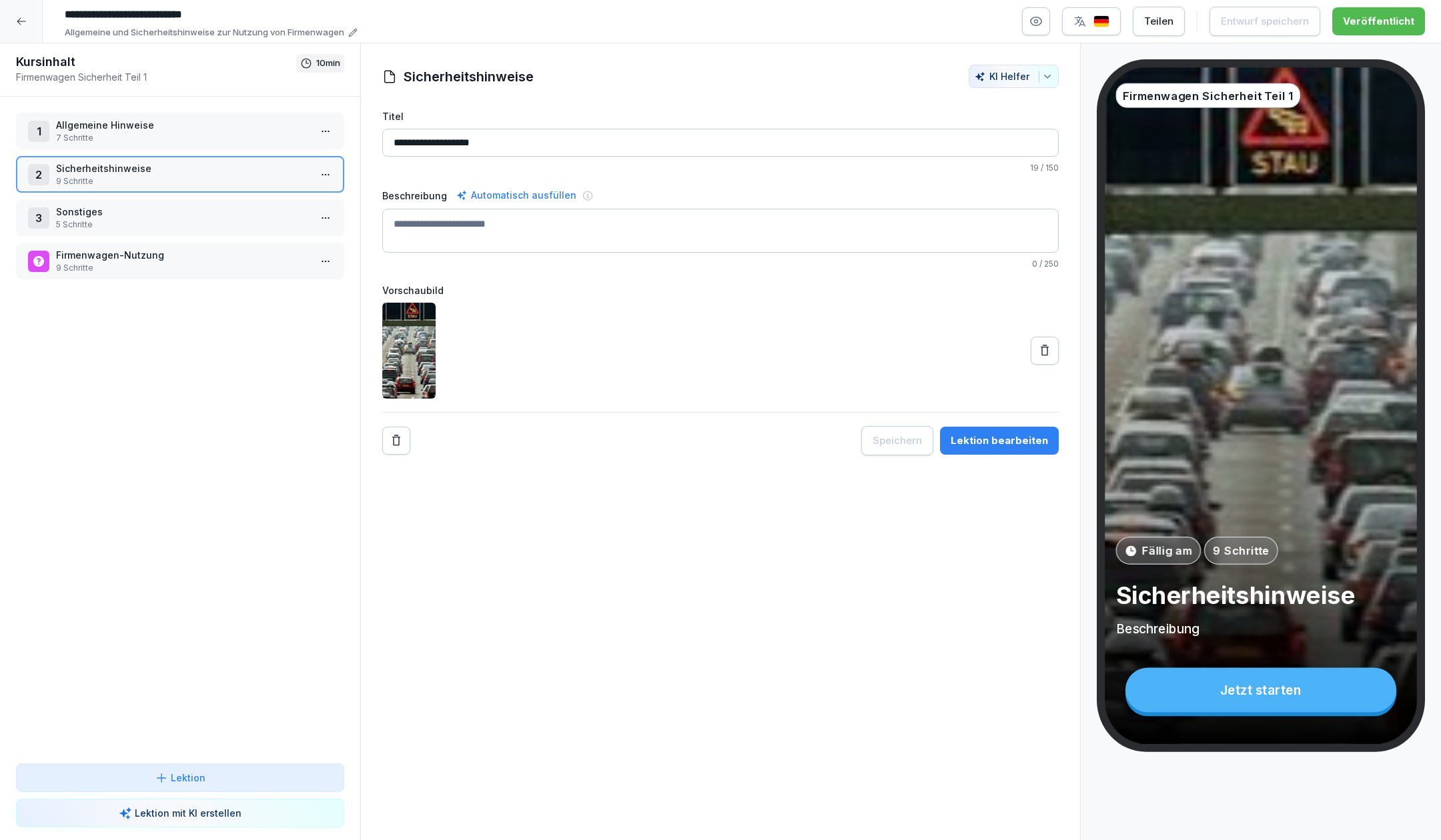
click at [135, 225] on p "5 Schritte" at bounding box center [183, 225] width 253 height 12
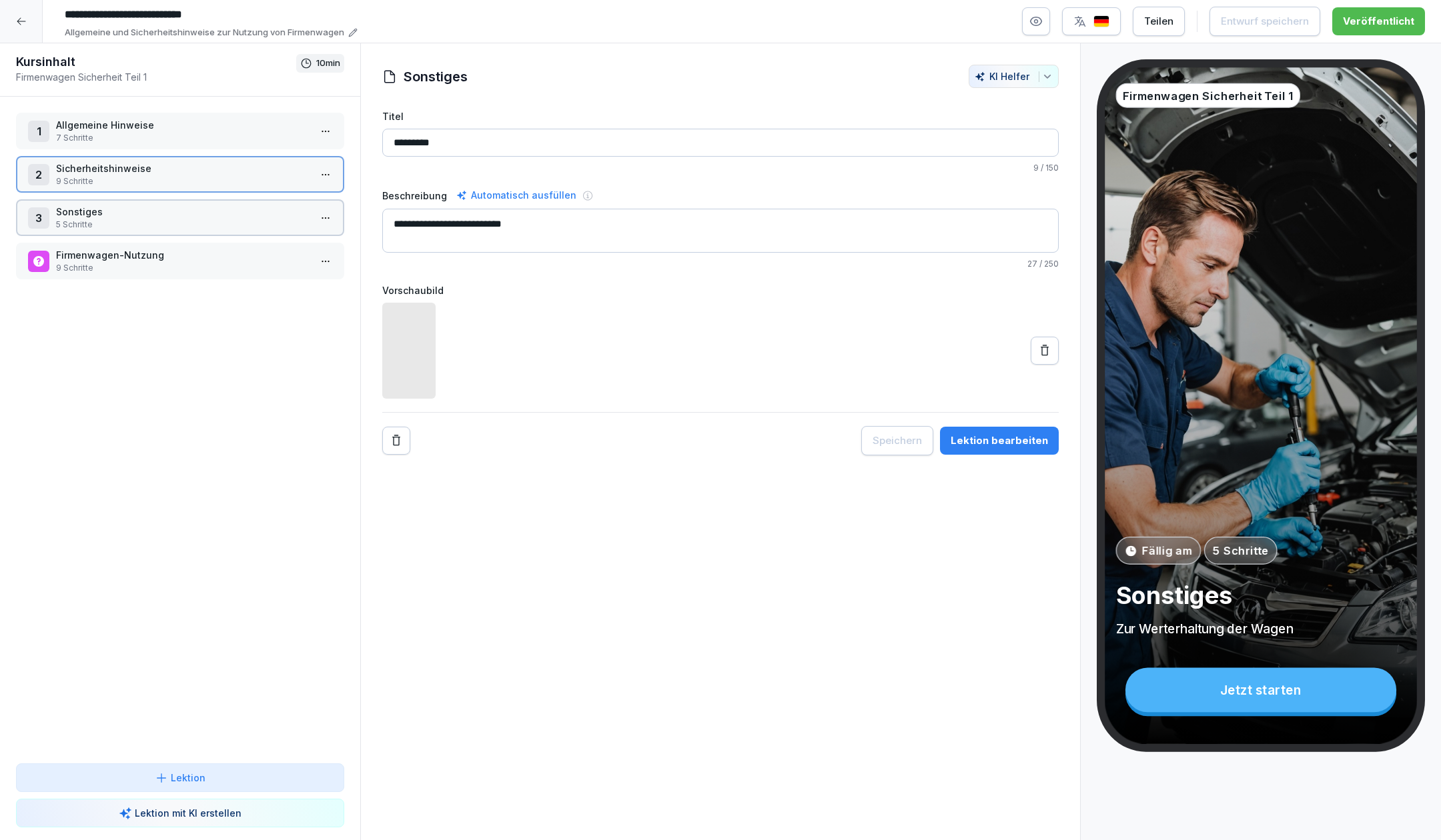
click at [135, 225] on p "5 Schritte" at bounding box center [183, 225] width 253 height 12
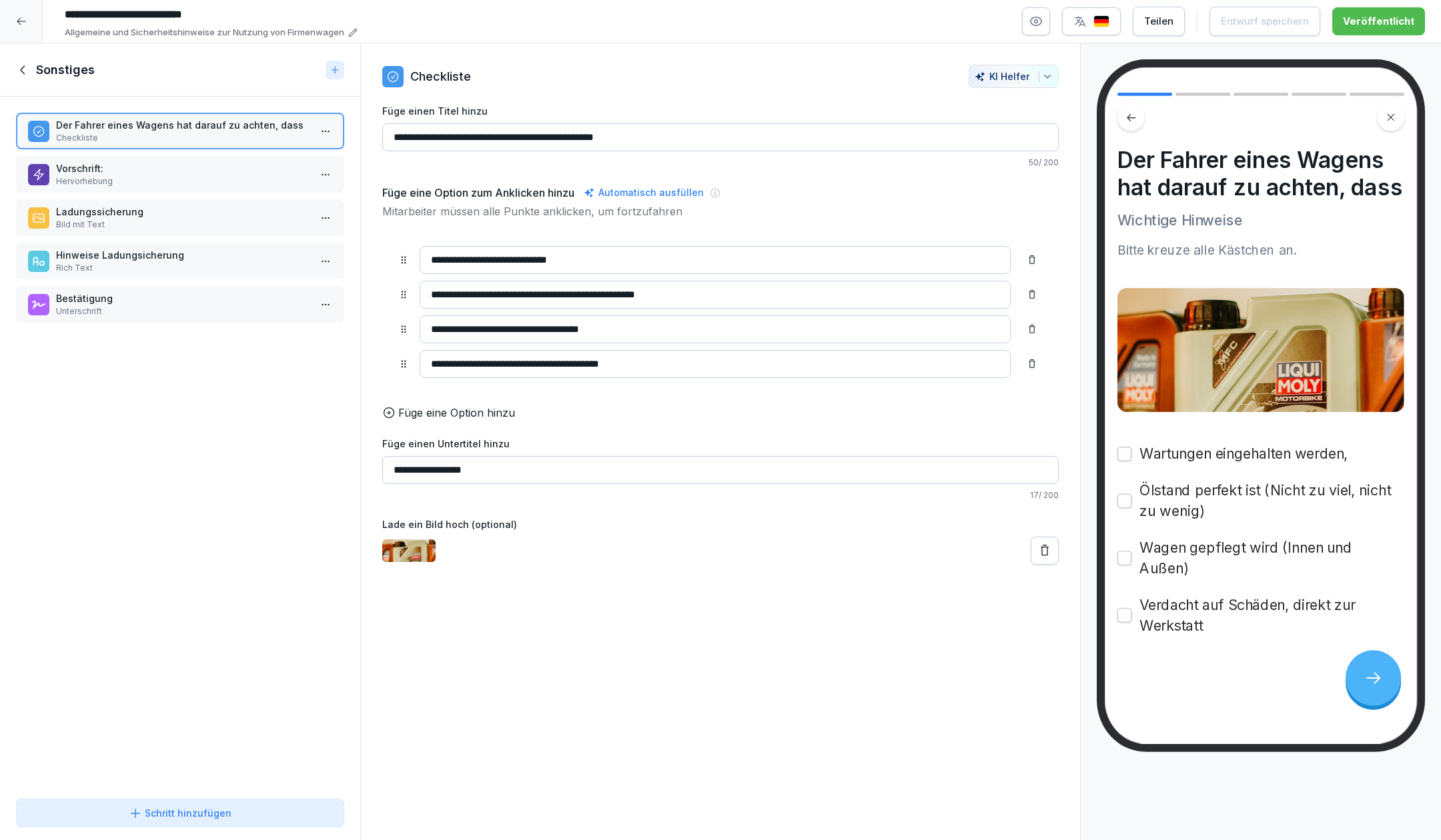
click at [141, 162] on p "Vorschrift:" at bounding box center [183, 168] width 253 height 14
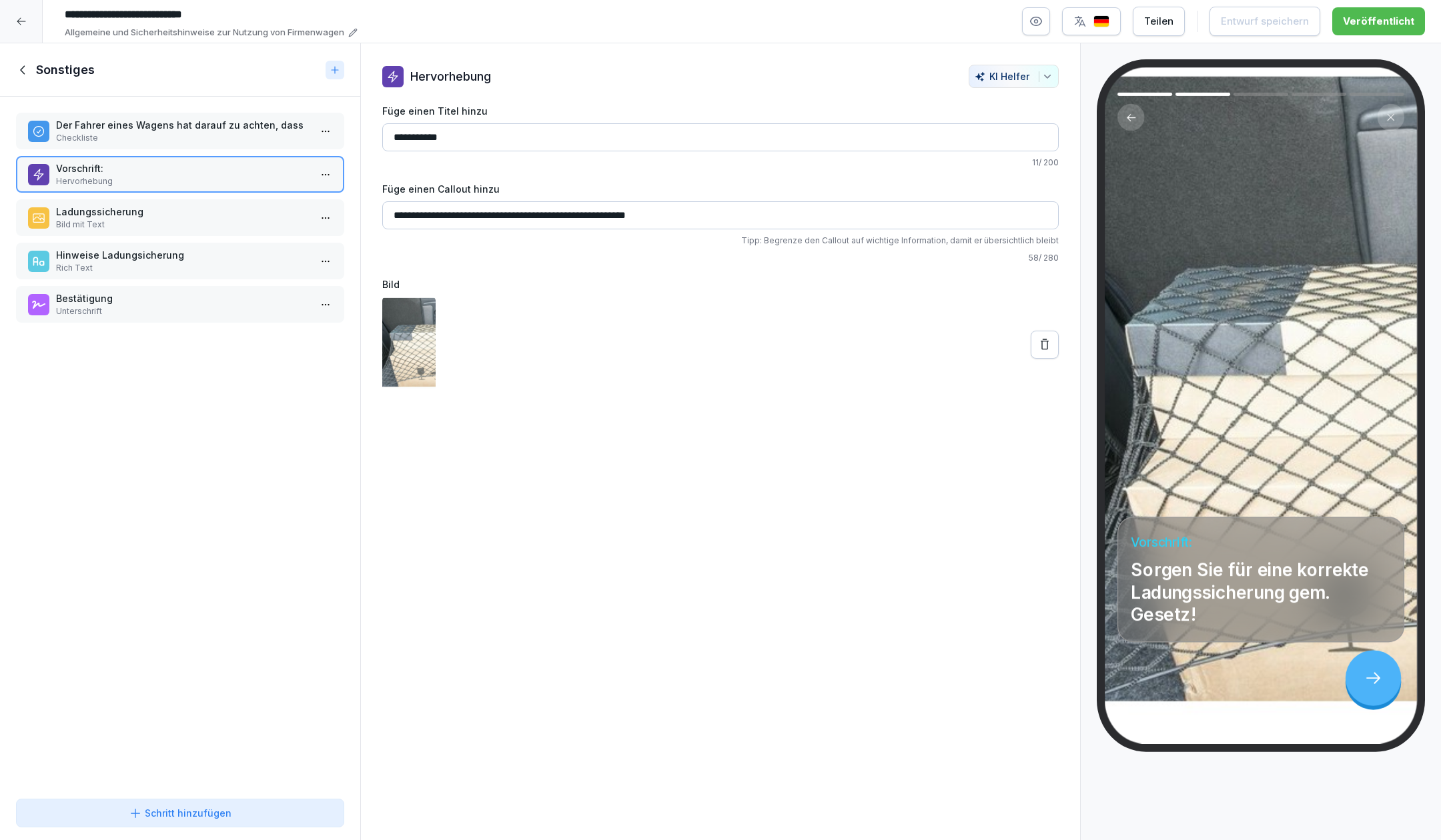
click at [168, 220] on p "Bild mit Text" at bounding box center [183, 225] width 253 height 12
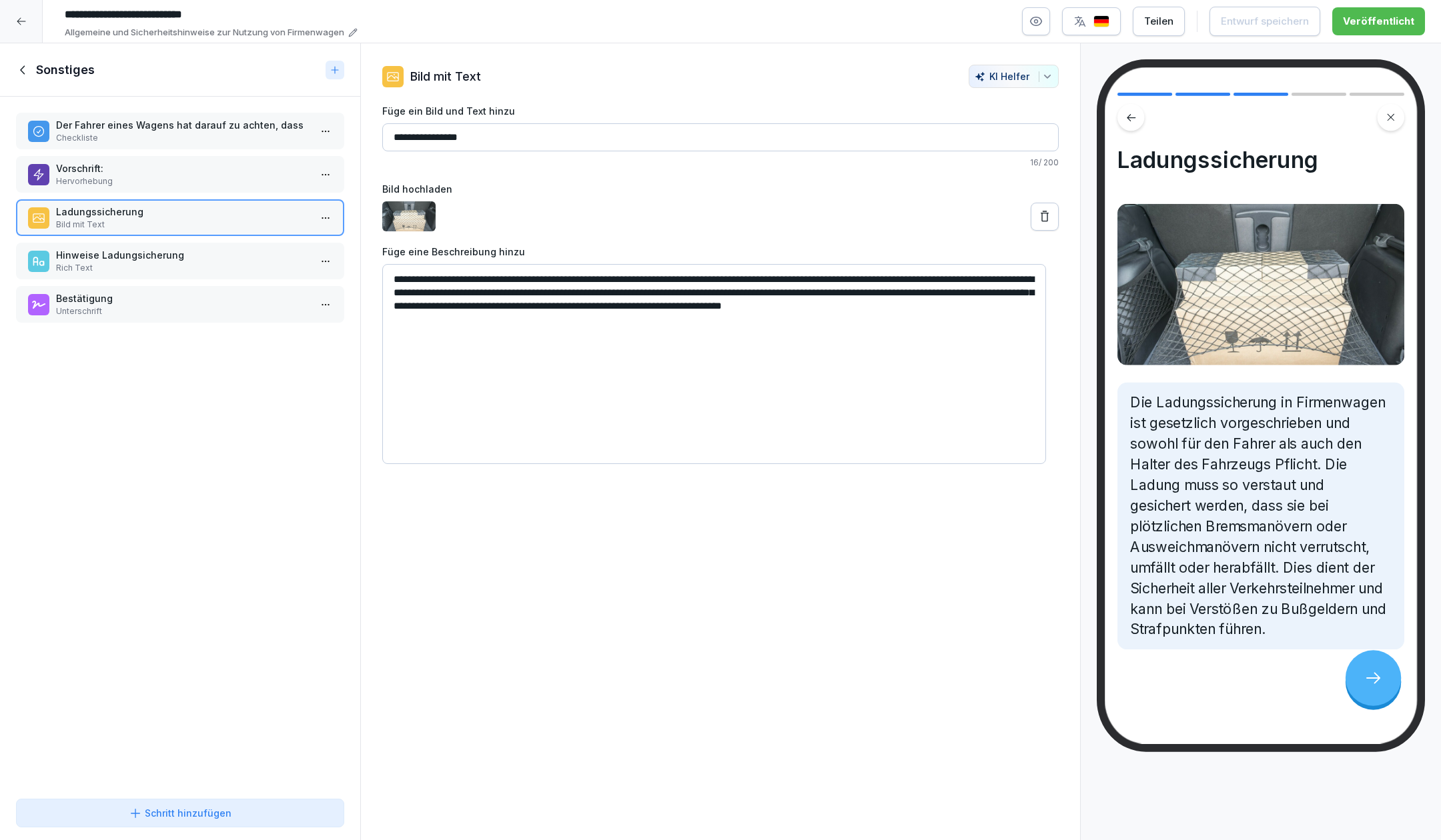
click at [185, 256] on p "Hinweise Ladungsicherung" at bounding box center [183, 255] width 253 height 14
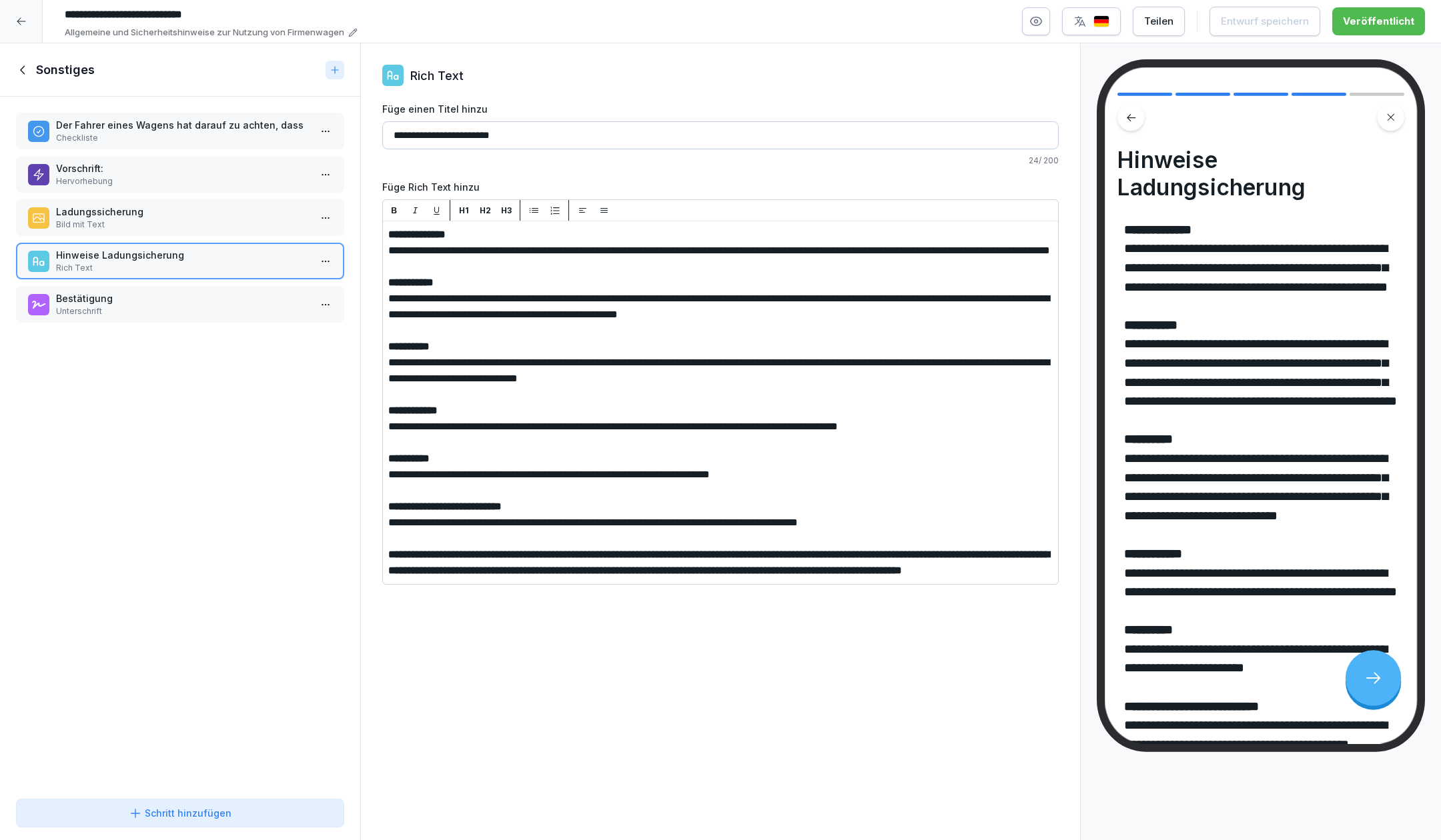
click at [187, 298] on p "Bestätigung" at bounding box center [183, 298] width 253 height 14
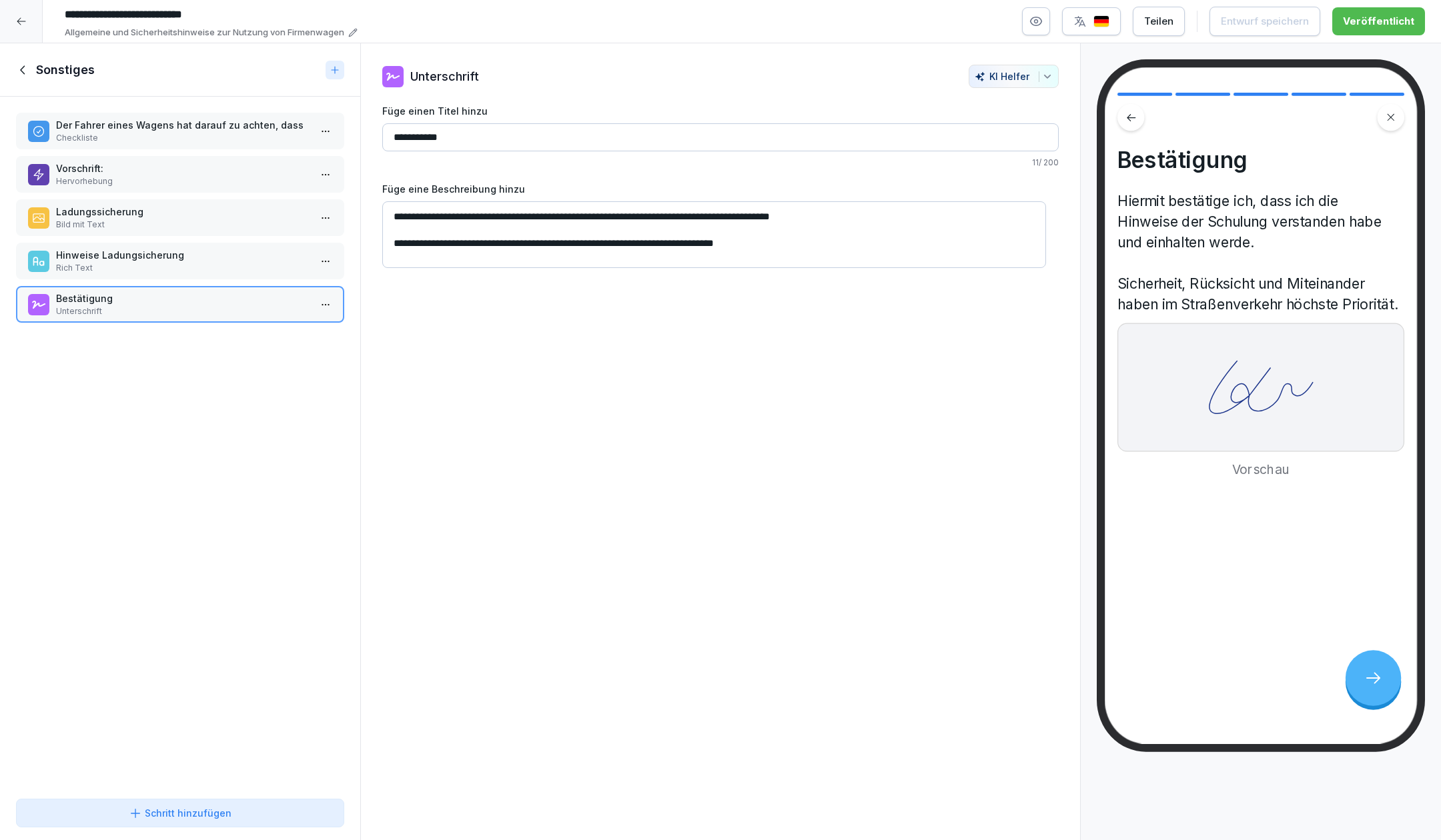
click at [26, 67] on icon at bounding box center [23, 70] width 15 height 15
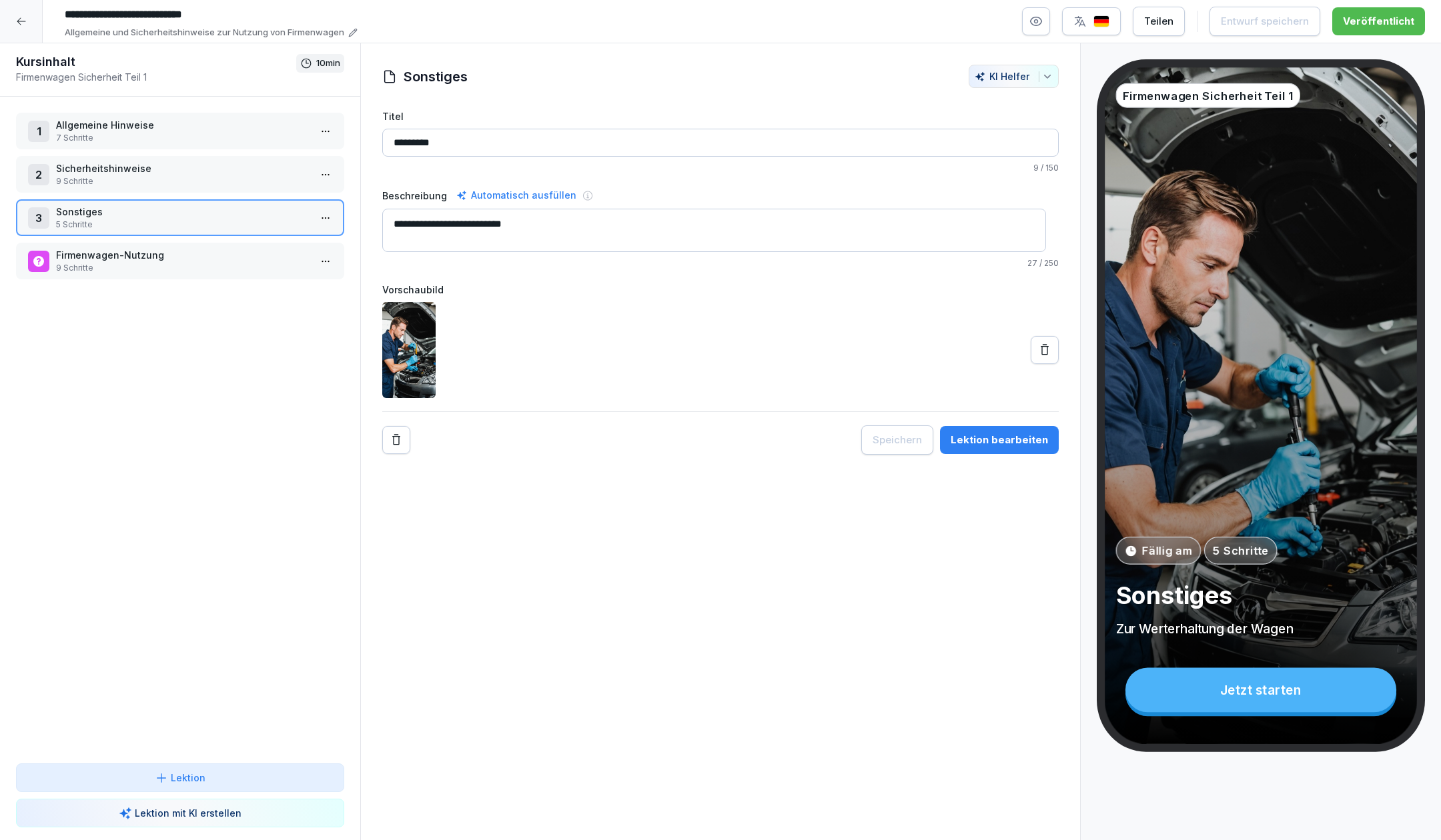
click at [147, 132] on p "7 Schritte" at bounding box center [183, 138] width 253 height 12
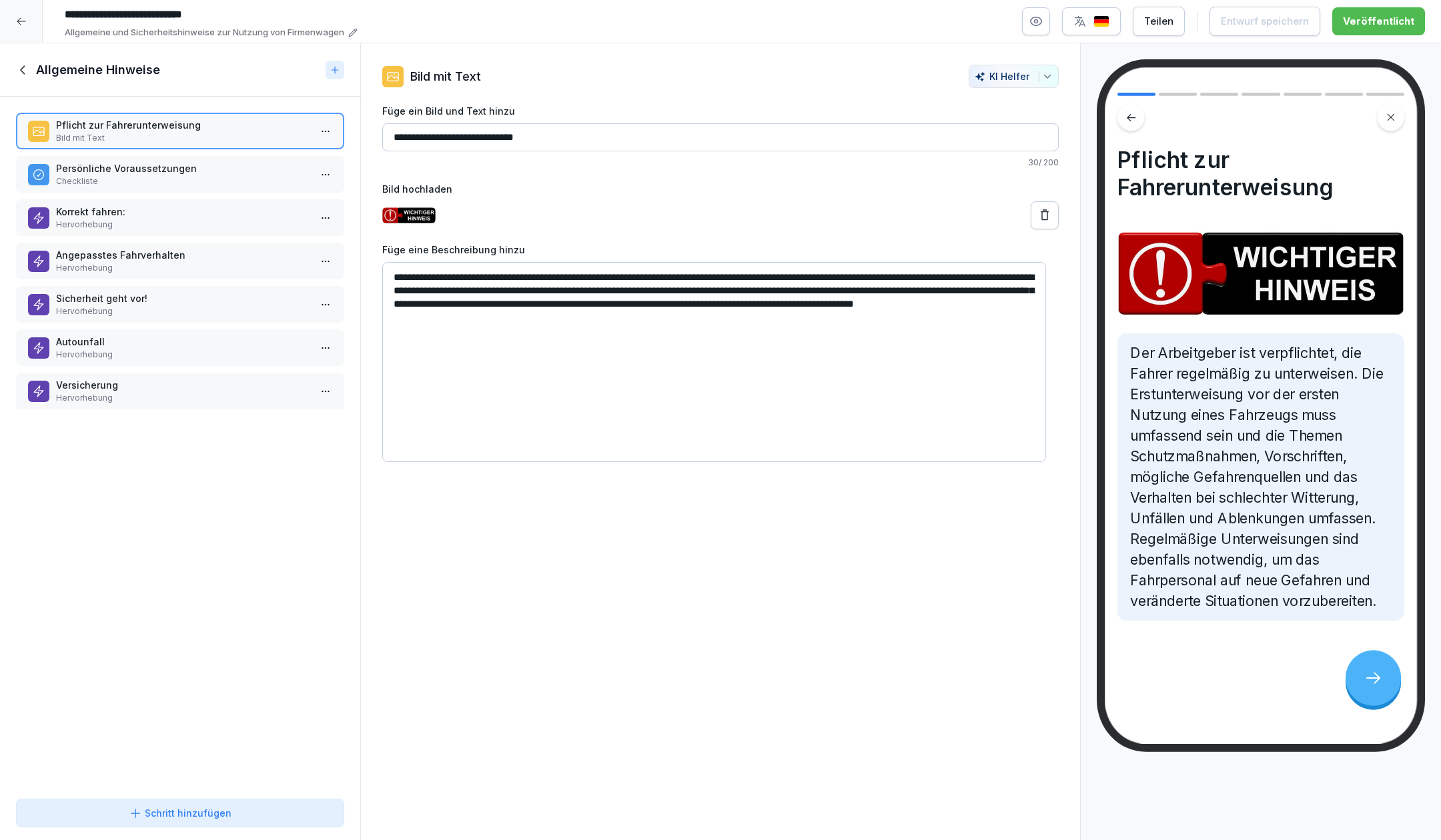
click at [21, 70] on icon at bounding box center [22, 70] width 4 height 9
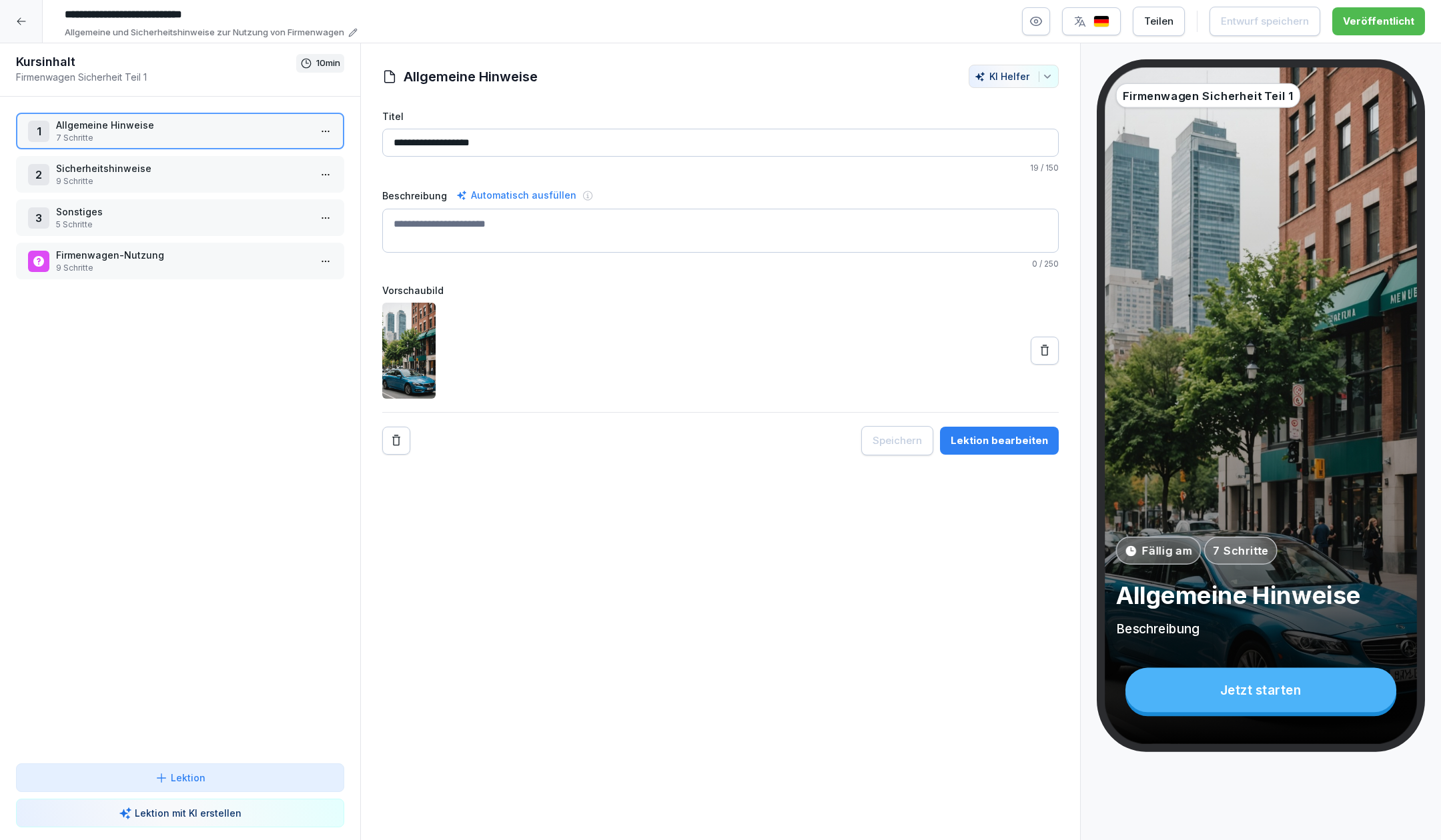
click at [19, 19] on icon at bounding box center [21, 22] width 9 height 7
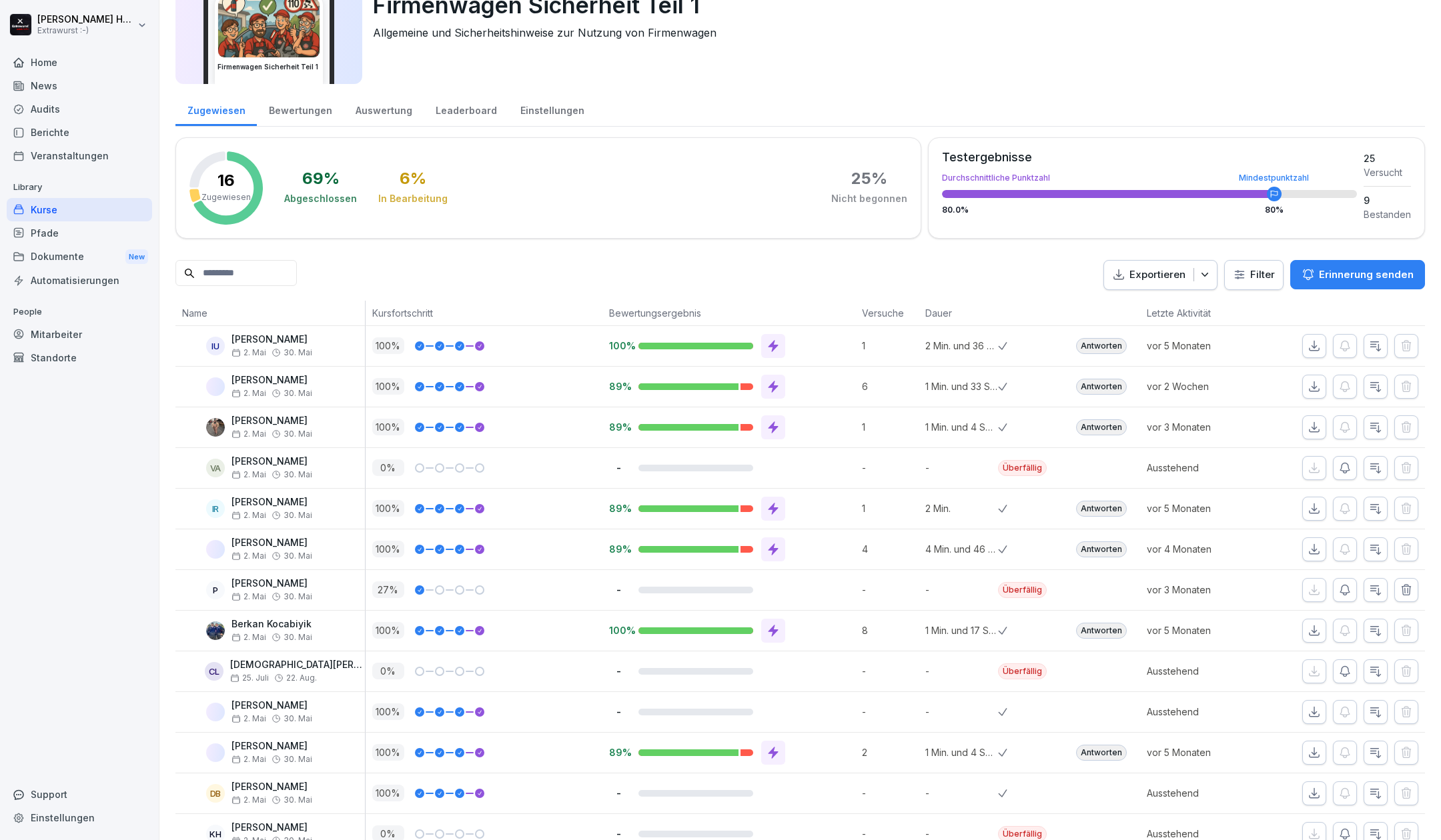
scroll to position [177, 0]
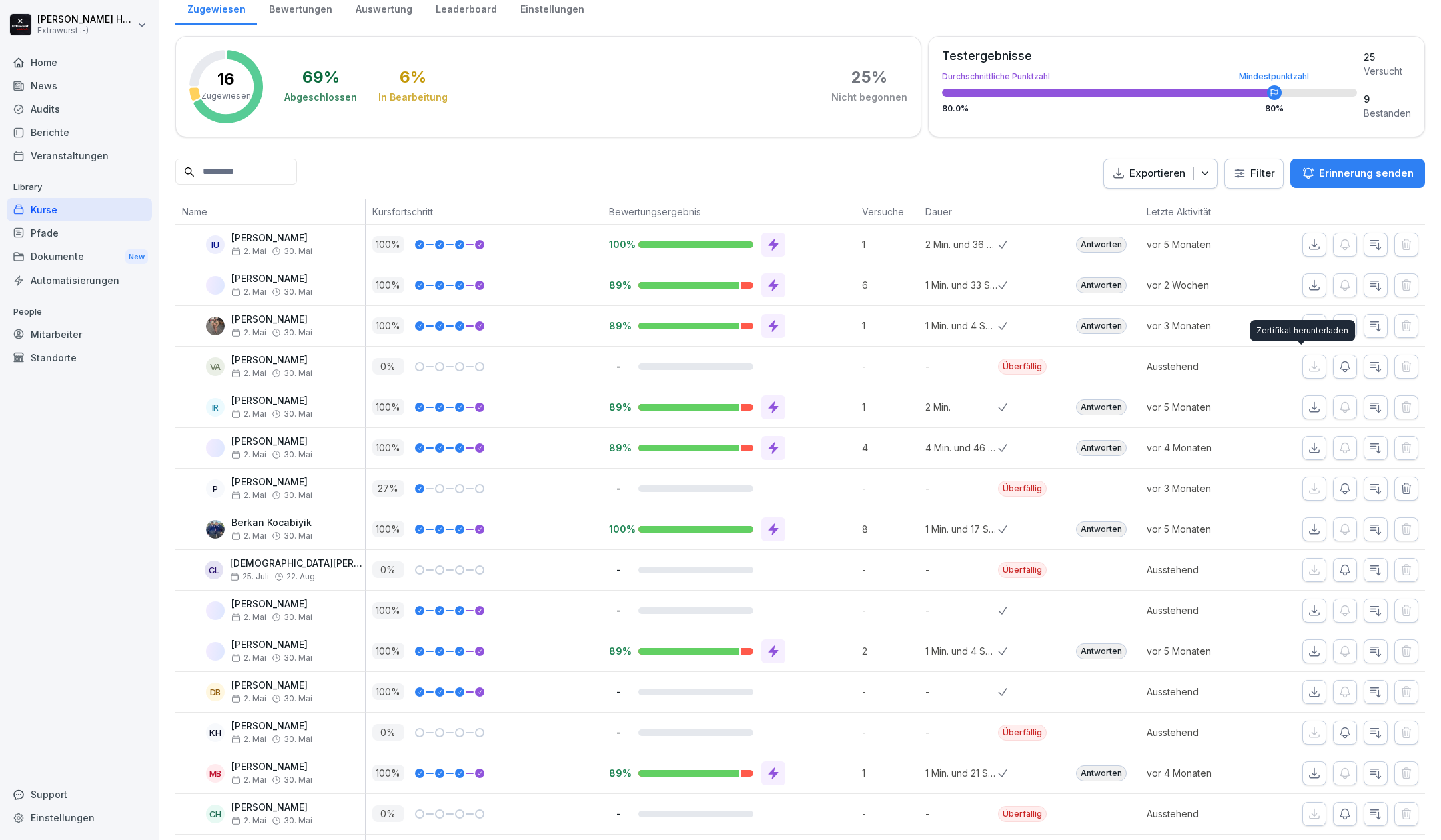
click at [83, 232] on div "Pfade" at bounding box center [79, 233] width 146 height 23
